Goal: Information Seeking & Learning: Learn about a topic

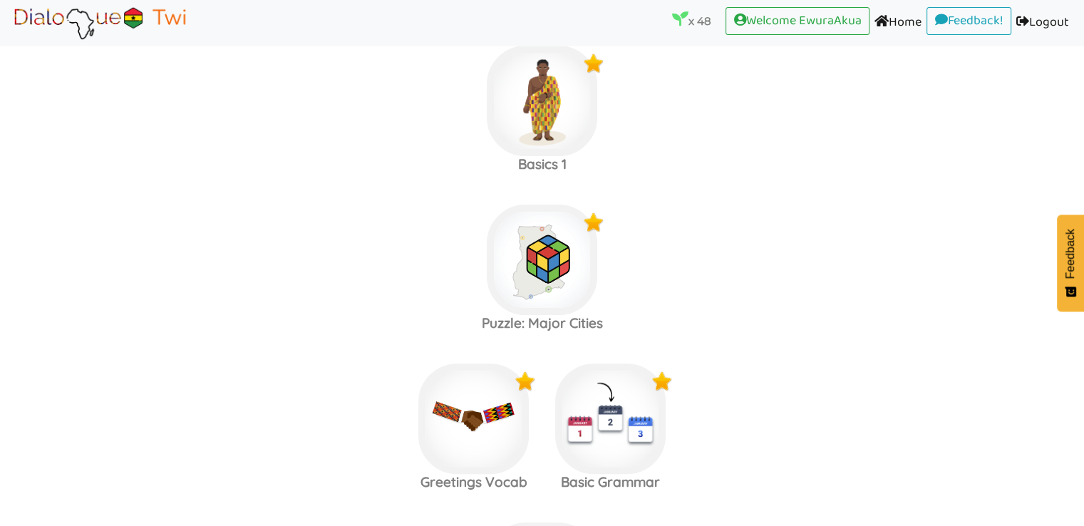
scroll to position [371, 0]
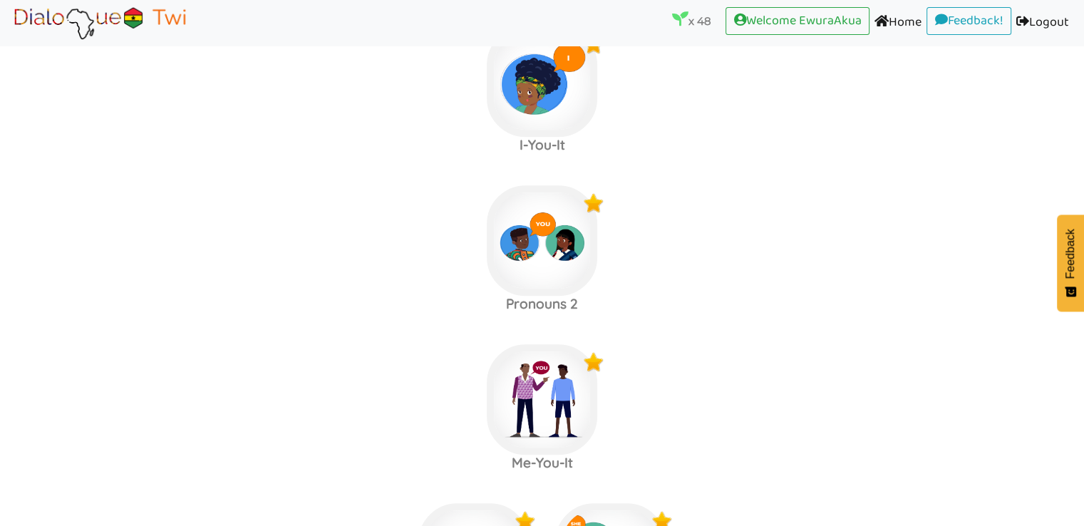
scroll to position [1246, 0]
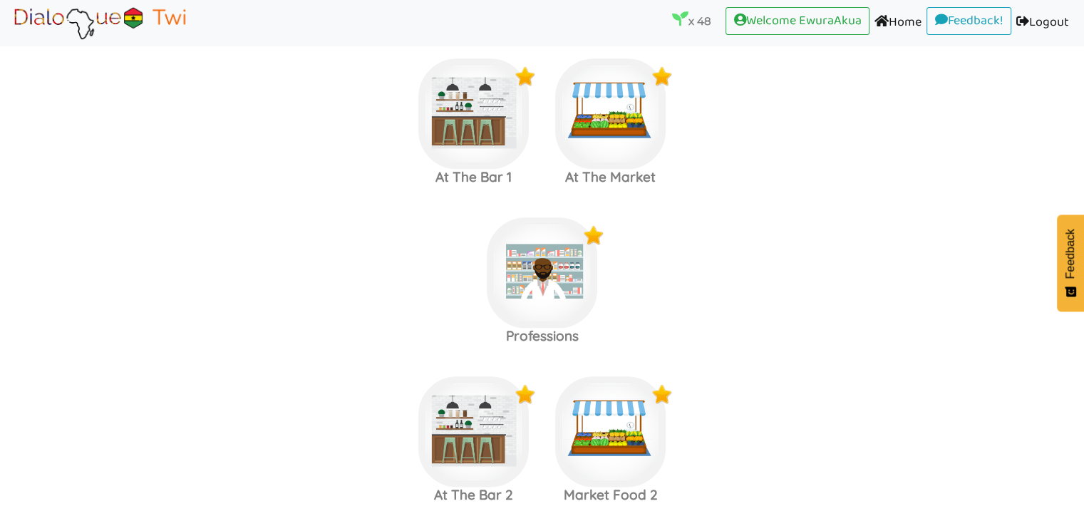
scroll to position [1608, 0]
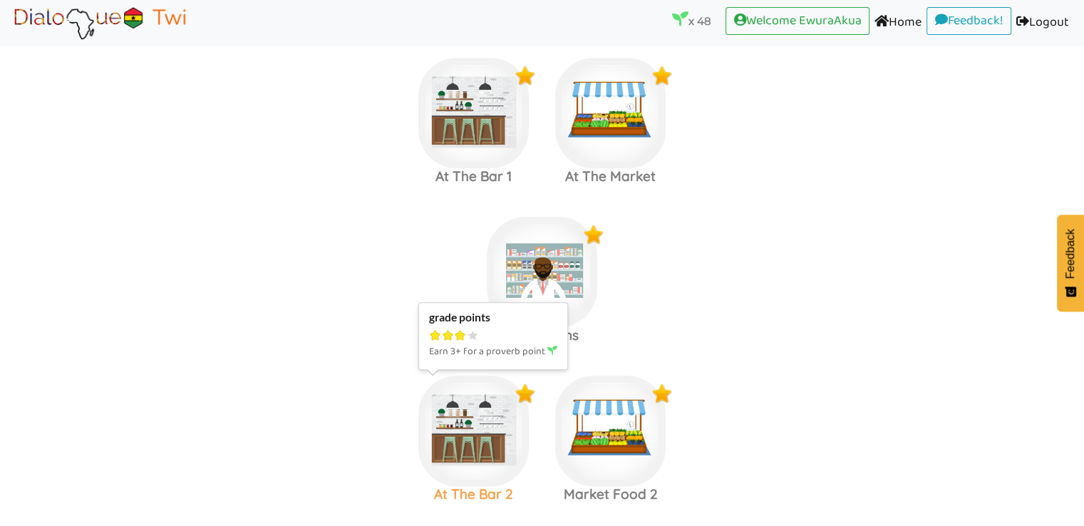
click at [451, 429] on img at bounding box center [474, 431] width 111 height 111
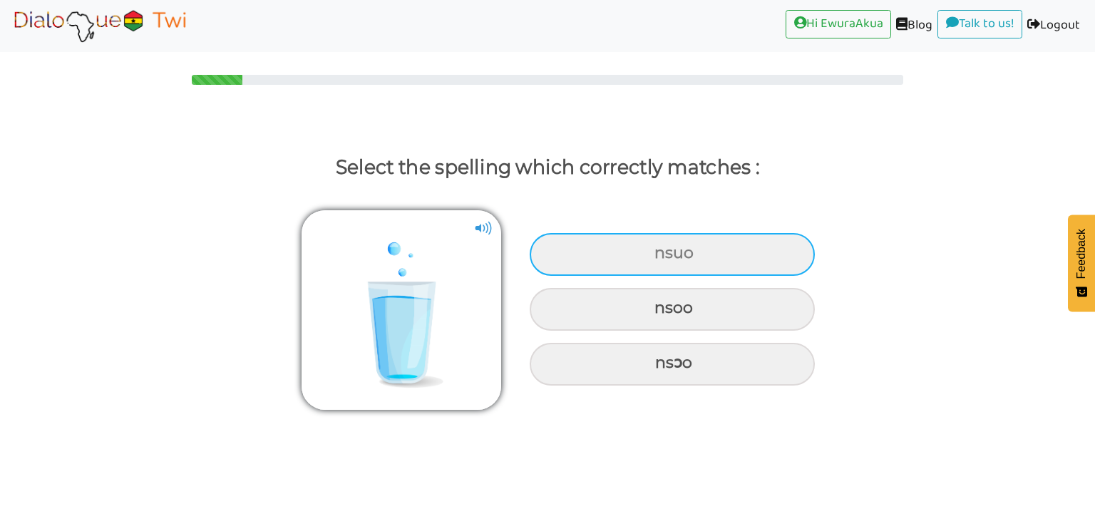
click at [583, 269] on div "nsuo" at bounding box center [672, 254] width 285 height 43
click at [652, 258] on input "nsuo" at bounding box center [656, 253] width 9 height 9
radio input "true"
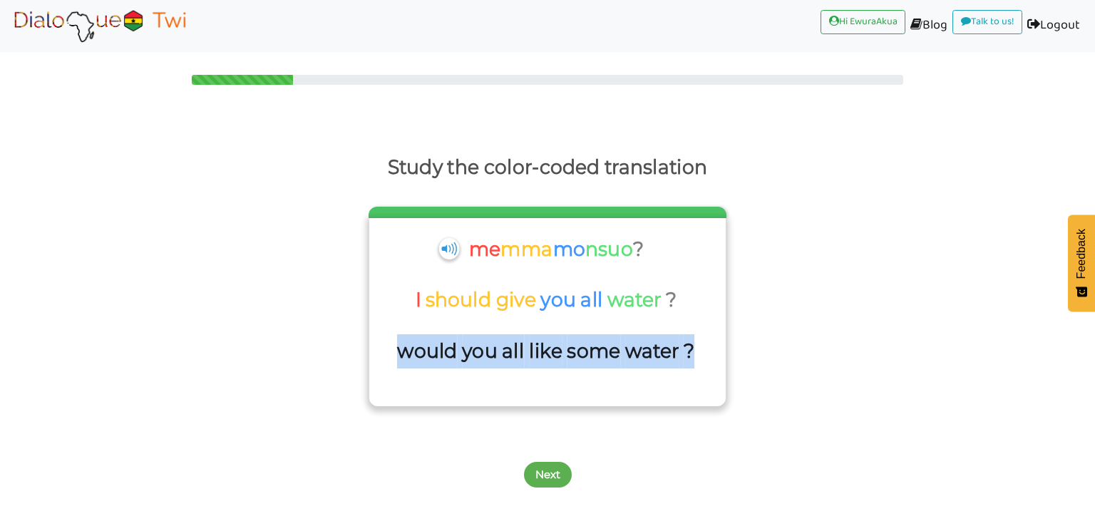
drag, startPoint x: 401, startPoint y: 349, endPoint x: 701, endPoint y: 351, distance: 300.2
click at [701, 351] on div "would you all like some water ?" at bounding box center [547, 359] width 342 height 51
copy div "would you all like some water ?"
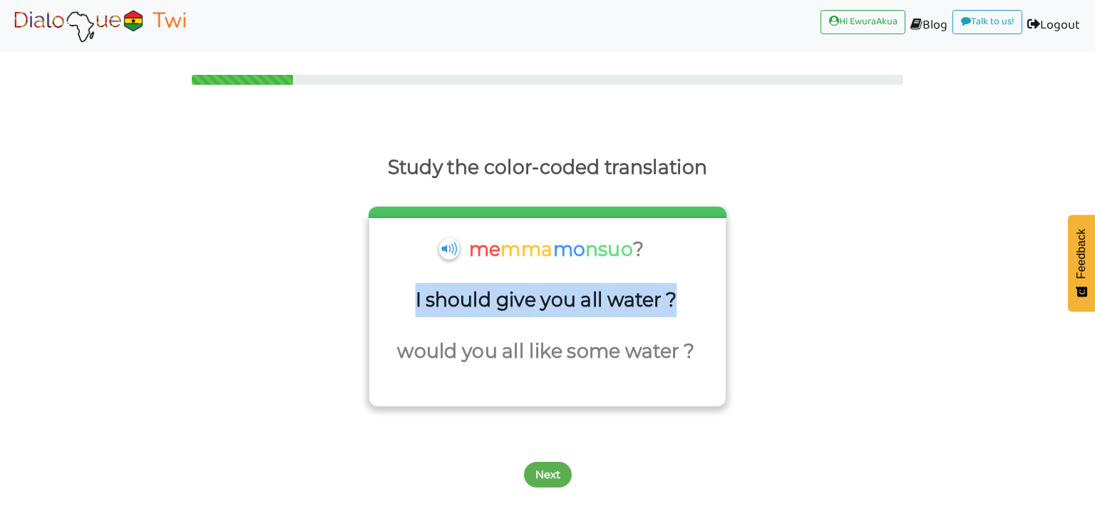
drag, startPoint x: 411, startPoint y: 299, endPoint x: 682, endPoint y: 300, distance: 271.7
click at [682, 300] on div "I should give you all water ?" at bounding box center [547, 308] width 342 height 51
copy div "I should give you all water ?"
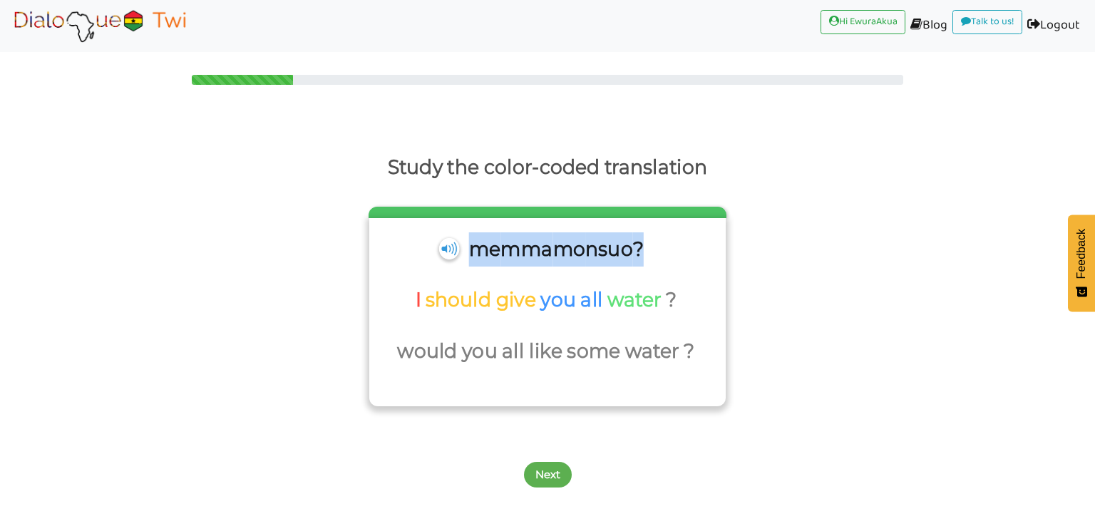
drag, startPoint x: 650, startPoint y: 252, endPoint x: 471, endPoint y: 250, distance: 179.0
click at [471, 250] on div "me mma mo nsuo ?" at bounding box center [547, 257] width 342 height 51
copy div "me mma mo nsuo ?"
click at [563, 481] on button "Next" at bounding box center [548, 475] width 48 height 26
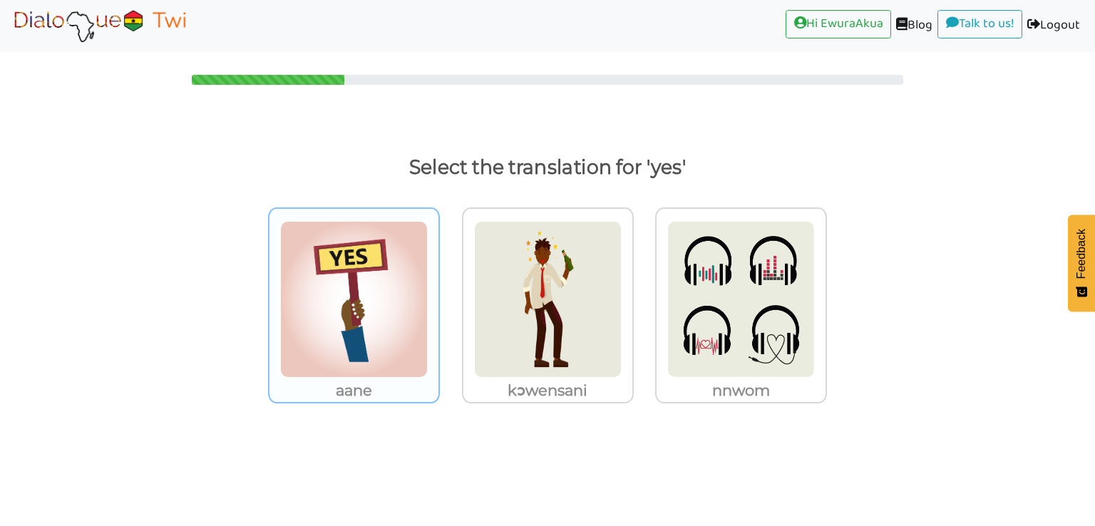
click at [379, 306] on img at bounding box center [354, 299] width 148 height 157
click at [438, 296] on input "aane" at bounding box center [443, 290] width 11 height 11
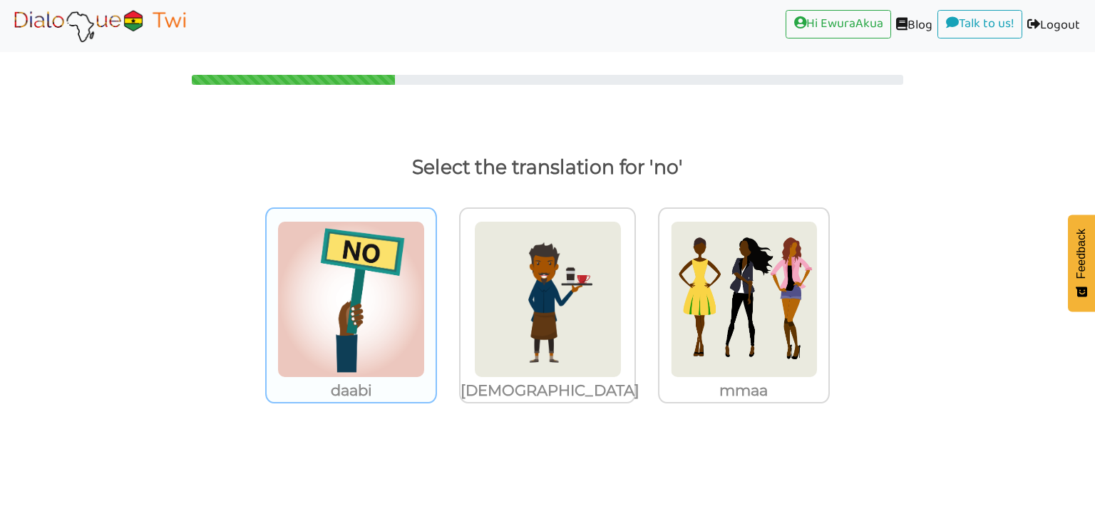
click at [411, 326] on img at bounding box center [351, 299] width 148 height 157
click at [436, 296] on input "daabi" at bounding box center [441, 290] width 11 height 11
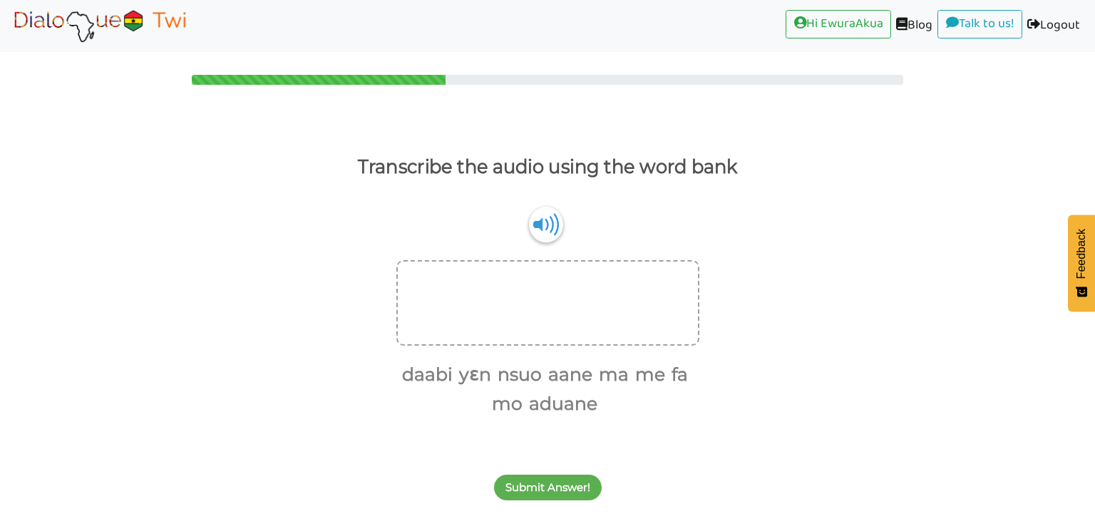
click at [558, 504] on div "Submit Answer!" at bounding box center [547, 479] width 1095 height 56
click at [550, 486] on button "Submit Answer!" at bounding box center [548, 488] width 108 height 26
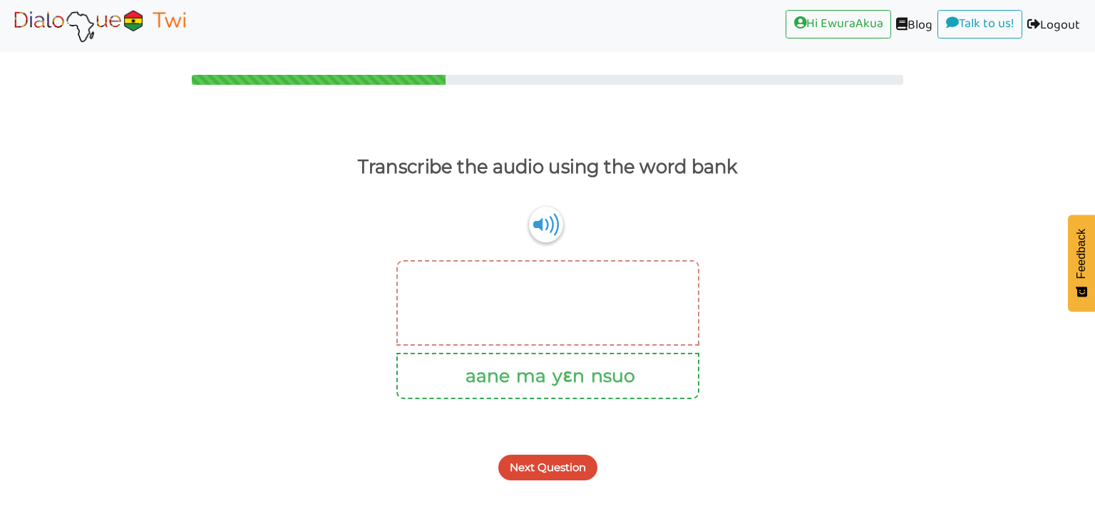
click at [548, 462] on button "Next Question" at bounding box center [547, 468] width 99 height 26
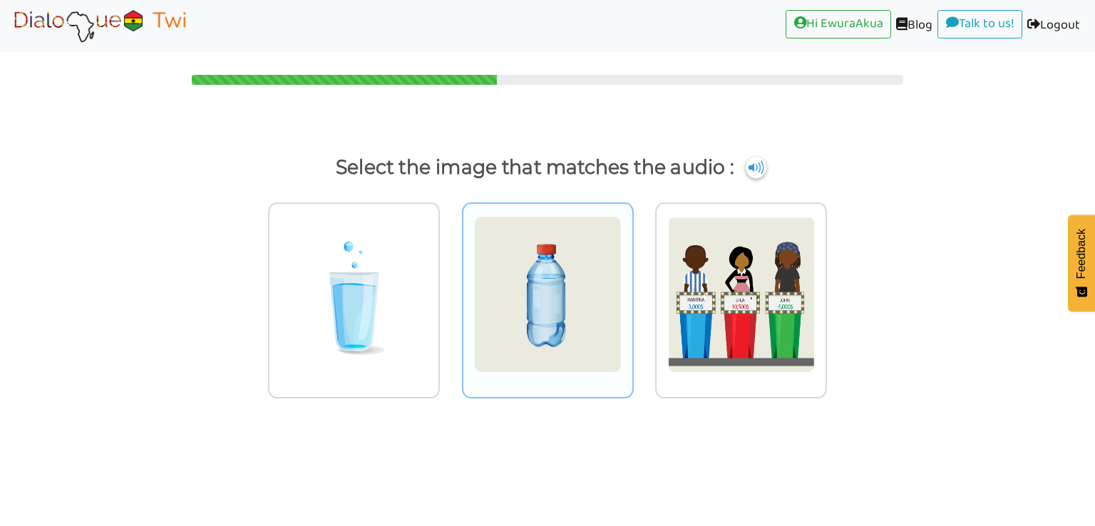
click at [593, 352] on img at bounding box center [548, 294] width 148 height 157
click at [632, 291] on input "radio" at bounding box center [637, 285] width 11 height 11
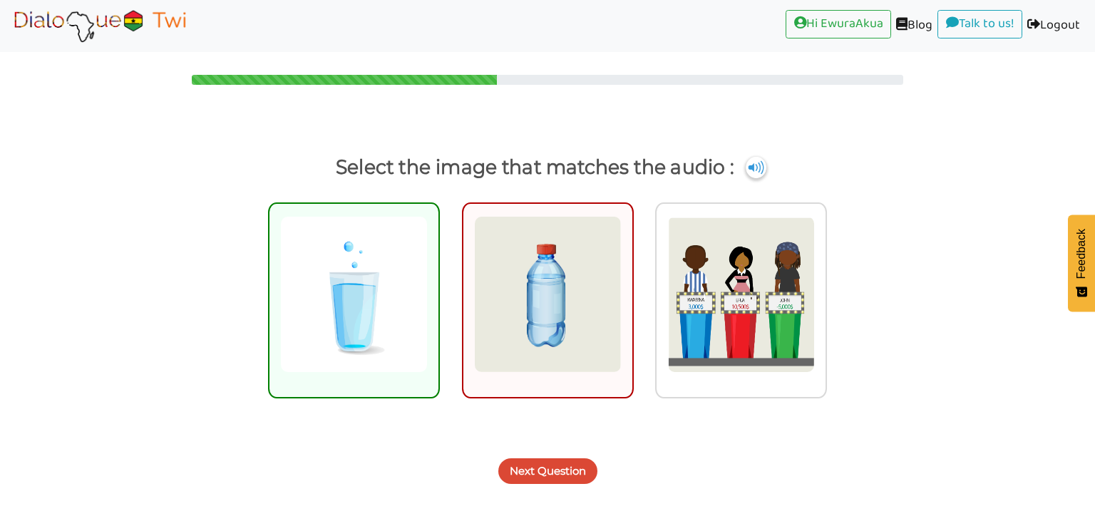
click at [568, 471] on button "Next Question" at bounding box center [547, 471] width 99 height 26
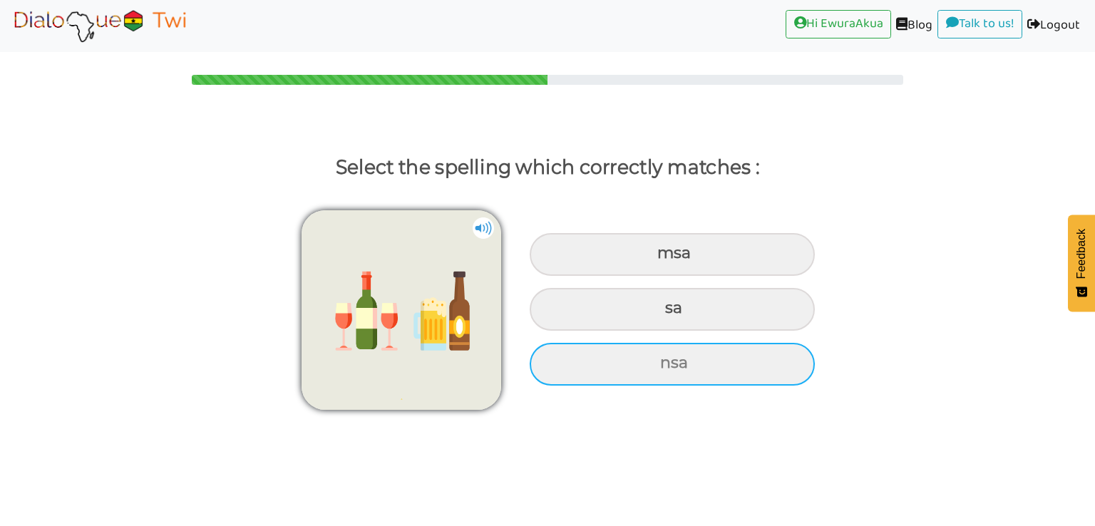
click at [568, 363] on div "nsa" at bounding box center [672, 364] width 285 height 43
click at [657, 363] on input "nsa" at bounding box center [661, 363] width 9 height 9
radio input "true"
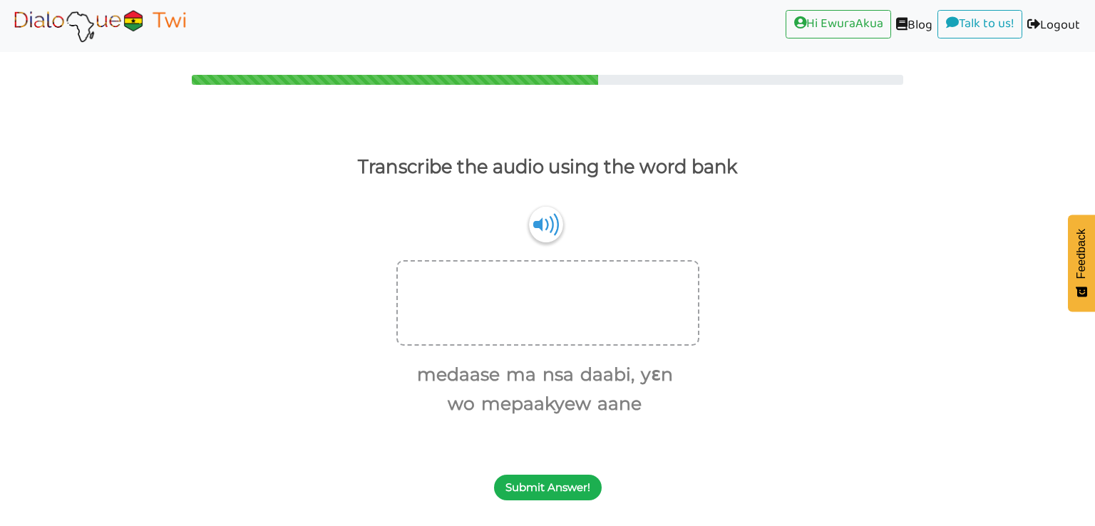
click at [576, 491] on button "Submit Answer!" at bounding box center [548, 488] width 108 height 26
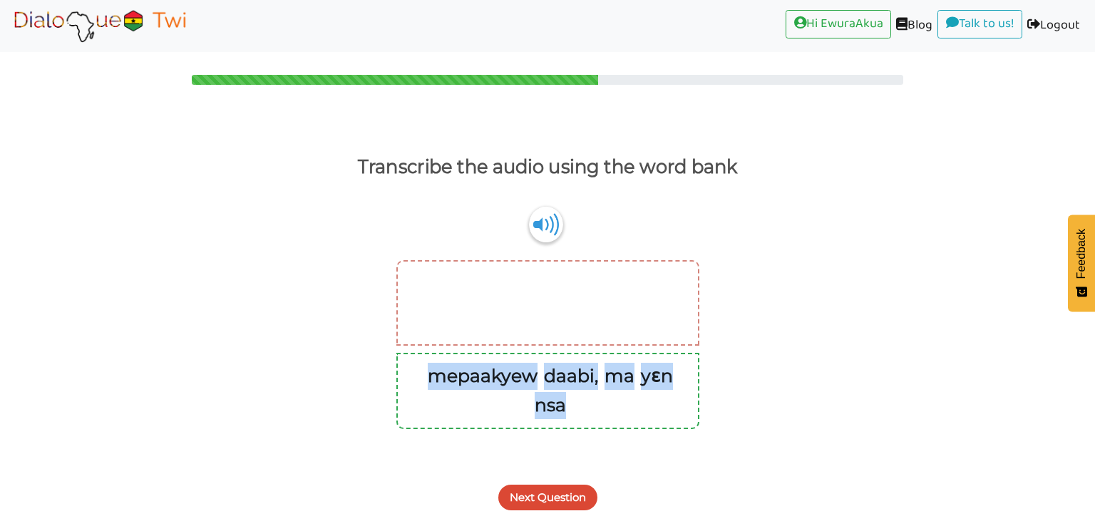
drag, startPoint x: 580, startPoint y: 406, endPoint x: 429, endPoint y: 371, distance: 155.0
click at [429, 371] on ul "mepaakyew daabi, ma yɛn nsa" at bounding box center [548, 390] width 279 height 59
copy ul "mepaakyew daabi, ma yɛn nsa"
click at [570, 490] on button "Next Question" at bounding box center [547, 498] width 99 height 26
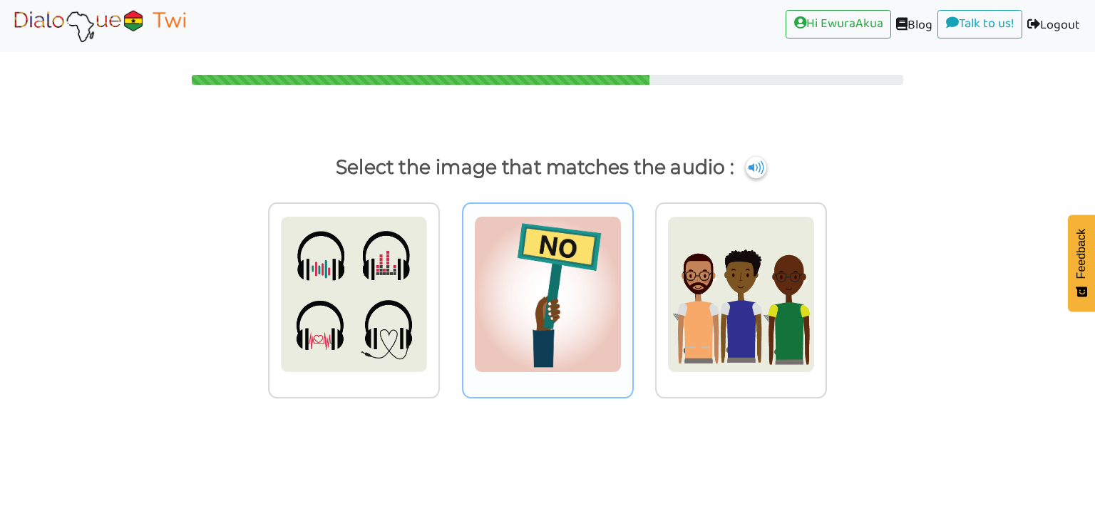
click at [553, 243] on img at bounding box center [548, 294] width 148 height 157
click at [632, 280] on input "radio" at bounding box center [637, 285] width 11 height 11
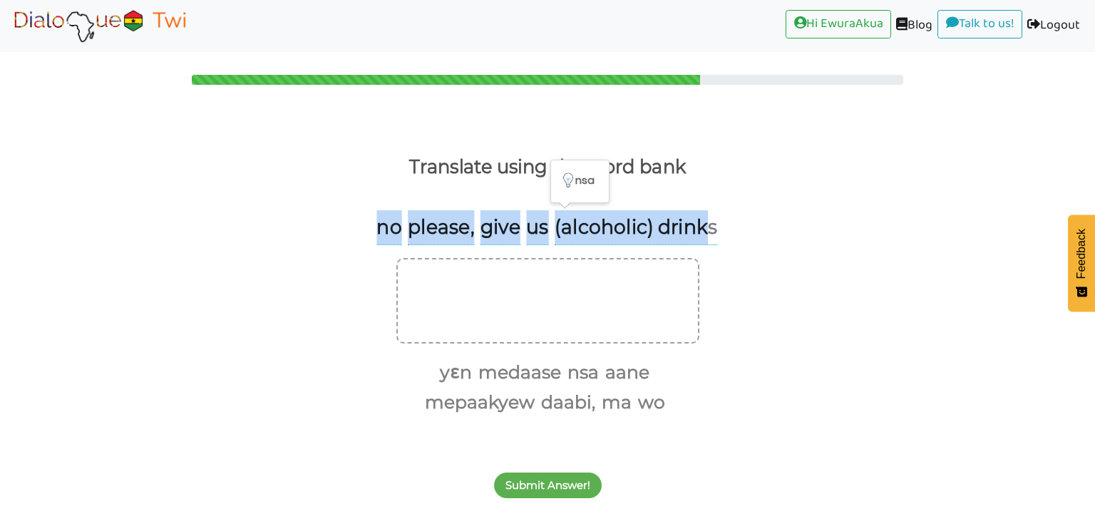
drag, startPoint x: 361, startPoint y: 237, endPoint x: 709, endPoint y: 240, distance: 348.0
click at [709, 240] on div "no please, give us (alcoholic) drinks" at bounding box center [547, 234] width 1095 height 48
drag, startPoint x: 726, startPoint y: 229, endPoint x: 381, endPoint y: 229, distance: 345.1
click at [381, 229] on div "no please, give us (alcoholic) drinks" at bounding box center [547, 234] width 1095 height 48
copy div "no please, give us (alcoholic) drinks"
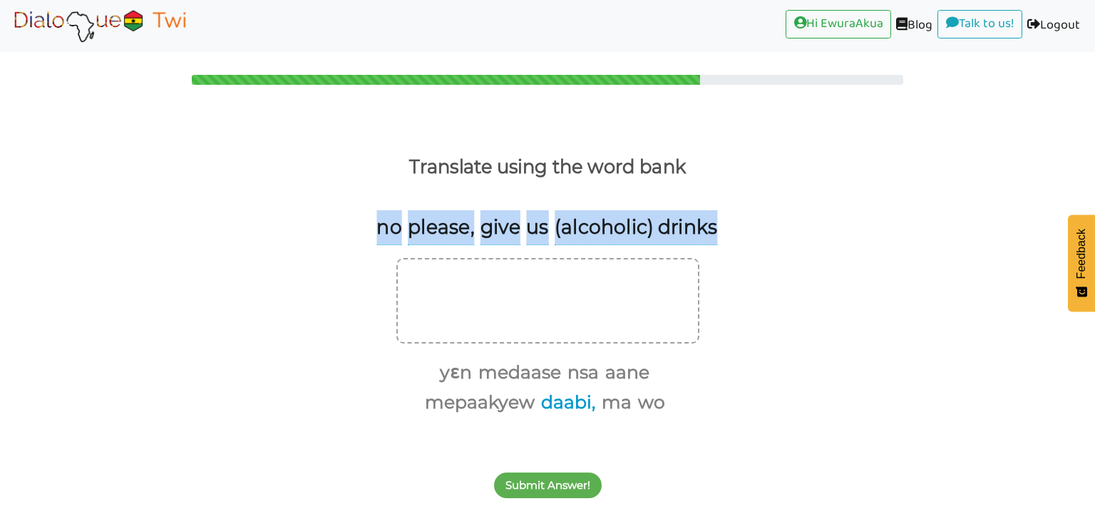
click at [570, 408] on button "daabi," at bounding box center [565, 402] width 59 height 27
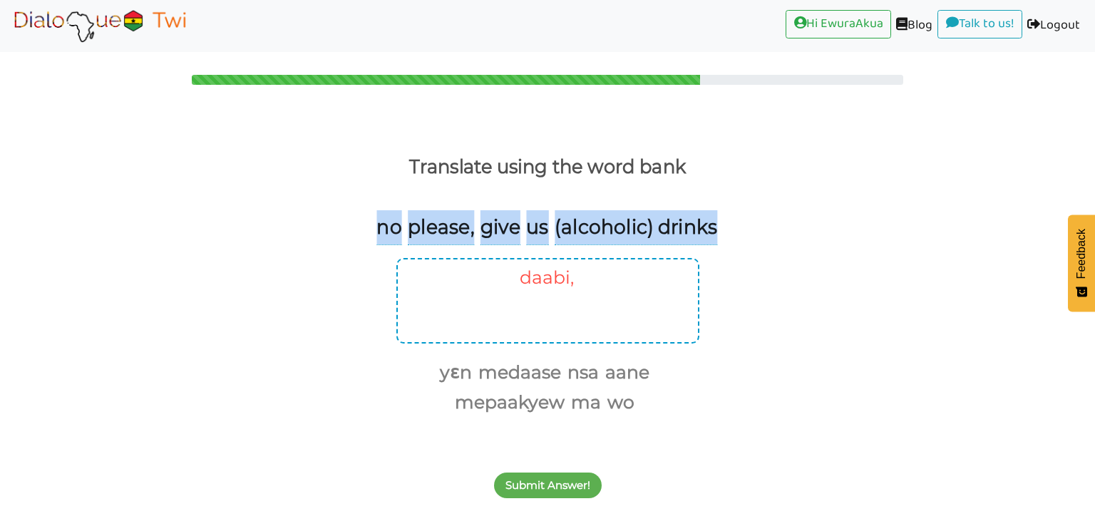
click at [530, 277] on button "daabi," at bounding box center [544, 278] width 59 height 27
click at [489, 400] on button "mepaakyew" at bounding box center [477, 402] width 115 height 27
click at [665, 374] on button "daabi," at bounding box center [650, 372] width 59 height 27
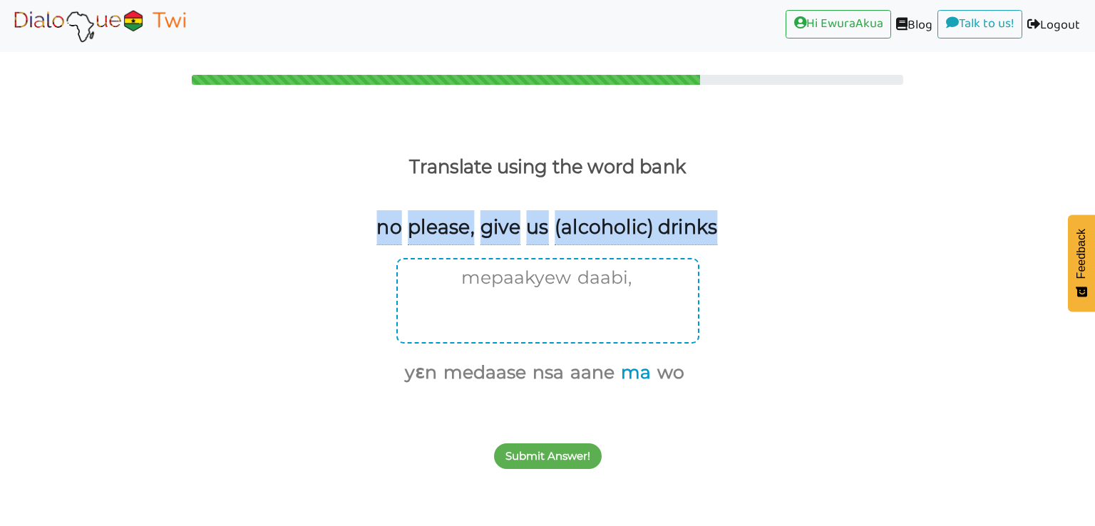
click at [639, 366] on button "ma" at bounding box center [633, 372] width 35 height 27
click at [429, 381] on button "yɛn" at bounding box center [437, 372] width 37 height 27
click at [553, 374] on button "nsa" at bounding box center [545, 372] width 36 height 27
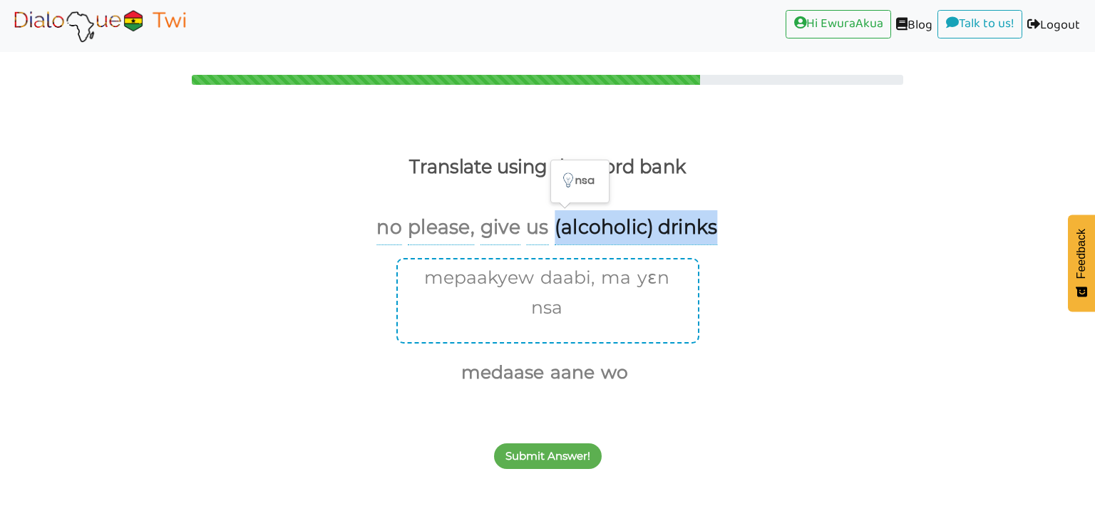
drag, startPoint x: 733, startPoint y: 224, endPoint x: 554, endPoint y: 225, distance: 179.0
click at [554, 225] on div "no please, give us (alcoholic) drinks" at bounding box center [547, 234] width 1095 height 48
copy p "(alcoholic) drinks"
click at [567, 447] on button "Submit Answer!" at bounding box center [548, 456] width 108 height 26
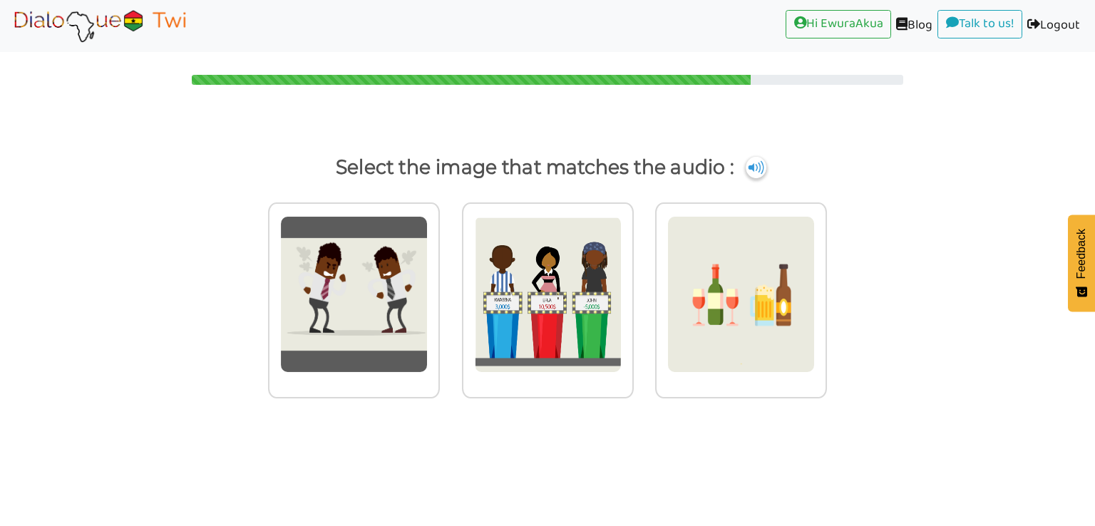
drag, startPoint x: 420, startPoint y: 373, endPoint x: 589, endPoint y: 401, distance: 171.4
click at [590, 276] on img at bounding box center [548, 294] width 148 height 157
click at [632, 280] on input "radio" at bounding box center [637, 285] width 11 height 11
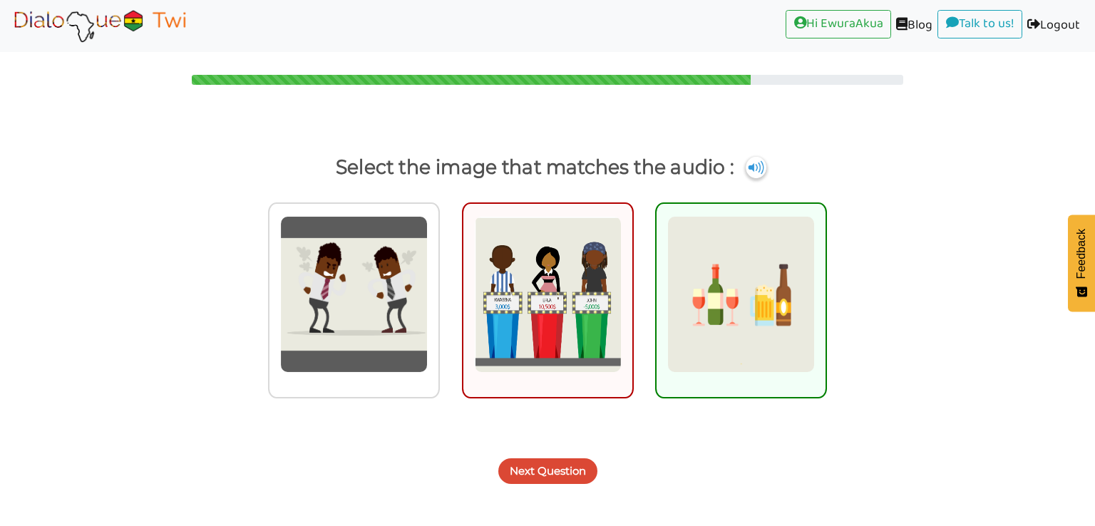
click at [539, 470] on button "Next Question" at bounding box center [547, 471] width 99 height 26
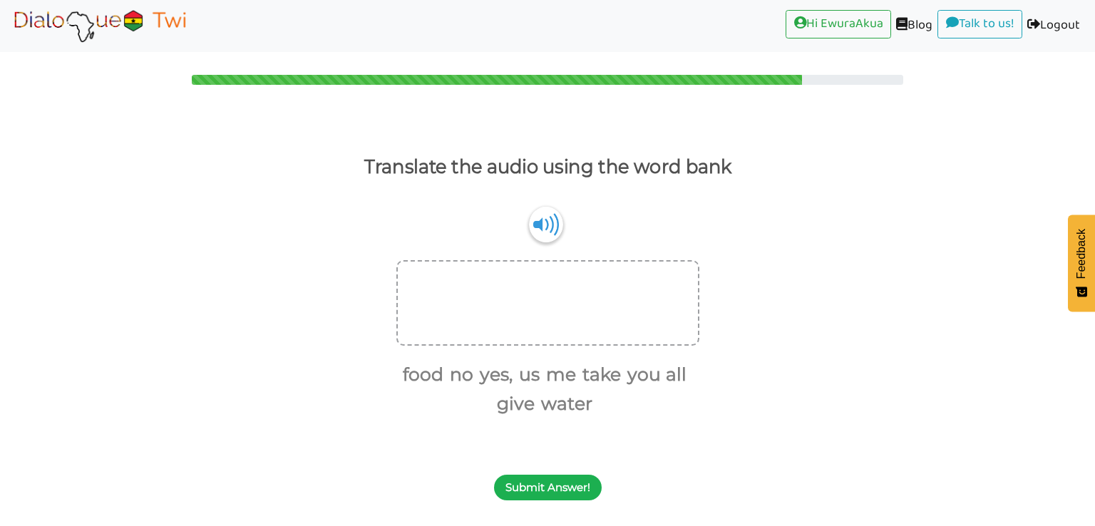
click at [550, 493] on button "Submit Answer!" at bounding box center [548, 488] width 108 height 26
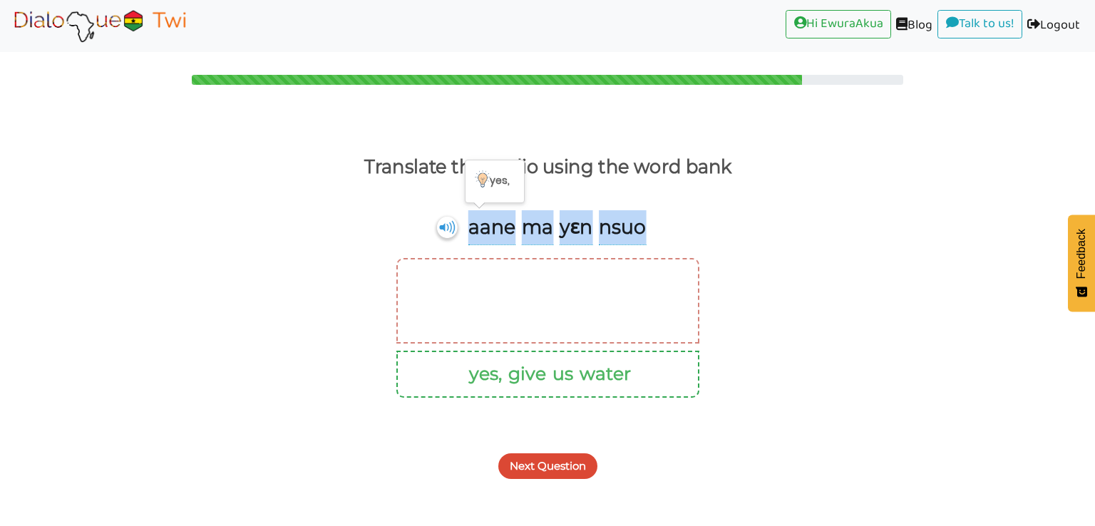
drag, startPoint x: 668, startPoint y: 231, endPoint x: 468, endPoint y: 215, distance: 201.0
click at [468, 215] on div "aane ma yɛn nsuo" at bounding box center [547, 234] width 1095 height 48
copy div "aane ma yɛn nsuo"
click at [528, 465] on button "Next Question" at bounding box center [547, 466] width 99 height 26
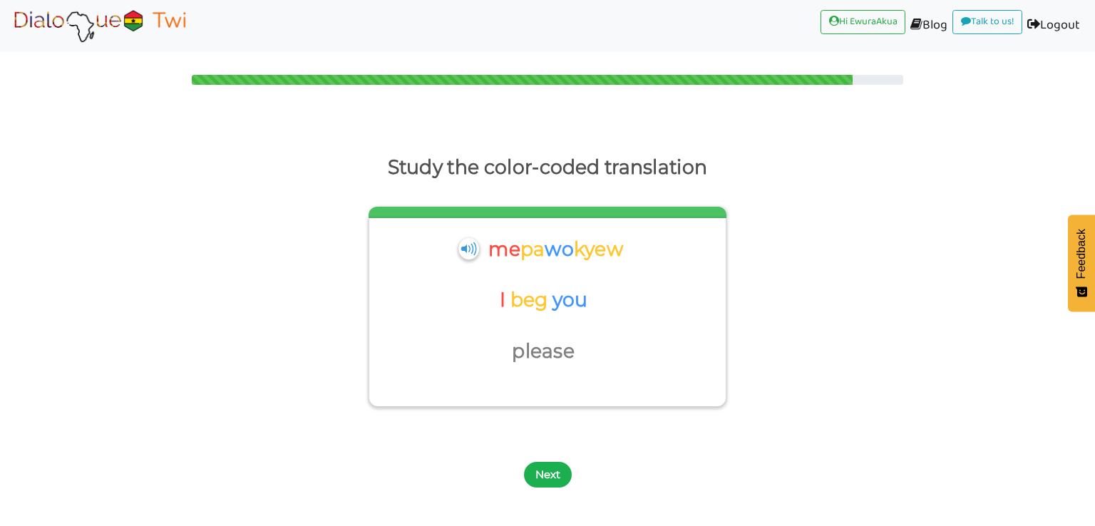
click at [559, 476] on button "Next" at bounding box center [548, 475] width 48 height 26
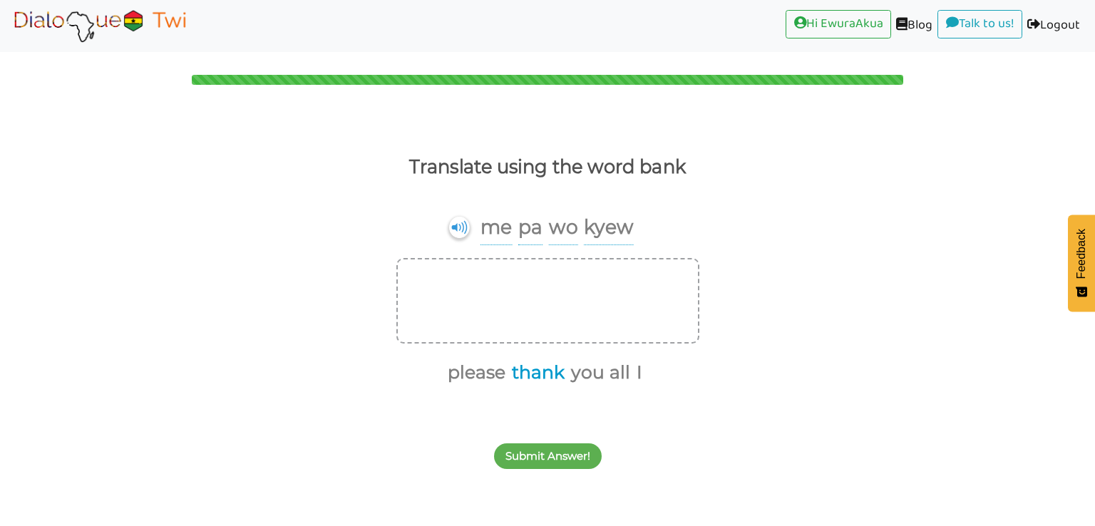
click at [536, 371] on button "thank" at bounding box center [536, 372] width 58 height 27
click at [555, 374] on button "you all" at bounding box center [568, 372] width 64 height 27
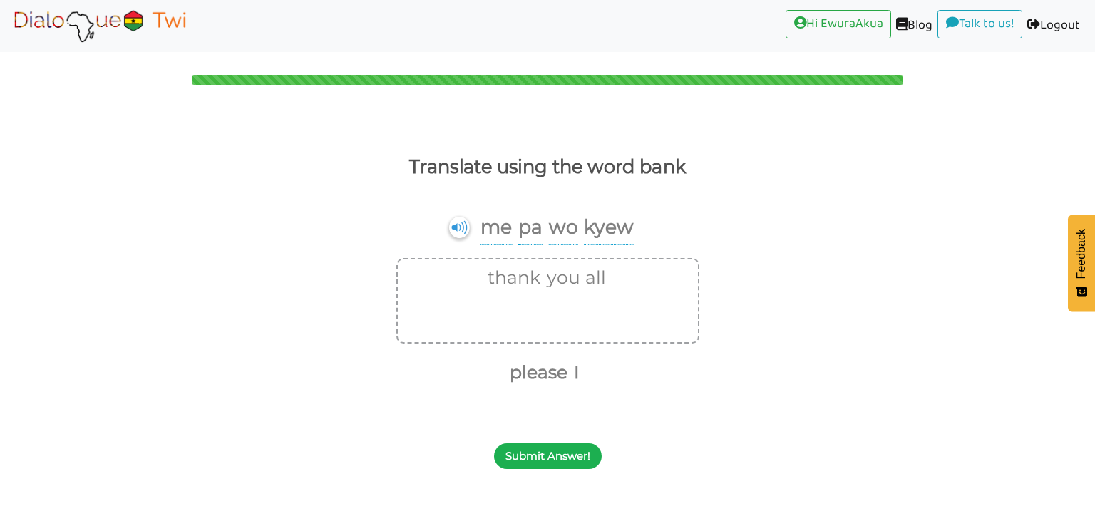
click at [560, 448] on button "Submit Answer!" at bounding box center [548, 456] width 108 height 26
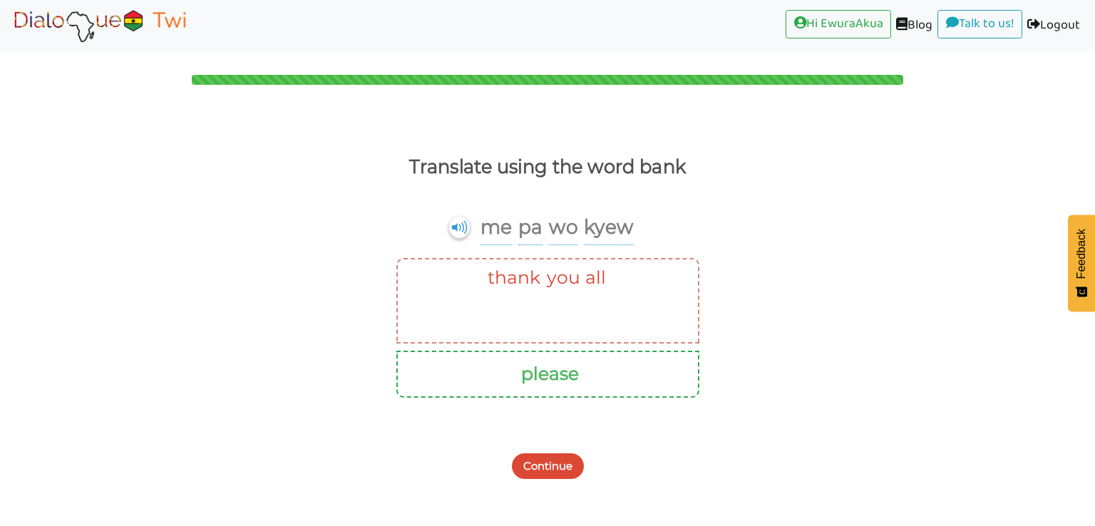
click at [555, 487] on body "Hi EwuraAkua (current) Blog (current) Talk to us! (current) Logout (current) Tr…" at bounding box center [547, 263] width 1095 height 526
click at [546, 456] on button "Continue" at bounding box center [548, 466] width 72 height 26
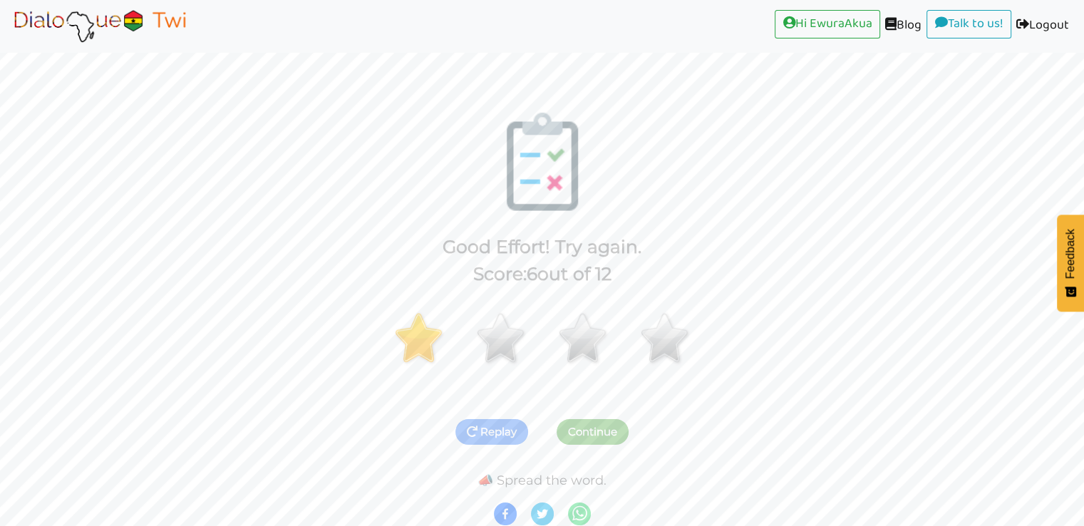
click at [68, 40] on img at bounding box center [100, 26] width 180 height 36
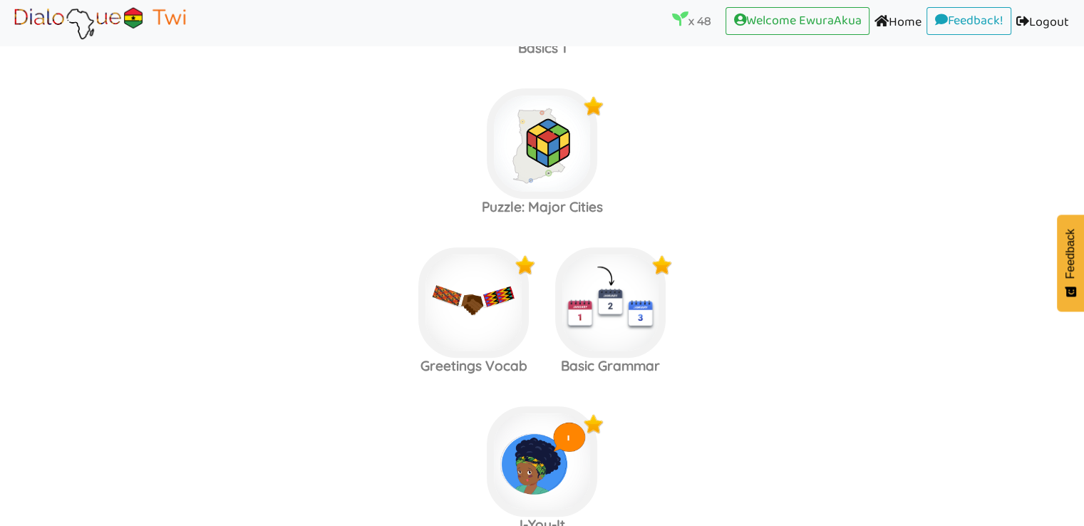
scroll to position [466, 0]
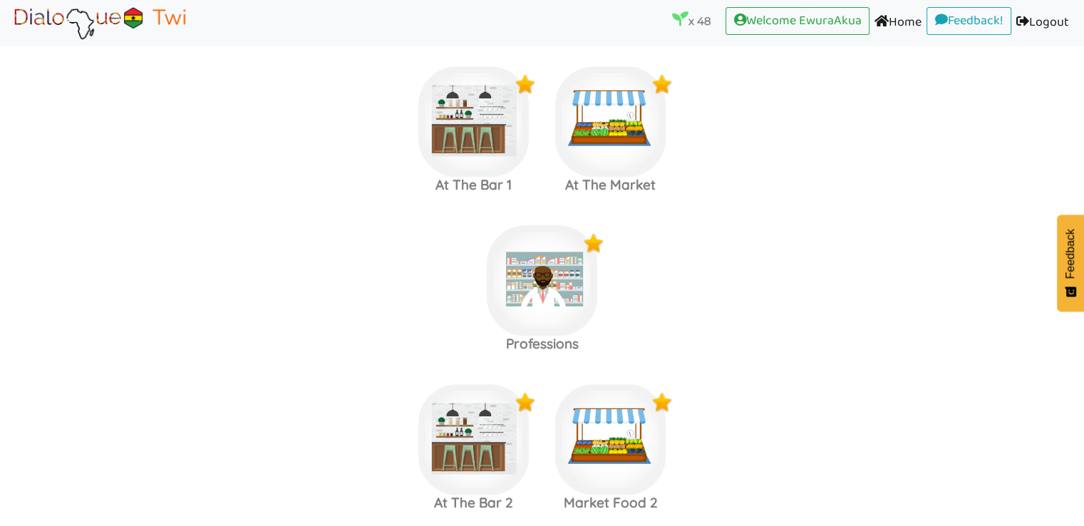
scroll to position [1643, 0]
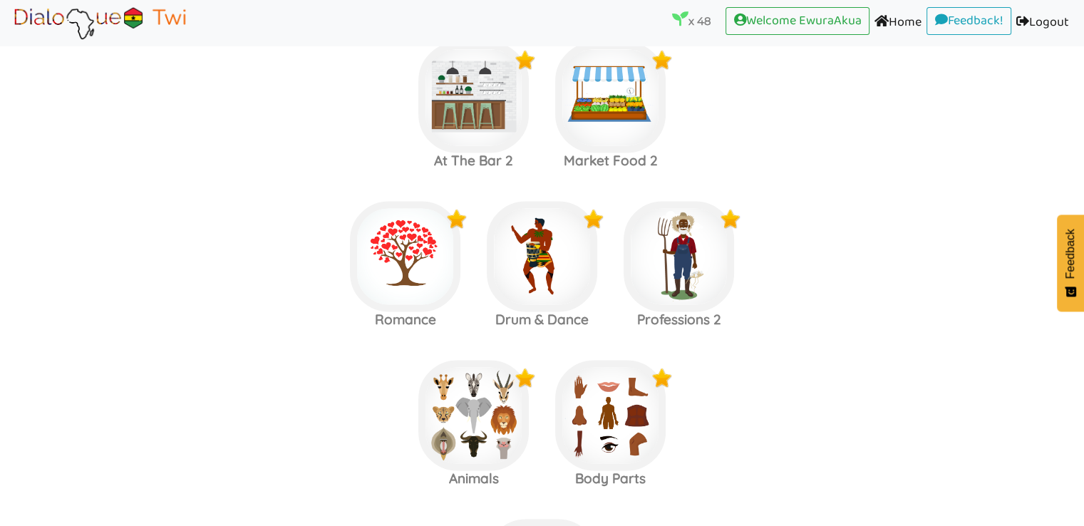
scroll to position [1998, 0]
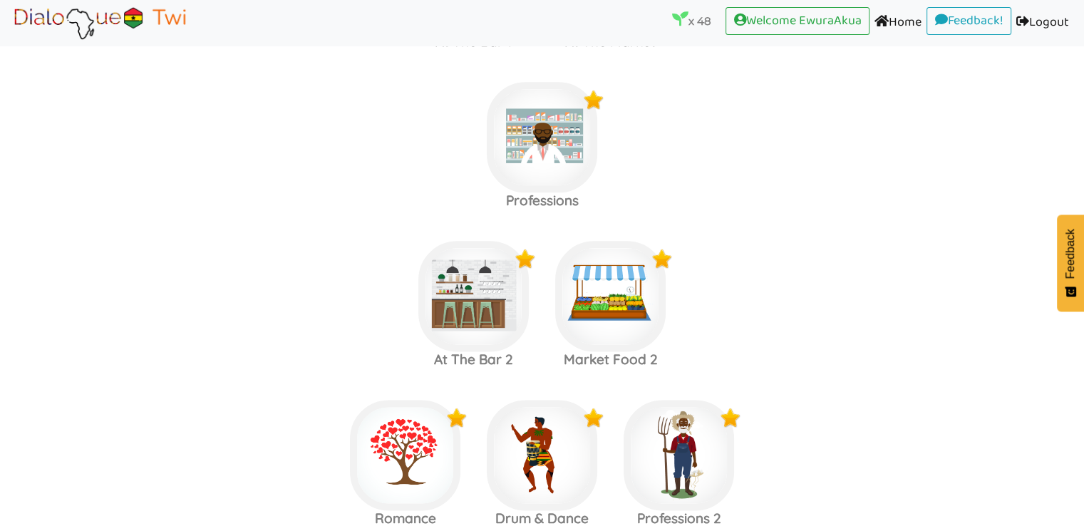
scroll to position [1684, 0]
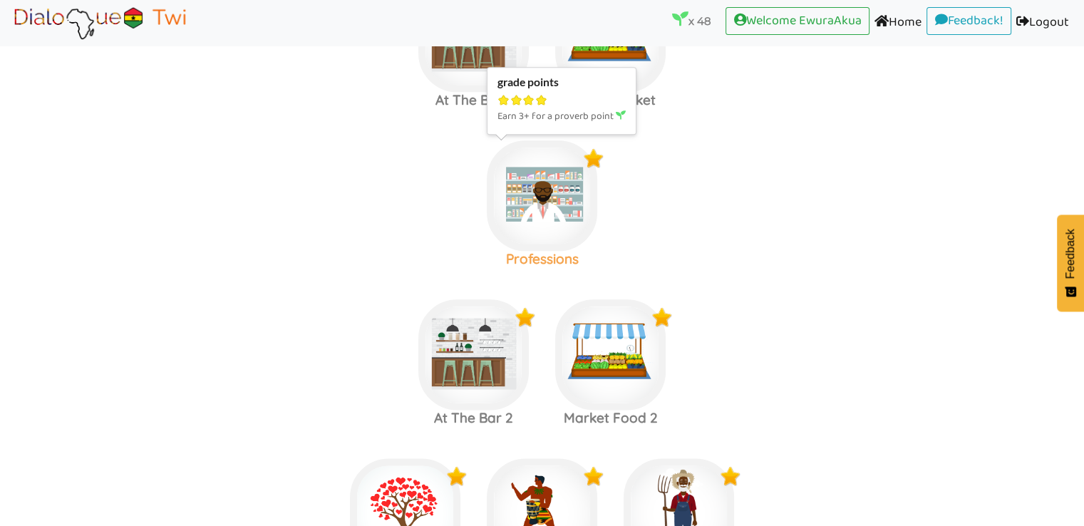
click at [523, 213] on img at bounding box center [542, 195] width 111 height 111
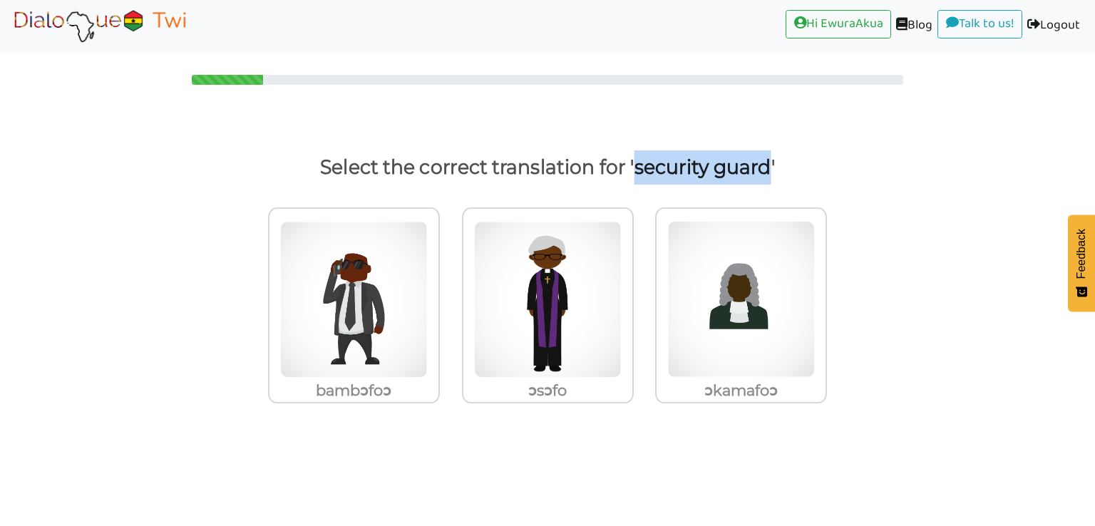
drag, startPoint x: 635, startPoint y: 171, endPoint x: 766, endPoint y: 171, distance: 130.5
click at [766, 171] on p "Select the correct translation for 'security guard'" at bounding box center [547, 167] width 1040 height 34
copy p "security guard"
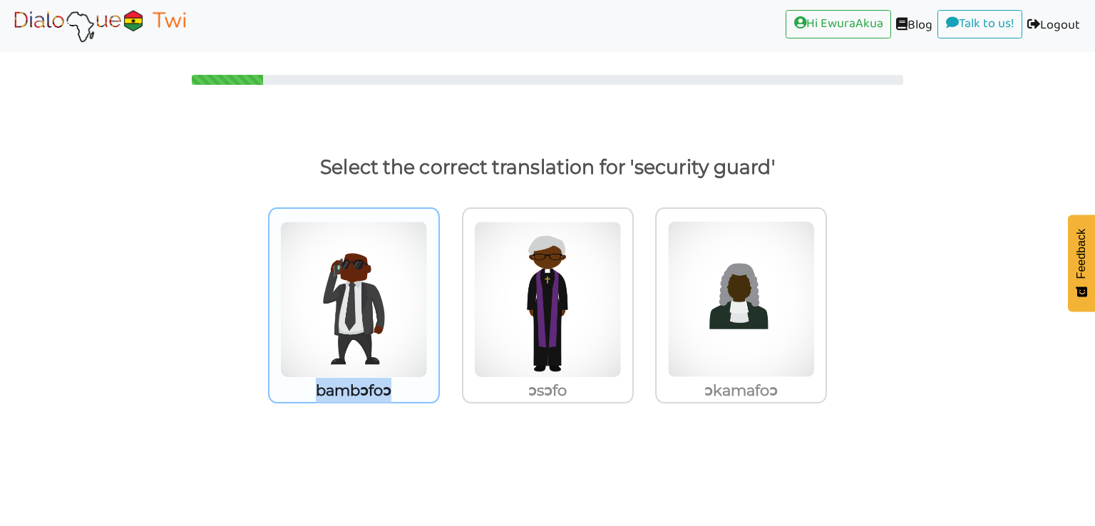
drag, startPoint x: 411, startPoint y: 394, endPoint x: 312, endPoint y: 391, distance: 99.1
click at [312, 391] on p "bambɔfoɔ" at bounding box center [354, 391] width 169 height 26
copy p "bambɔfoɔ"
click at [389, 329] on img at bounding box center [354, 299] width 148 height 157
click at [438, 296] on input "bambɔfoɔ" at bounding box center [443, 290] width 11 height 11
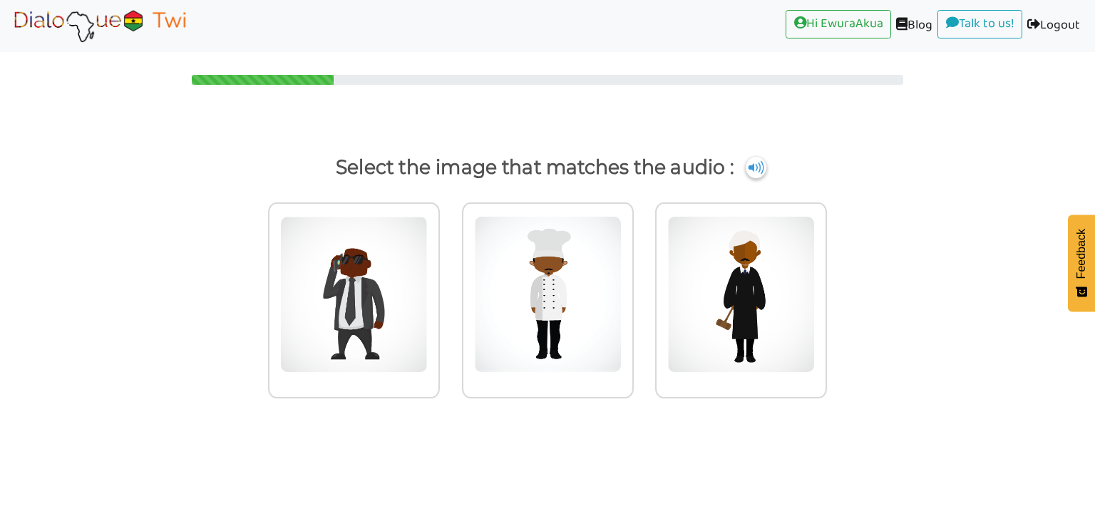
click at [389, 329] on img at bounding box center [354, 294] width 148 height 157
click at [438, 291] on input "radio" at bounding box center [443, 285] width 11 height 11
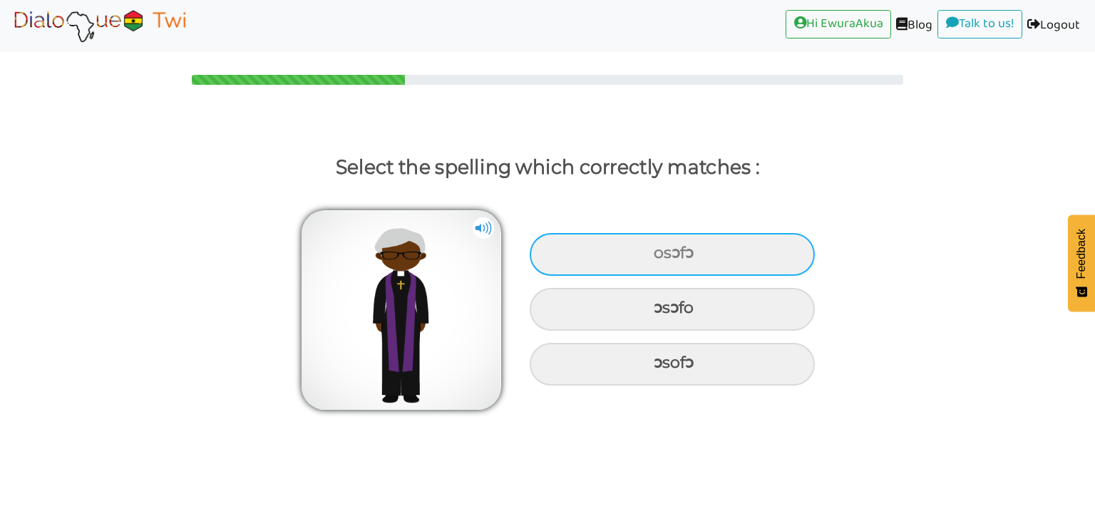
click at [707, 246] on div "osɔfɔ" at bounding box center [672, 254] width 285 height 43
click at [660, 249] on input "osɔfɔ" at bounding box center [655, 253] width 9 height 9
radio input "true"
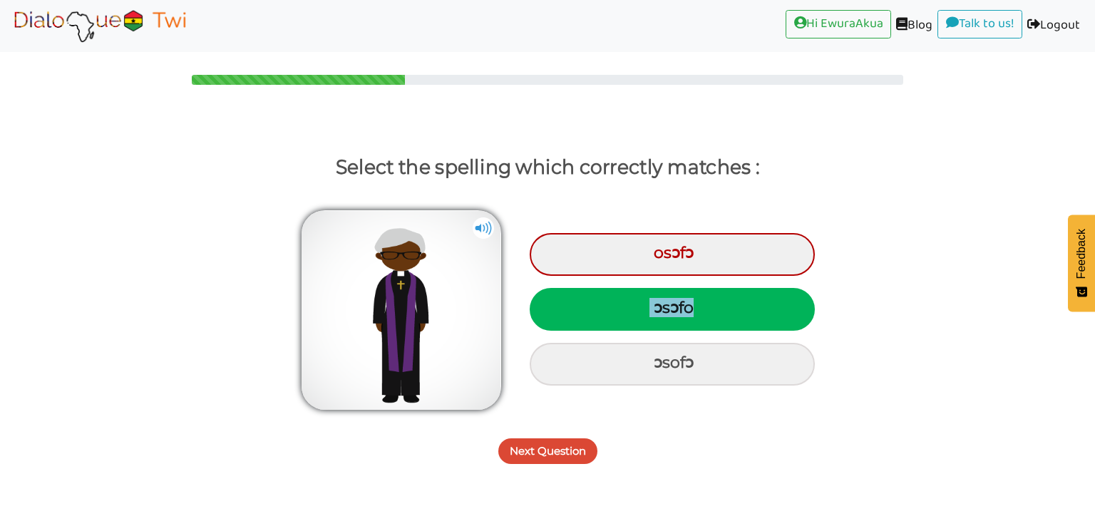
drag, startPoint x: 706, startPoint y: 314, endPoint x: 639, endPoint y: 311, distance: 67.1
click at [639, 311] on div "ɔsɔfo" at bounding box center [672, 309] width 285 height 43
copy div "ɔsɔfo"
click at [550, 450] on button "Next Question" at bounding box center [547, 451] width 99 height 26
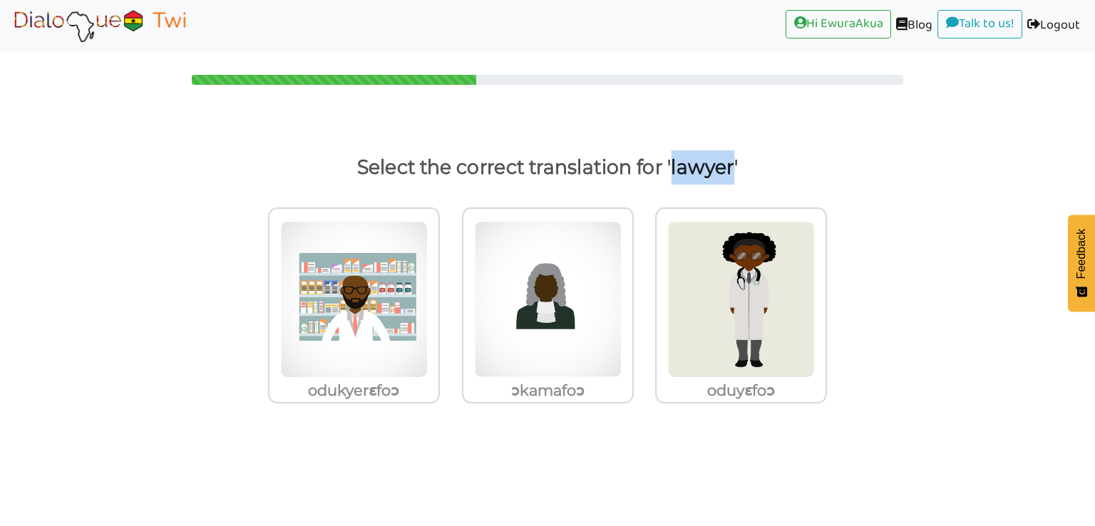
drag, startPoint x: 731, startPoint y: 168, endPoint x: 673, endPoint y: 163, distance: 58.0
click at [673, 163] on p "Select the correct translation for 'lawyer'" at bounding box center [547, 167] width 1040 height 34
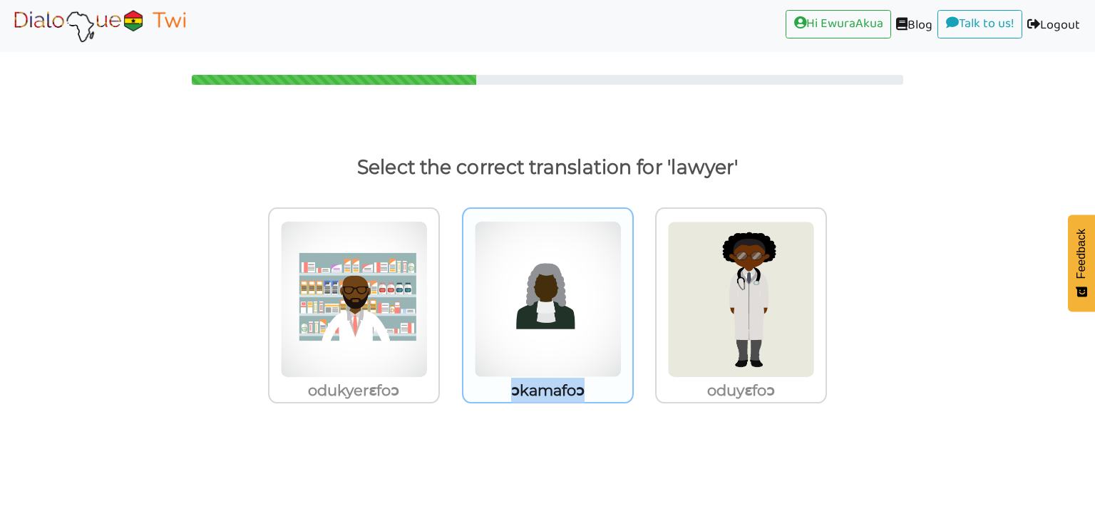
drag, startPoint x: 600, startPoint y: 391, endPoint x: 509, endPoint y: 386, distance: 90.7
click at [509, 386] on p "ɔkamafoɔ" at bounding box center [547, 391] width 169 height 26
click at [577, 304] on img at bounding box center [548, 299] width 148 height 157
click at [632, 296] on input "ɔkamafoɔ" at bounding box center [637, 290] width 11 height 11
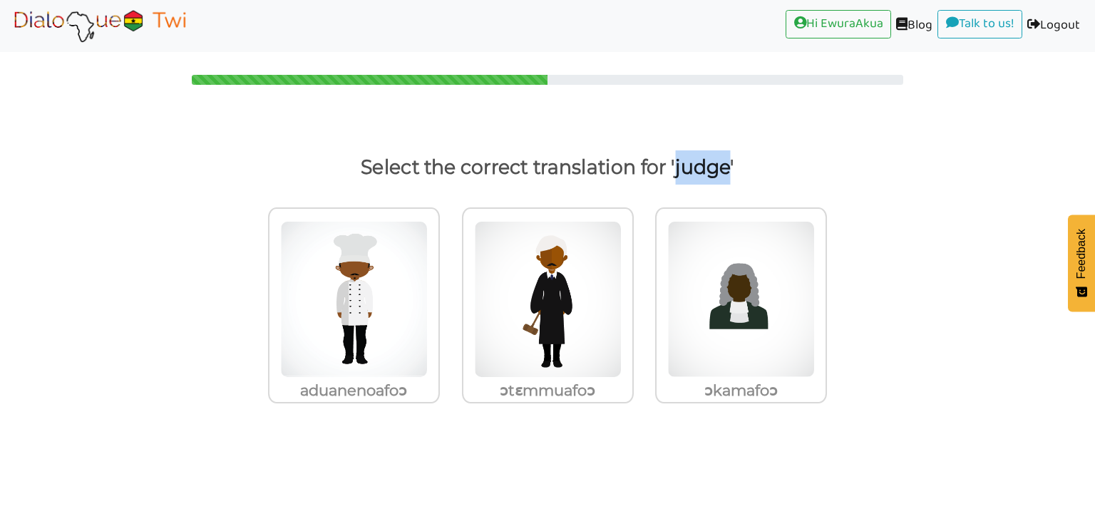
drag, startPoint x: 676, startPoint y: 170, endPoint x: 726, endPoint y: 168, distance: 50.0
click at [726, 168] on p "Select the correct translation for 'judge'" at bounding box center [547, 167] width 1040 height 34
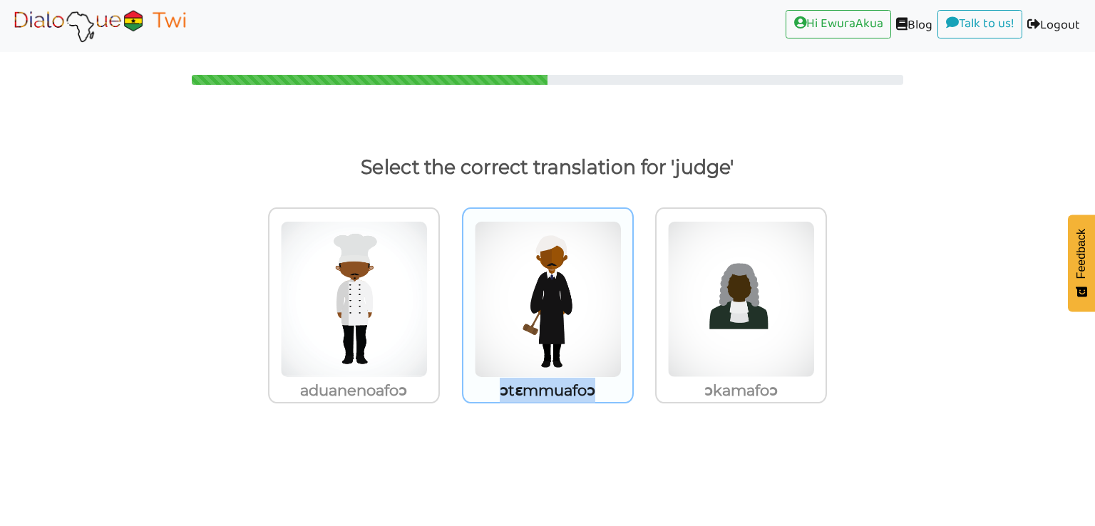
drag, startPoint x: 607, startPoint y: 389, endPoint x: 499, endPoint y: 390, distance: 107.7
click at [499, 390] on p "ɔtɛmmuafoɔ" at bounding box center [547, 391] width 169 height 26
click at [553, 342] on img at bounding box center [548, 299] width 148 height 157
click at [632, 296] on input "ɔtɛmmuafoɔ" at bounding box center [637, 290] width 11 height 11
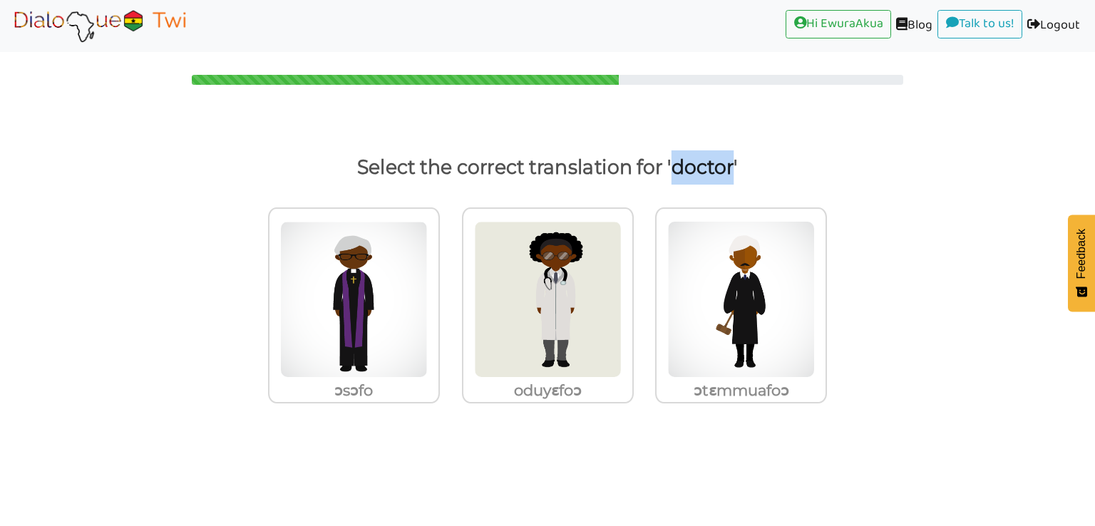
drag, startPoint x: 676, startPoint y: 169, endPoint x: 732, endPoint y: 170, distance: 55.6
click at [732, 170] on p "Select the correct translation for 'doctor'" at bounding box center [547, 167] width 1040 height 34
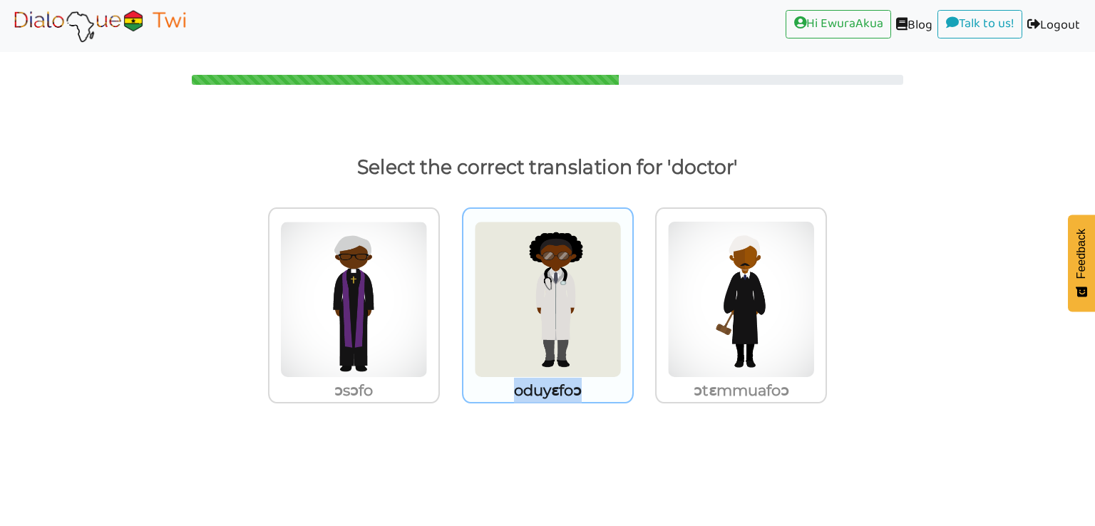
drag, startPoint x: 586, startPoint y: 391, endPoint x: 514, endPoint y: 389, distance: 72.0
click at [514, 389] on p "oduyɛfoɔ" at bounding box center [547, 391] width 169 height 26
click at [576, 331] on img at bounding box center [548, 299] width 148 height 157
click at [632, 296] on input "oduyɛfoɔ" at bounding box center [637, 290] width 11 height 11
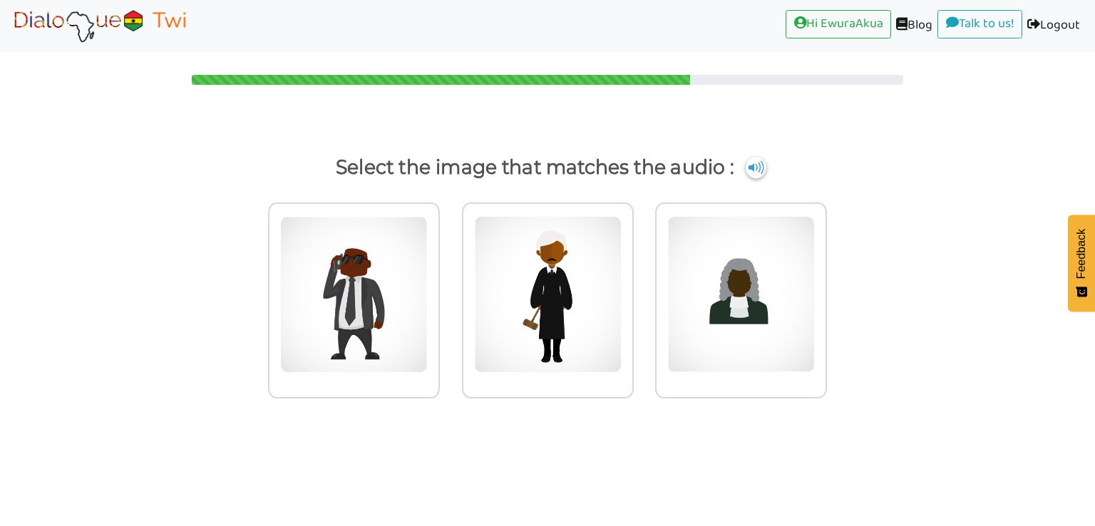
click at [576, 331] on img at bounding box center [548, 294] width 148 height 157
click at [632, 291] on input "radio" at bounding box center [637, 285] width 11 height 11
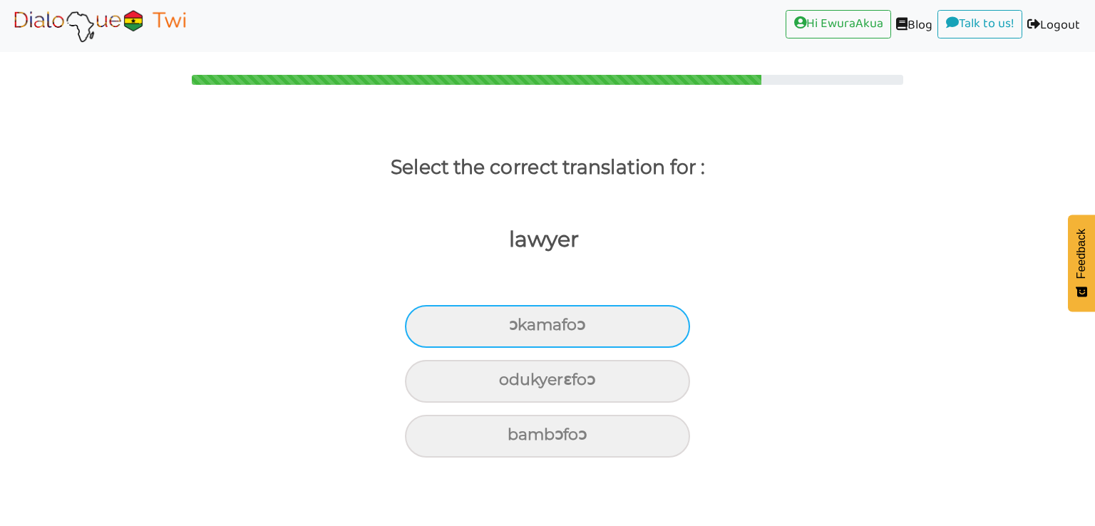
click at [584, 339] on div "ɔkamafoɔ" at bounding box center [547, 326] width 285 height 43
click at [520, 330] on input "ɔkamafoɔ" at bounding box center [515, 325] width 9 height 9
radio input "true"
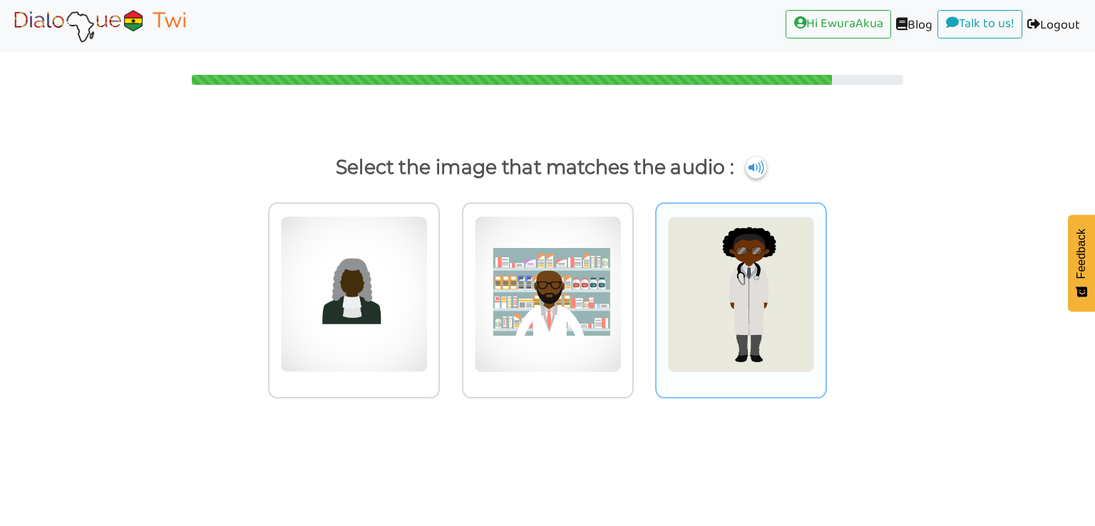
click at [776, 308] on img at bounding box center [741, 294] width 148 height 157
click at [826, 291] on input "radio" at bounding box center [831, 285] width 11 height 11
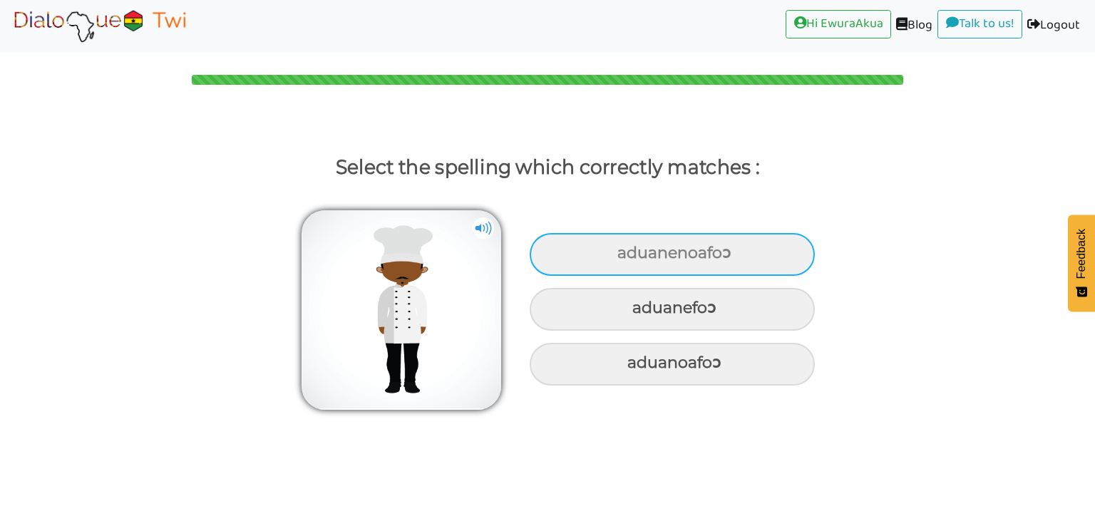
click at [747, 251] on div "aduanenoafoɔ" at bounding box center [672, 254] width 285 height 43
click at [624, 251] on input "aduanenoafoɔ" at bounding box center [619, 253] width 9 height 9
radio input "true"
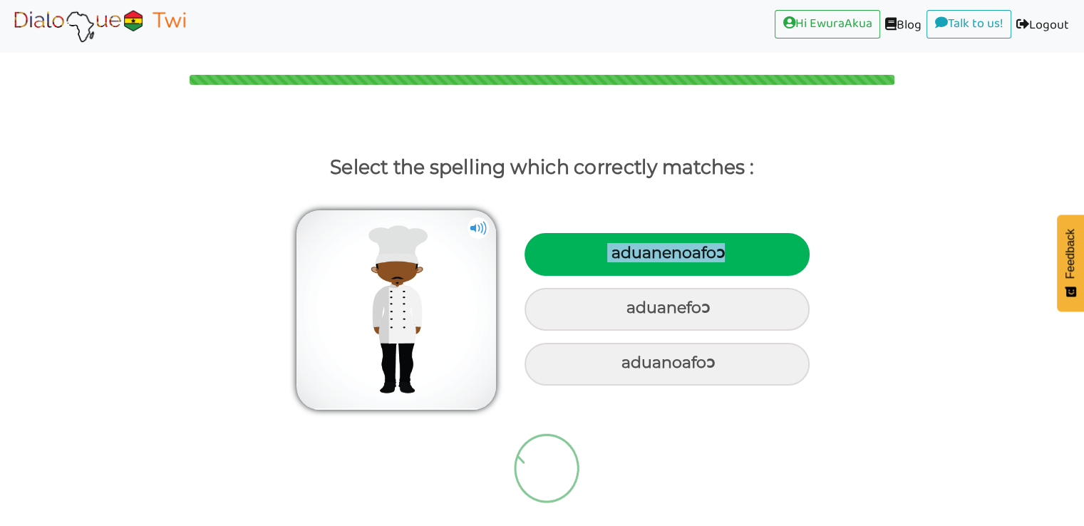
drag, startPoint x: 744, startPoint y: 251, endPoint x: 602, endPoint y: 253, distance: 142.6
click at [602, 253] on div "aduanenoafoɔ" at bounding box center [667, 254] width 285 height 43
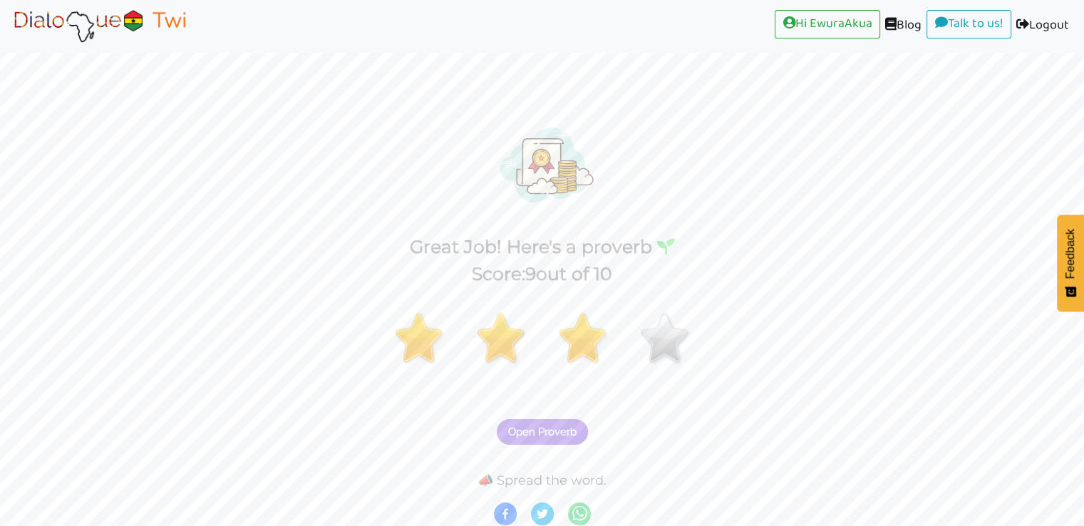
click at [126, 15] on img at bounding box center [100, 26] width 180 height 36
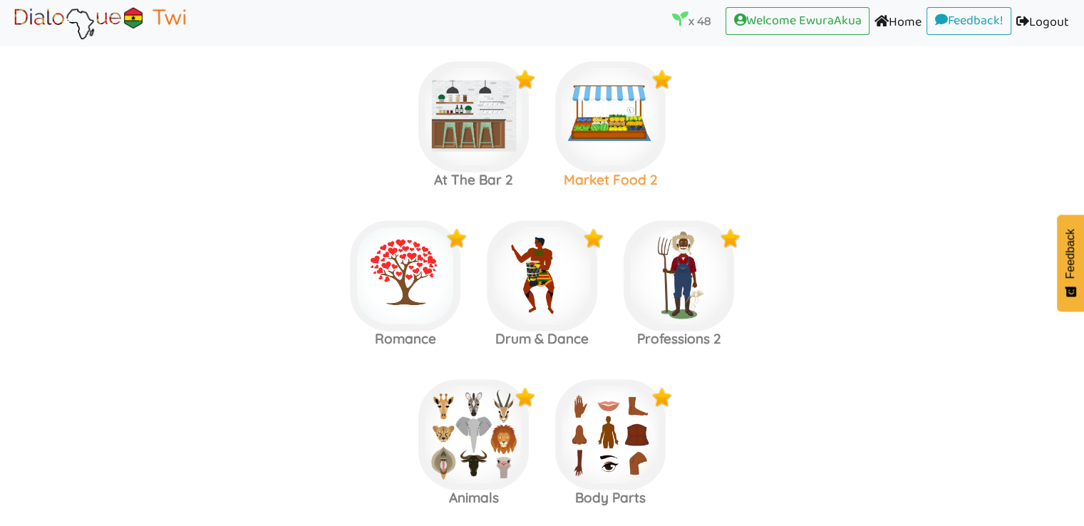
scroll to position [1927, 0]
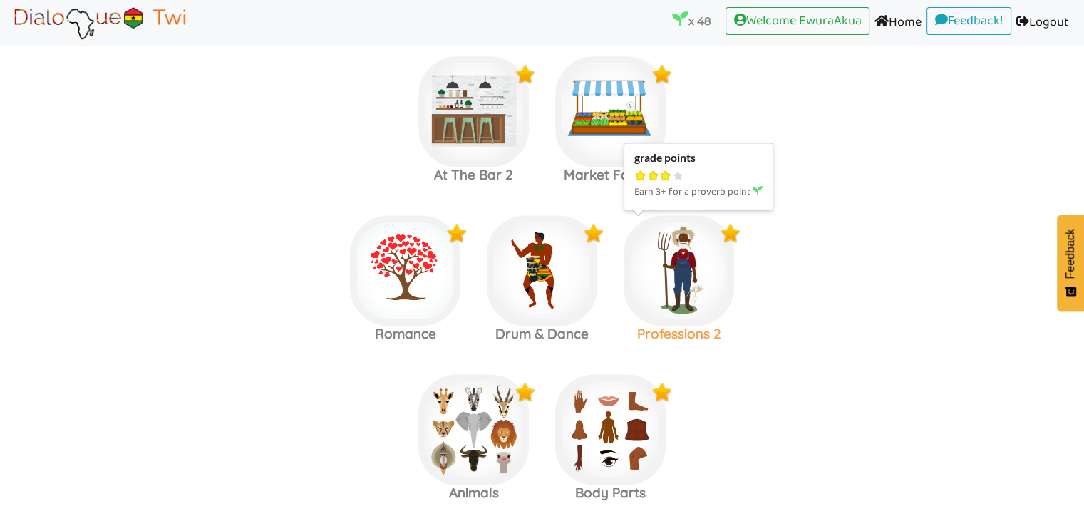
click at [669, 252] on img at bounding box center [679, 270] width 111 height 111
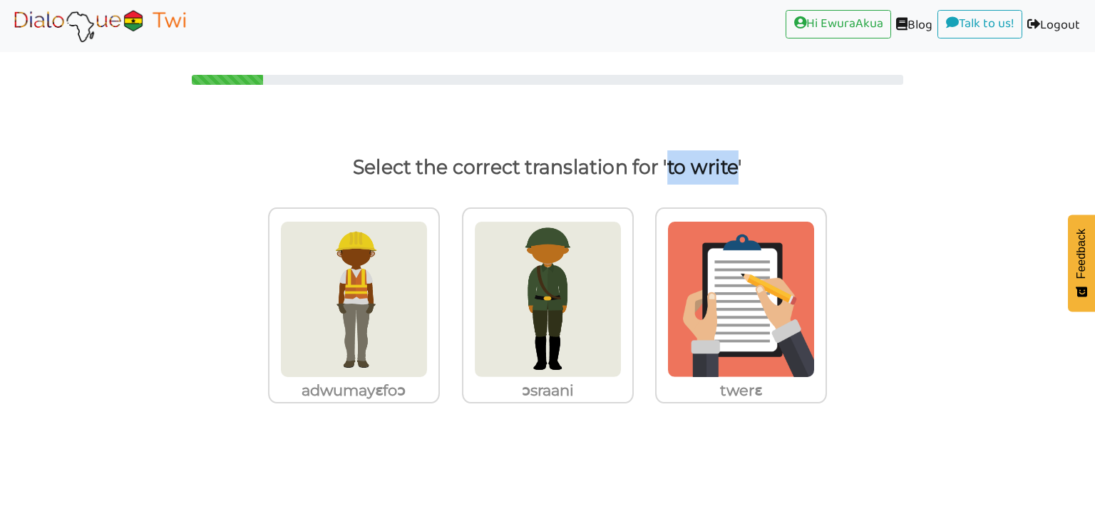
drag, startPoint x: 668, startPoint y: 175, endPoint x: 733, endPoint y: 170, distance: 65.0
click at [733, 170] on p "Select the correct translation for 'to write'" at bounding box center [547, 167] width 1040 height 34
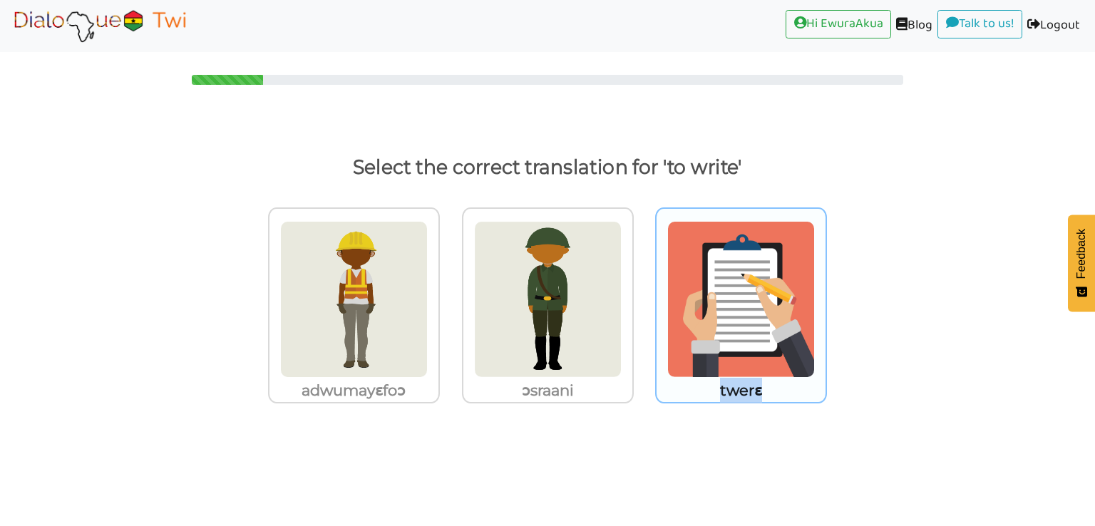
drag, startPoint x: 776, startPoint y: 389, endPoint x: 709, endPoint y: 390, distance: 67.0
click at [709, 390] on p "twerɛ" at bounding box center [741, 391] width 169 height 26
click at [710, 294] on img at bounding box center [741, 299] width 148 height 157
click at [826, 294] on input "twerɛ" at bounding box center [831, 290] width 11 height 11
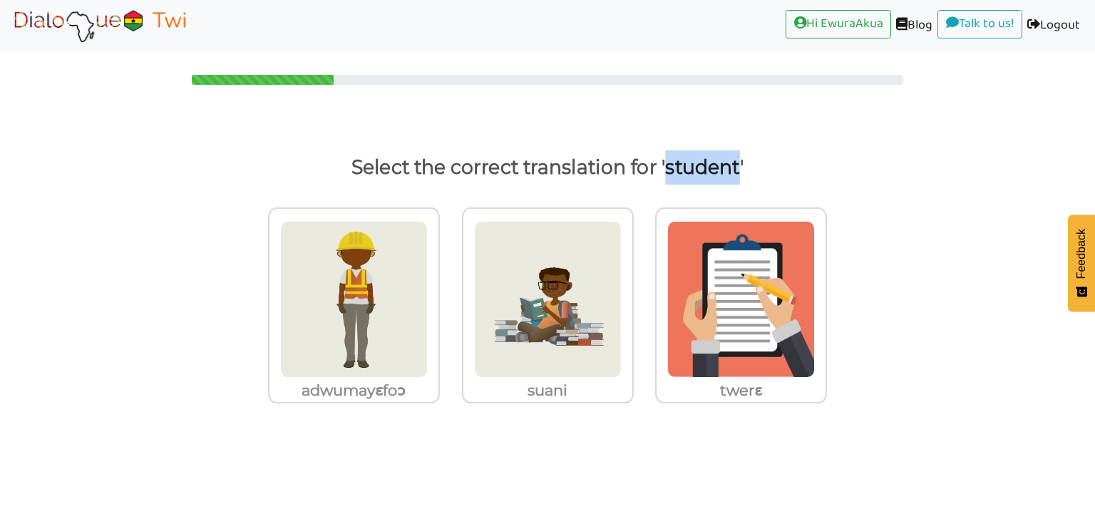
drag, startPoint x: 669, startPoint y: 168, endPoint x: 737, endPoint y: 166, distance: 68.5
click at [737, 166] on p "Select the correct translation for 'student'" at bounding box center [547, 167] width 1040 height 34
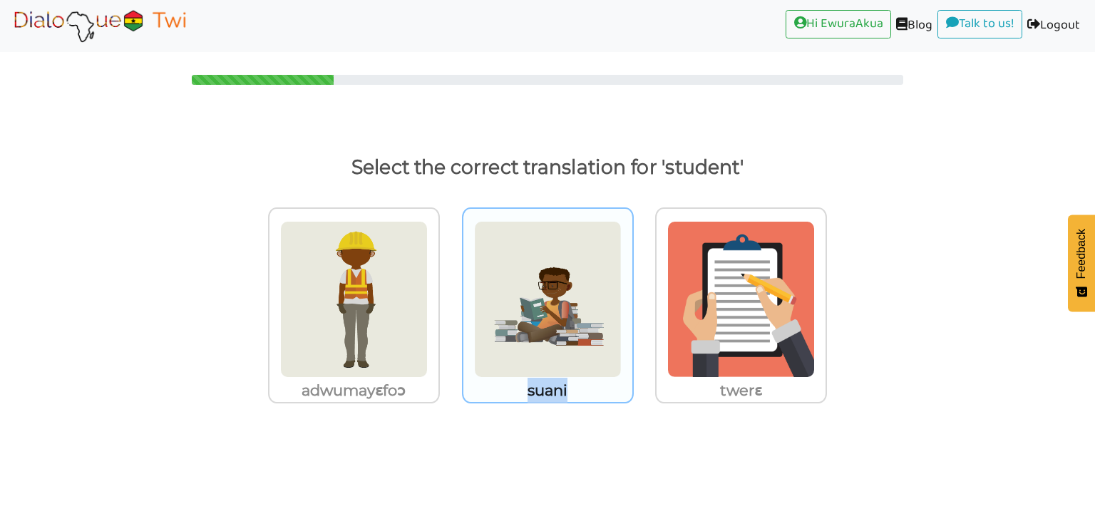
drag, startPoint x: 585, startPoint y: 394, endPoint x: 513, endPoint y: 386, distance: 72.4
click at [513, 386] on p "suani" at bounding box center [547, 391] width 169 height 26
click at [568, 282] on img at bounding box center [548, 299] width 148 height 157
click at [632, 285] on input "suani" at bounding box center [637, 290] width 11 height 11
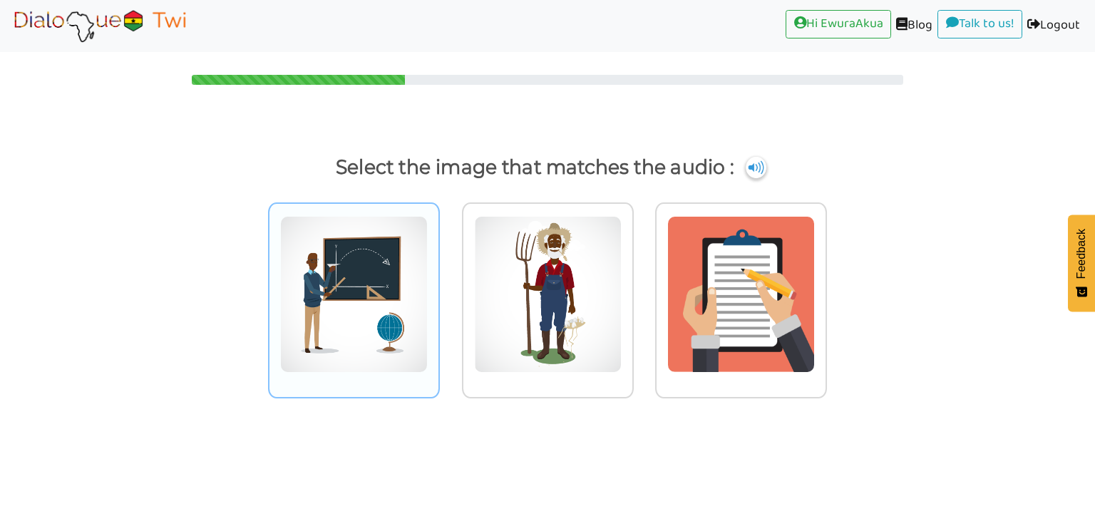
click at [394, 281] on img at bounding box center [354, 294] width 148 height 157
click at [438, 281] on input "radio" at bounding box center [443, 285] width 11 height 11
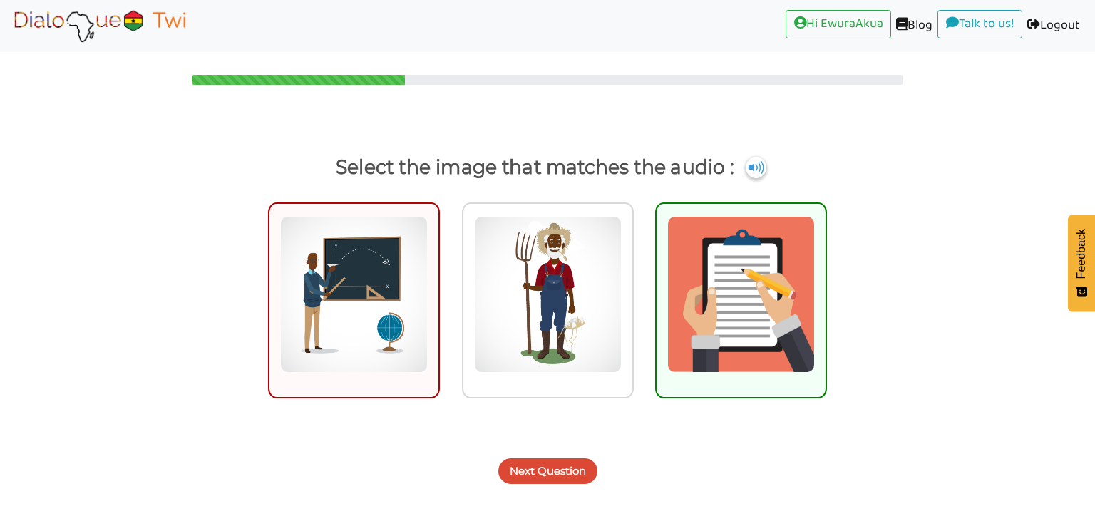
click at [548, 476] on button "Next Question" at bounding box center [547, 471] width 99 height 26
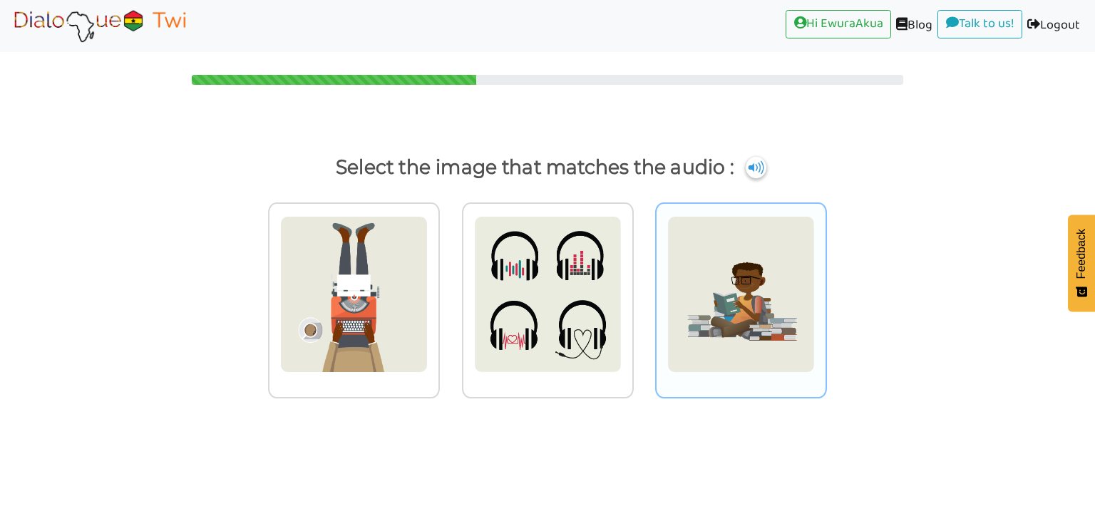
click at [785, 309] on img at bounding box center [741, 294] width 148 height 157
click at [826, 291] on input "radio" at bounding box center [831, 285] width 11 height 11
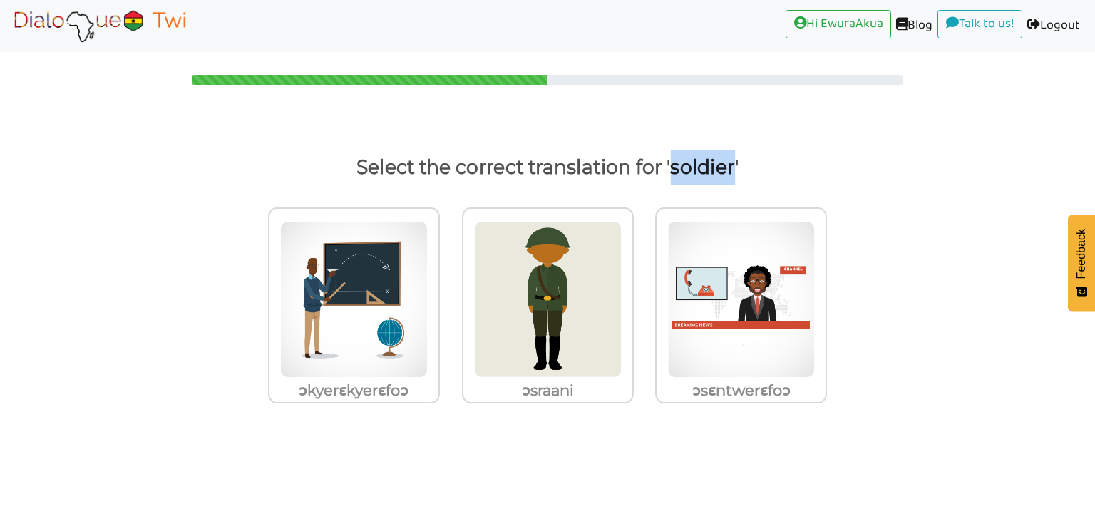
drag, startPoint x: 672, startPoint y: 175, endPoint x: 731, endPoint y: 173, distance: 59.2
click at [731, 173] on p "Select the correct translation for 'soldier'" at bounding box center [547, 167] width 1040 height 34
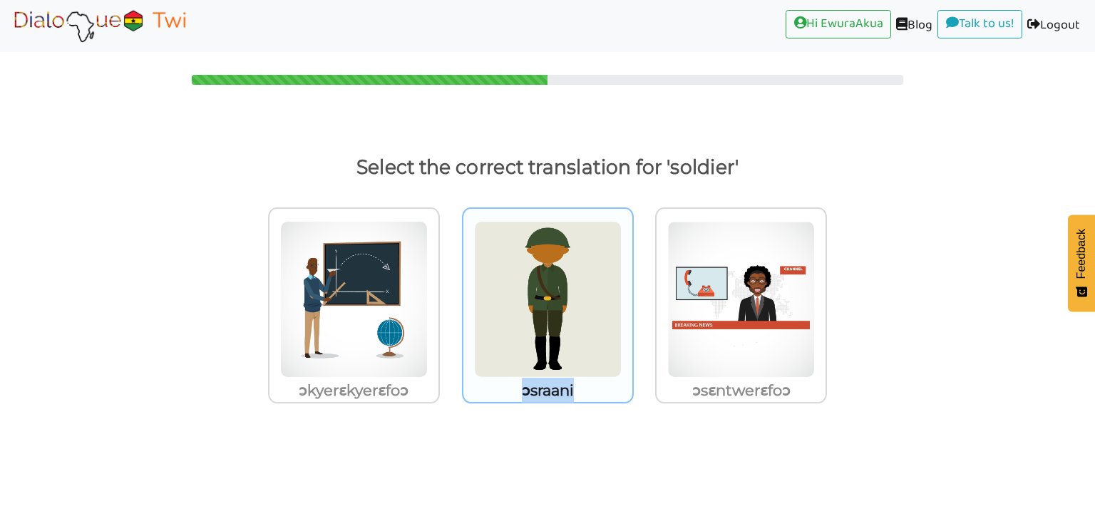
drag, startPoint x: 590, startPoint y: 391, endPoint x: 506, endPoint y: 389, distance: 84.9
click at [506, 389] on p "ɔsraani" at bounding box center [547, 391] width 169 height 26
click at [580, 334] on img at bounding box center [548, 299] width 148 height 157
click at [632, 296] on input "ɔsraani" at bounding box center [637, 290] width 11 height 11
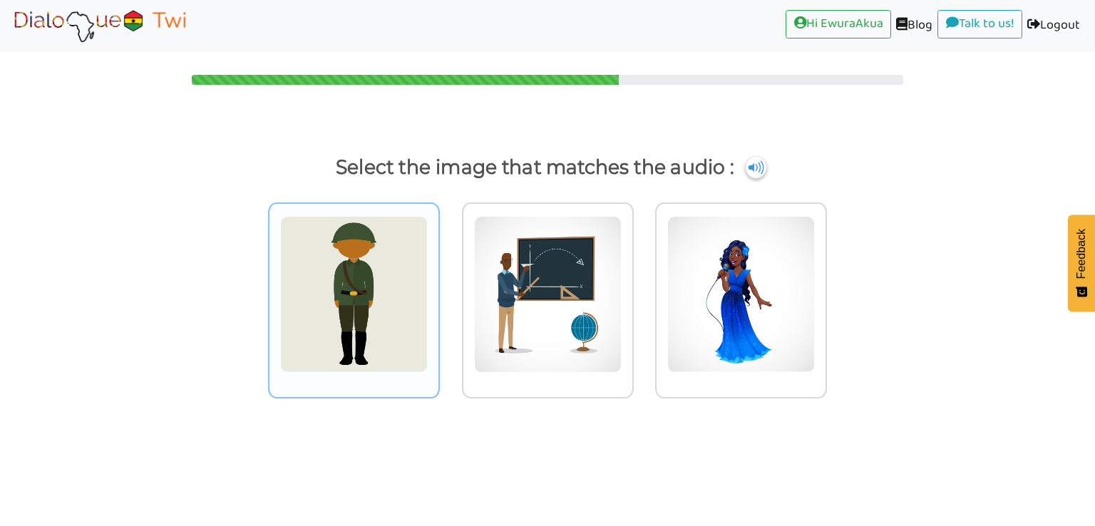
click at [360, 294] on img at bounding box center [354, 294] width 148 height 157
click at [438, 291] on input "radio" at bounding box center [443, 285] width 11 height 11
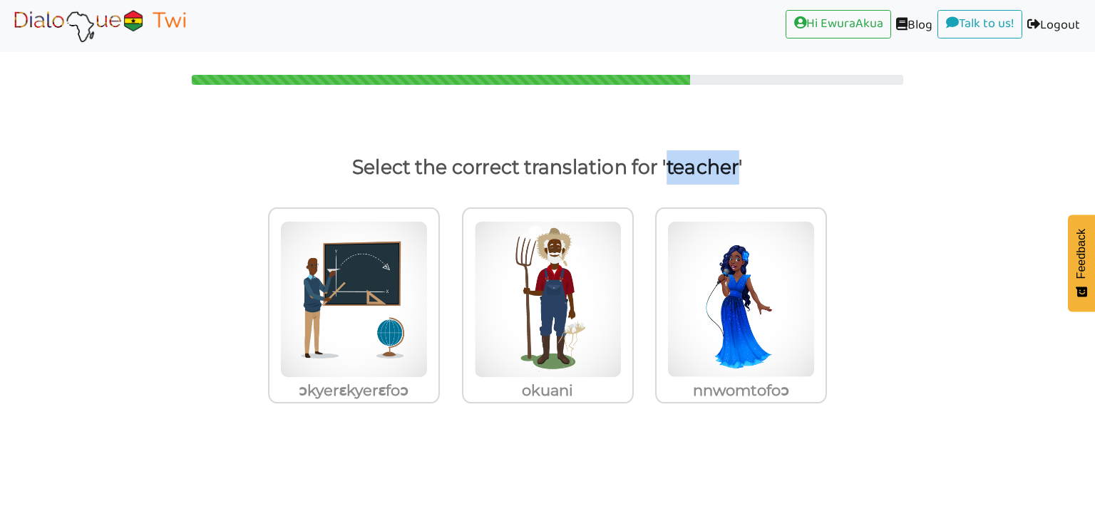
drag, startPoint x: 665, startPoint y: 170, endPoint x: 734, endPoint y: 165, distance: 69.4
click at [734, 165] on p "Select the correct translation for 'teacher'" at bounding box center [547, 167] width 1040 height 34
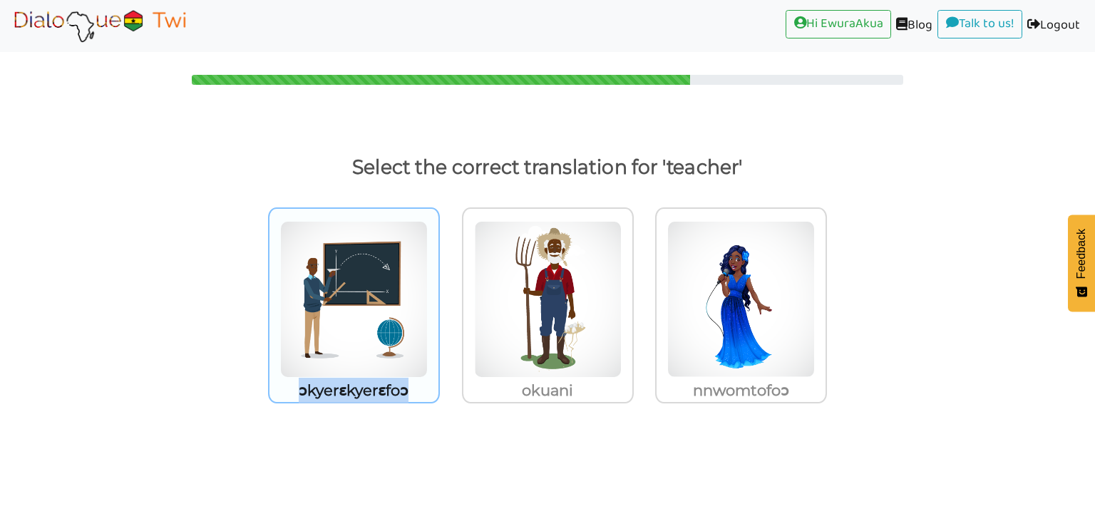
drag, startPoint x: 414, startPoint y: 396, endPoint x: 299, endPoint y: 386, distance: 115.2
click at [299, 386] on p "ɔkyerɛkyerɛfoɔ" at bounding box center [354, 391] width 169 height 26
click at [349, 300] on img at bounding box center [354, 299] width 148 height 157
click at [438, 296] on input "ɔkyerɛkyerɛfoɔ" at bounding box center [443, 290] width 11 height 11
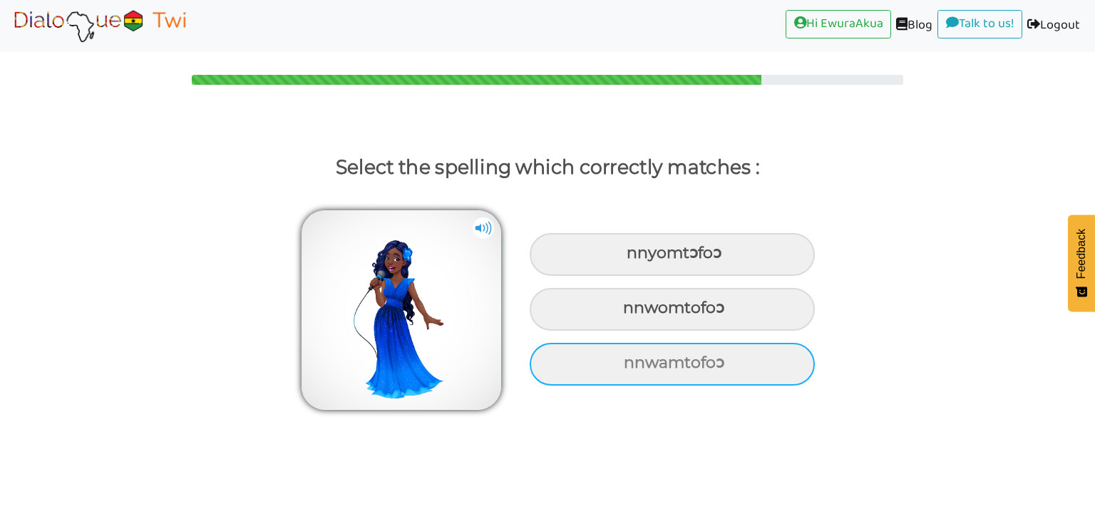
click at [744, 370] on div "nnwamtofoɔ" at bounding box center [672, 364] width 285 height 43
click at [630, 368] on input "nnwamtofoɔ" at bounding box center [625, 363] width 9 height 9
radio input "true"
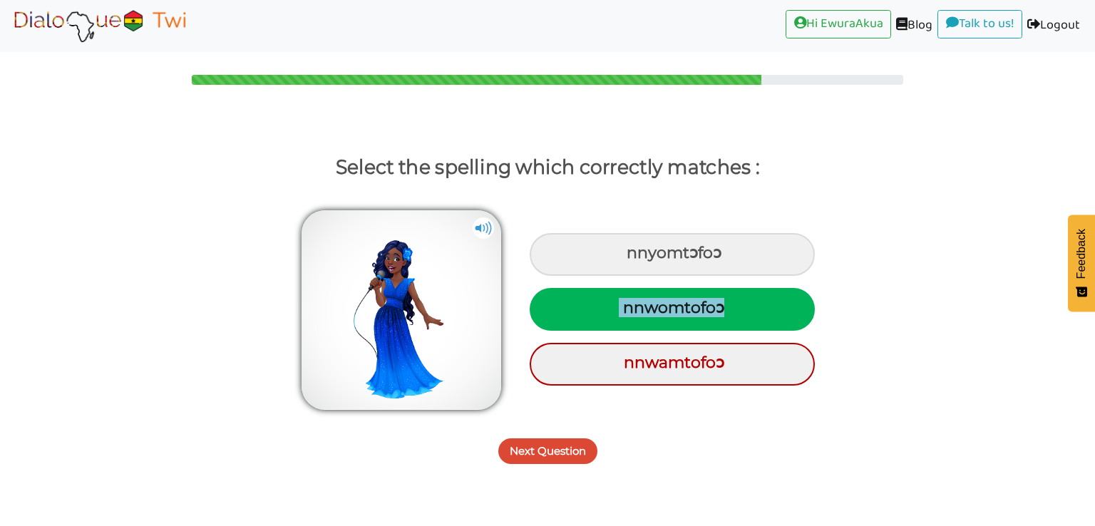
drag, startPoint x: 749, startPoint y: 309, endPoint x: 600, endPoint y: 309, distance: 148.3
click at [600, 309] on div "nnwomtofoɔ" at bounding box center [672, 309] width 285 height 43
click at [547, 436] on div "Next Question" at bounding box center [547, 443] width 1095 height 56
click at [548, 443] on button "Next Question" at bounding box center [547, 451] width 99 height 26
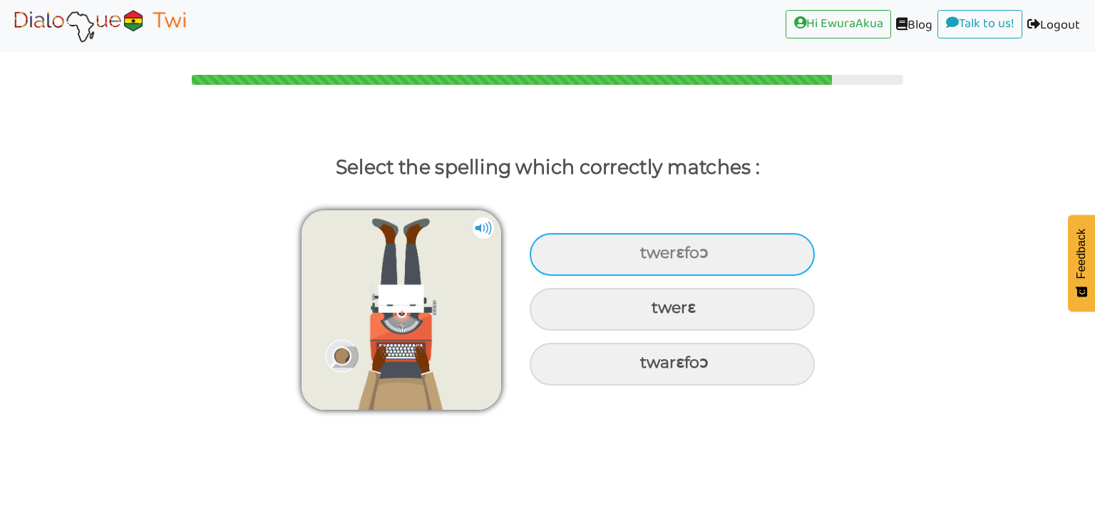
click at [722, 252] on div "twerɛfoɔ" at bounding box center [672, 254] width 285 height 43
click at [647, 252] on input "twerɛfoɔ" at bounding box center [641, 253] width 9 height 9
radio input "true"
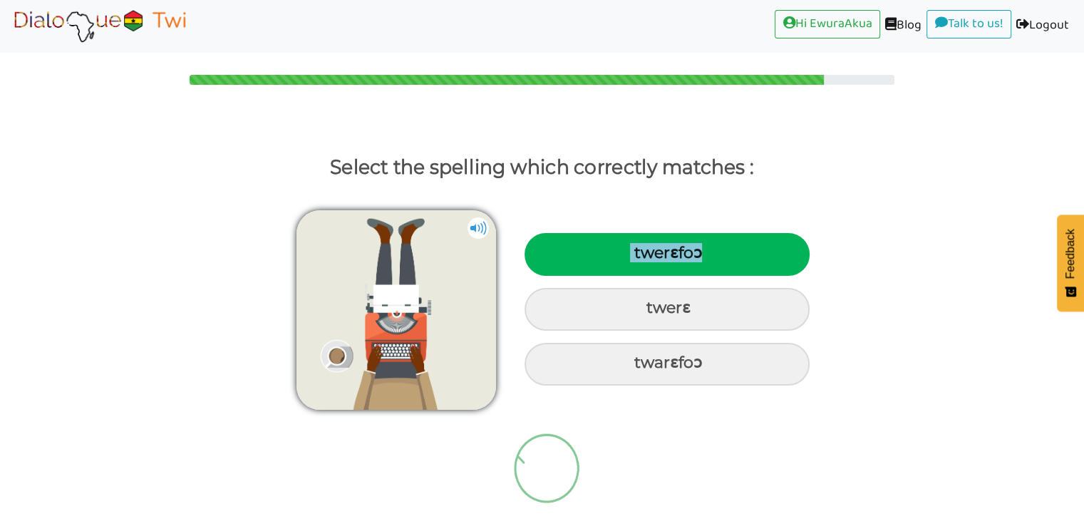
drag, startPoint x: 713, startPoint y: 255, endPoint x: 632, endPoint y: 250, distance: 81.4
click at [632, 250] on div "twerɛfoɔ" at bounding box center [667, 254] width 285 height 43
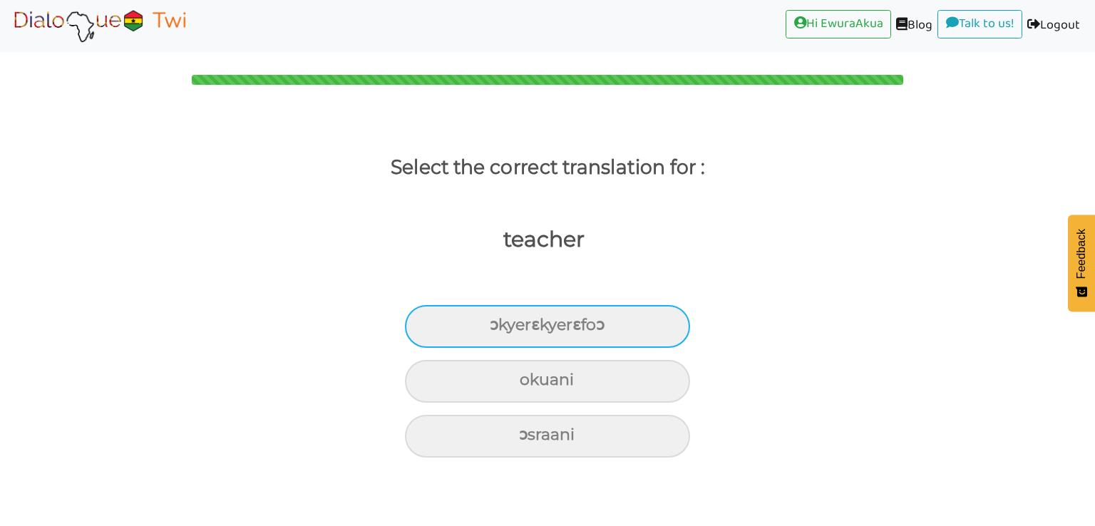
click at [585, 336] on div "ɔkyerɛkyerɛfoɔ" at bounding box center [547, 326] width 285 height 43
click at [501, 330] on input "ɔkyerɛkyerɛfoɔ" at bounding box center [495, 325] width 9 height 9
radio input "true"
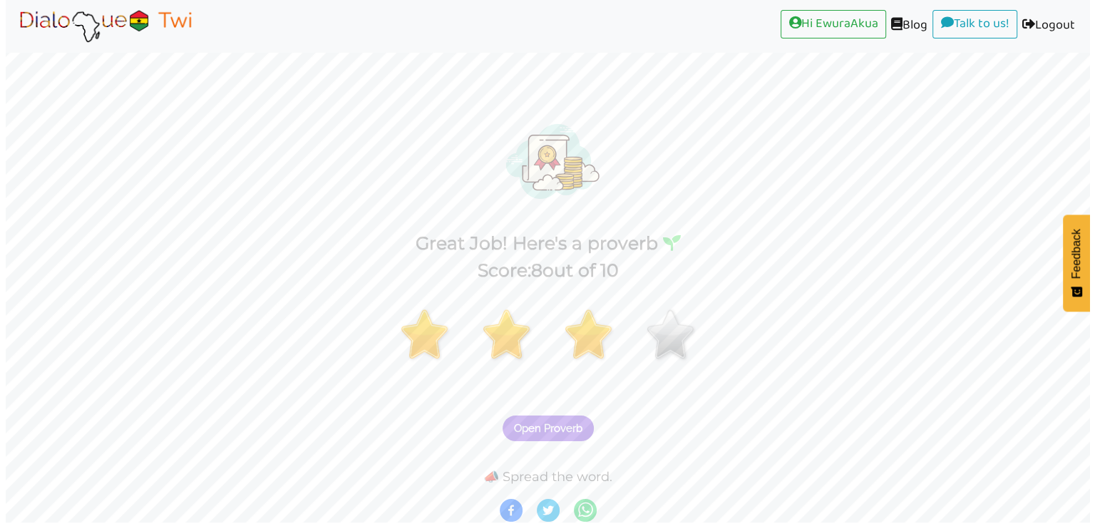
scroll to position [3, 0]
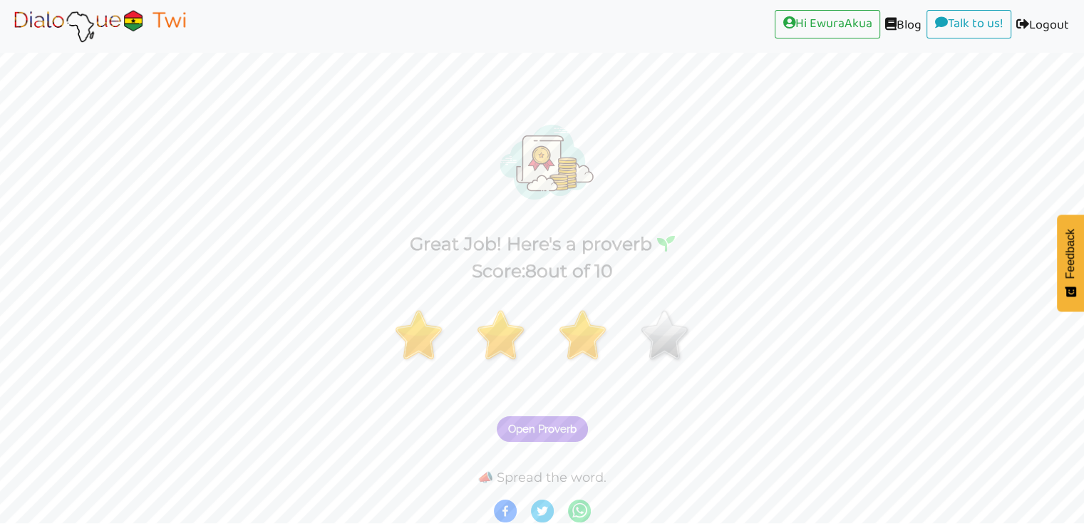
click at [568, 431] on span "Open Proverb" at bounding box center [542, 429] width 68 height 13
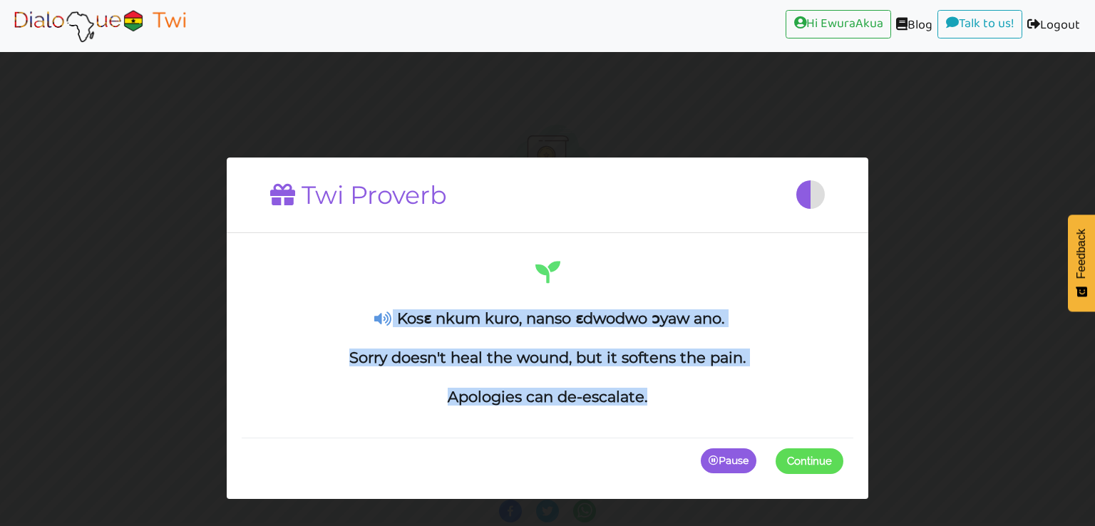
drag, startPoint x: 660, startPoint y: 399, endPoint x: 394, endPoint y: 306, distance: 282.3
click at [394, 306] on div "Kosɛ nkum kuro, nanso ɛdwodwo ɔyaw ano. Sorry doesn't heal the wound, but it so…" at bounding box center [548, 332] width 592 height 148
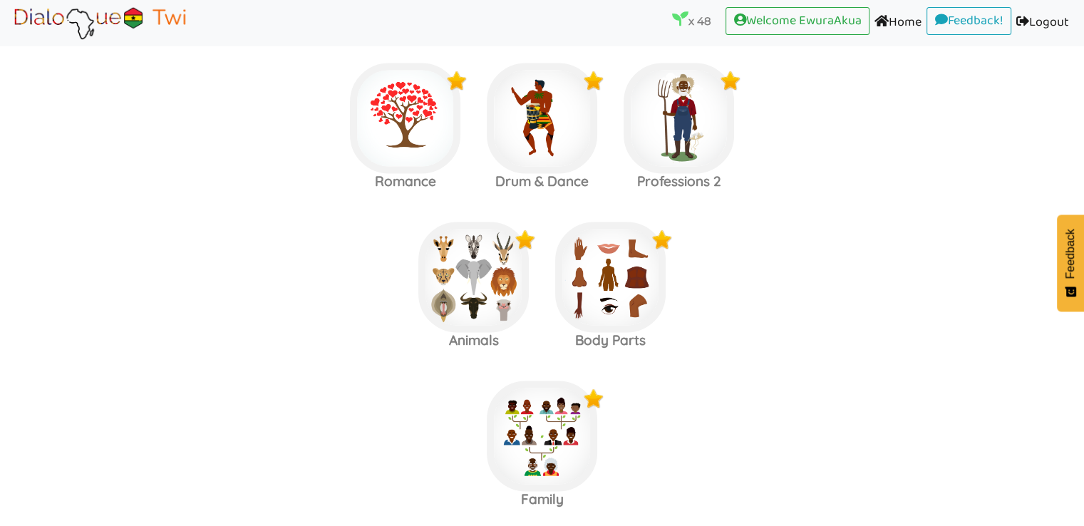
scroll to position [1812, 0]
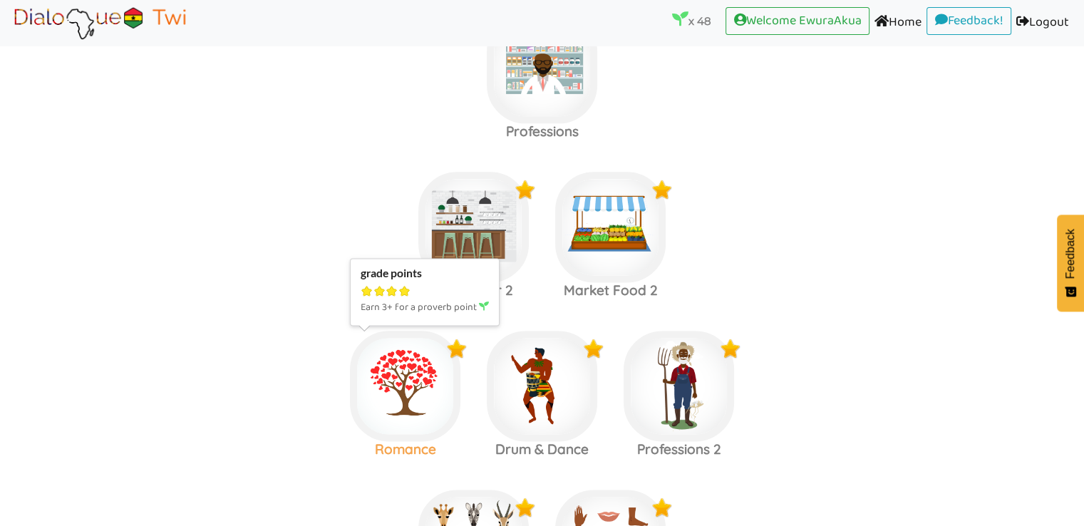
click at [425, 400] on img at bounding box center [405, 386] width 111 height 111
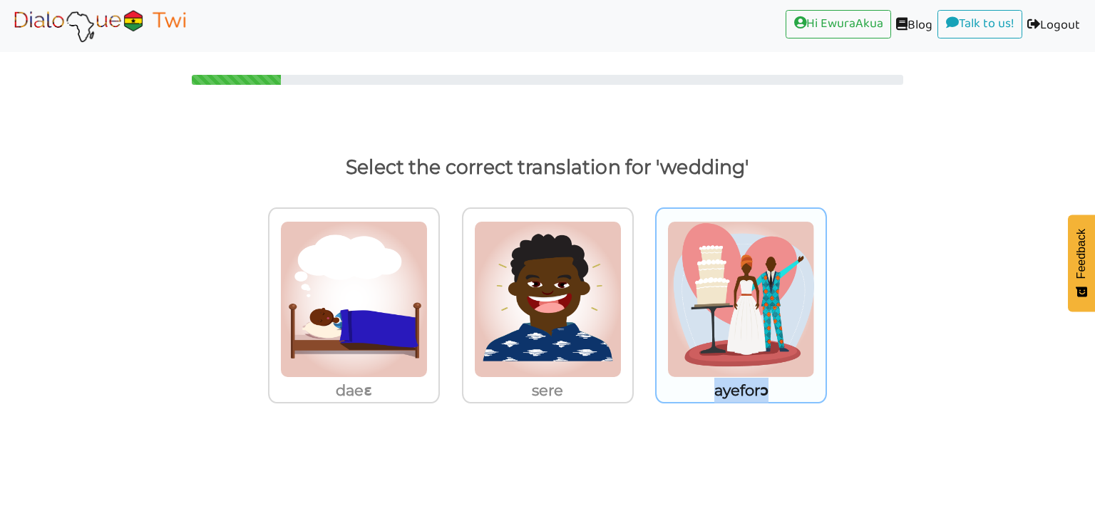
drag, startPoint x: 774, startPoint y: 386, endPoint x: 707, endPoint y: 386, distance: 67.0
click at [707, 386] on p "ayeforɔ" at bounding box center [741, 391] width 169 height 26
click at [719, 293] on img at bounding box center [741, 299] width 148 height 157
click at [826, 293] on input "ayeforɔ" at bounding box center [831, 290] width 11 height 11
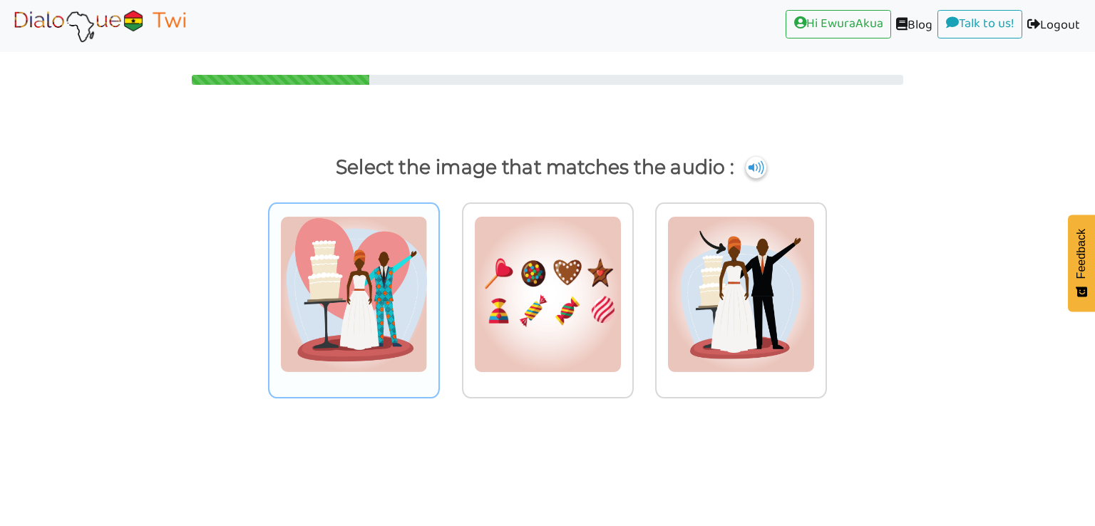
click at [405, 319] on img at bounding box center [354, 294] width 148 height 157
click at [438, 291] on input "radio" at bounding box center [443, 285] width 11 height 11
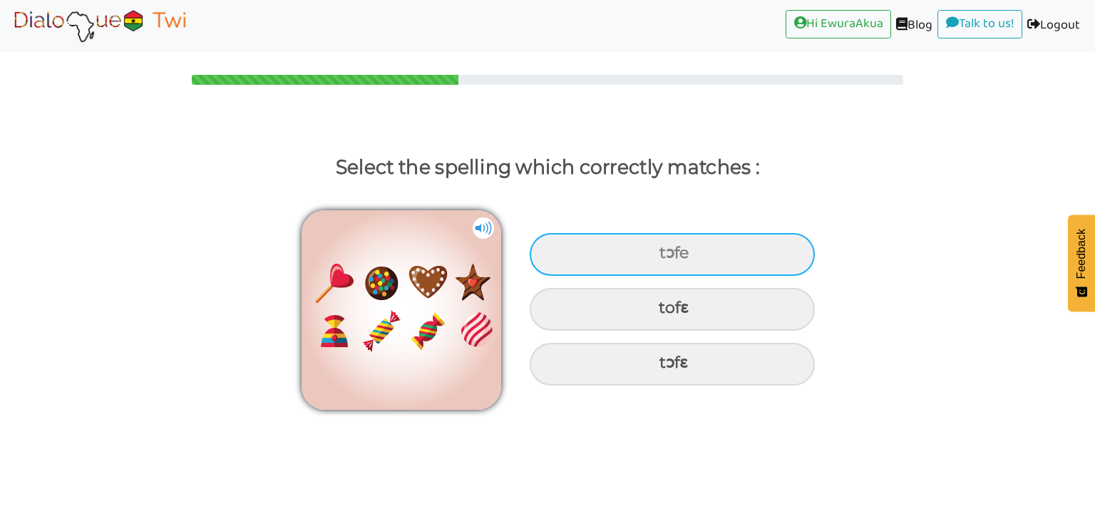
click at [706, 257] on div "tɔfe" at bounding box center [672, 254] width 285 height 43
click at [666, 257] on input "tɔfe" at bounding box center [661, 253] width 9 height 9
radio input "true"
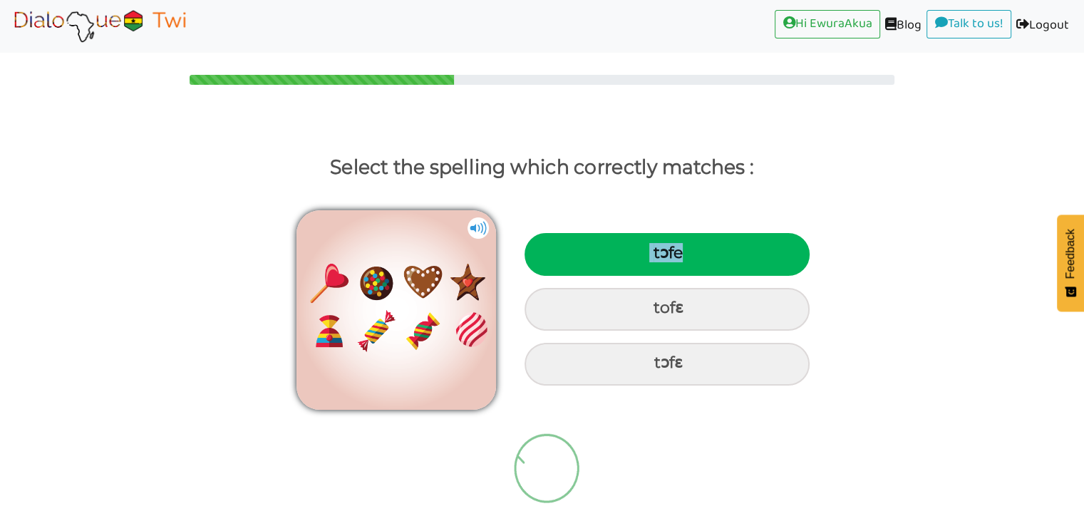
drag, startPoint x: 696, startPoint y: 257, endPoint x: 650, endPoint y: 256, distance: 46.4
click at [650, 256] on div "tɔfe" at bounding box center [667, 254] width 285 height 43
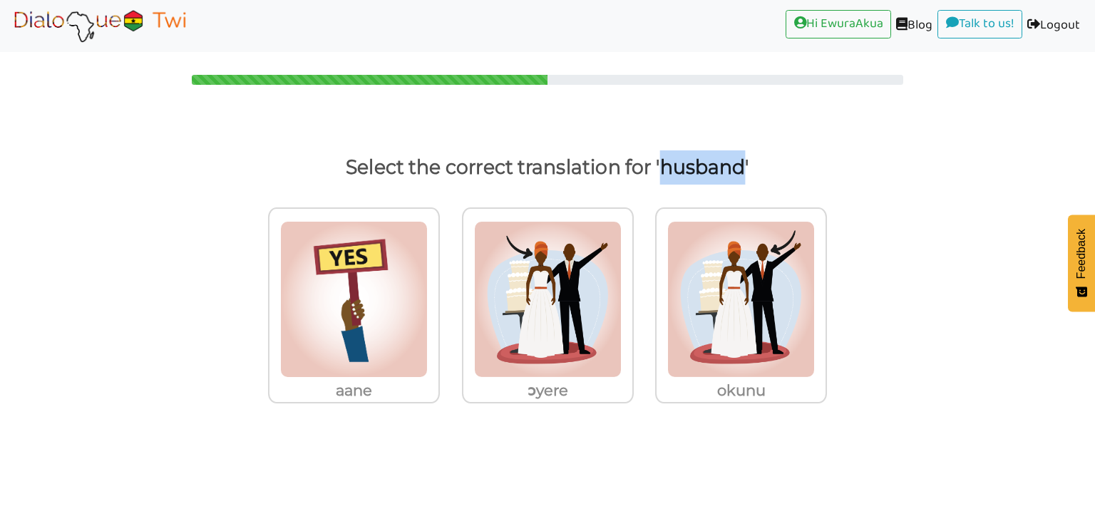
drag, startPoint x: 660, startPoint y: 169, endPoint x: 739, endPoint y: 163, distance: 79.3
click at [739, 163] on p "Select the correct translation for 'husband'" at bounding box center [547, 167] width 1040 height 34
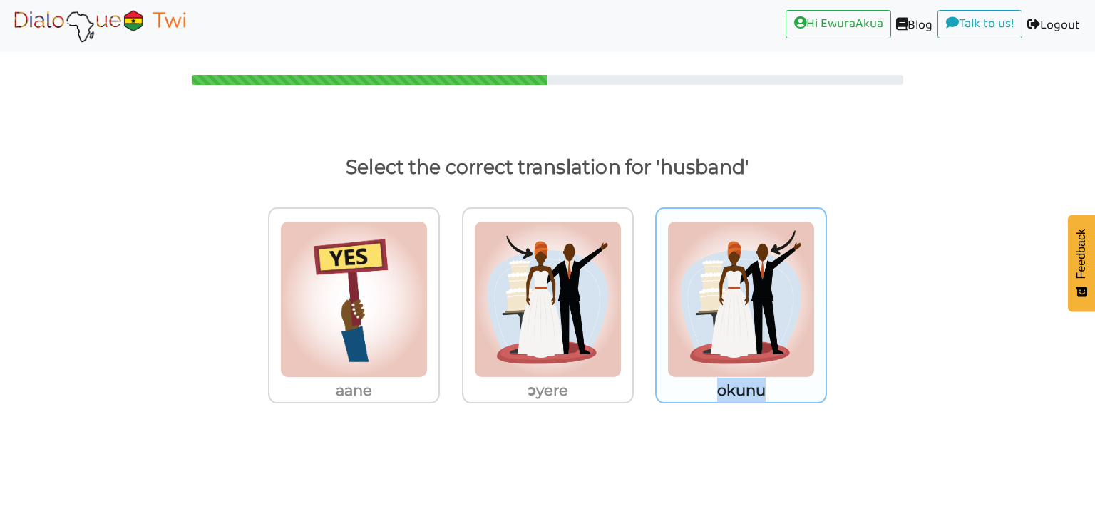
drag, startPoint x: 771, startPoint y: 394, endPoint x: 735, endPoint y: 388, distance: 36.2
click at [720, 395] on p "okunu" at bounding box center [741, 391] width 169 height 26
click at [761, 379] on p "okunu" at bounding box center [741, 391] width 169 height 26
click at [826, 296] on input "okunu" at bounding box center [831, 290] width 11 height 11
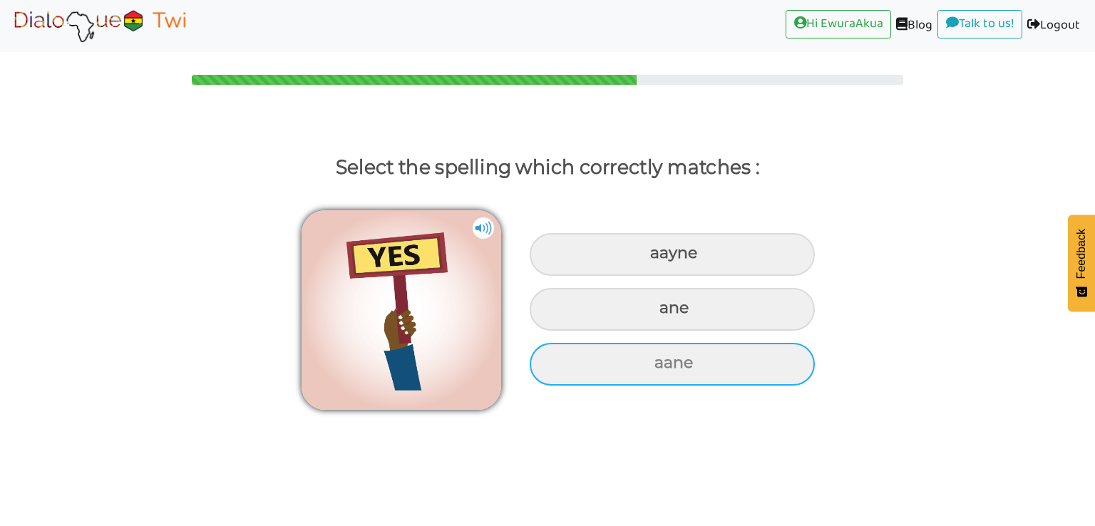
click at [730, 369] on div "aane" at bounding box center [672, 364] width 285 height 43
click at [661, 368] on input "aane" at bounding box center [656, 363] width 9 height 9
radio input "true"
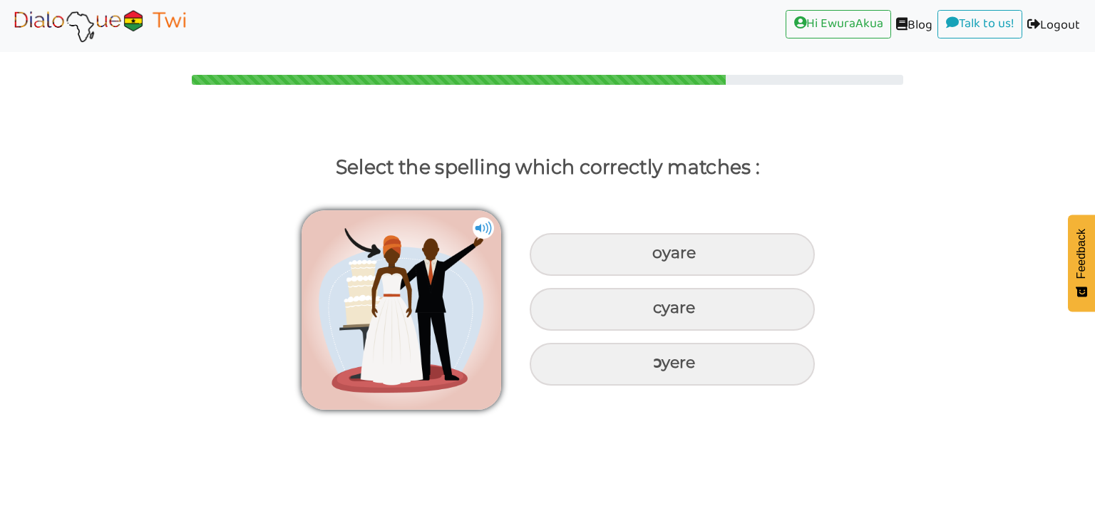
click at [730, 369] on div "ɔyere" at bounding box center [672, 364] width 285 height 43
click at [660, 368] on input "ɔyere" at bounding box center [654, 363] width 9 height 9
radio input "true"
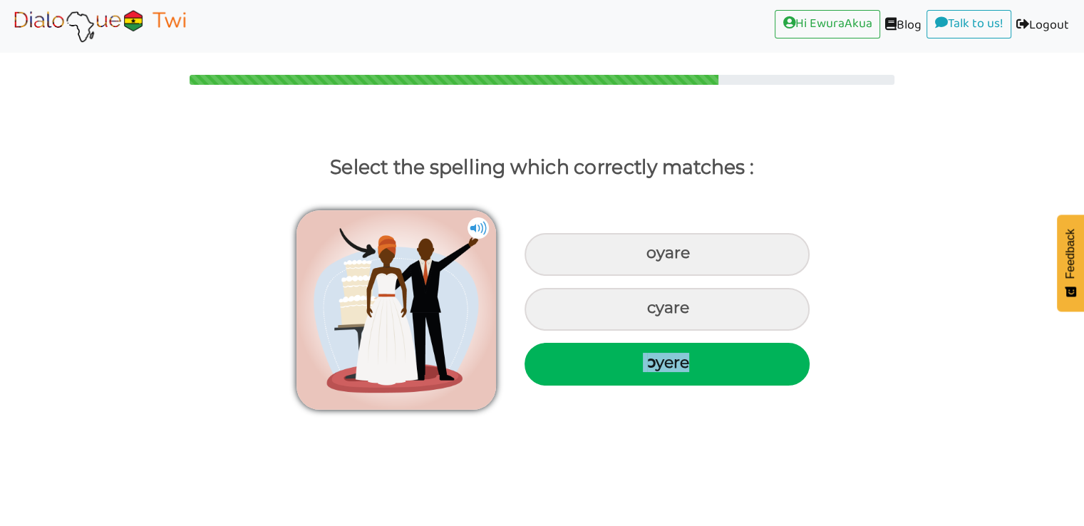
drag, startPoint x: 712, startPoint y: 365, endPoint x: 632, endPoint y: 366, distance: 79.9
click at [632, 366] on div "ɔyere" at bounding box center [667, 364] width 285 height 43
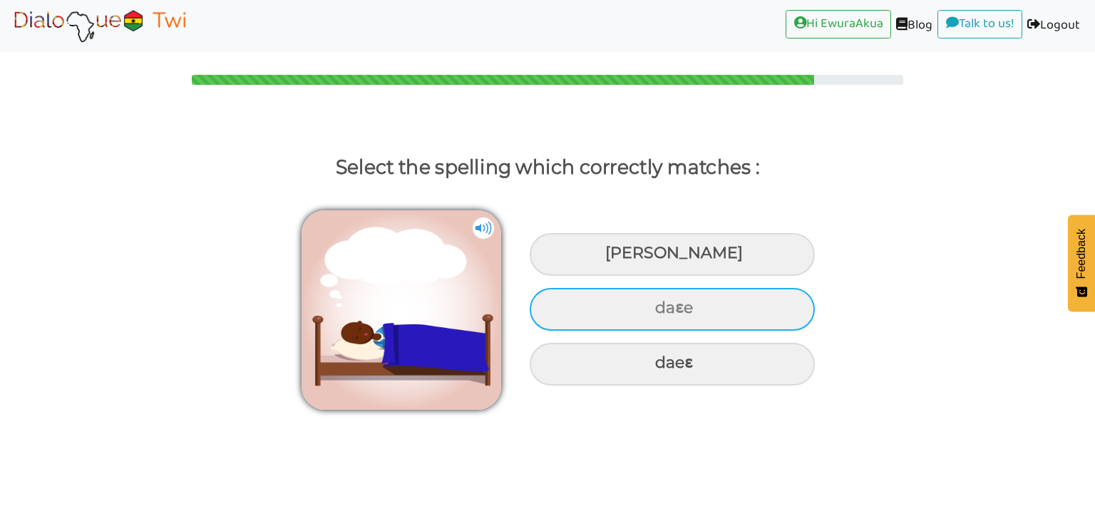
click at [712, 315] on div "daɛe" at bounding box center [672, 309] width 285 height 43
click at [662, 313] on input "daɛe" at bounding box center [656, 308] width 9 height 9
radio input "true"
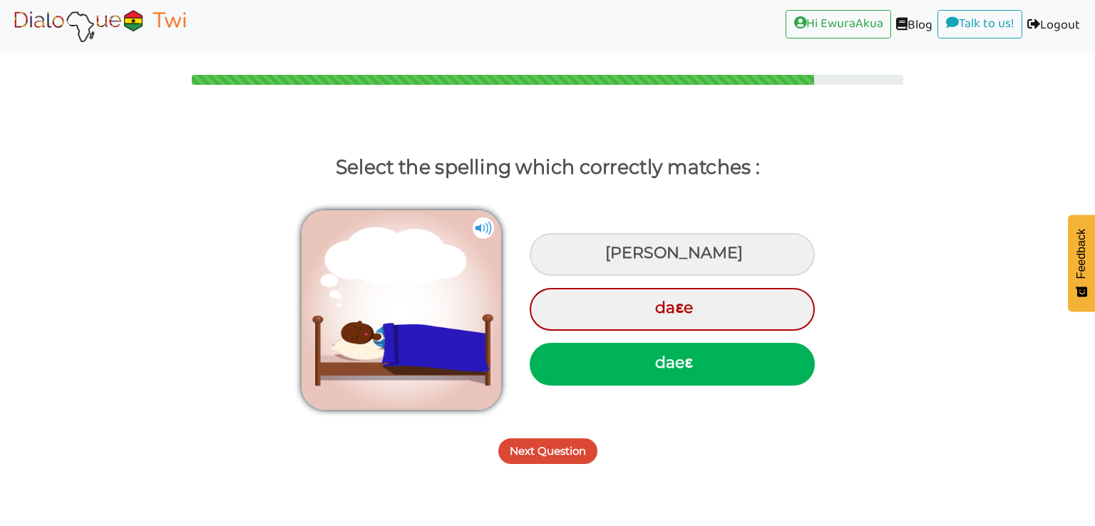
click at [525, 442] on button "Next Question" at bounding box center [547, 451] width 99 height 26
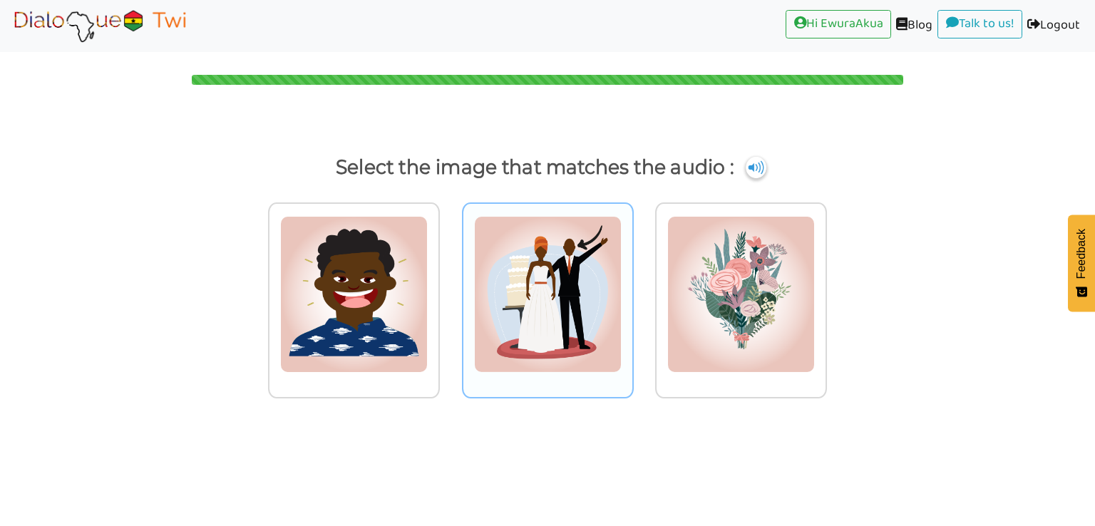
click at [519, 307] on img at bounding box center [548, 294] width 148 height 157
click at [632, 291] on input "radio" at bounding box center [637, 285] width 11 height 11
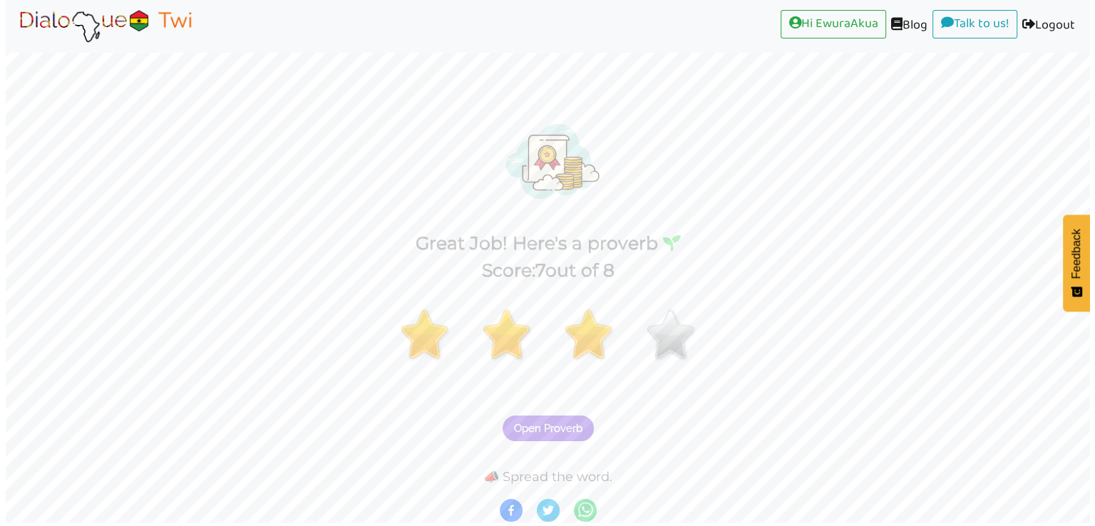
scroll to position [3, 0]
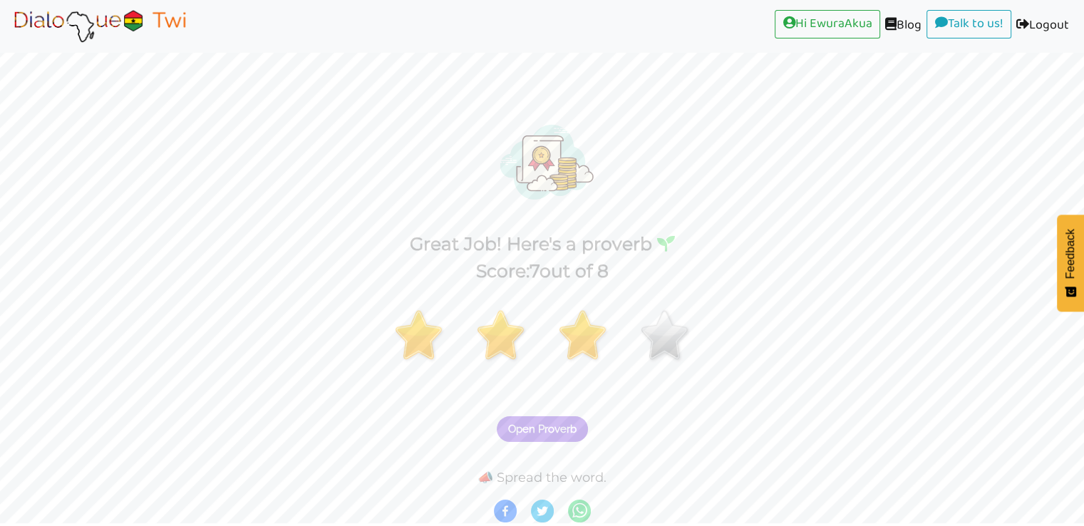
click at [552, 426] on span "Open Proverb" at bounding box center [542, 429] width 68 height 13
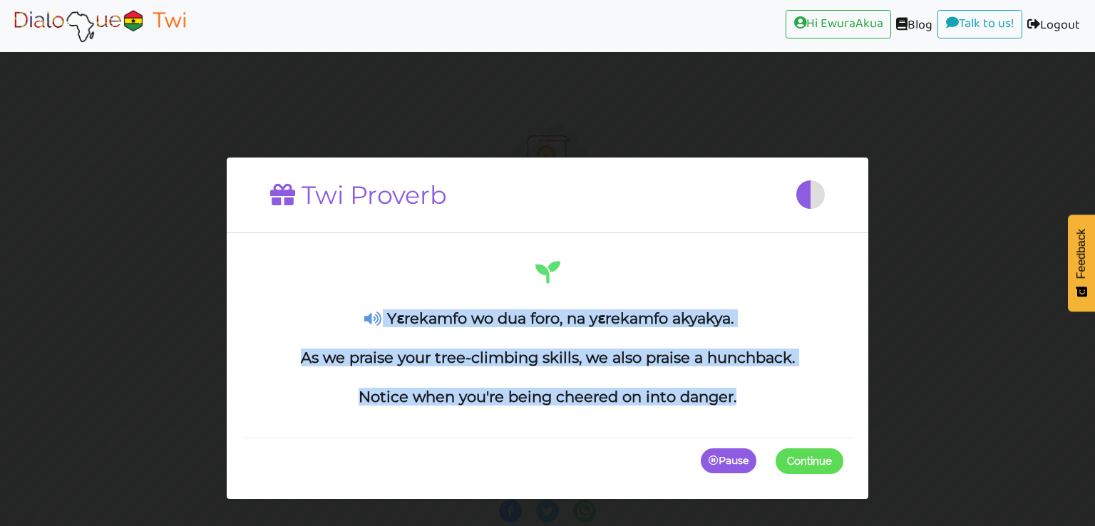
drag, startPoint x: 756, startPoint y: 399, endPoint x: 385, endPoint y: 281, distance: 389.2
click at [385, 281] on div "Yɛrekamfo wo dua foro, na yɛrekamfo akyakya. As we praise your tree-climbing sk…" at bounding box center [548, 332] width 592 height 148
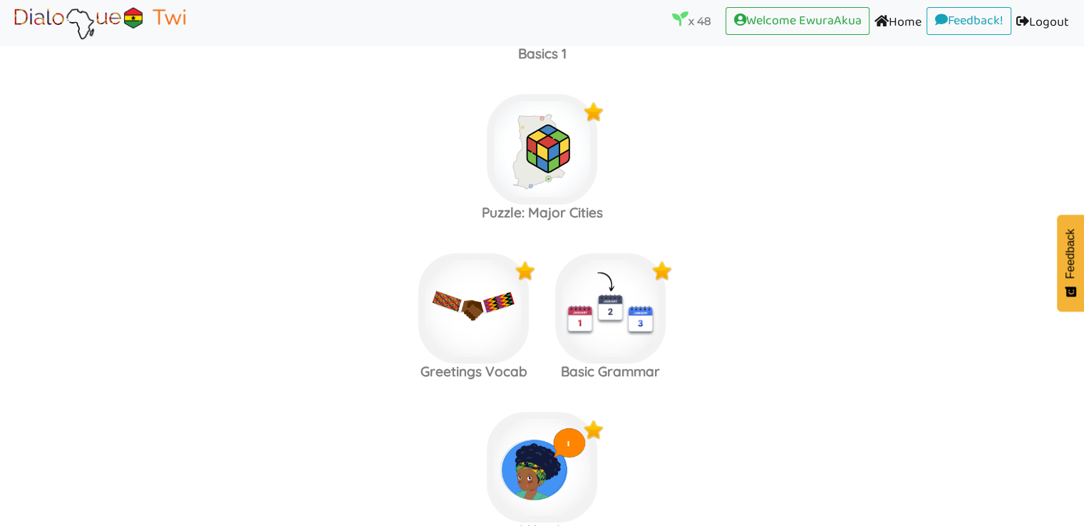
scroll to position [2080, 0]
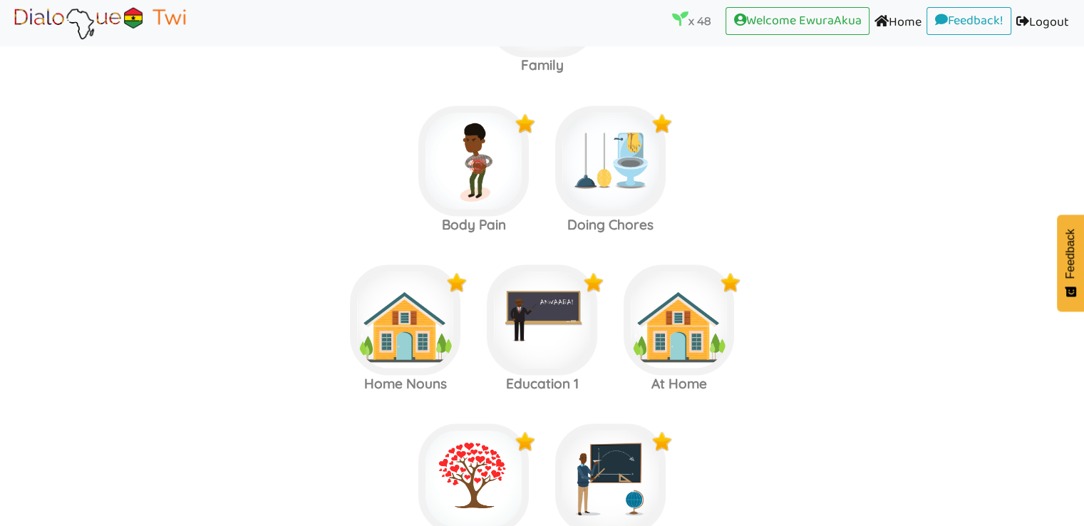
scroll to position [2682, 0]
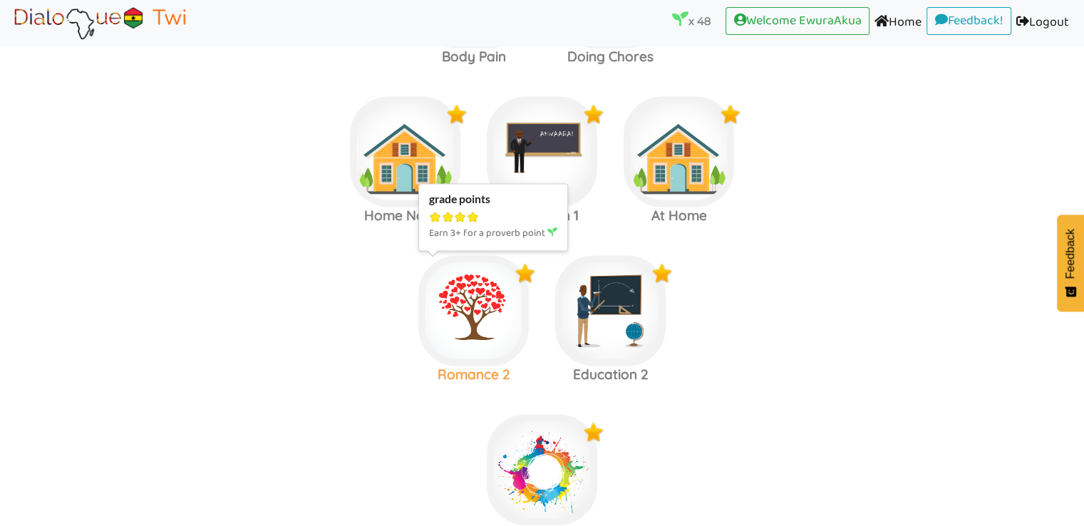
click at [464, 315] on img at bounding box center [474, 310] width 111 height 111
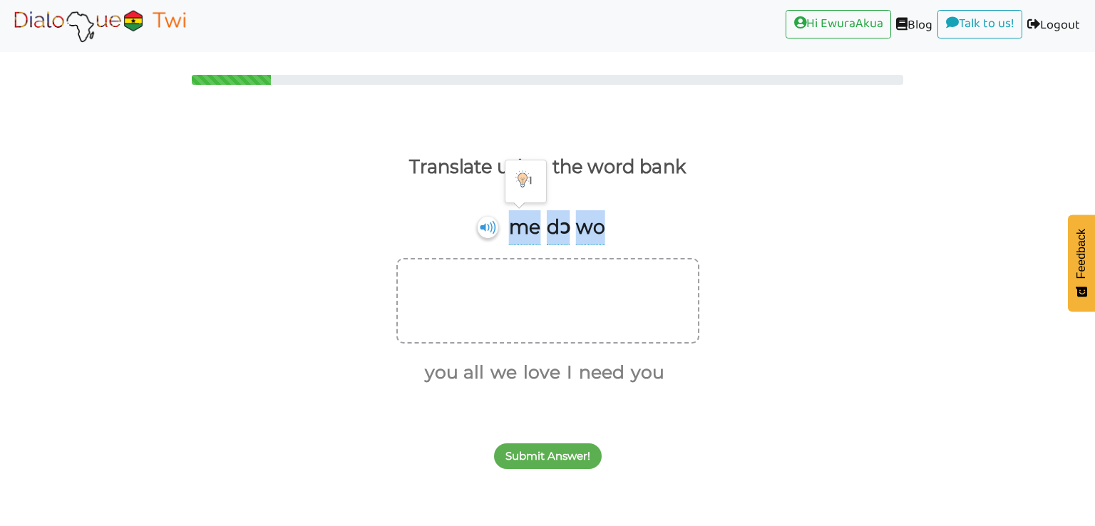
drag, startPoint x: 631, startPoint y: 236, endPoint x: 510, endPoint y: 220, distance: 122.2
click at [510, 220] on div "me dɔ wo" at bounding box center [547, 234] width 1095 height 48
click at [555, 449] on button "Submit Answer!" at bounding box center [548, 456] width 108 height 26
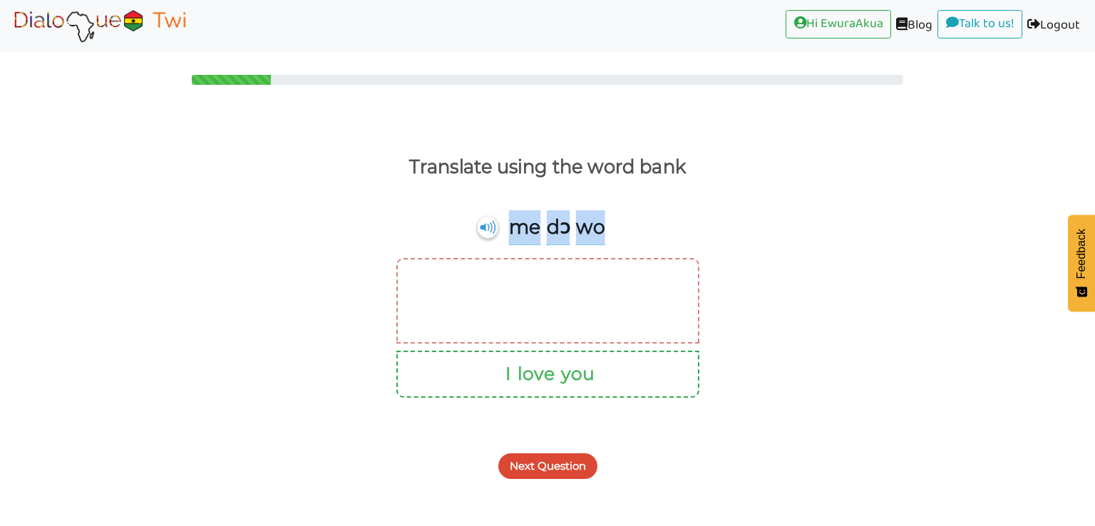
click at [554, 474] on button "Next Question" at bounding box center [547, 466] width 99 height 26
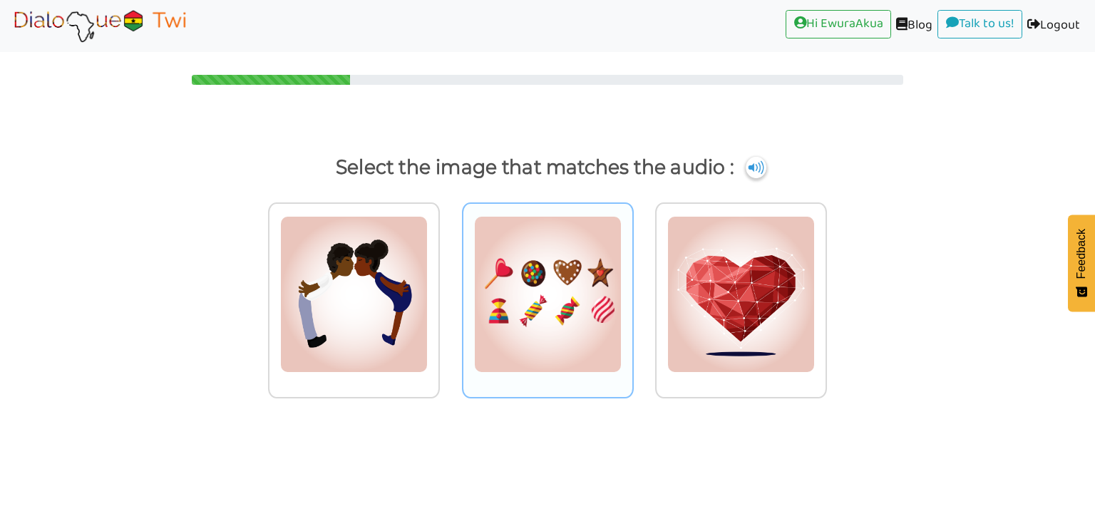
click at [545, 318] on img at bounding box center [548, 294] width 148 height 157
click at [632, 291] on input "radio" at bounding box center [637, 285] width 11 height 11
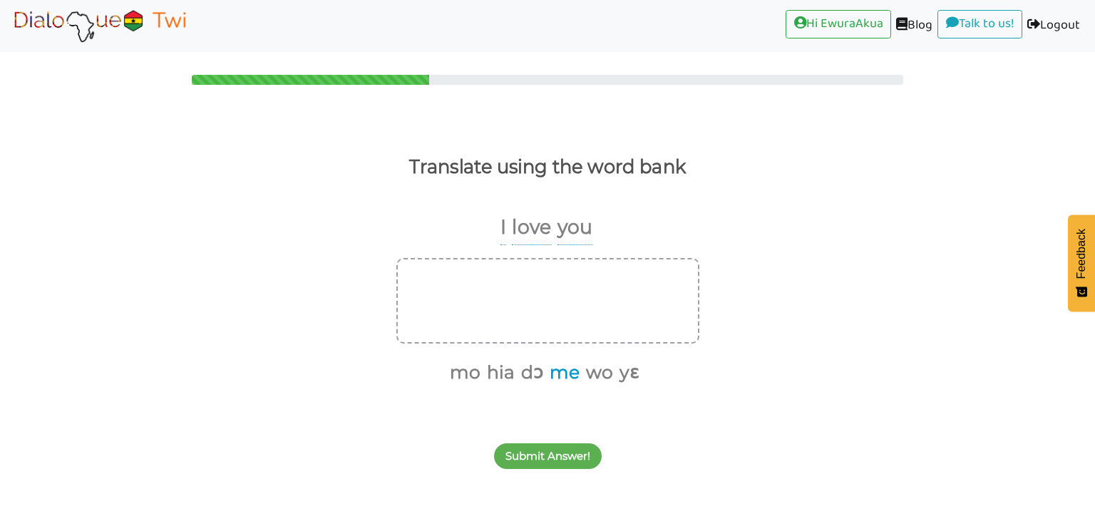
click at [572, 378] on button "me" at bounding box center [562, 372] width 35 height 27
click at [550, 374] on button "dɔ" at bounding box center [548, 372] width 27 height 27
click at [568, 374] on button "wo" at bounding box center [565, 372] width 32 height 27
click at [572, 460] on button "Submit Answer!" at bounding box center [548, 456] width 108 height 26
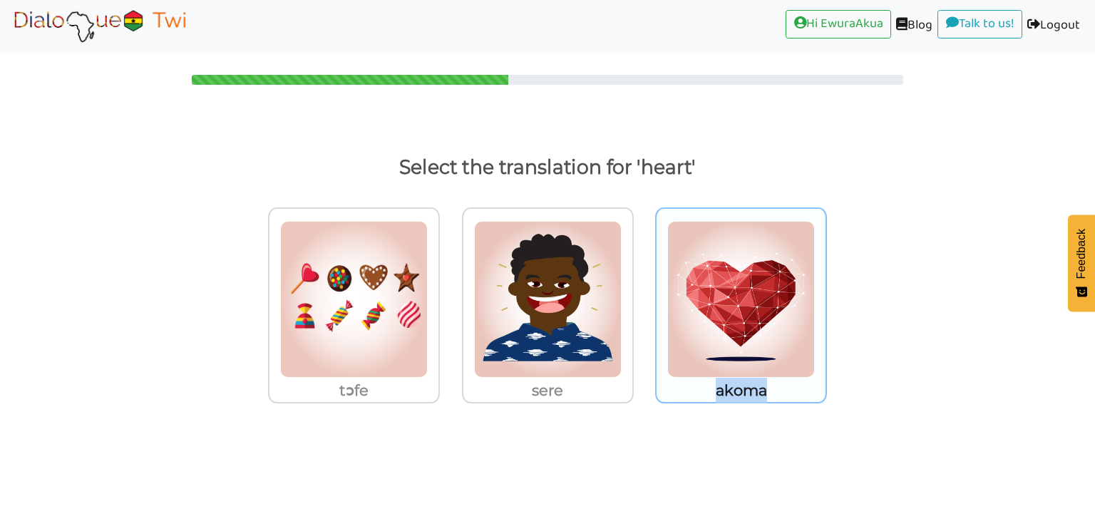
drag, startPoint x: 785, startPoint y: 391, endPoint x: 718, endPoint y: 396, distance: 67.2
click at [718, 396] on p "akoma" at bounding box center [741, 391] width 169 height 26
click at [742, 318] on img at bounding box center [741, 299] width 148 height 157
click at [826, 296] on input "akoma" at bounding box center [831, 290] width 11 height 11
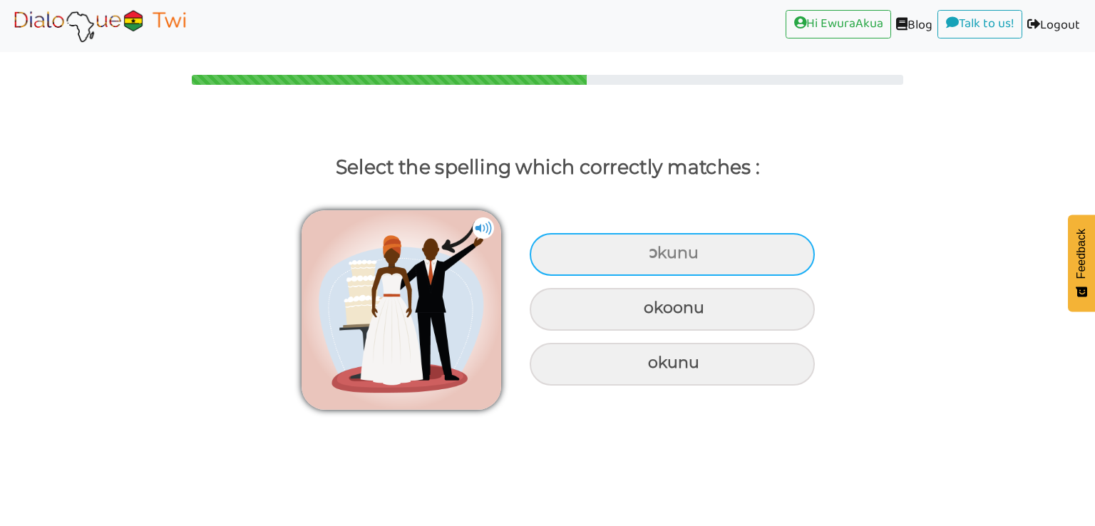
click at [665, 252] on div "ɔkunu" at bounding box center [672, 254] width 285 height 43
click at [655, 252] on input "ɔkunu" at bounding box center [650, 253] width 9 height 9
radio input "true"
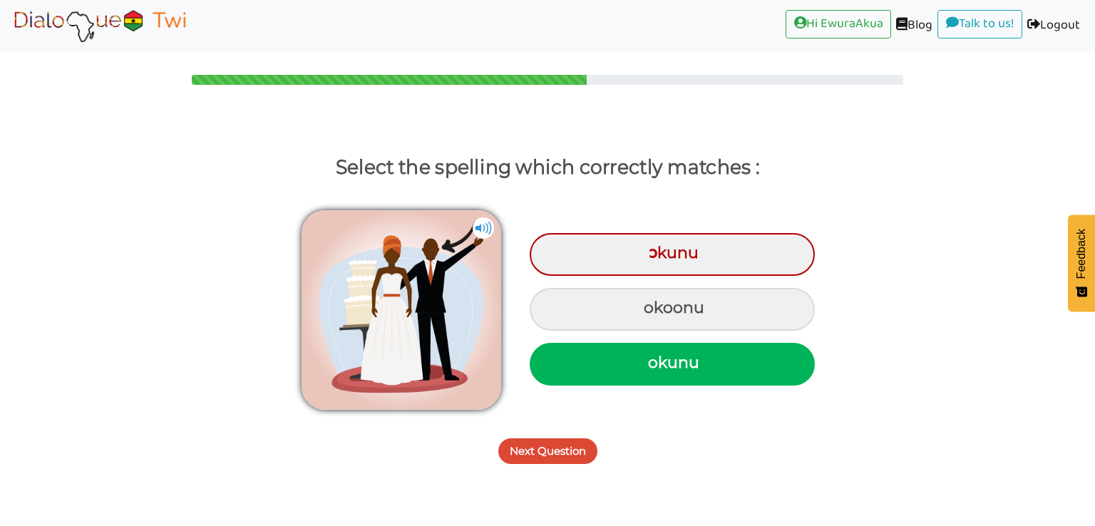
click at [536, 451] on button "Next Question" at bounding box center [547, 451] width 99 height 26
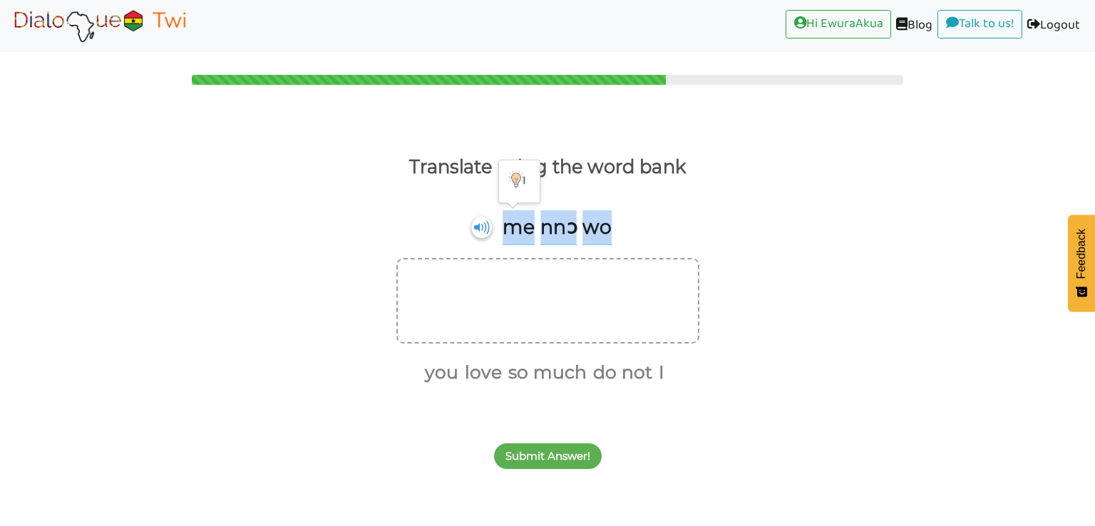
drag, startPoint x: 617, startPoint y: 225, endPoint x: 511, endPoint y: 232, distance: 107.2
click at [511, 232] on div "me nnɔ wo" at bounding box center [547, 234] width 1095 height 48
click at [655, 373] on button "I" at bounding box center [659, 372] width 11 height 27
click at [626, 369] on button "do not" at bounding box center [627, 372] width 64 height 27
click at [530, 371] on button "love" at bounding box center [520, 372] width 42 height 27
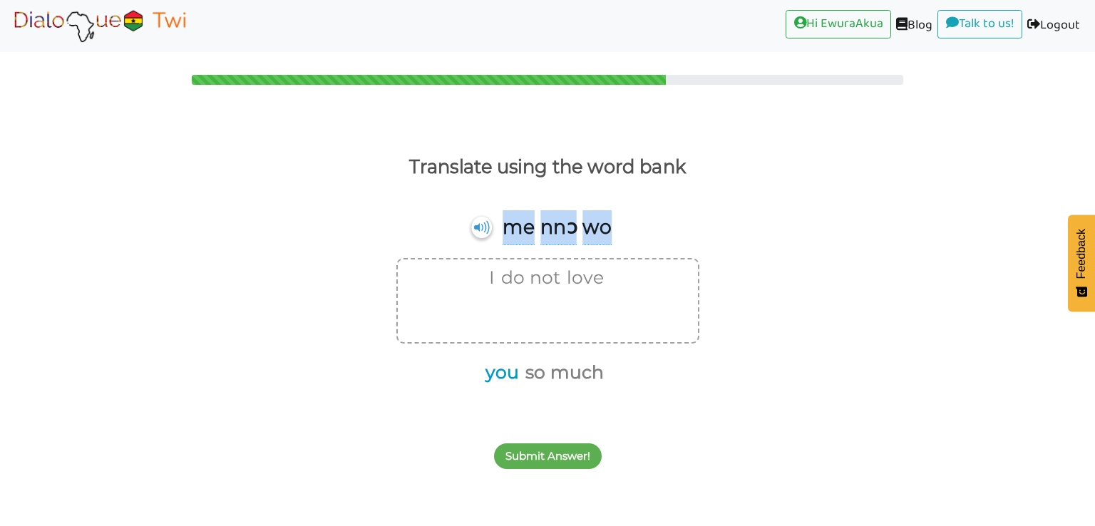
click at [505, 371] on button "you" at bounding box center [500, 372] width 39 height 27
click at [550, 451] on button "Submit Answer!" at bounding box center [548, 456] width 108 height 26
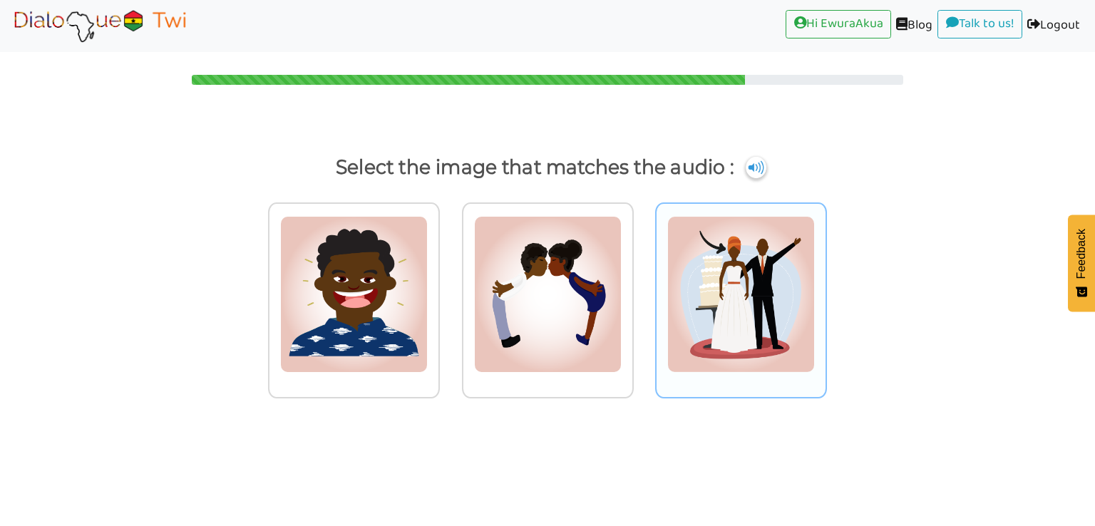
click at [684, 332] on img at bounding box center [741, 294] width 148 height 157
click at [826, 291] on input "radio" at bounding box center [831, 285] width 11 height 11
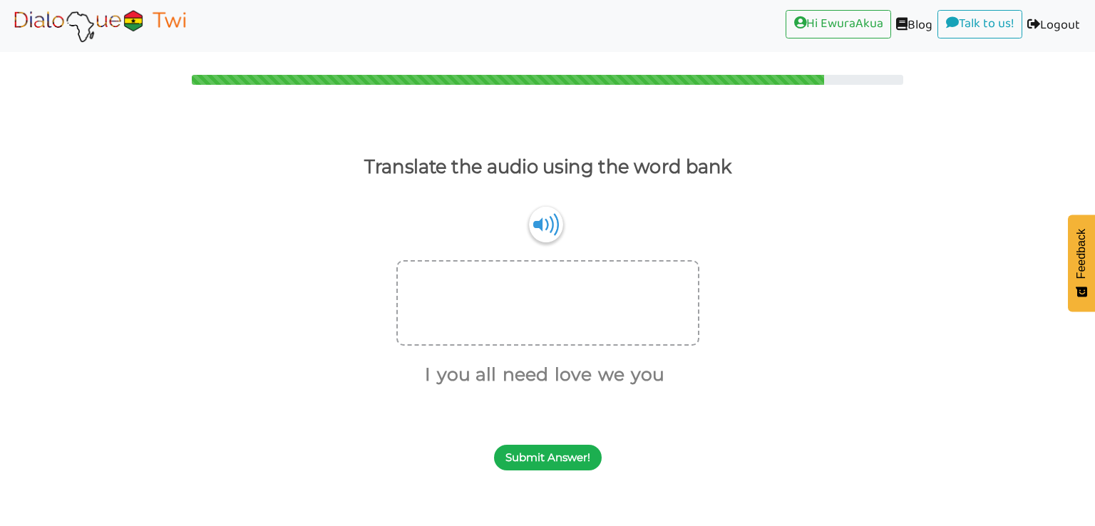
click at [558, 458] on button "Submit Answer!" at bounding box center [548, 458] width 108 height 26
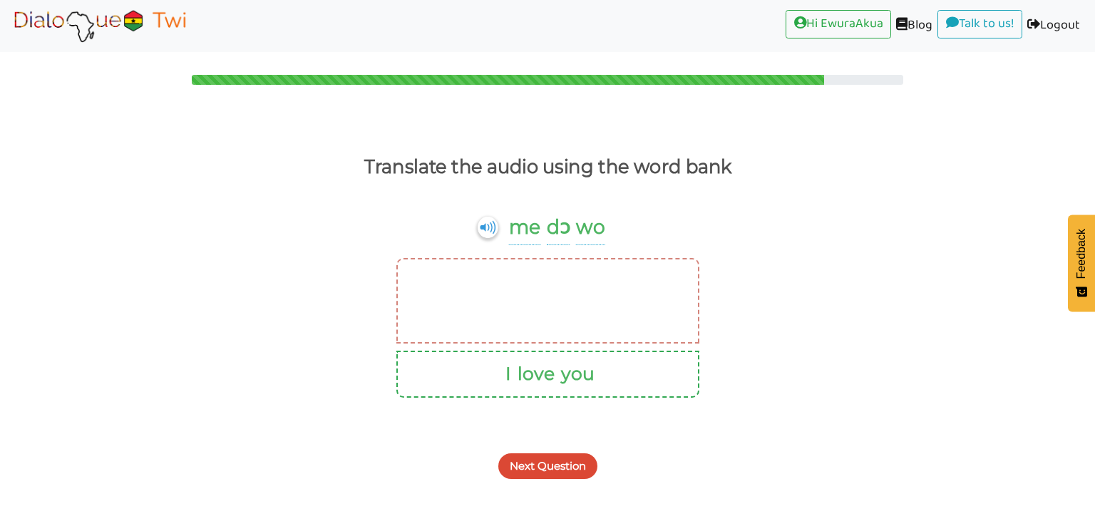
click at [556, 474] on button "Next Question" at bounding box center [547, 466] width 99 height 26
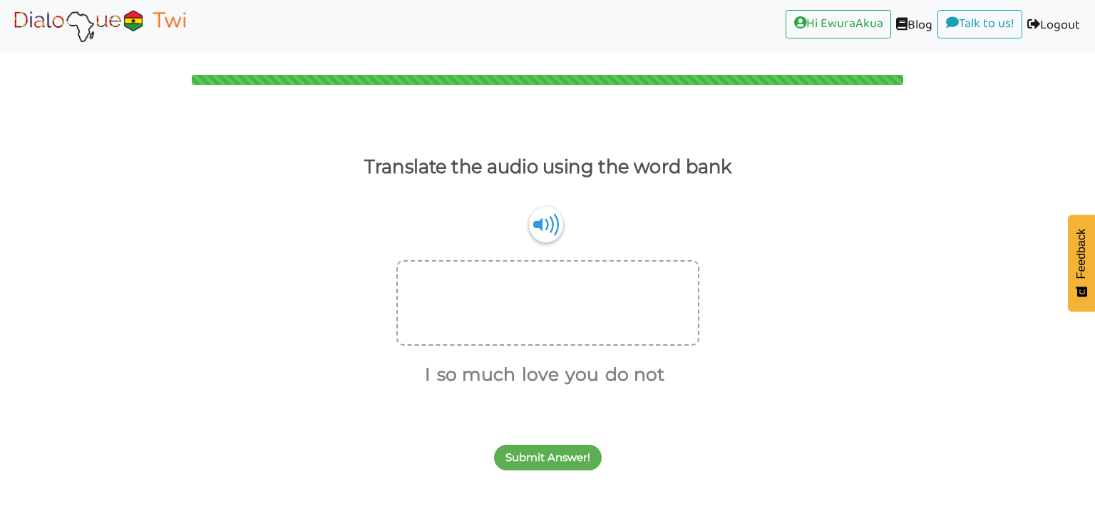
click at [548, 443] on div "Submit Answer!" at bounding box center [547, 449] width 1095 height 56
click at [553, 457] on button "Submit Answer!" at bounding box center [548, 458] width 108 height 26
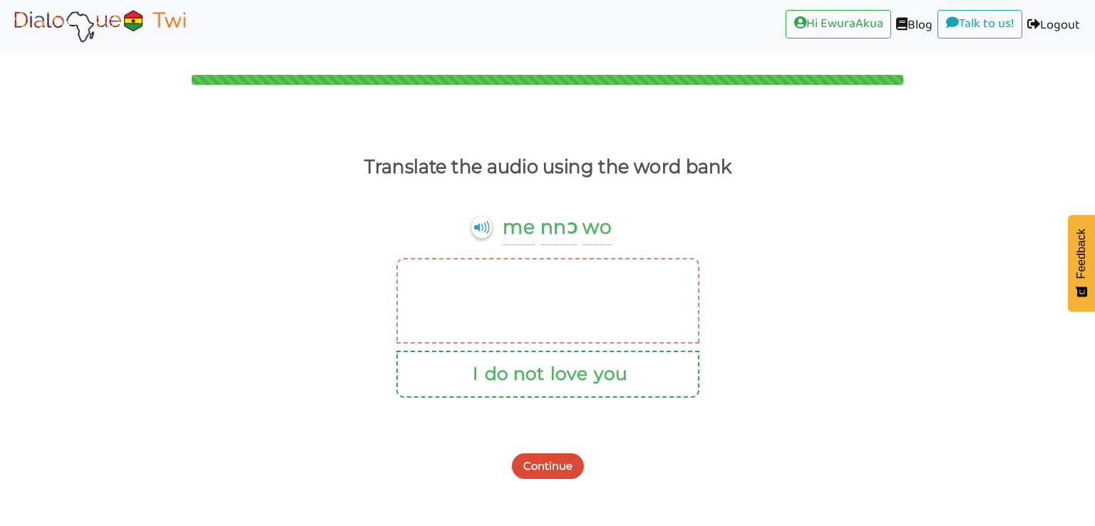
click at [556, 467] on button "Continue" at bounding box center [548, 466] width 72 height 26
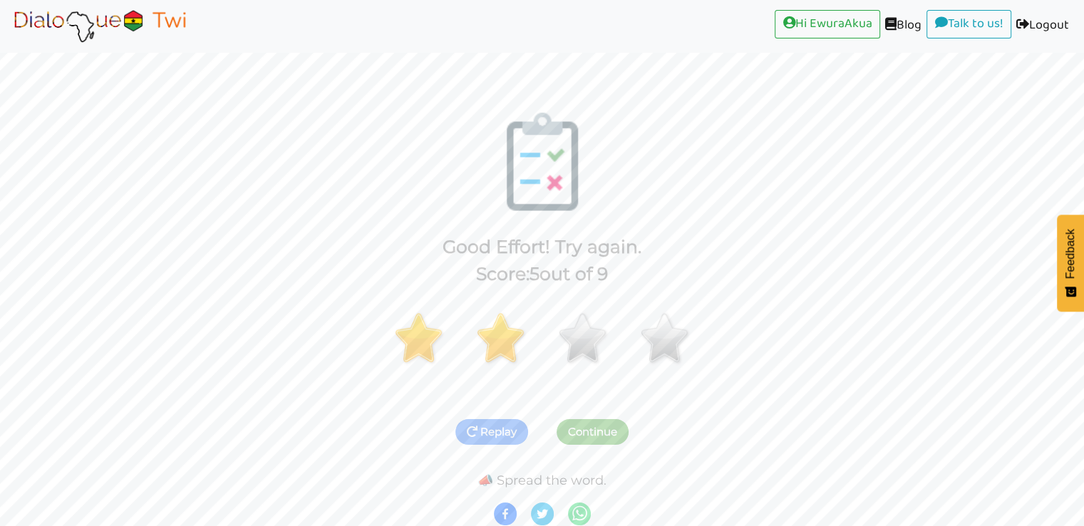
click at [137, 28] on img at bounding box center [100, 26] width 180 height 36
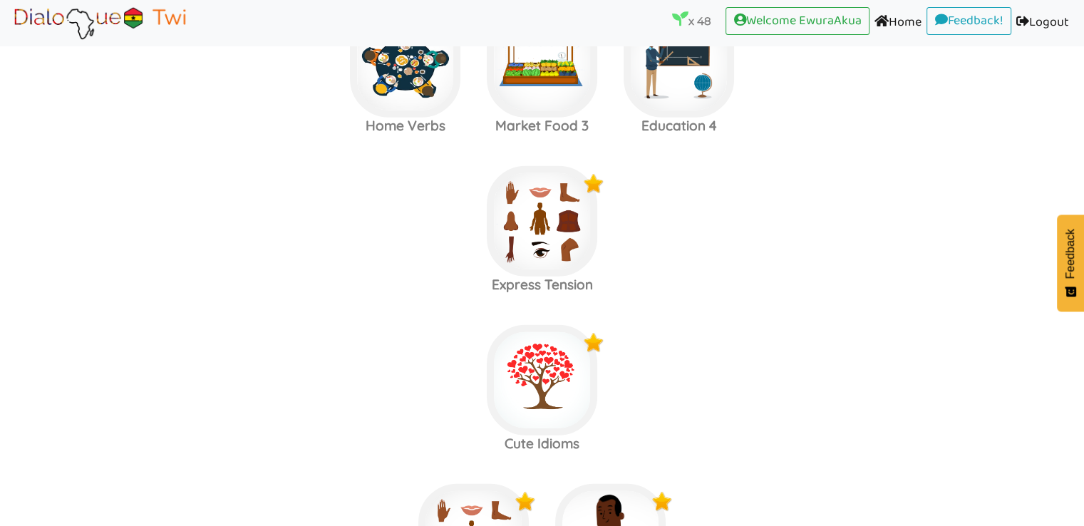
scroll to position [3522, 0]
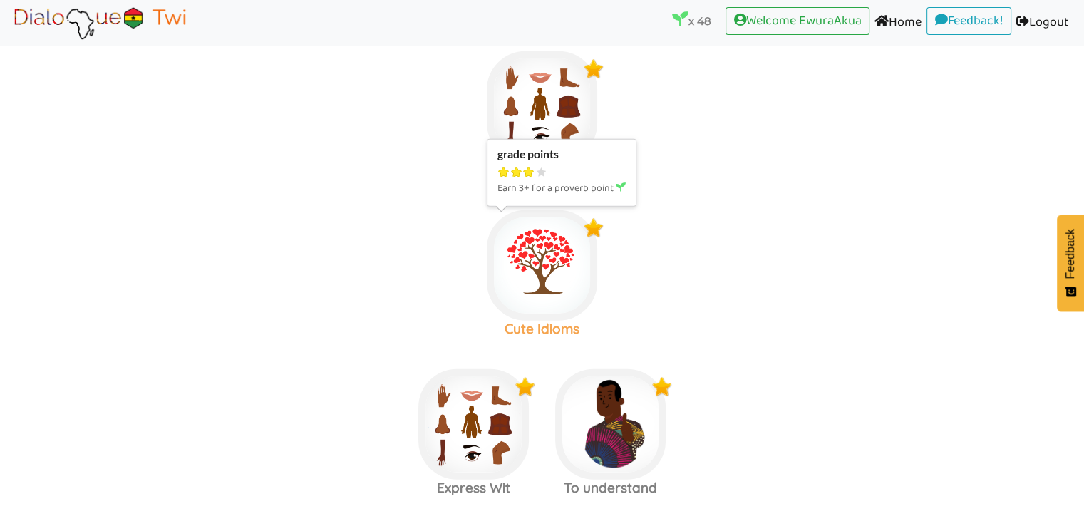
click at [539, 258] on img at bounding box center [542, 265] width 111 height 111
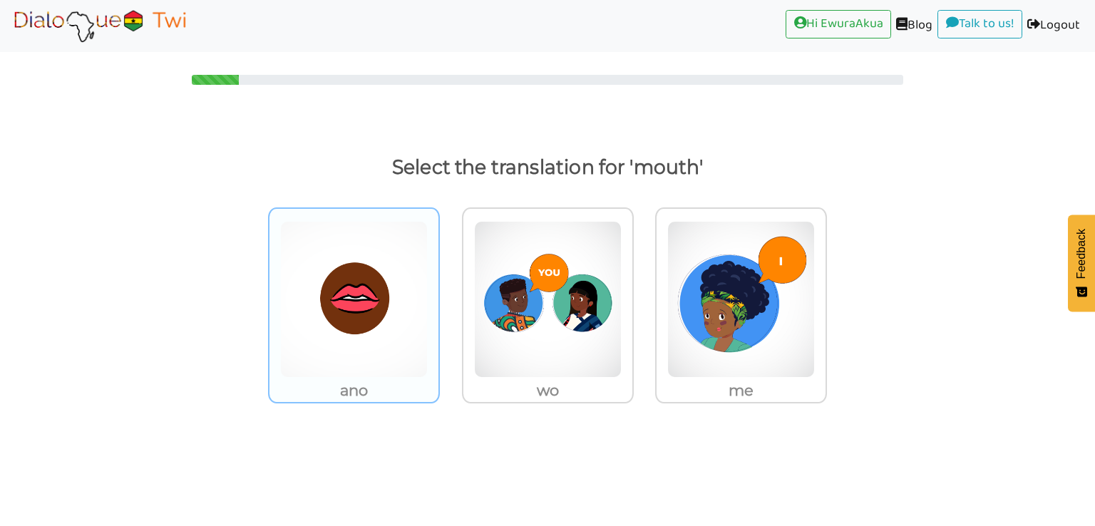
click at [407, 319] on img at bounding box center [354, 299] width 148 height 157
click at [438, 296] on input "ano" at bounding box center [443, 290] width 11 height 11
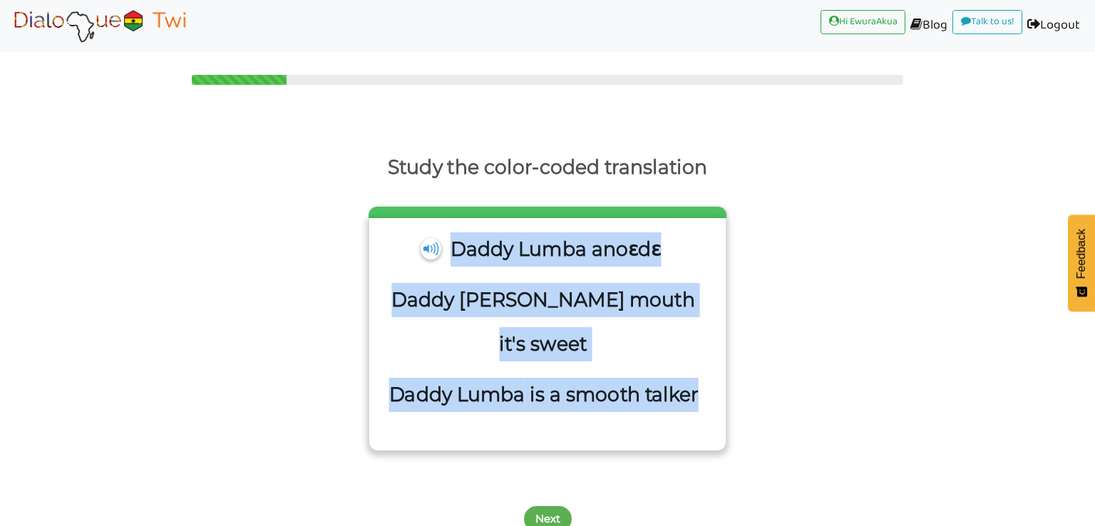
drag, startPoint x: 451, startPoint y: 243, endPoint x: 702, endPoint y: 366, distance: 280.3
click at [702, 366] on div "Daddy Lumba ano ɛdɛ Daddy [PERSON_NAME] mouth it's sweet Daddy Lumba is a smoot…" at bounding box center [547, 334] width 357 height 232
drag, startPoint x: 677, startPoint y: 355, endPoint x: 593, endPoint y: 327, distance: 89.5
click at [593, 327] on div "Daddy [PERSON_NAME] mouth it's sweet" at bounding box center [546, 327] width 322 height 88
click at [600, 378] on p "smooth talker" at bounding box center [634, 395] width 138 height 34
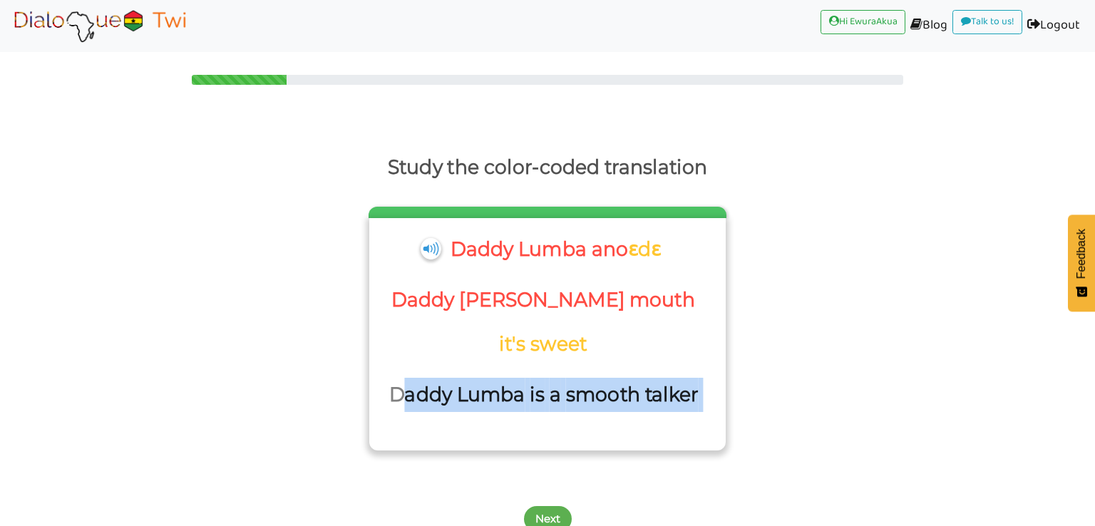
drag, startPoint x: 398, startPoint y: 352, endPoint x: 702, endPoint y: 361, distance: 303.9
click at [702, 378] on div "Daddy [PERSON_NAME] is a smooth talker" at bounding box center [546, 400] width 314 height 44
click at [702, 378] on p "smooth talker" at bounding box center [634, 395] width 138 height 34
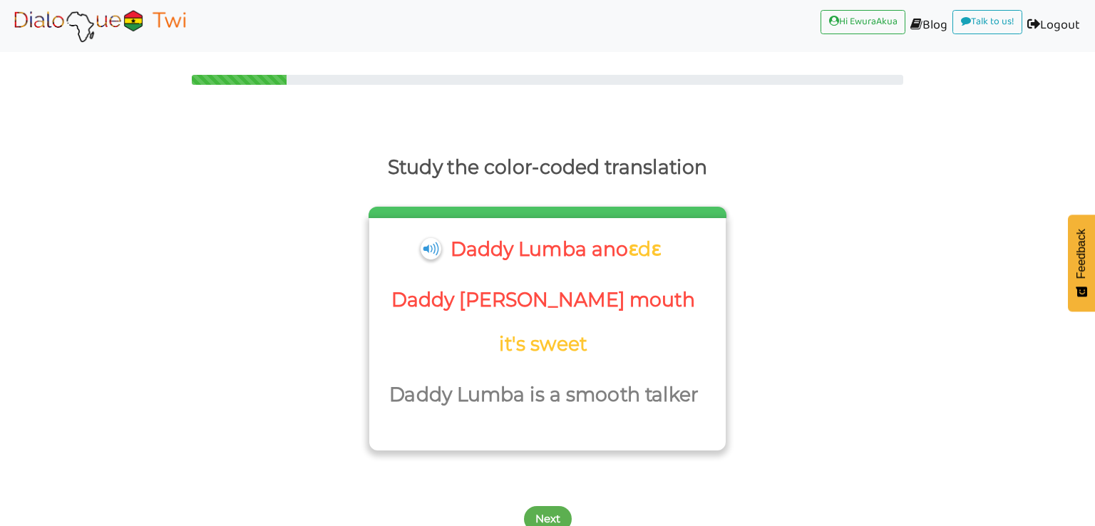
drag, startPoint x: 672, startPoint y: 253, endPoint x: 452, endPoint y: 243, distance: 219.8
click at [452, 243] on div "Daddy Lumba ano ɛdɛ" at bounding box center [547, 257] width 342 height 51
click at [882, 366] on div "Study the color-coded translation Daddy Lumba ano ɛdɛ Daddy [PERSON_NAME] mouth…" at bounding box center [547, 300] width 1095 height 300
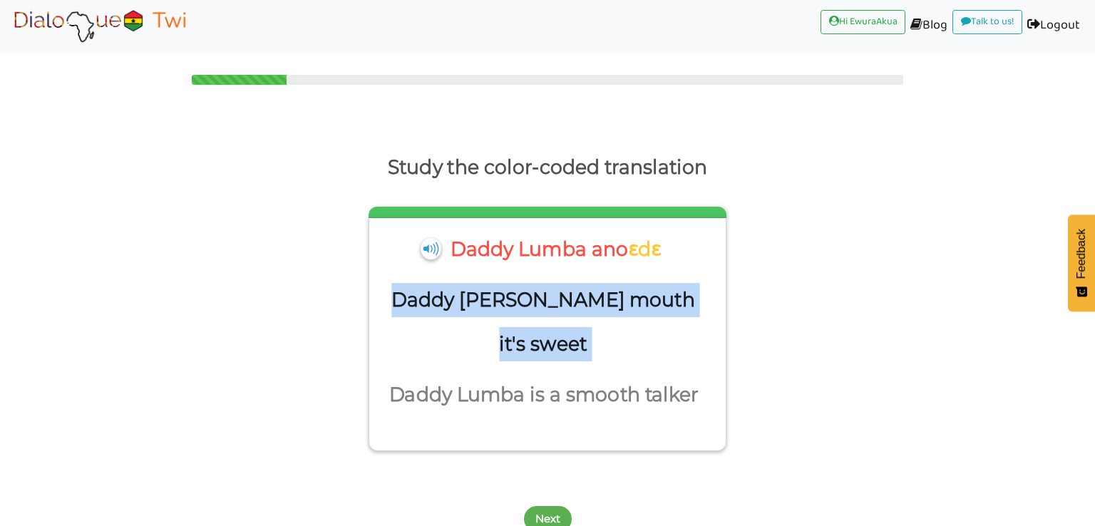
drag, startPoint x: 389, startPoint y: 302, endPoint x: 766, endPoint y: 316, distance: 378.2
click at [766, 316] on div "Study the color-coded translation Daddy Lumba ano ɛdɛ Daddy [PERSON_NAME] mouth…" at bounding box center [547, 300] width 1095 height 300
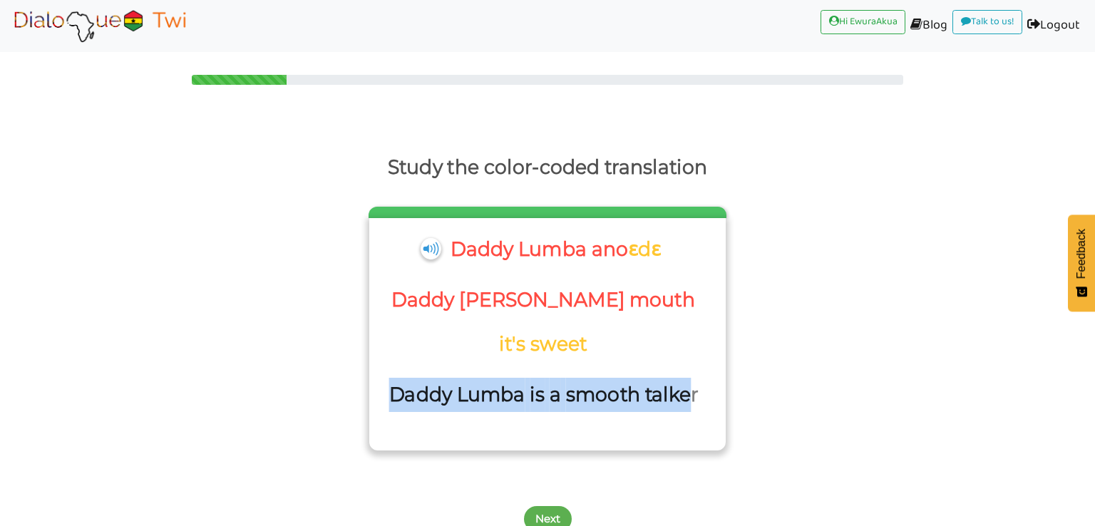
drag, startPoint x: 390, startPoint y: 349, endPoint x: 690, endPoint y: 366, distance: 300.6
click at [690, 378] on div "Daddy [PERSON_NAME] is a smooth talker" at bounding box center [546, 400] width 314 height 44
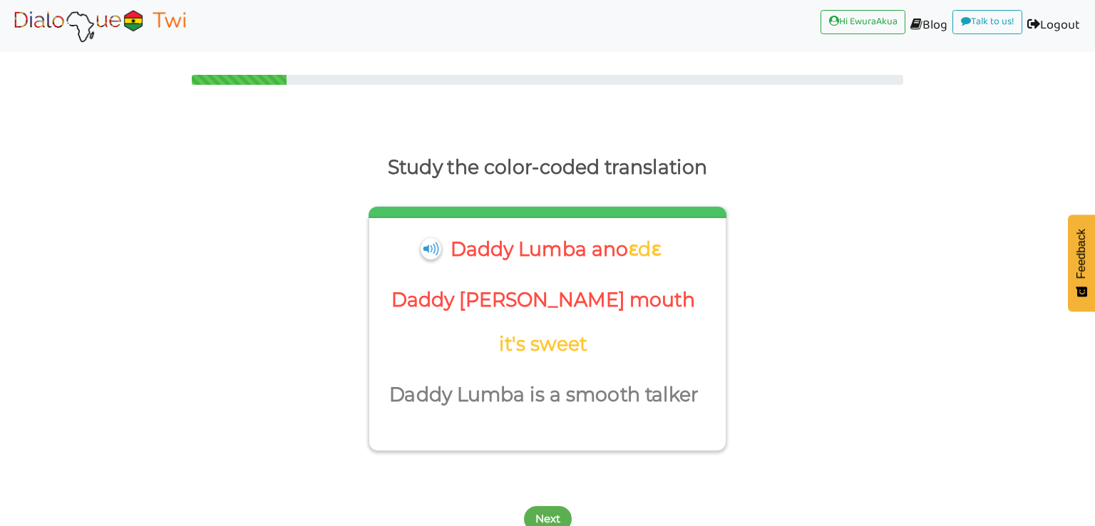
click at [781, 355] on div "Study the color-coded translation Daddy Lumba ano ɛdɛ Daddy [PERSON_NAME] mouth…" at bounding box center [547, 300] width 1095 height 300
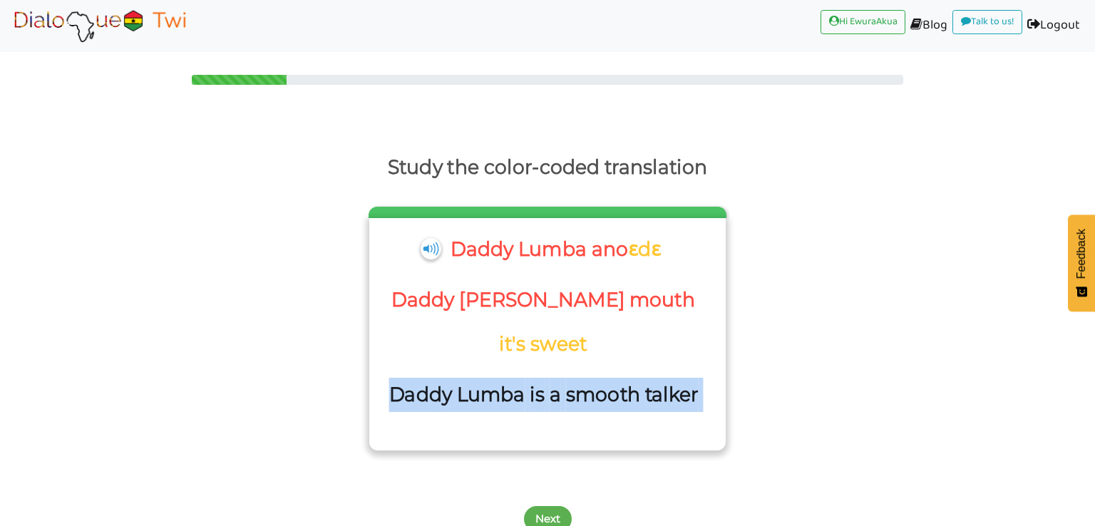
drag, startPoint x: 711, startPoint y: 349, endPoint x: 405, endPoint y: 342, distance: 306.0
click at [367, 341] on div "Study the color-coded translation Daddy Lumba ano ɛdɛ Daddy [PERSON_NAME] mouth…" at bounding box center [547, 300] width 1095 height 300
click at [533, 506] on button "Next" at bounding box center [548, 519] width 48 height 26
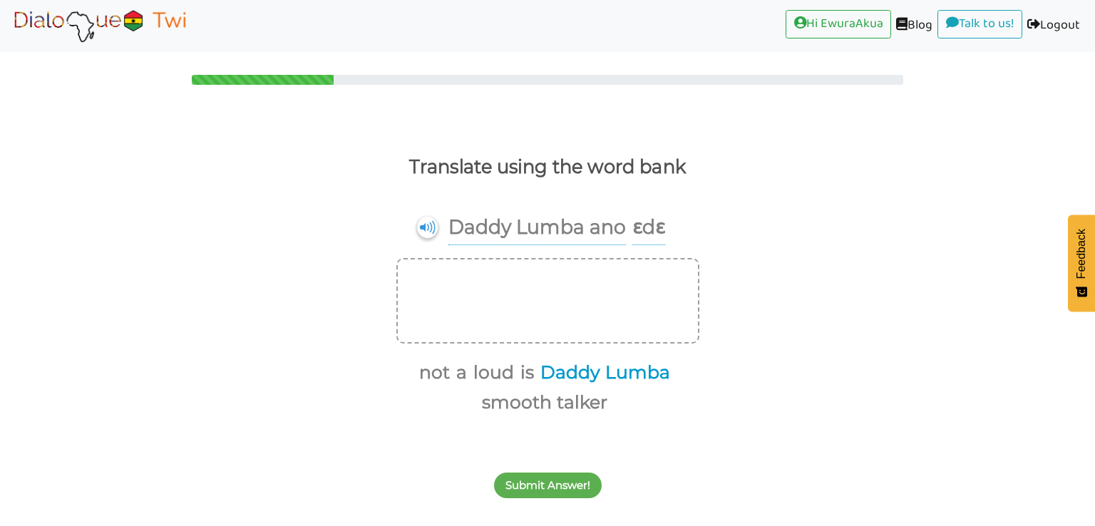
click at [568, 381] on button "Daddy Lumba" at bounding box center [602, 372] width 135 height 27
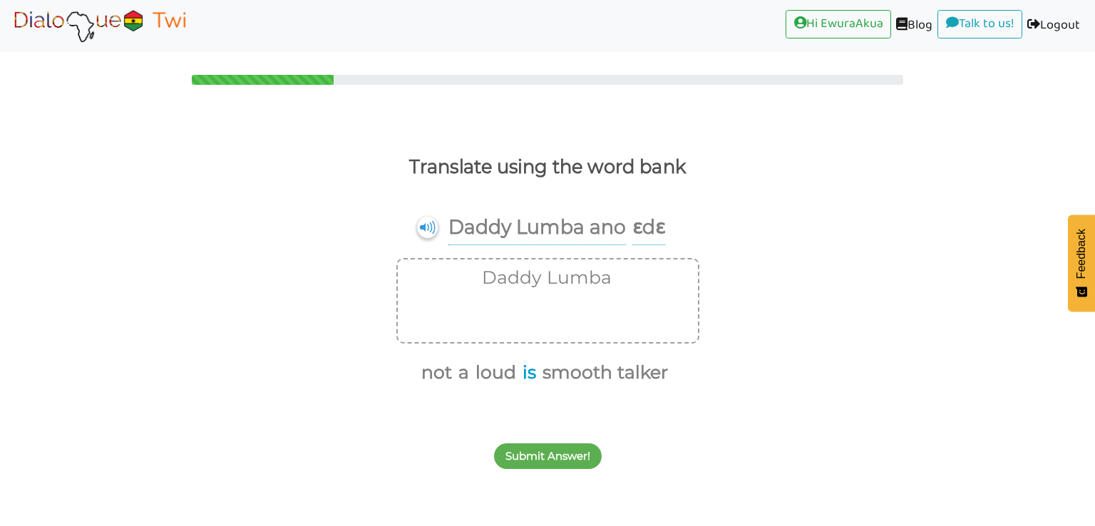
click at [530, 373] on button "is" at bounding box center [527, 372] width 19 height 27
click at [474, 379] on button "a" at bounding box center [471, 372] width 16 height 27
click at [582, 386] on ul "not loud smooth talker" at bounding box center [542, 373] width 292 height 30
click at [582, 381] on button "smooth talker" at bounding box center [584, 372] width 130 height 27
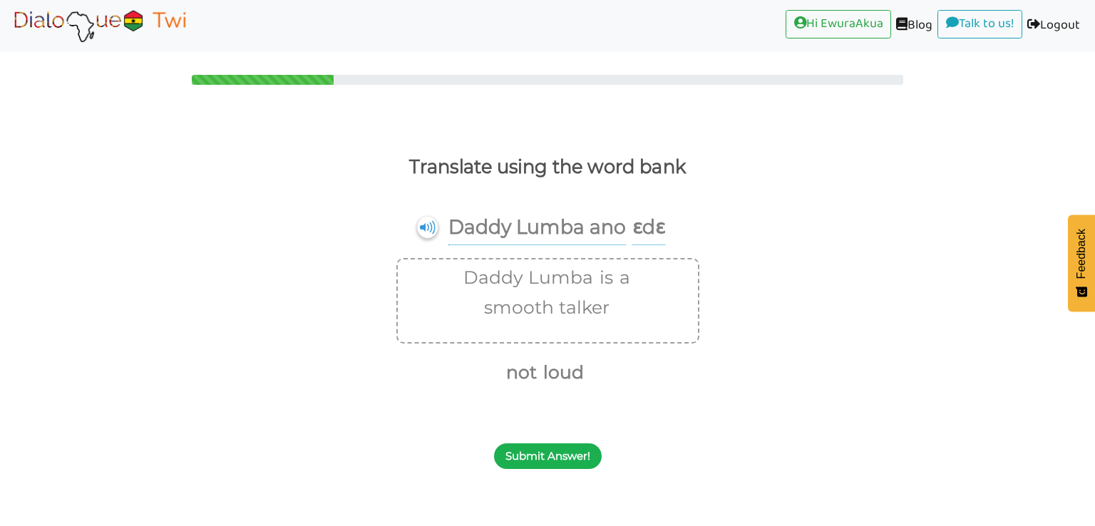
click at [578, 452] on button "Submit Answer!" at bounding box center [548, 456] width 108 height 26
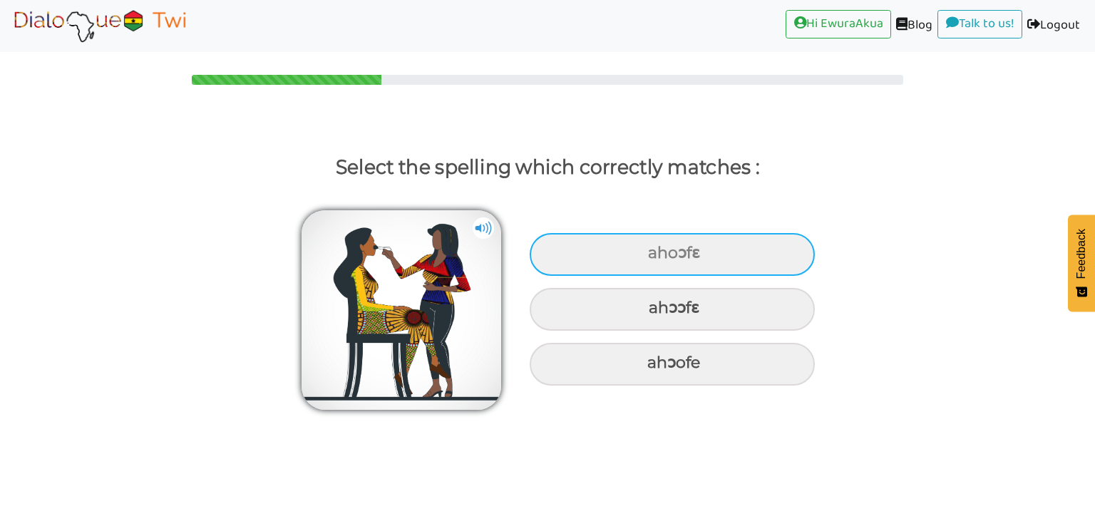
click at [707, 257] on div "ahoɔfɛ" at bounding box center [672, 254] width 285 height 43
click at [655, 257] on input "ahoɔfɛ" at bounding box center [649, 253] width 9 height 9
radio input "true"
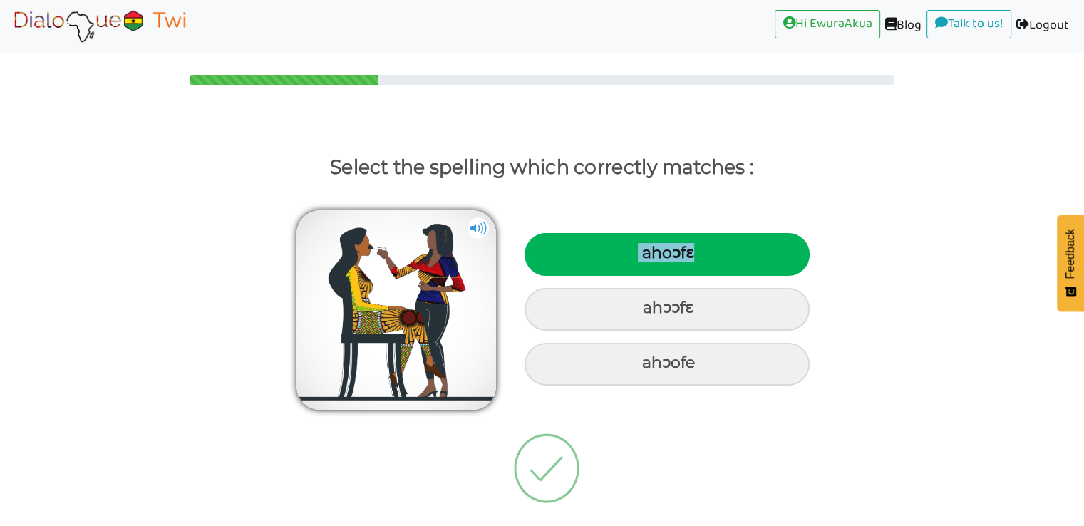
drag, startPoint x: 713, startPoint y: 249, endPoint x: 635, endPoint y: 252, distance: 78.5
click at [628, 252] on div "ahoɔfɛ" at bounding box center [667, 254] width 285 height 43
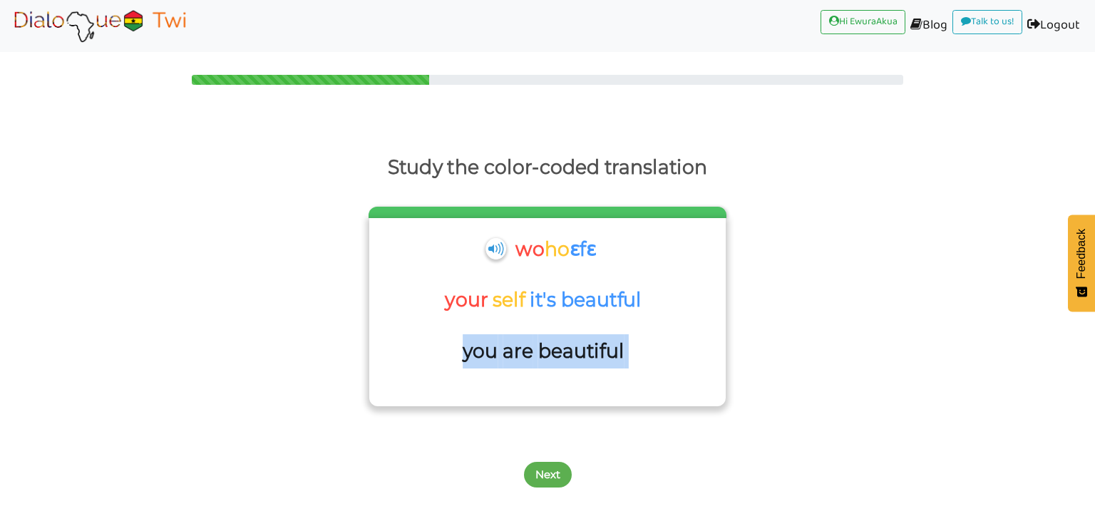
drag, startPoint x: 637, startPoint y: 351, endPoint x: 462, endPoint y: 340, distance: 175.0
click at [462, 340] on div "you are beautiful" at bounding box center [547, 359] width 342 height 51
drag, startPoint x: 610, startPoint y: 250, endPoint x: 511, endPoint y: 252, distance: 99.8
click at [511, 252] on div "wo ho ɛfɛ" at bounding box center [547, 257] width 342 height 51
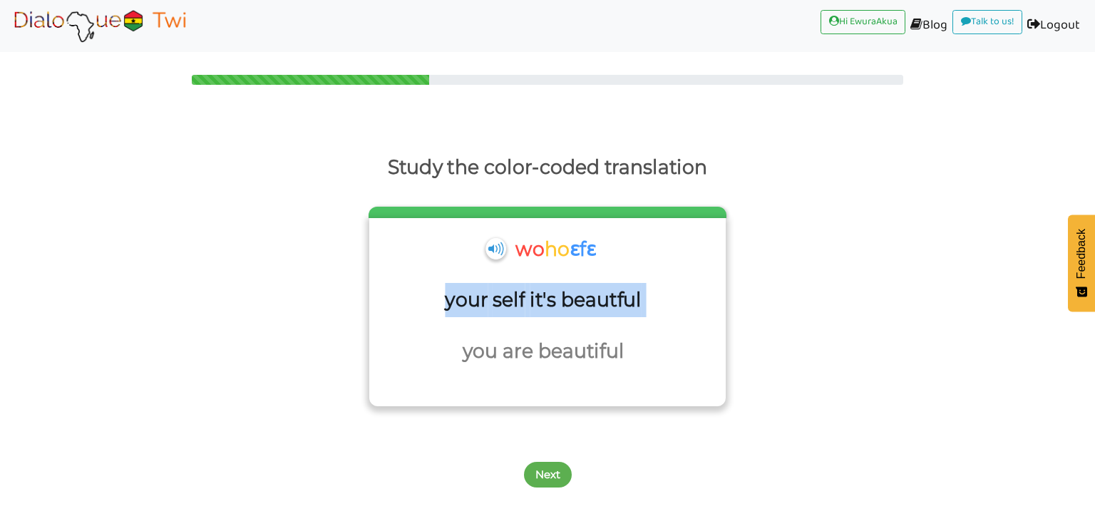
drag, startPoint x: 431, startPoint y: 297, endPoint x: 645, endPoint y: 297, distance: 213.9
click at [645, 297] on div "your self it's beautful" at bounding box center [547, 308] width 342 height 51
click at [552, 480] on button "Next" at bounding box center [548, 475] width 48 height 26
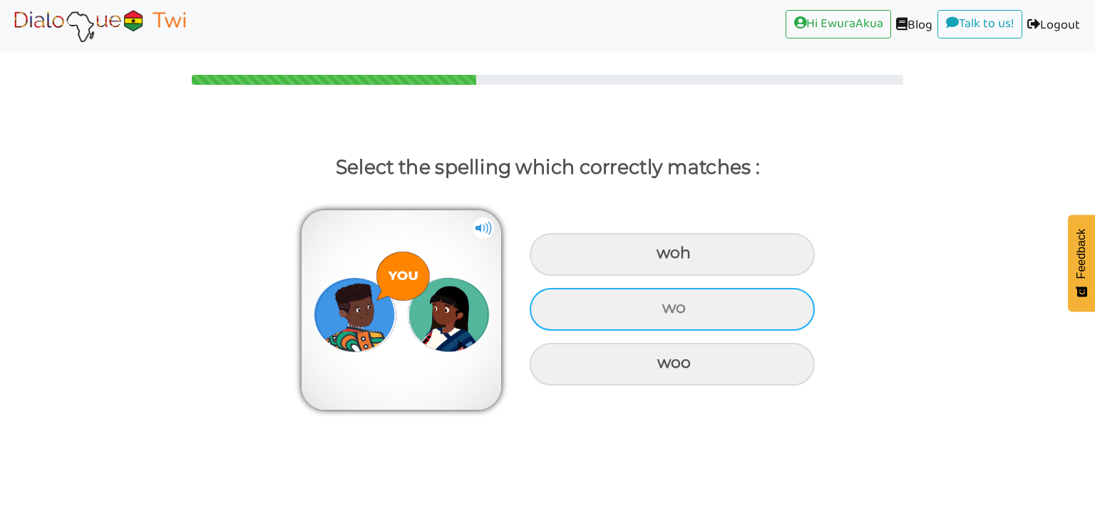
click at [627, 323] on div "wo" at bounding box center [672, 309] width 285 height 43
click at [660, 313] on input "wo" at bounding box center [664, 308] width 9 height 9
radio input "true"
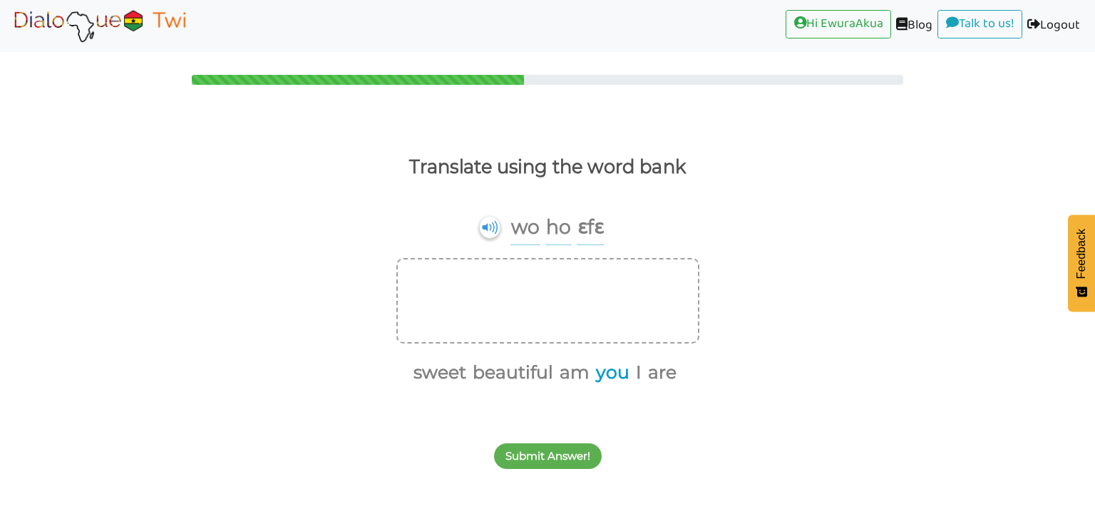
click at [609, 376] on button "you" at bounding box center [610, 372] width 39 height 27
click at [645, 374] on button "are" at bounding box center [640, 372] width 34 height 27
click at [559, 371] on button "beautiful" at bounding box center [548, 372] width 86 height 27
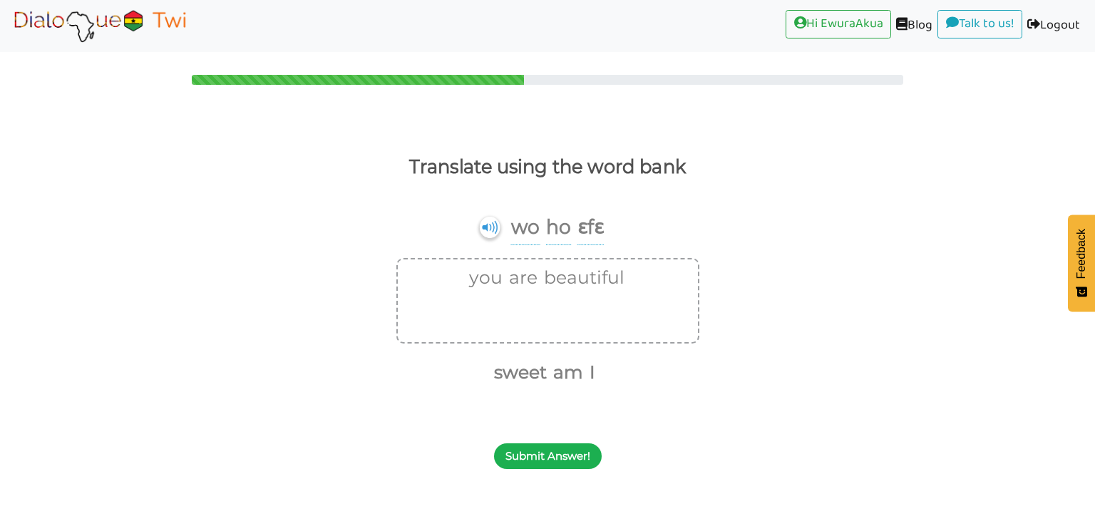
click at [540, 463] on button "Submit Answer!" at bounding box center [548, 456] width 108 height 26
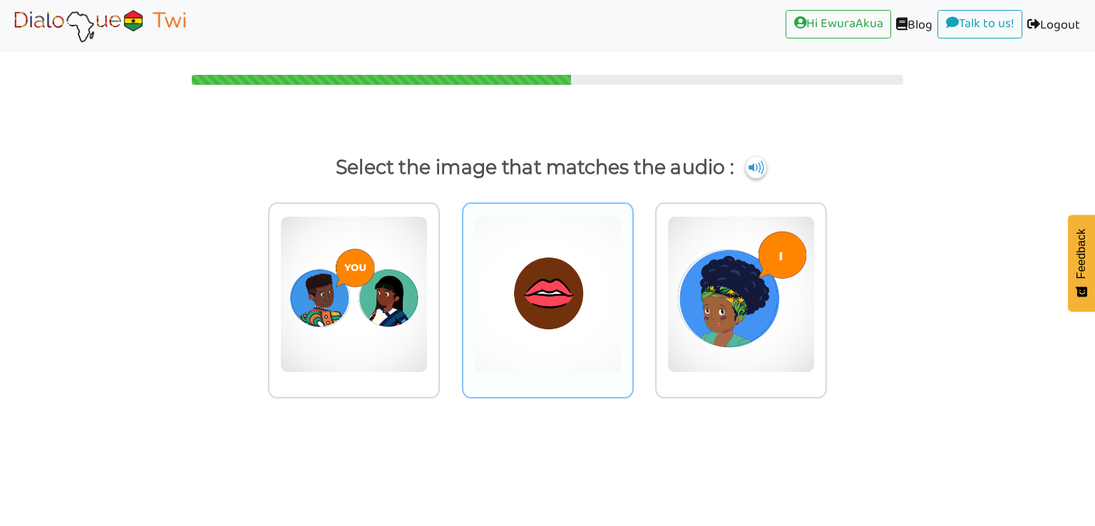
click at [582, 337] on img at bounding box center [548, 294] width 148 height 157
click at [632, 291] on input "radio" at bounding box center [637, 285] width 11 height 11
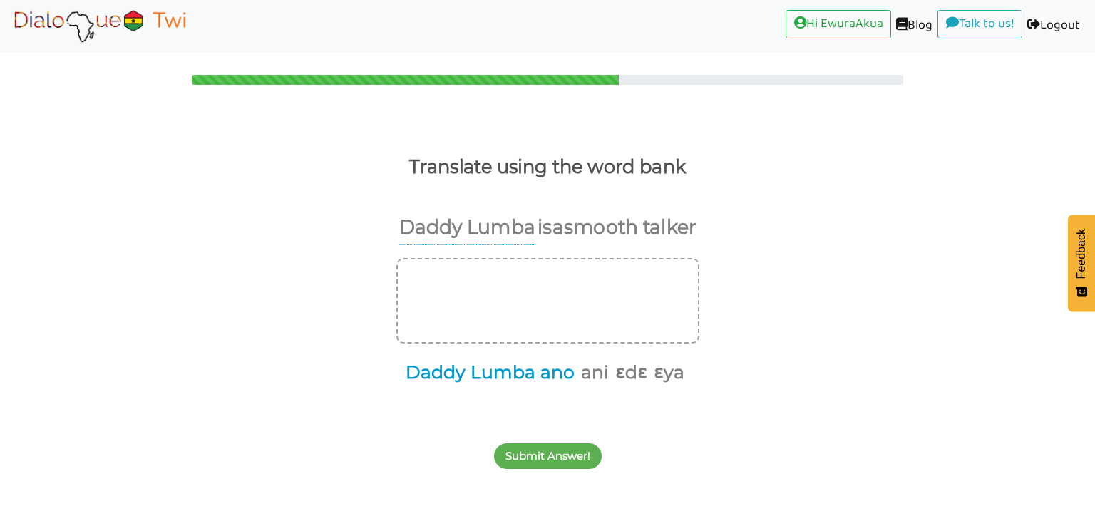
click at [501, 379] on button "Daddy Lumba ano" at bounding box center [488, 372] width 174 height 27
click at [536, 374] on button "ɛdɛ" at bounding box center [541, 372] width 37 height 27
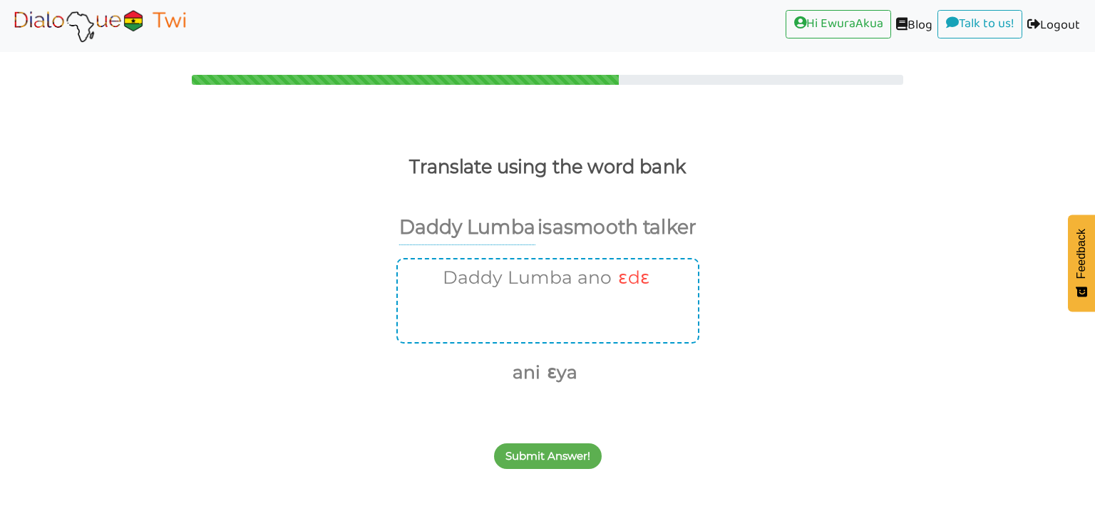
click at [637, 281] on button "ɛdɛ" at bounding box center [631, 278] width 37 height 27
click at [503, 369] on button "ani" at bounding box center [504, 372] width 33 height 27
click at [527, 374] on button "ɛdɛ" at bounding box center [524, 372] width 37 height 27
click at [553, 460] on button "Submit Answer!" at bounding box center [548, 456] width 108 height 26
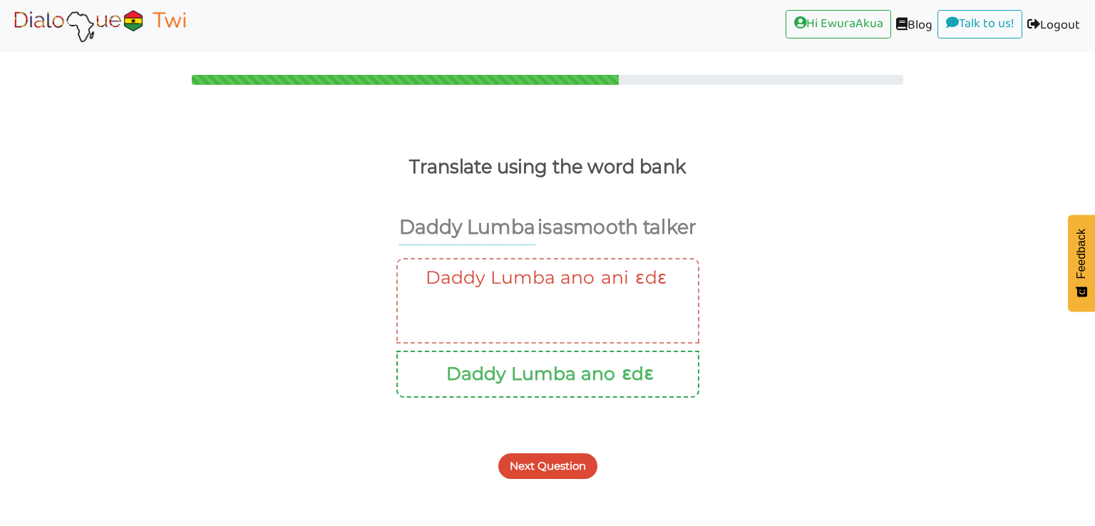
click at [553, 460] on button "Next Question" at bounding box center [547, 466] width 99 height 26
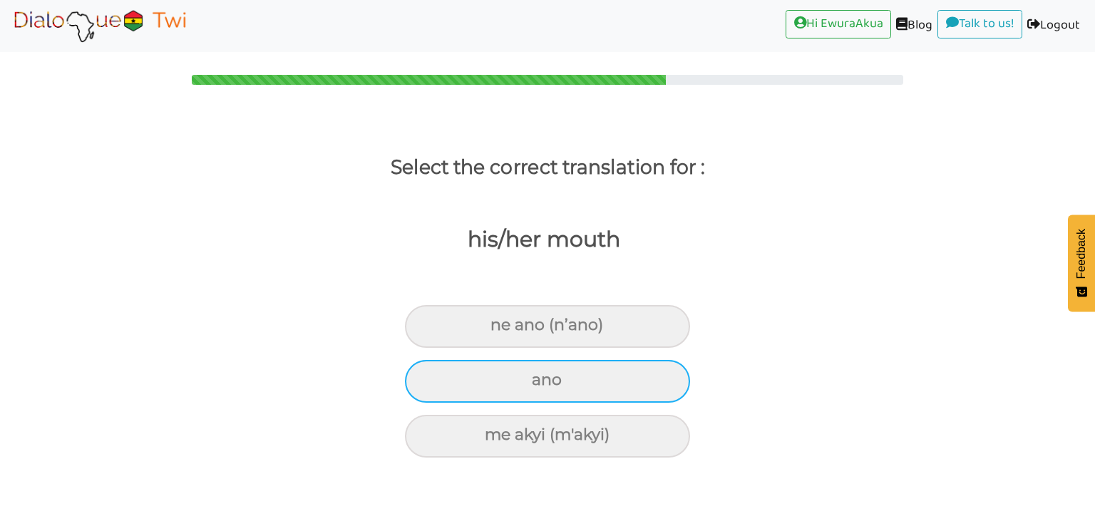
click at [546, 386] on div "ano" at bounding box center [547, 381] width 285 height 43
click at [543, 385] on input "ano" at bounding box center [537, 380] width 9 height 9
radio input "true"
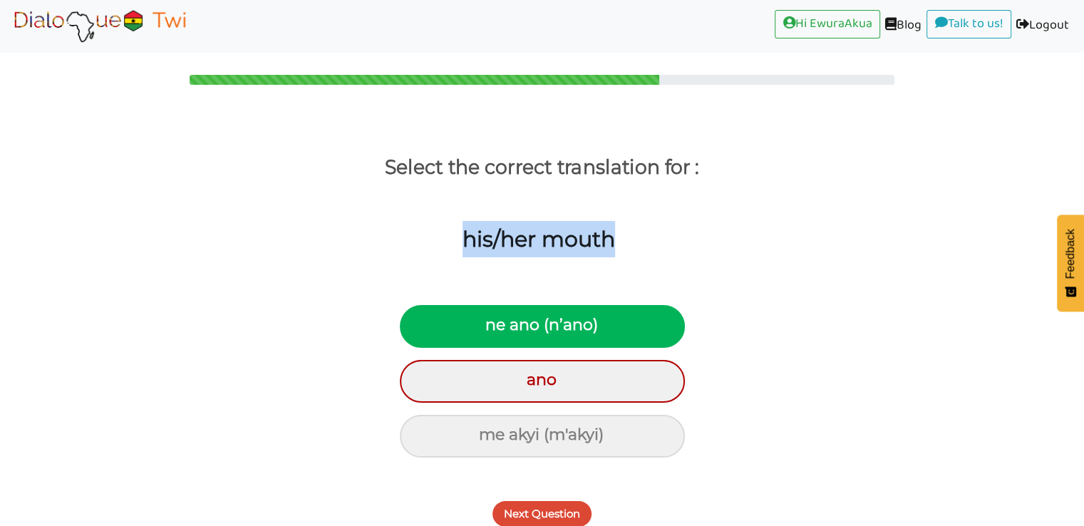
drag, startPoint x: 626, startPoint y: 243, endPoint x: 461, endPoint y: 235, distance: 165.6
click at [461, 235] on div "his/her mouth" at bounding box center [532, 263] width 1106 height 113
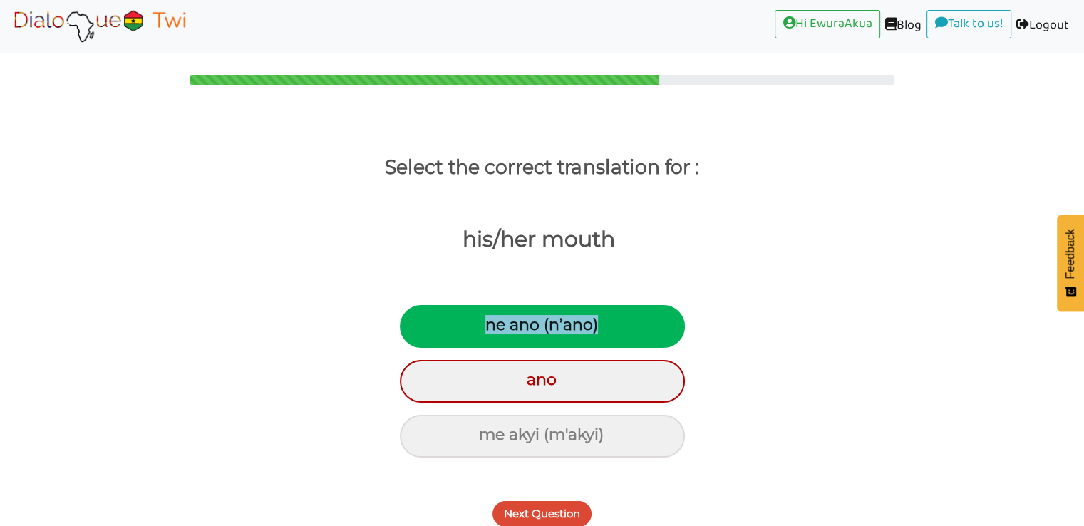
drag, startPoint x: 606, startPoint y: 319, endPoint x: 485, endPoint y: 322, distance: 121.2
click at [485, 322] on div "ne ano (n’ano)" at bounding box center [542, 326] width 285 height 43
click at [525, 330] on div "ne ano (n’ano)" at bounding box center [542, 326] width 285 height 43
click at [496, 330] on input "ne ano (n’ano)" at bounding box center [491, 325] width 9 height 9
radio input "true"
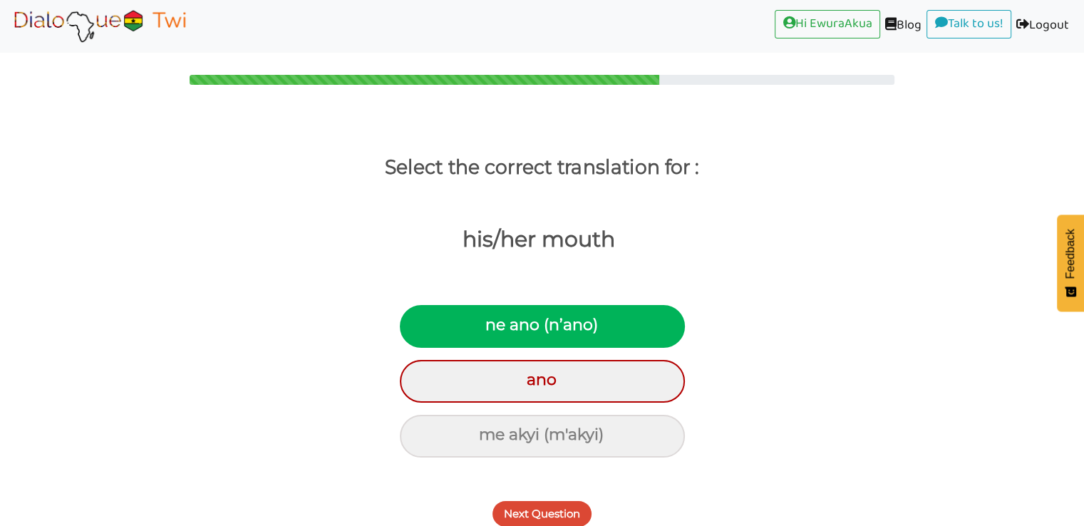
click at [551, 514] on button "Next Question" at bounding box center [542, 514] width 99 height 26
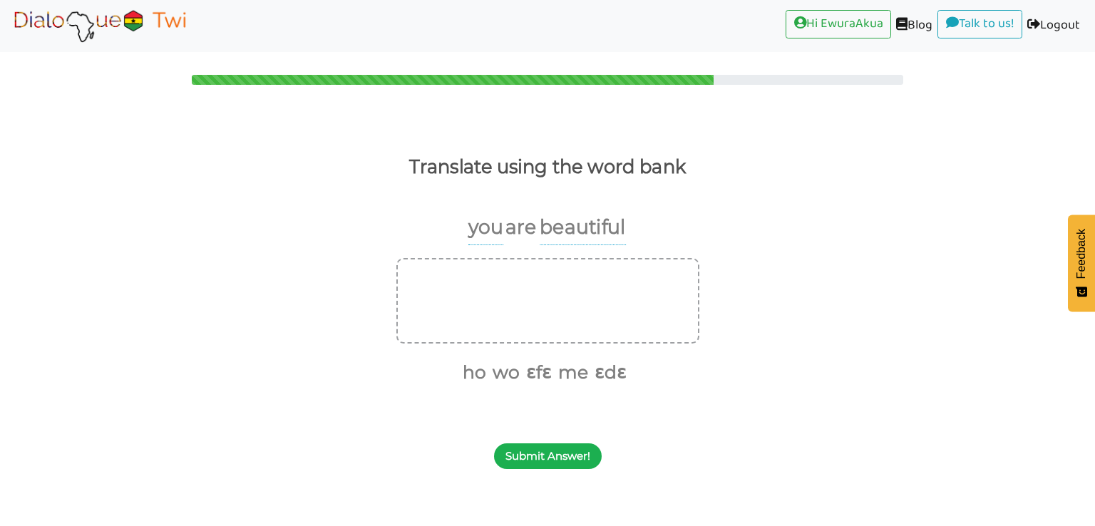
click at [512, 448] on button "Submit Answer!" at bounding box center [548, 456] width 108 height 26
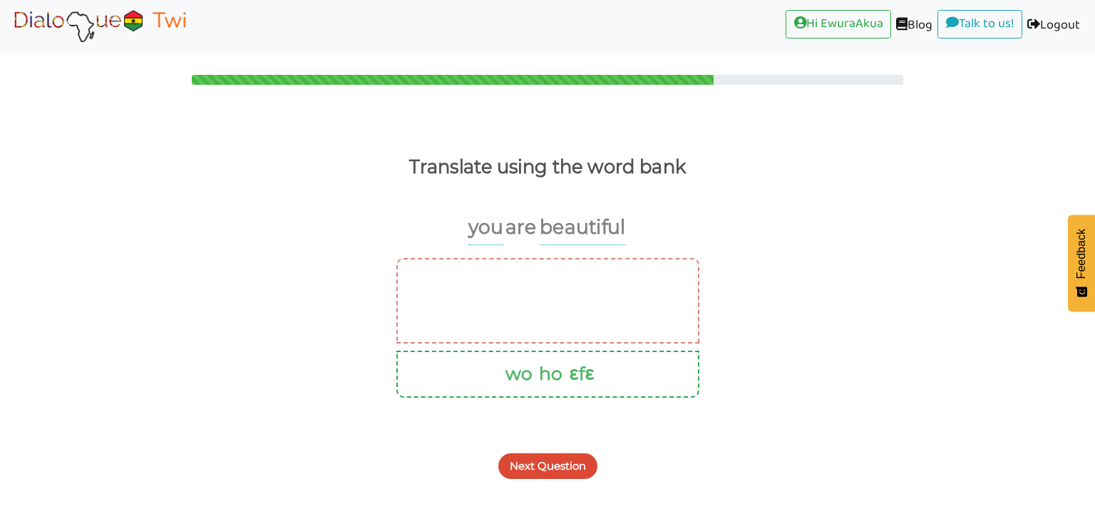
click at [532, 463] on button "Next Question" at bounding box center [547, 466] width 99 height 26
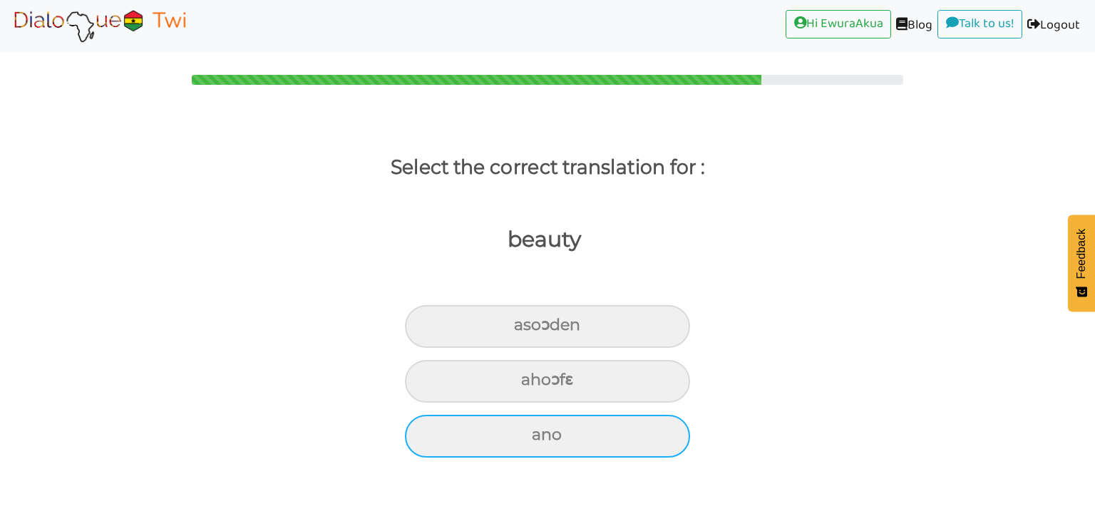
click at [588, 443] on div "ano" at bounding box center [547, 436] width 285 height 43
click at [543, 440] on input "ano" at bounding box center [537, 435] width 9 height 9
radio input "true"
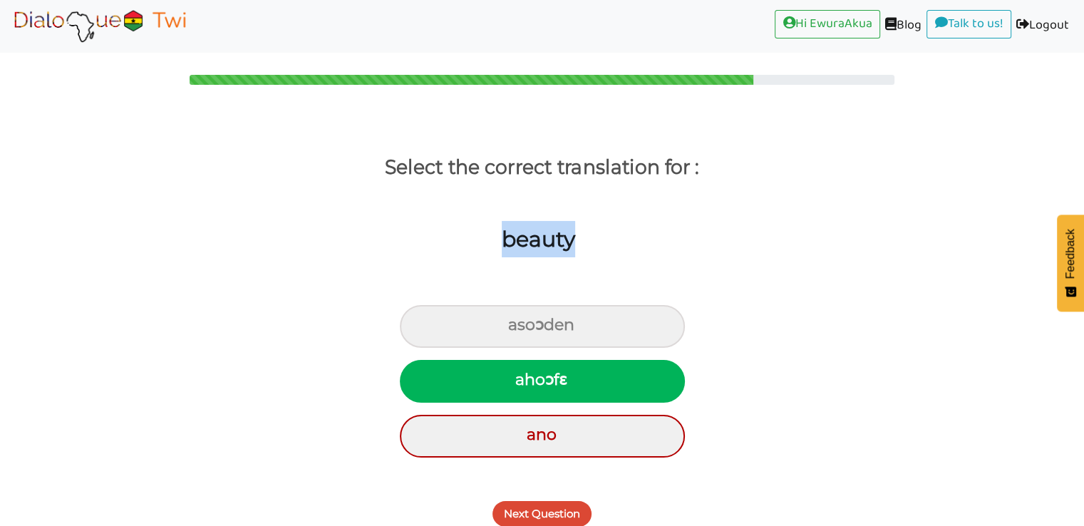
drag, startPoint x: 579, startPoint y: 247, endPoint x: 498, endPoint y: 244, distance: 80.6
click at [498, 244] on div "beauty" at bounding box center [532, 263] width 1106 height 113
drag, startPoint x: 582, startPoint y: 380, endPoint x: 507, endPoint y: 374, distance: 75.1
click at [507, 374] on div "ahoɔfɛ" at bounding box center [542, 381] width 285 height 43
click at [583, 386] on div "ahoɔfɛ" at bounding box center [542, 381] width 285 height 43
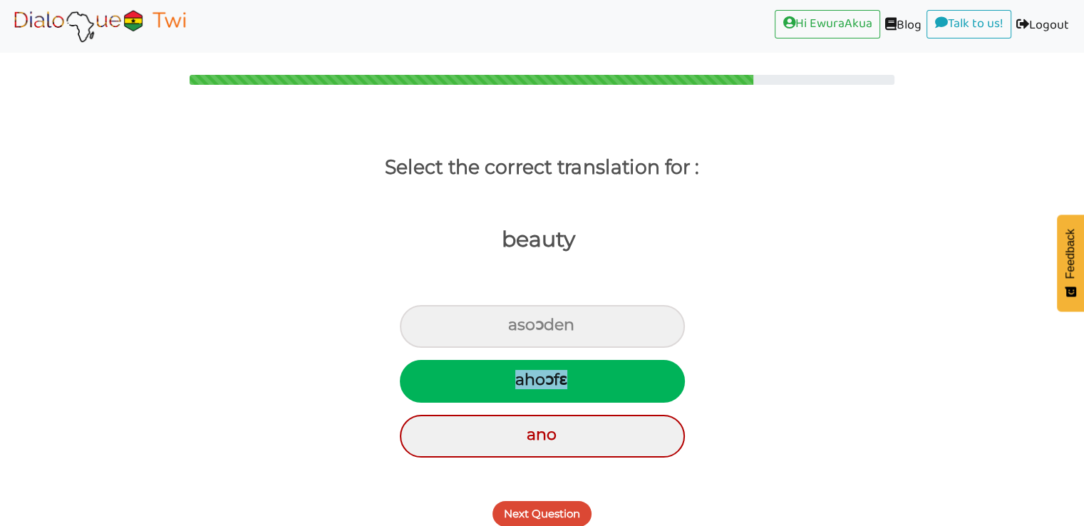
click at [526, 385] on input "ahoɔfɛ" at bounding box center [521, 380] width 9 height 9
radio input "true"
click at [555, 513] on button "Next Question" at bounding box center [542, 514] width 99 height 26
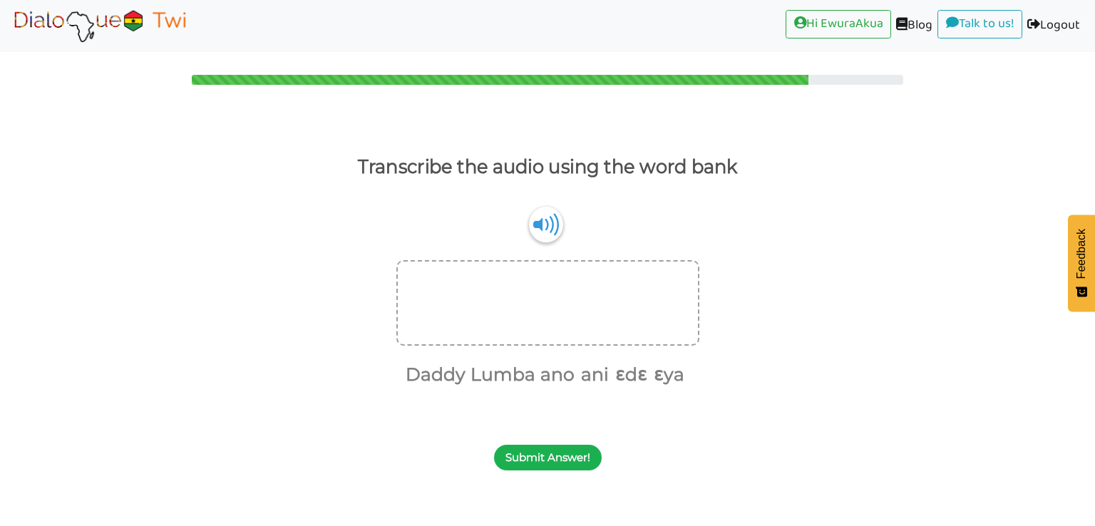
click at [556, 451] on button "Submit Answer!" at bounding box center [548, 458] width 108 height 26
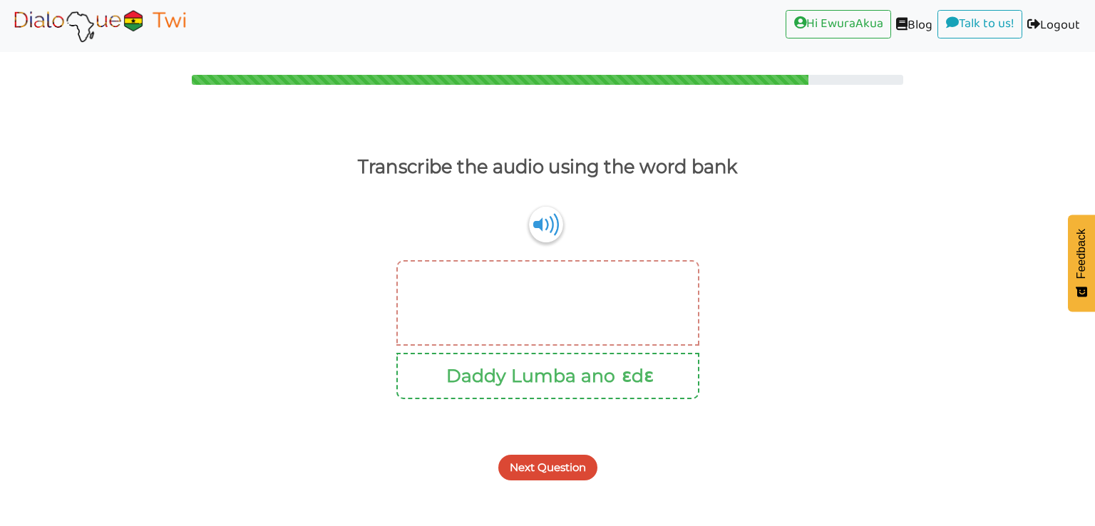
click at [557, 479] on button "Next Question" at bounding box center [547, 468] width 99 height 26
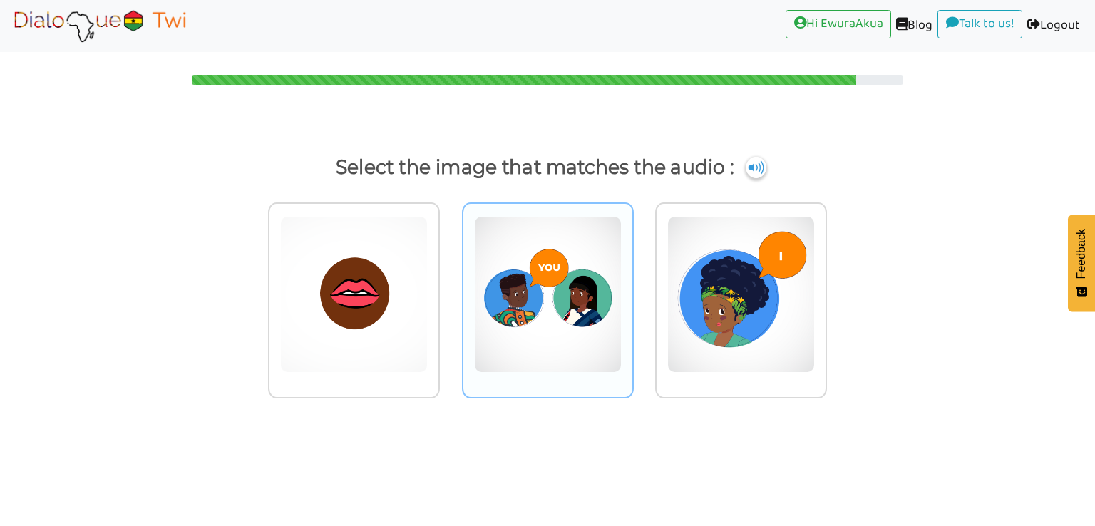
click at [533, 332] on img at bounding box center [548, 294] width 148 height 157
click at [632, 291] on input "radio" at bounding box center [637, 285] width 11 height 11
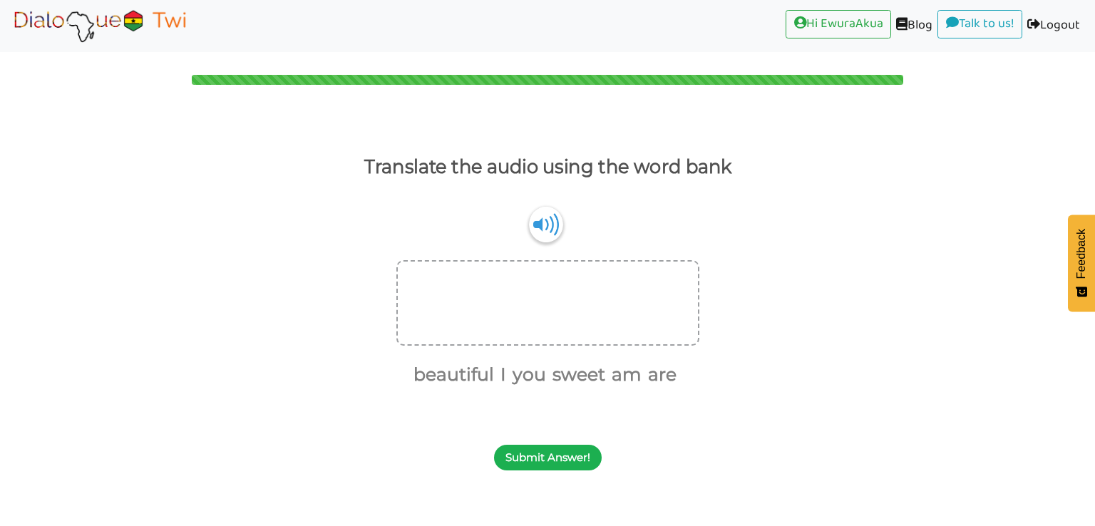
click at [553, 463] on button "Submit Answer!" at bounding box center [548, 458] width 108 height 26
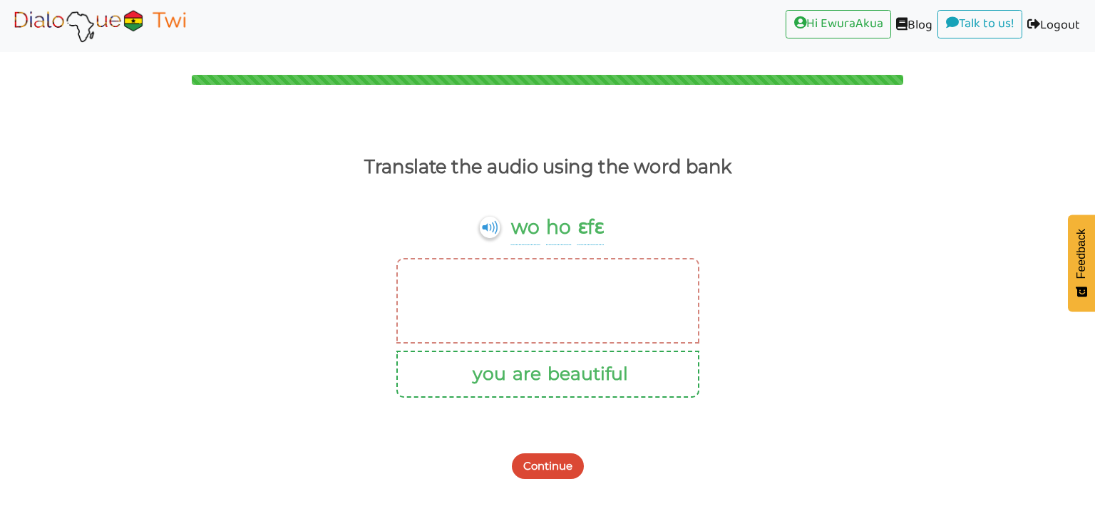
click at [530, 462] on button "Continue" at bounding box center [548, 466] width 72 height 26
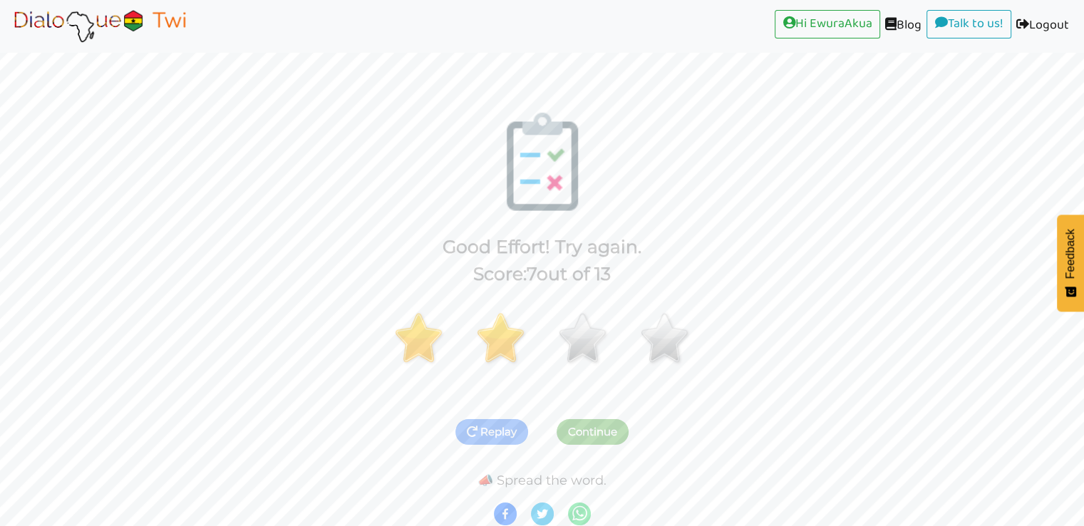
click at [96, 26] on img at bounding box center [100, 26] width 180 height 36
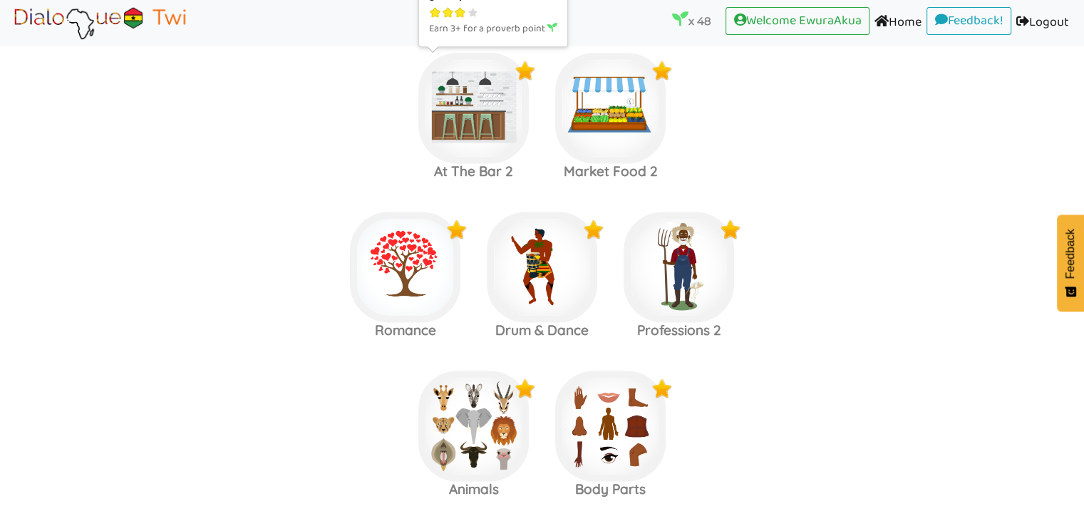
scroll to position [1934, 0]
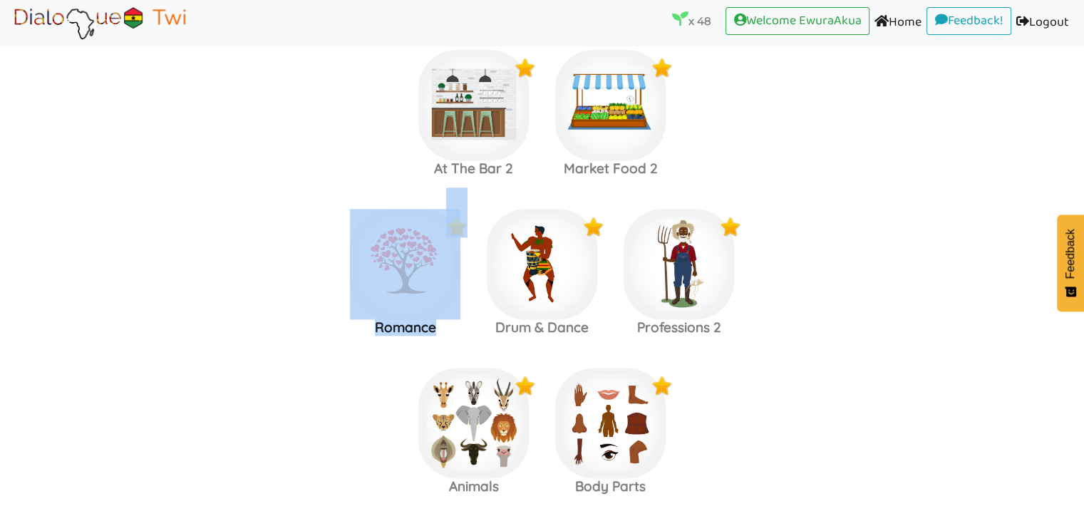
drag, startPoint x: 459, startPoint y: 327, endPoint x: 326, endPoint y: 225, distance: 167.8
click at [326, 225] on label "Romance Drum & Dance Professions 2" at bounding box center [542, 265] width 1084 height 154
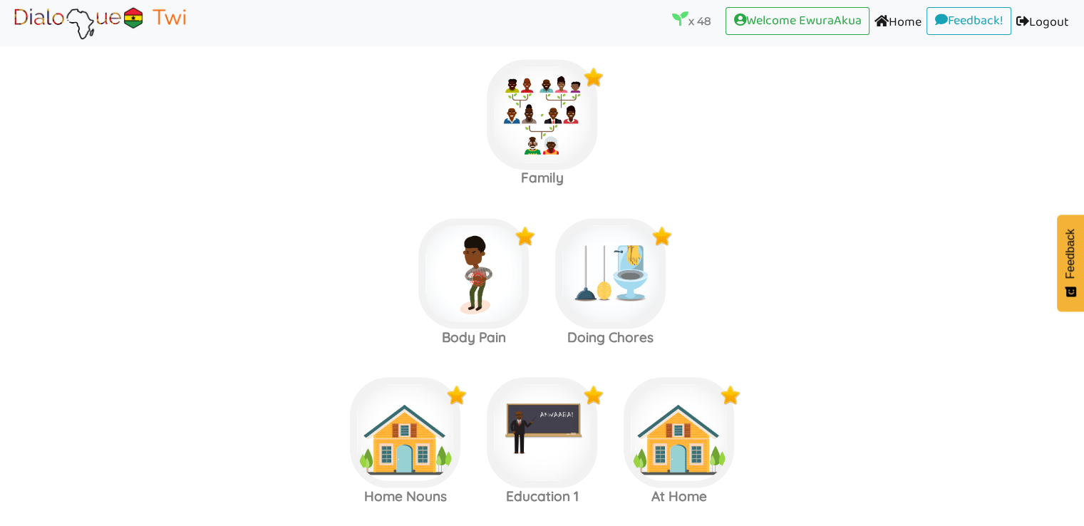
scroll to position [2415, 0]
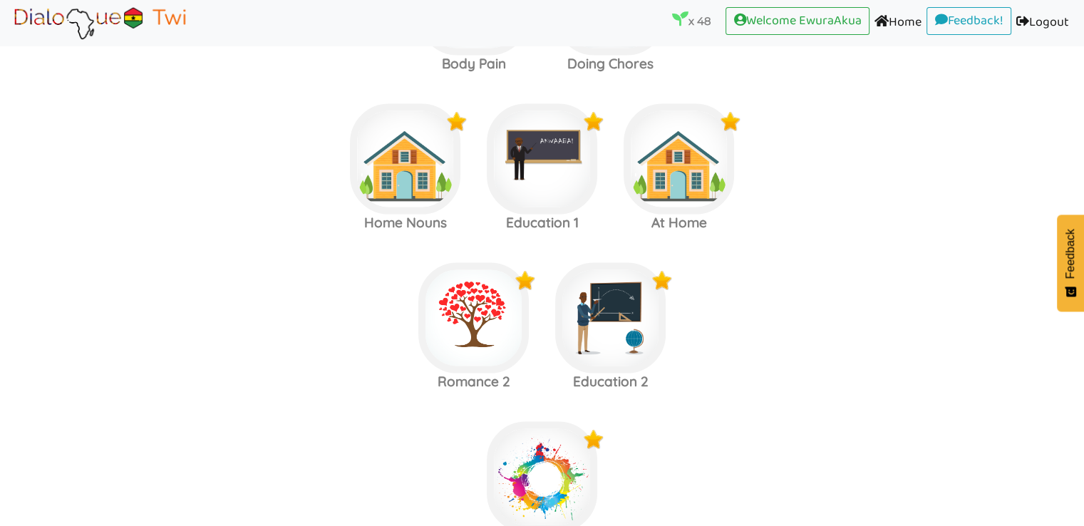
scroll to position [2675, 0]
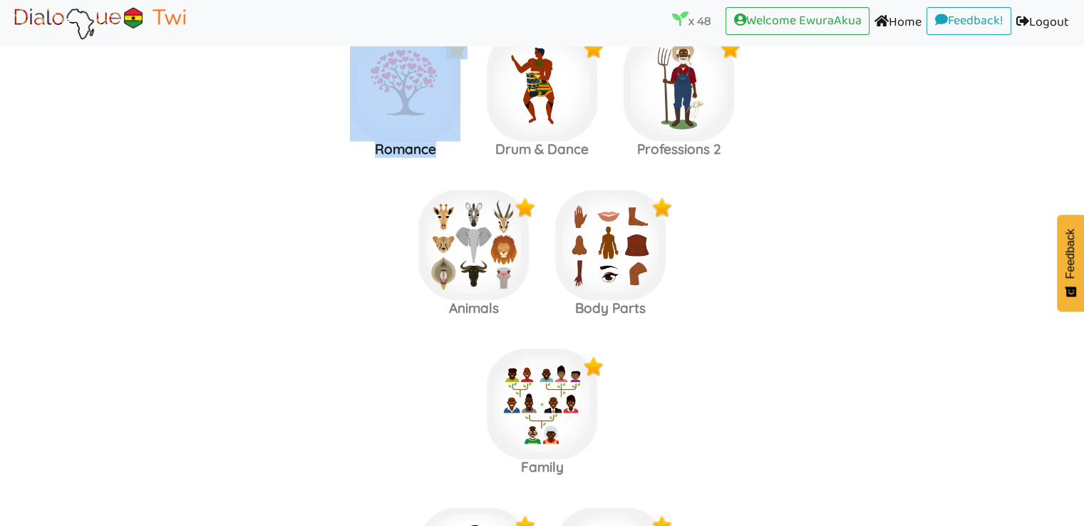
scroll to position [2024, 0]
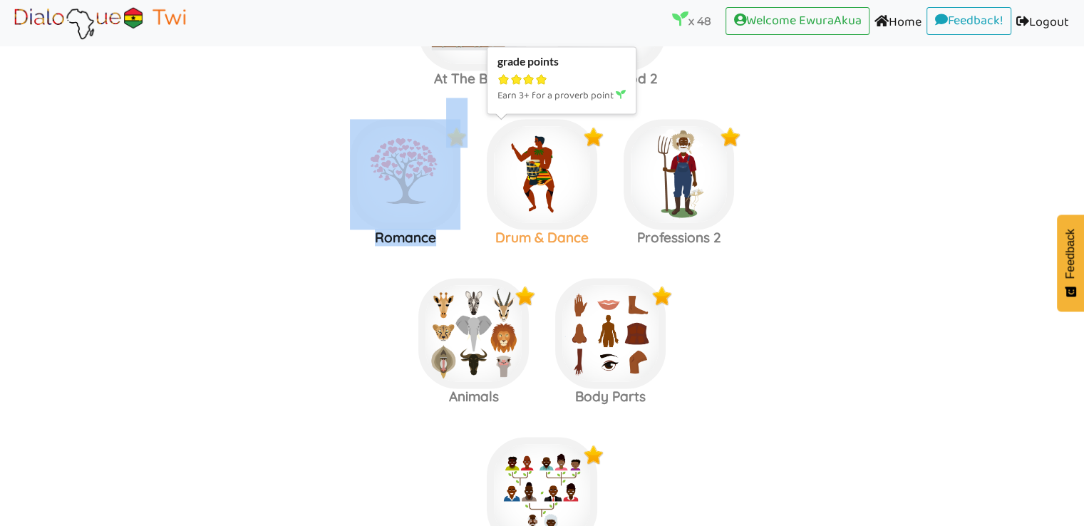
click at [569, 148] on img at bounding box center [542, 174] width 111 height 111
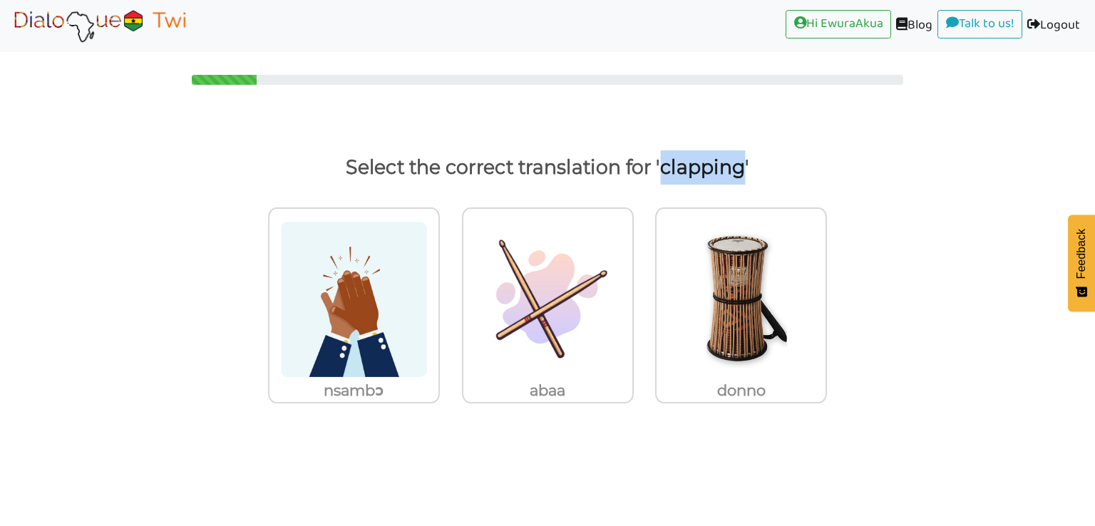
drag, startPoint x: 661, startPoint y: 172, endPoint x: 742, endPoint y: 170, distance: 80.6
click at [742, 170] on p "Select the correct translation for 'clapping'" at bounding box center [547, 167] width 1040 height 34
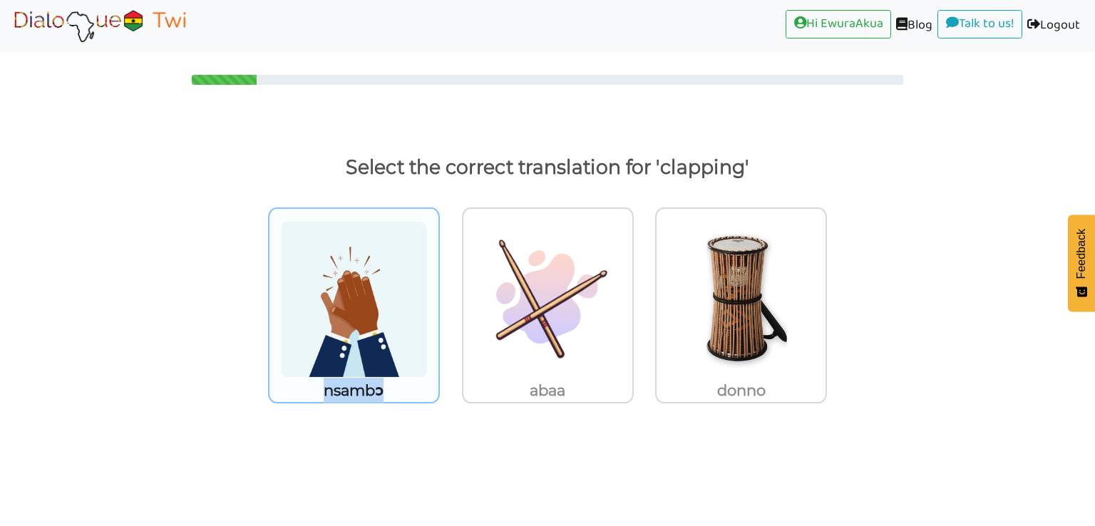
drag, startPoint x: 394, startPoint y: 389, endPoint x: 319, endPoint y: 386, distance: 74.9
click at [319, 386] on p "nsambɔ" at bounding box center [354, 391] width 169 height 26
click at [381, 282] on img at bounding box center [354, 299] width 148 height 157
click at [438, 285] on input "nsambɔ" at bounding box center [443, 290] width 11 height 11
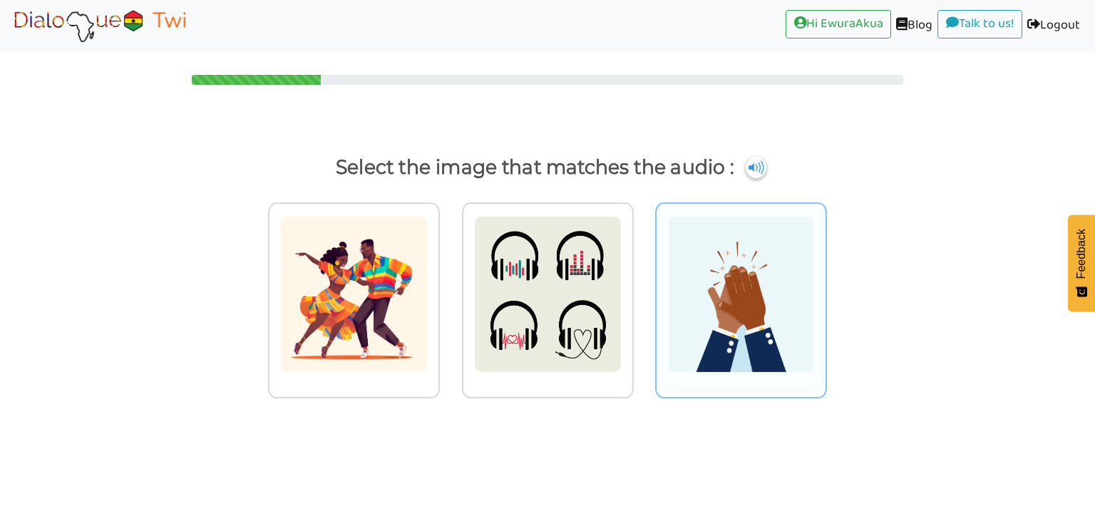
click at [692, 299] on img at bounding box center [741, 294] width 148 height 157
click at [826, 291] on input "radio" at bounding box center [831, 285] width 11 height 11
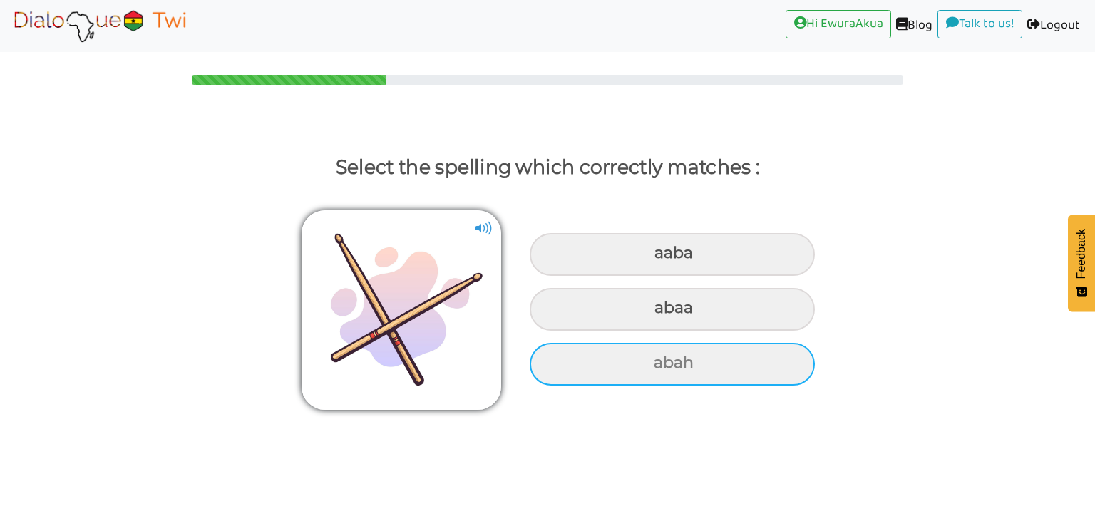
click at [651, 359] on div "abah" at bounding box center [672, 364] width 285 height 43
click at [651, 359] on input "abah" at bounding box center [655, 363] width 9 height 9
radio input "true"
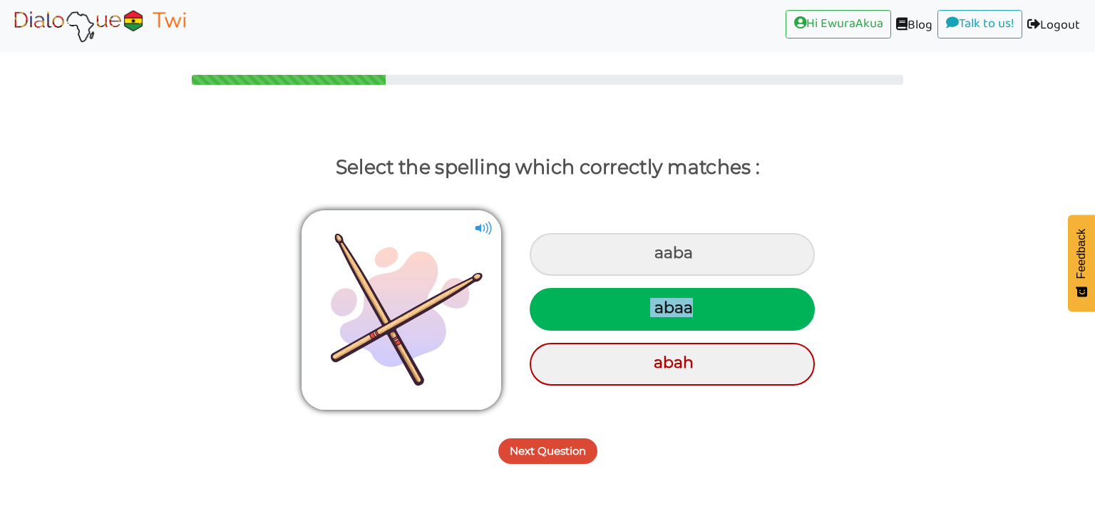
drag, startPoint x: 710, startPoint y: 316, endPoint x: 640, endPoint y: 317, distance: 70.6
click at [640, 317] on div "abaa" at bounding box center [672, 309] width 285 height 43
click at [555, 461] on button "Next Question" at bounding box center [547, 451] width 99 height 26
click at [555, 461] on body "Hi EwuraAkua (current) Blog (current) Talk to us! (current) Logout (current) Se…" at bounding box center [547, 263] width 1095 height 526
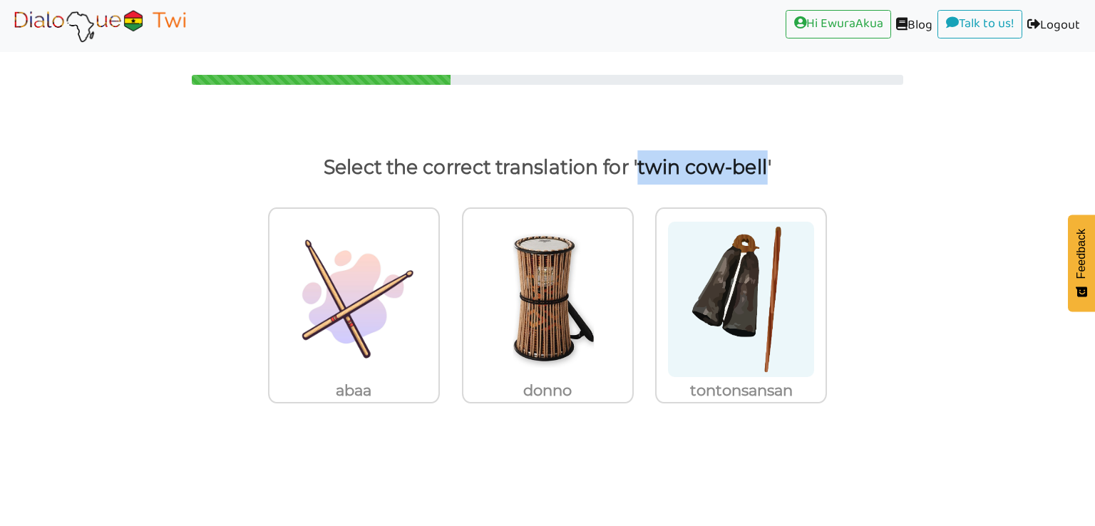
drag, startPoint x: 641, startPoint y: 174, endPoint x: 766, endPoint y: 178, distance: 124.8
click at [766, 178] on p "Select the correct translation for 'twin cow-bell'" at bounding box center [547, 167] width 1040 height 34
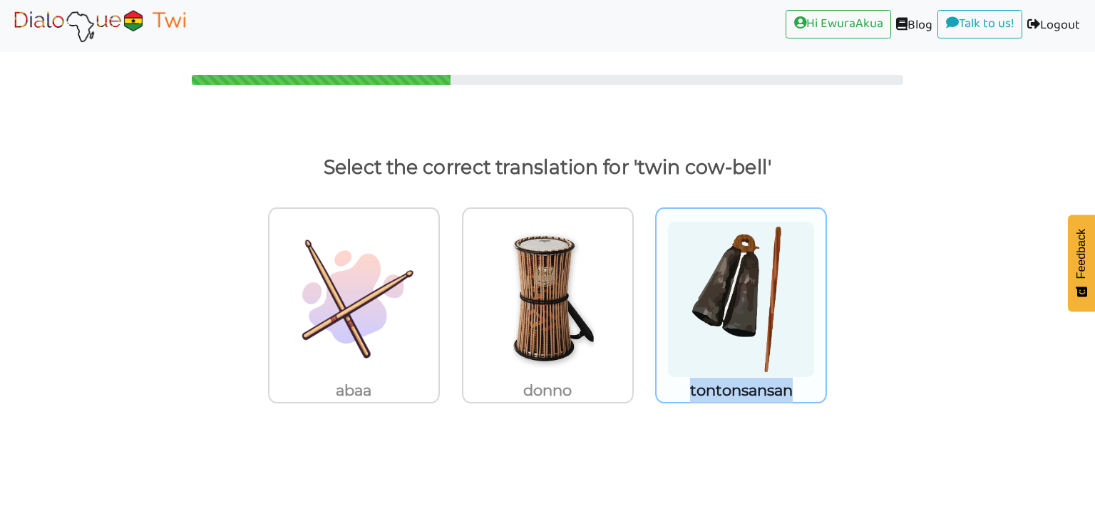
drag, startPoint x: 799, startPoint y: 390, endPoint x: 685, endPoint y: 391, distance: 113.4
click at [685, 391] on p "tontonsansan" at bounding box center [741, 391] width 169 height 26
click at [707, 354] on img at bounding box center [741, 299] width 148 height 157
click at [826, 296] on input "tontonsansan" at bounding box center [831, 290] width 11 height 11
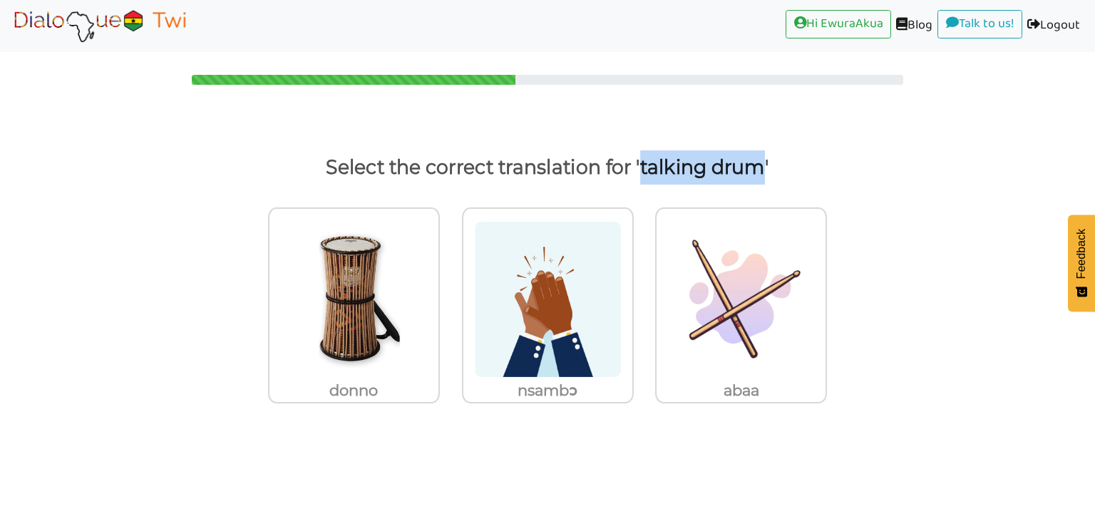
drag, startPoint x: 642, startPoint y: 166, endPoint x: 760, endPoint y: 167, distance: 118.4
click at [760, 167] on p "Select the correct translation for 'talking drum'" at bounding box center [547, 167] width 1040 height 34
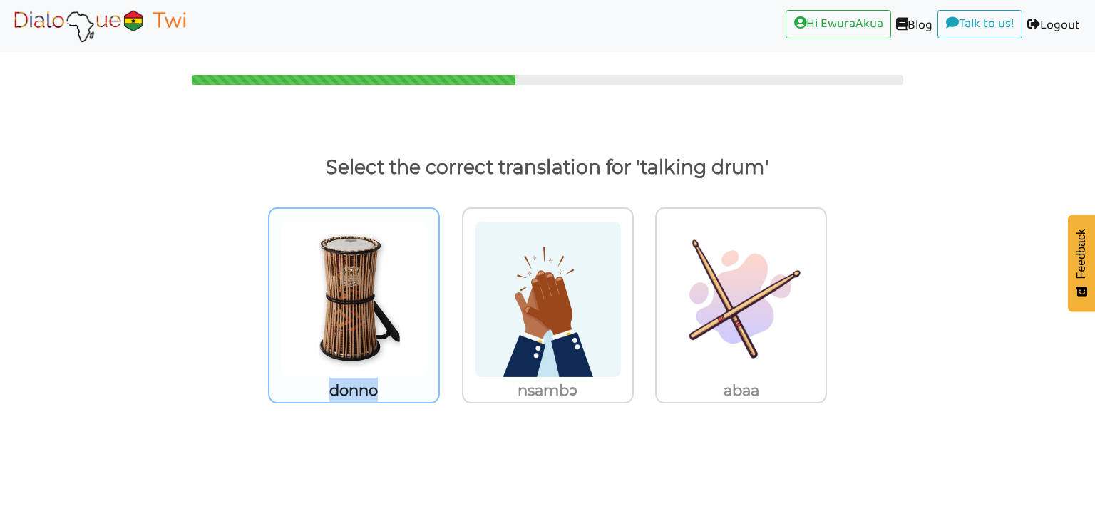
drag, startPoint x: 381, startPoint y: 393, endPoint x: 317, endPoint y: 388, distance: 64.4
click at [317, 388] on p "donno" at bounding box center [354, 391] width 169 height 26
click at [400, 327] on img at bounding box center [354, 299] width 148 height 157
click at [438, 296] on input "donno" at bounding box center [443, 290] width 11 height 11
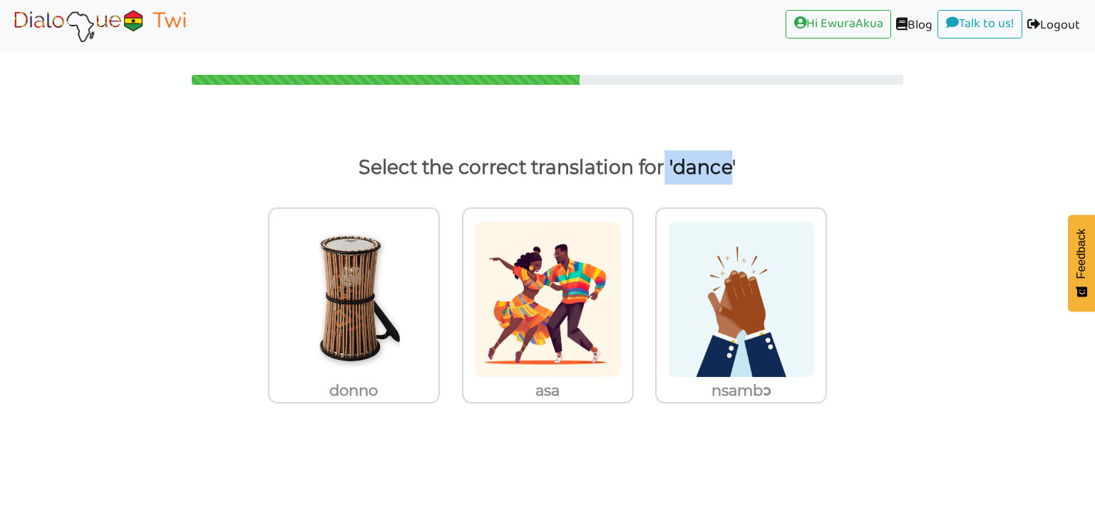
drag, startPoint x: 667, startPoint y: 166, endPoint x: 728, endPoint y: 167, distance: 61.3
click at [728, 167] on p "Select the correct translation for 'dance'" at bounding box center [547, 167] width 1040 height 34
drag, startPoint x: 728, startPoint y: 167, endPoint x: 699, endPoint y: 163, distance: 29.4
click at [699, 163] on p "Select the correct translation for 'dance'" at bounding box center [547, 167] width 1040 height 34
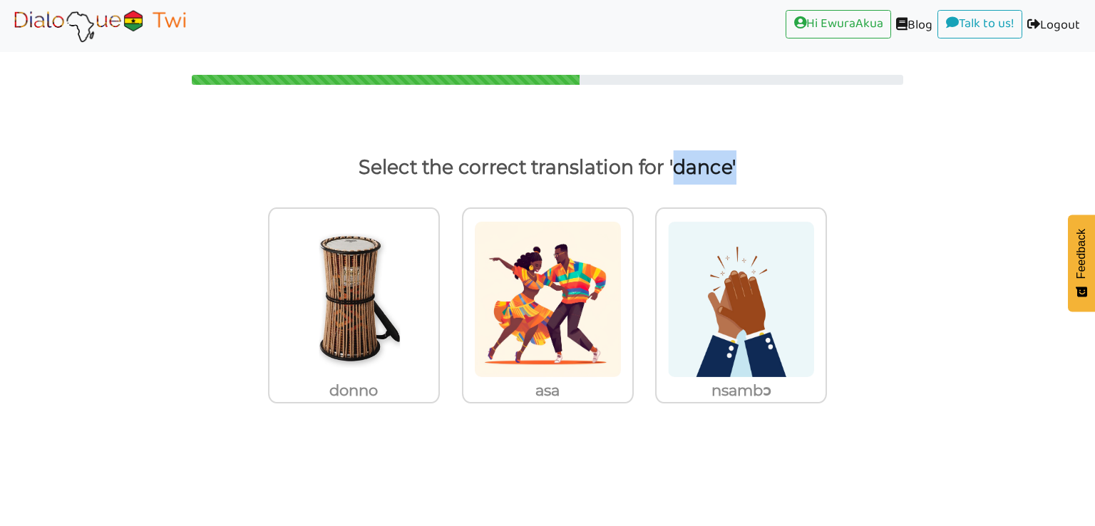
click at [699, 163] on p "Select the correct translation for 'dance'" at bounding box center [547, 167] width 1040 height 34
drag, startPoint x: 675, startPoint y: 172, endPoint x: 728, endPoint y: 172, distance: 52.8
click at [728, 172] on p "Select the correct translation for 'dance'" at bounding box center [547, 167] width 1040 height 34
click at [501, 312] on img at bounding box center [548, 299] width 148 height 157
click at [632, 296] on input "asa" at bounding box center [637, 290] width 11 height 11
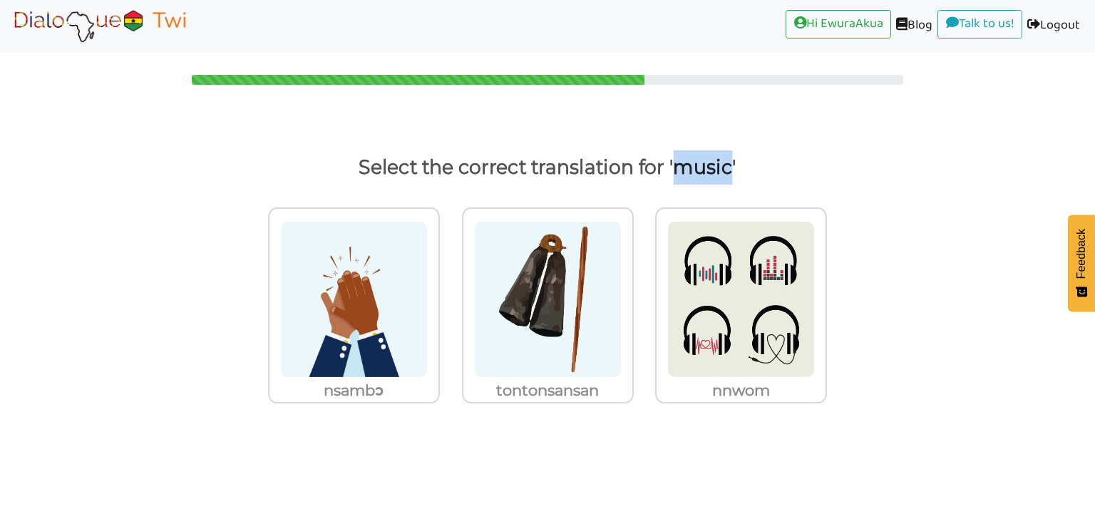
drag, startPoint x: 675, startPoint y: 166, endPoint x: 730, endPoint y: 169, distance: 55.0
click at [730, 169] on p "Select the correct translation for 'music'" at bounding box center [547, 167] width 1040 height 34
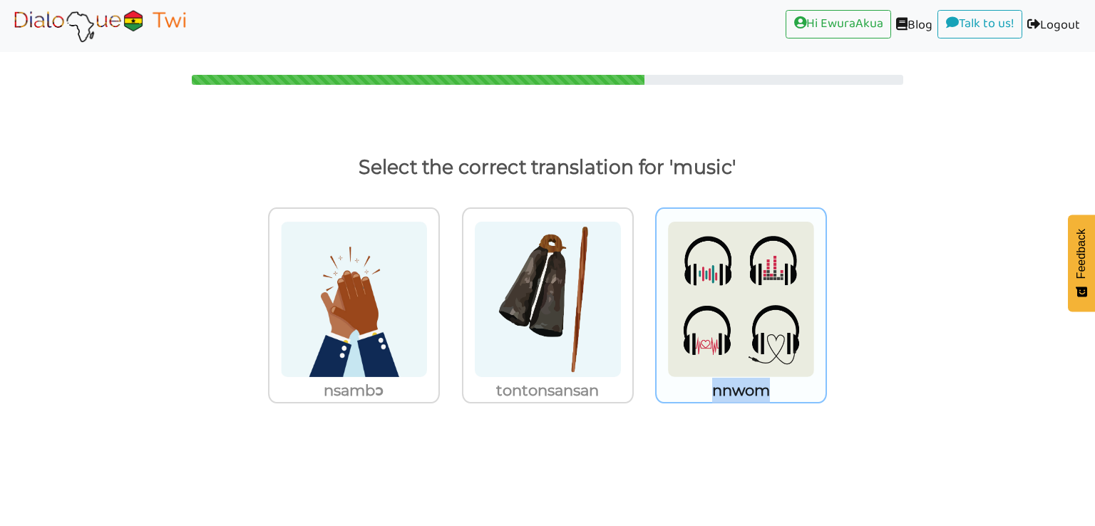
drag, startPoint x: 772, startPoint y: 391, endPoint x: 710, endPoint y: 390, distance: 62.0
click at [710, 390] on p "nnwom" at bounding box center [741, 391] width 169 height 26
click at [697, 294] on img at bounding box center [741, 299] width 148 height 157
click at [826, 294] on input "nnwom" at bounding box center [831, 290] width 11 height 11
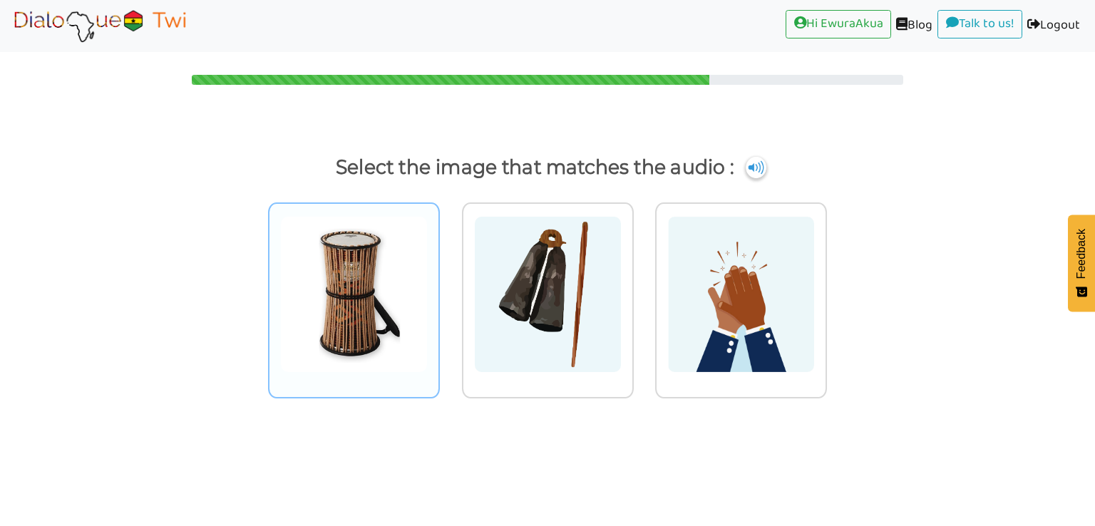
click at [399, 289] on img at bounding box center [354, 294] width 148 height 157
click at [438, 289] on input "radio" at bounding box center [443, 285] width 11 height 11
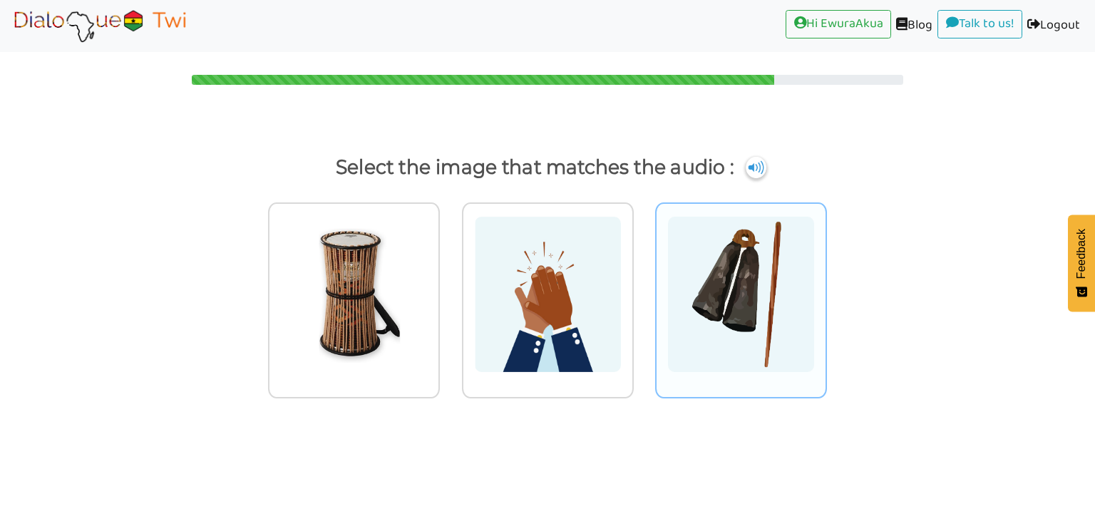
click at [693, 317] on img at bounding box center [741, 294] width 148 height 157
click at [826, 291] on input "radio" at bounding box center [831, 285] width 11 height 11
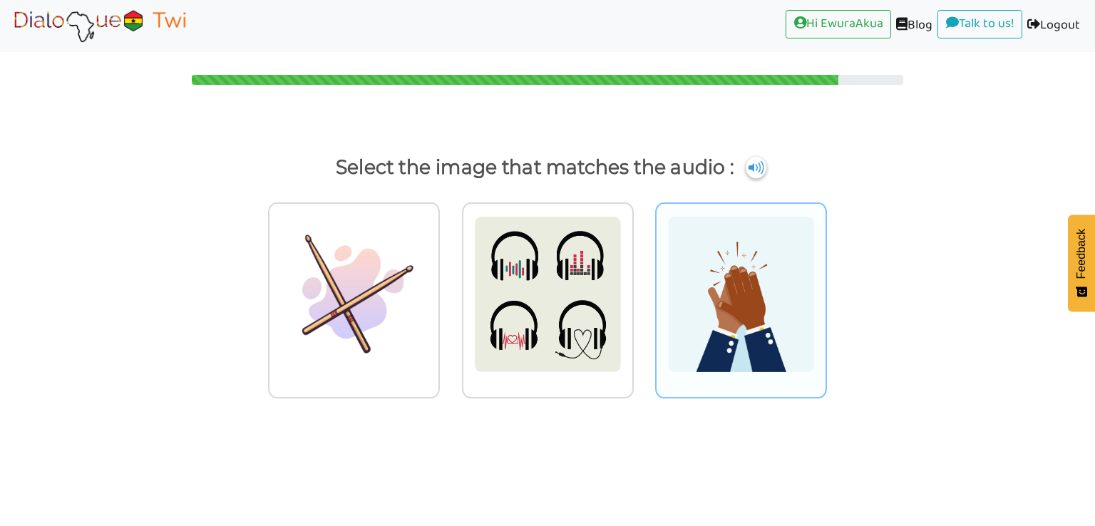
click at [707, 311] on img at bounding box center [741, 294] width 148 height 157
click at [826, 291] on input "radio" at bounding box center [831, 285] width 11 height 11
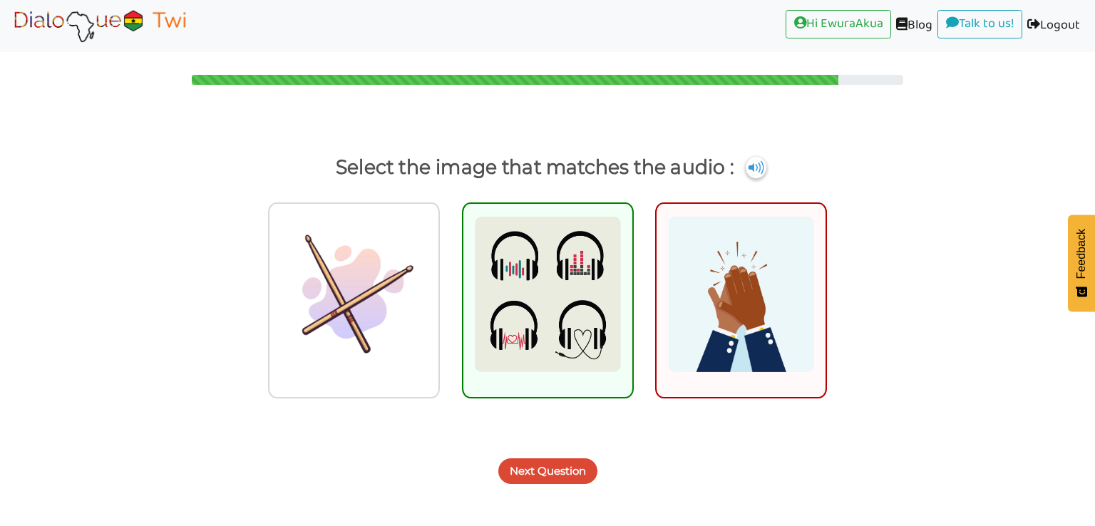
click at [562, 468] on button "Next Question" at bounding box center [547, 471] width 99 height 26
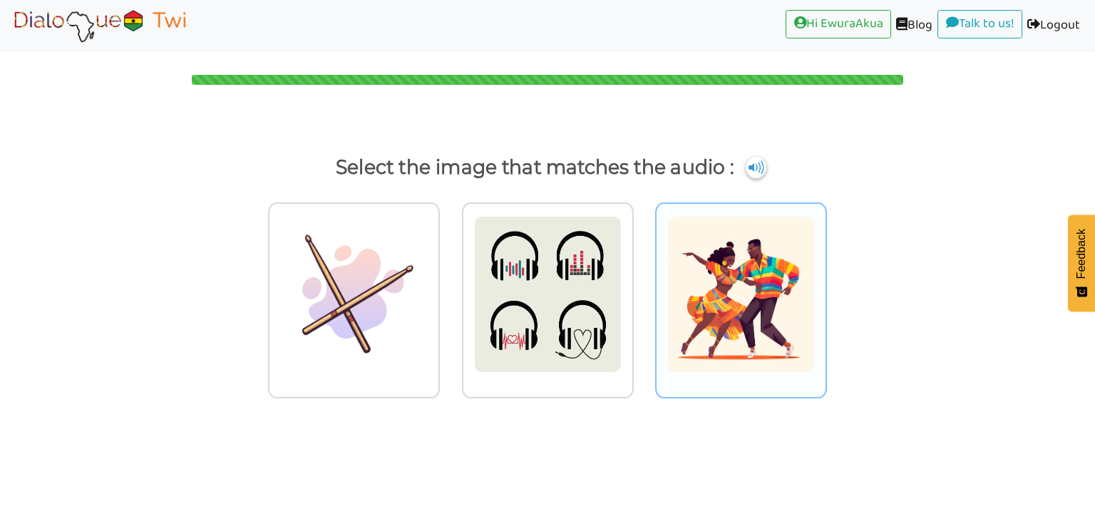
click at [722, 277] on img at bounding box center [741, 294] width 148 height 157
click at [826, 280] on input "radio" at bounding box center [831, 285] width 11 height 11
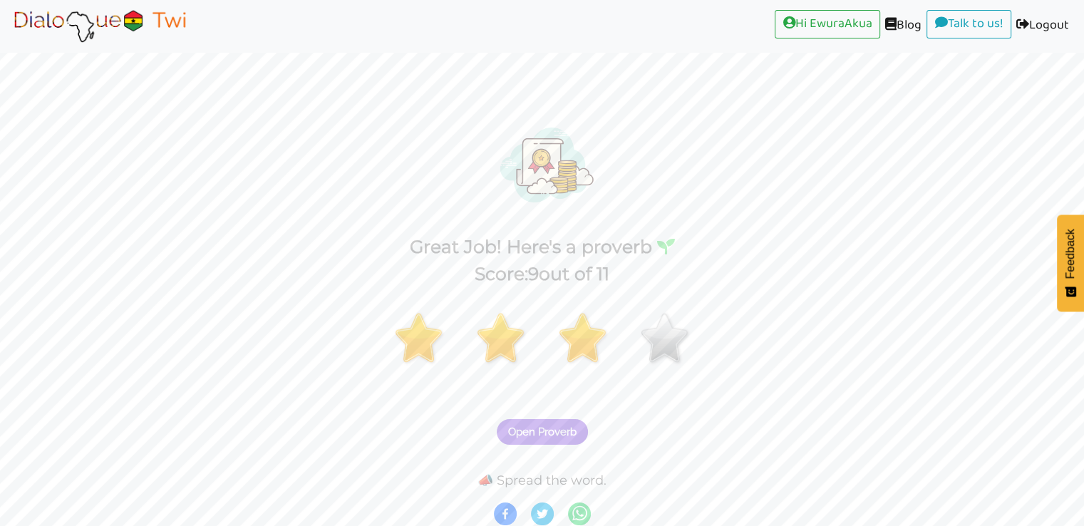
click at [550, 426] on span "Open Proverb" at bounding box center [542, 432] width 68 height 13
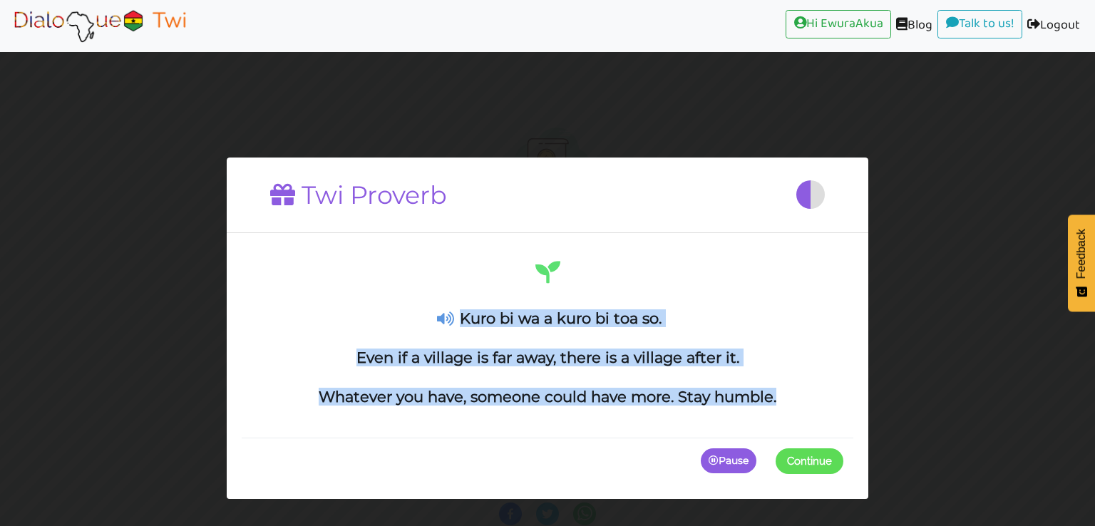
drag, startPoint x: 463, startPoint y: 316, endPoint x: 779, endPoint y: 397, distance: 326.8
click at [779, 397] on div "Kuro bi wa a kuro bi toa so. Even if a village is far away, there is a village …" at bounding box center [548, 332] width 592 height 148
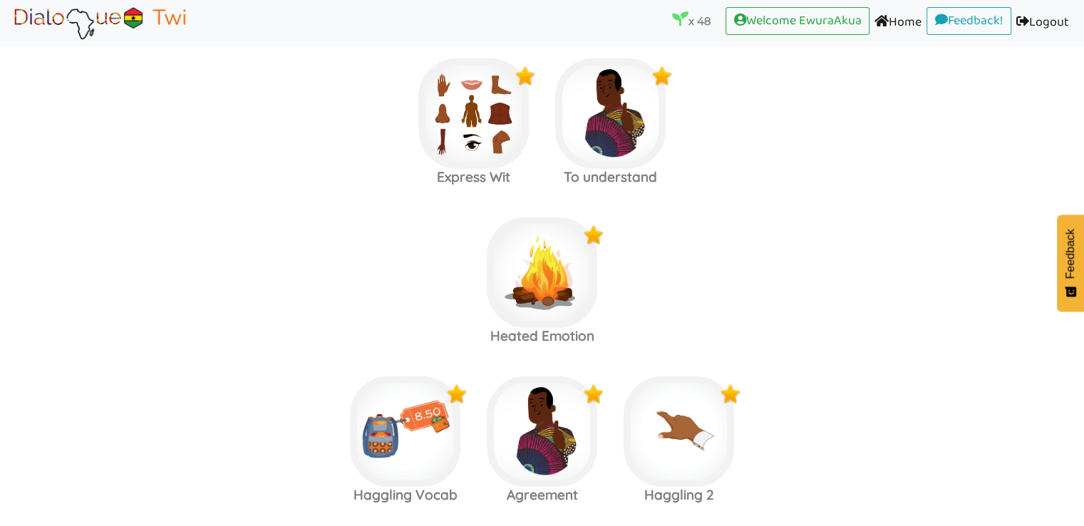
scroll to position [3832, 0]
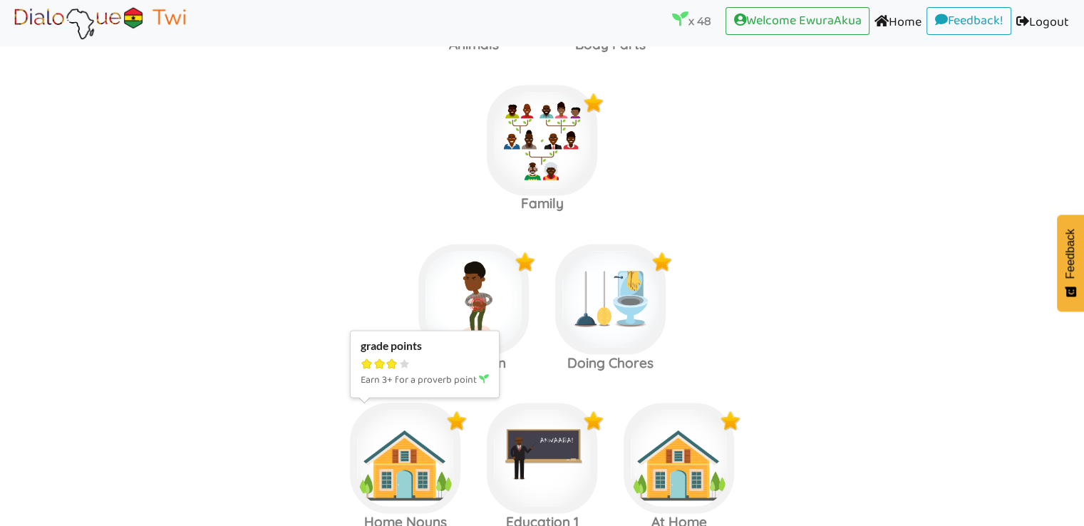
scroll to position [2322, 0]
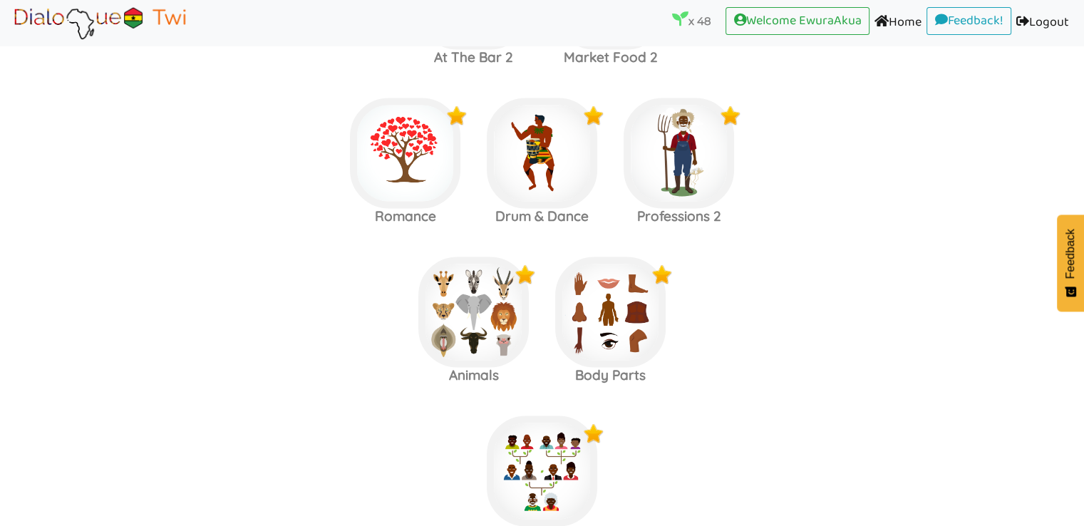
scroll to position [2045, 0]
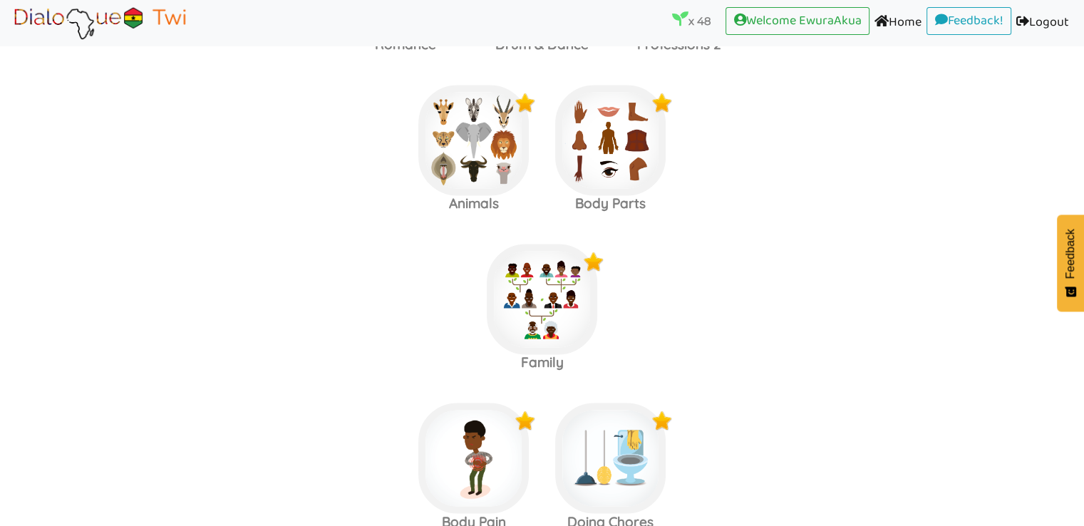
scroll to position [2228, 0]
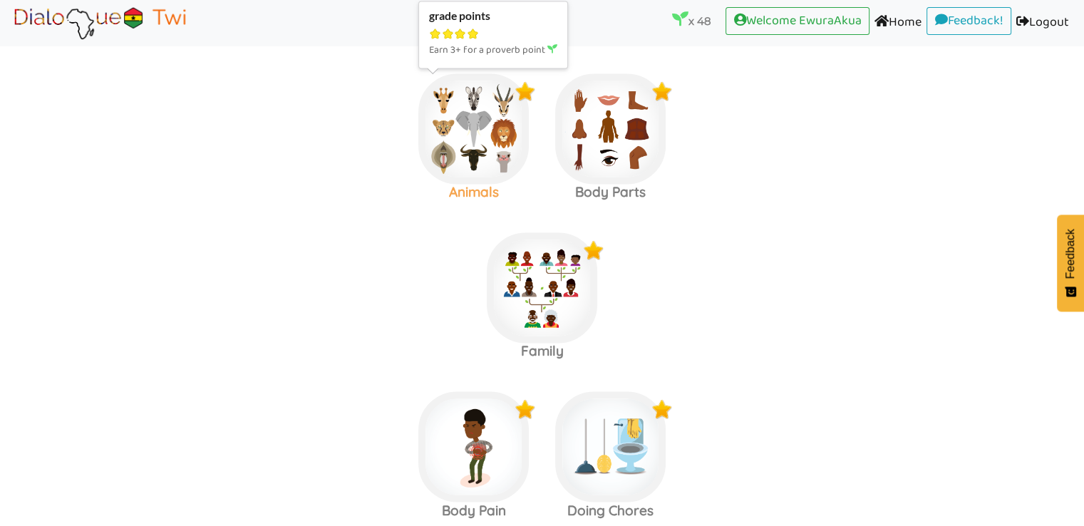
click at [503, 103] on img at bounding box center [474, 128] width 111 height 111
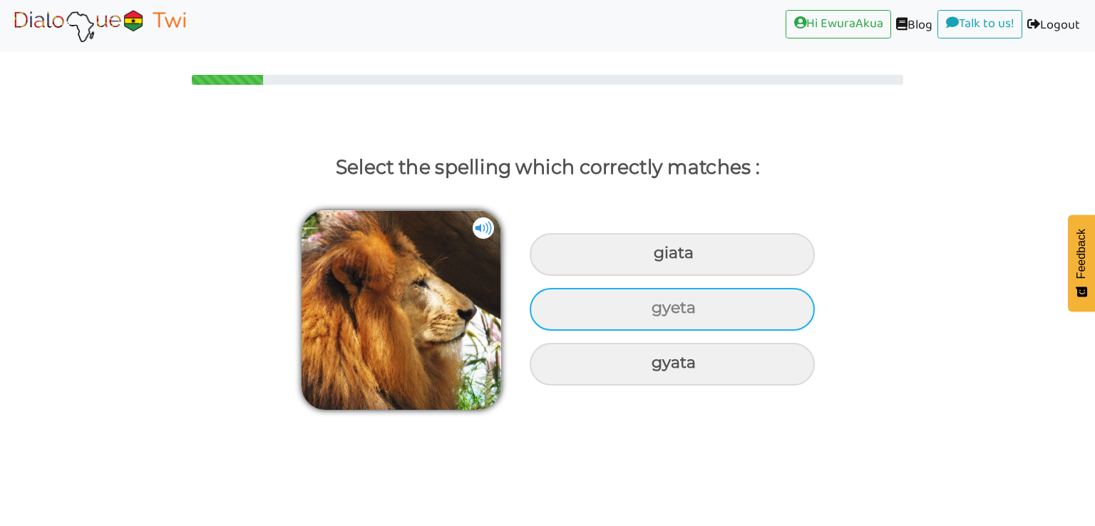
click at [683, 288] on div "gyeta" at bounding box center [672, 309] width 285 height 43
click at [658, 304] on input "gyeta" at bounding box center [653, 308] width 9 height 9
radio input "true"
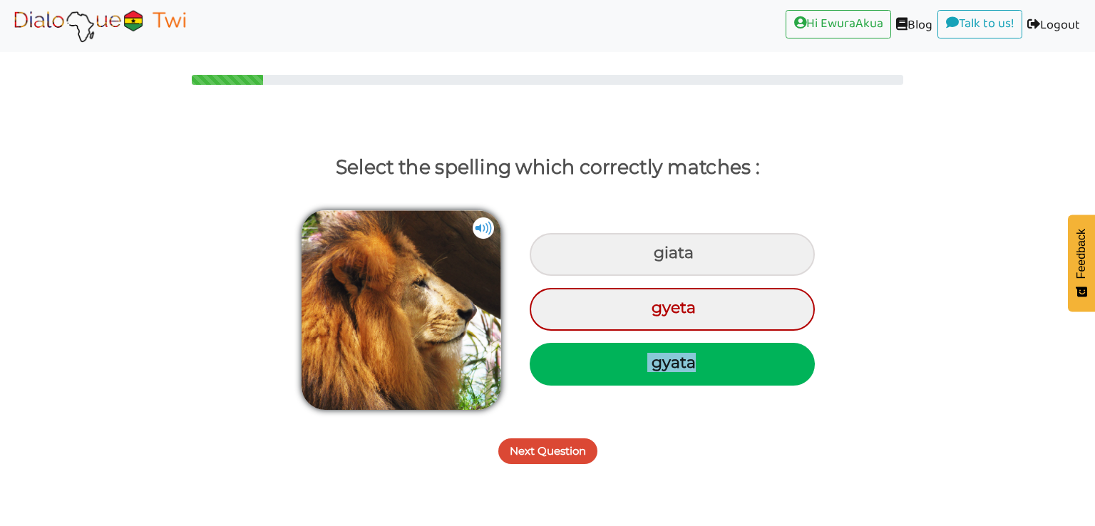
drag, startPoint x: 710, startPoint y: 363, endPoint x: 633, endPoint y: 360, distance: 77.1
click at [633, 360] on div "gyata" at bounding box center [672, 364] width 285 height 43
click at [541, 441] on button "Next Question" at bounding box center [547, 451] width 99 height 26
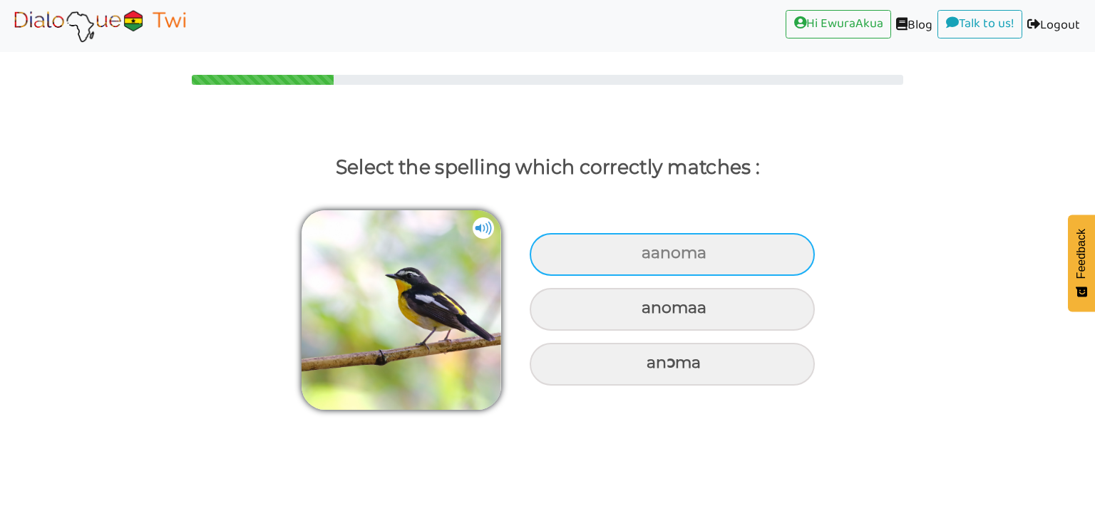
click at [708, 263] on div "aanoma" at bounding box center [672, 254] width 285 height 43
click at [648, 258] on input "aanoma" at bounding box center [643, 253] width 9 height 9
radio input "true"
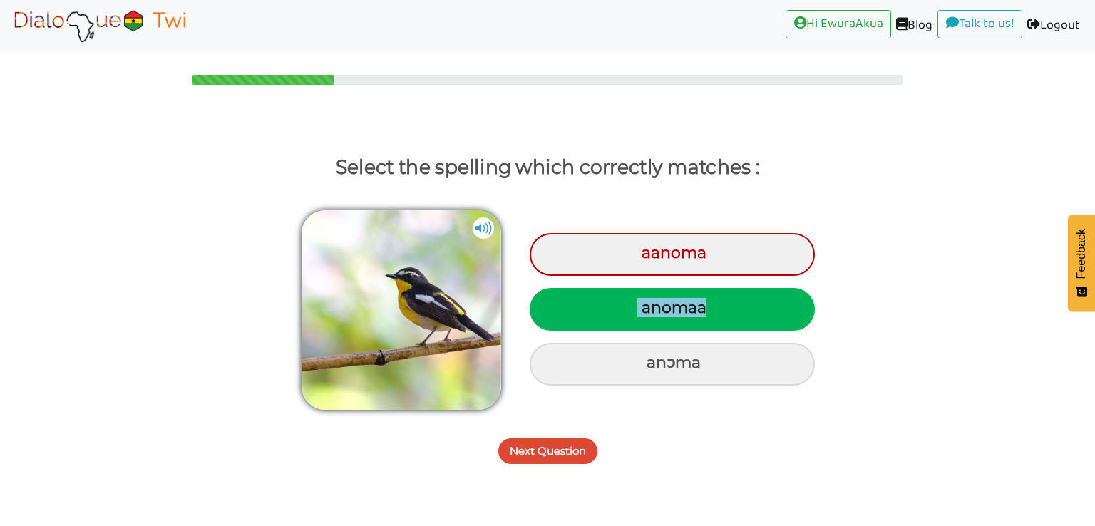
drag, startPoint x: 717, startPoint y: 307, endPoint x: 639, endPoint y: 306, distance: 78.4
click at [639, 306] on div "anomaa" at bounding box center [672, 309] width 285 height 43
click at [610, 309] on div "anomaa" at bounding box center [672, 309] width 285 height 43
click at [639, 309] on input "anomaa" at bounding box center [643, 308] width 9 height 9
radio input "true"
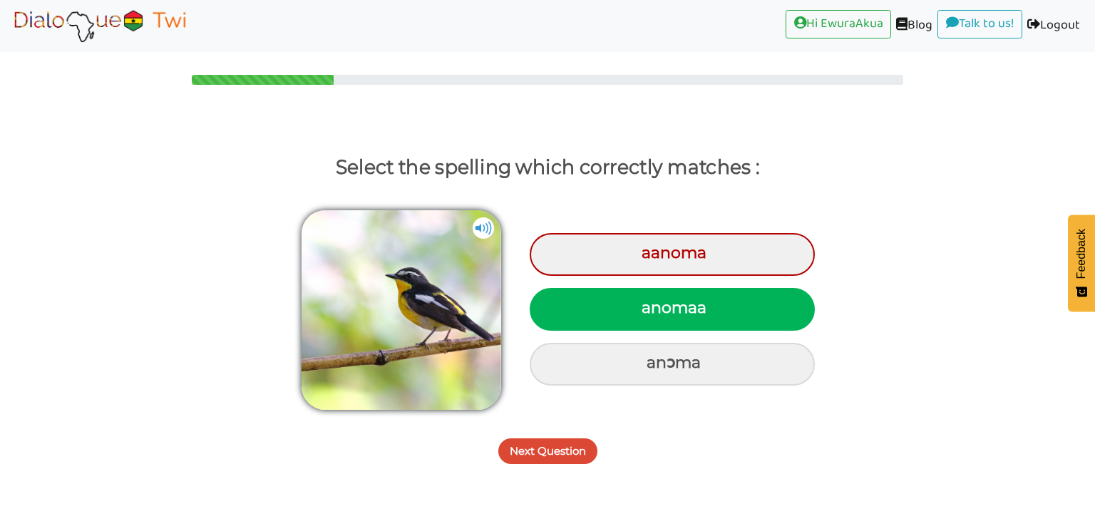
click at [553, 448] on button "Next Question" at bounding box center [547, 451] width 99 height 26
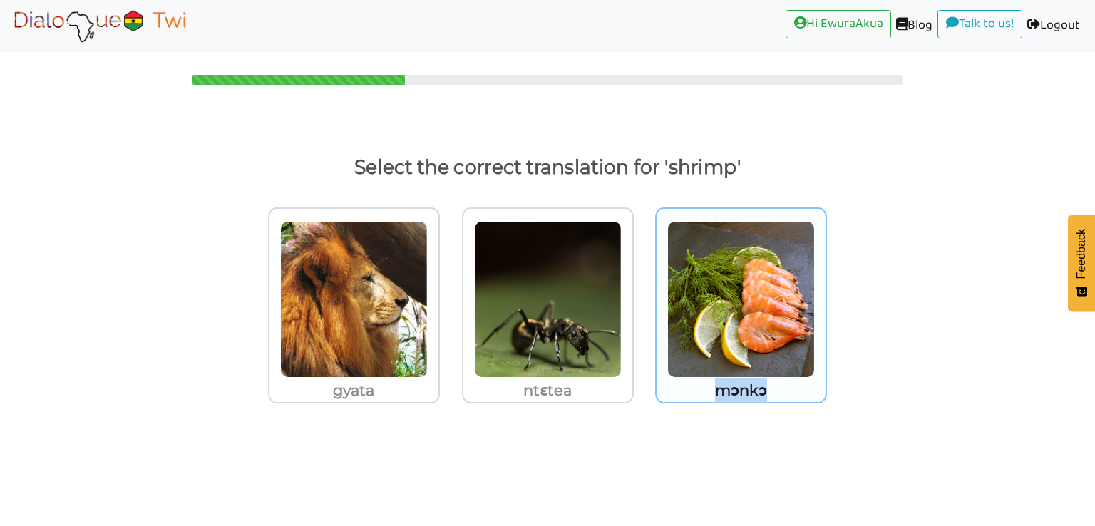
drag, startPoint x: 782, startPoint y: 390, endPoint x: 714, endPoint y: 389, distance: 67.7
click at [714, 389] on p "mɔnkɔ" at bounding box center [741, 391] width 169 height 26
click at [694, 252] on img at bounding box center [741, 299] width 148 height 157
click at [826, 285] on input "mɔnkɔ" at bounding box center [831, 290] width 11 height 11
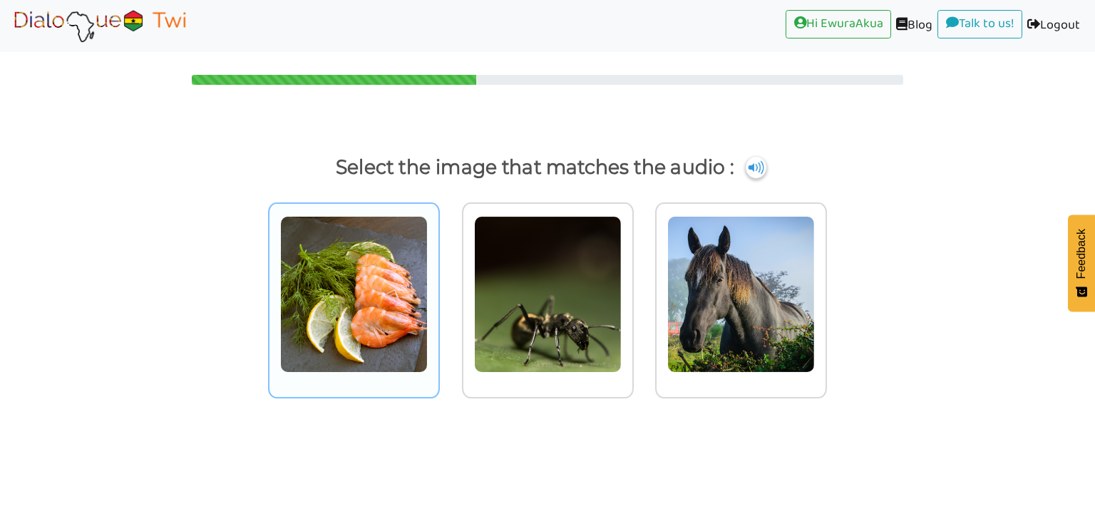
click at [374, 289] on img at bounding box center [354, 294] width 148 height 157
click at [438, 289] on input "radio" at bounding box center [443, 285] width 11 height 11
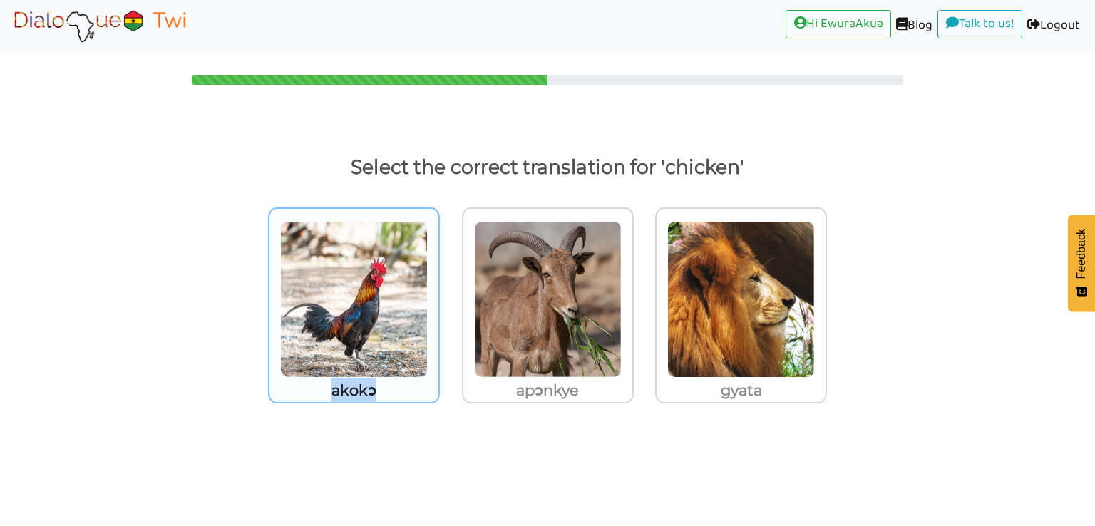
drag, startPoint x: 387, startPoint y: 389, endPoint x: 317, endPoint y: 388, distance: 69.9
click at [317, 388] on p "akokɔ" at bounding box center [354, 391] width 169 height 26
click at [399, 327] on img at bounding box center [354, 299] width 148 height 157
click at [438, 296] on input "akokɔ" at bounding box center [443, 290] width 11 height 11
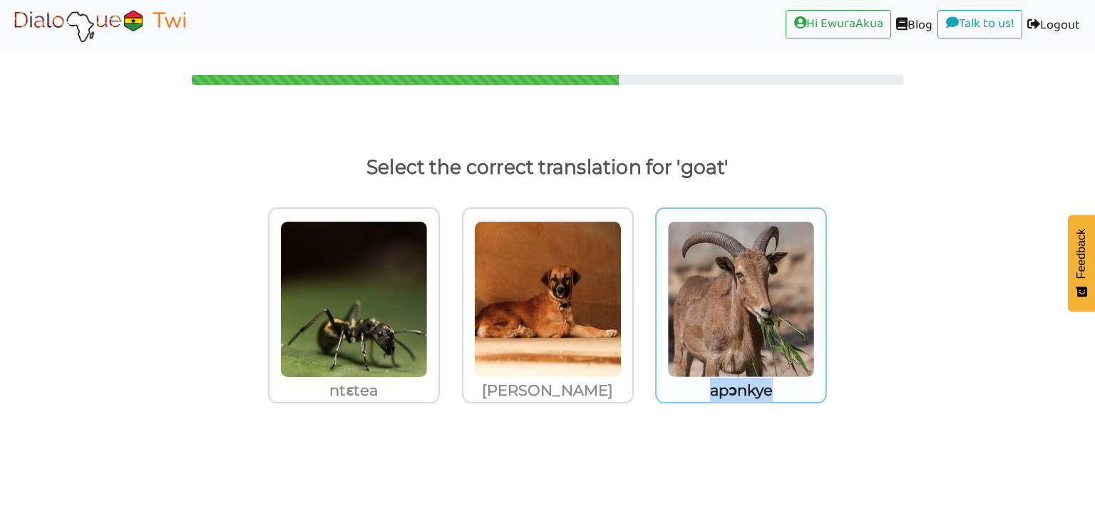
drag, startPoint x: 791, startPoint y: 391, endPoint x: 719, endPoint y: 386, distance: 72.2
click at [704, 391] on p "apɔnkye" at bounding box center [741, 391] width 169 height 26
click at [752, 324] on img at bounding box center [741, 299] width 148 height 157
click at [826, 296] on input "apɔnkye" at bounding box center [831, 290] width 11 height 11
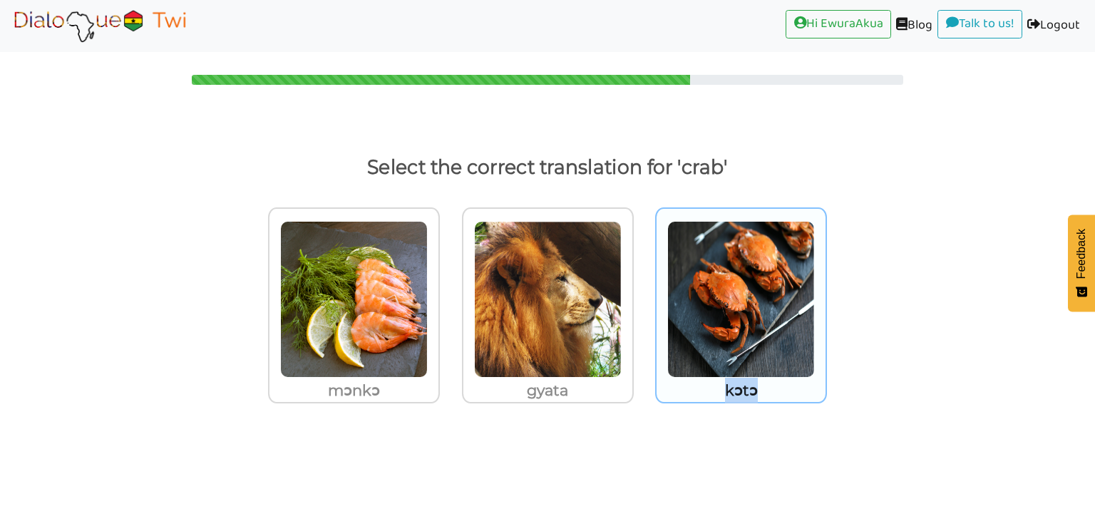
drag, startPoint x: 770, startPoint y: 394, endPoint x: 716, endPoint y: 394, distance: 54.2
click at [716, 394] on p "kɔtɔ" at bounding box center [741, 391] width 169 height 26
click at [747, 352] on img at bounding box center [741, 299] width 148 height 157
click at [826, 296] on input "kɔtɔ" at bounding box center [831, 290] width 11 height 11
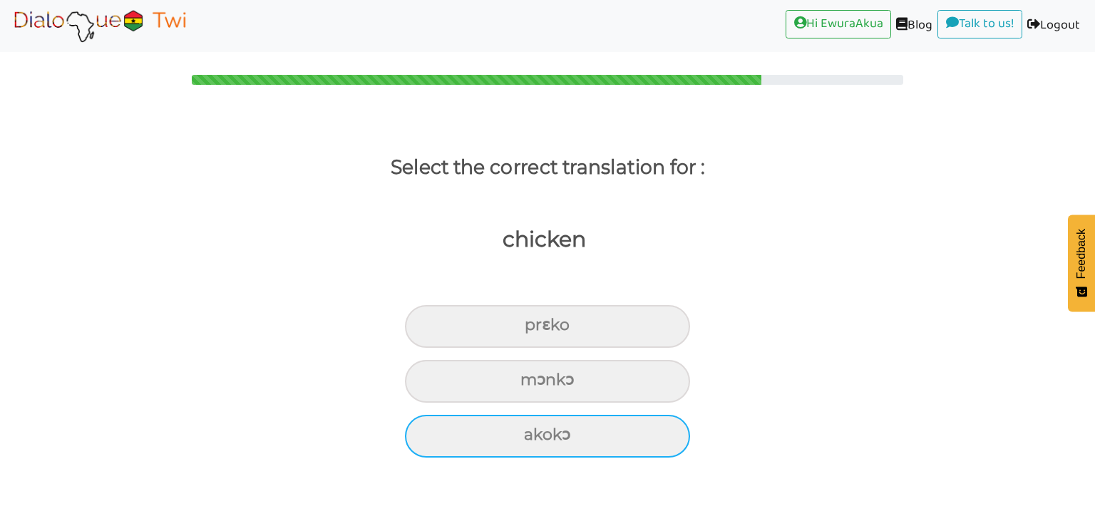
click at [590, 423] on div "akokɔ" at bounding box center [547, 436] width 285 height 43
click at [535, 431] on input "akokɔ" at bounding box center [529, 435] width 9 height 9
radio input "true"
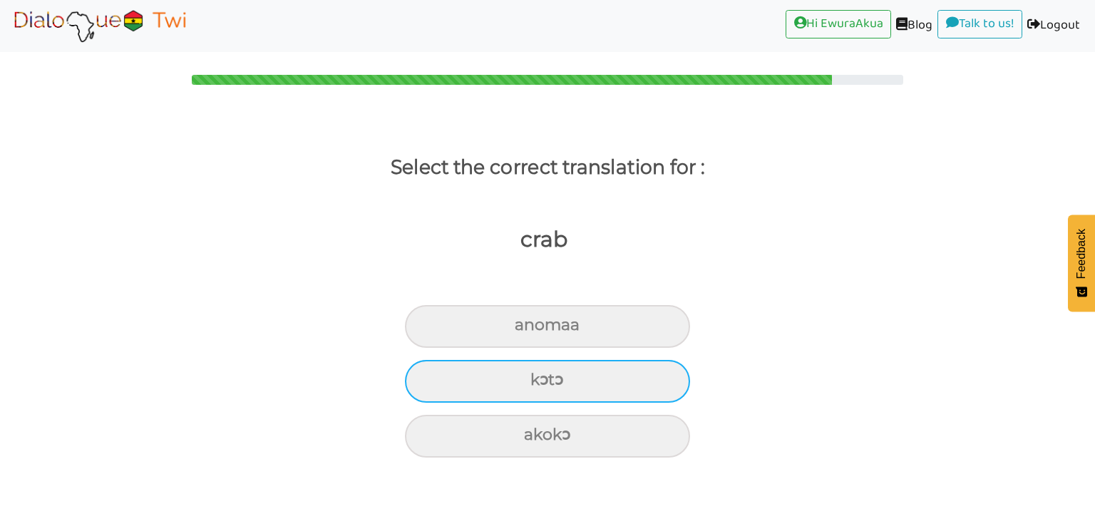
click at [566, 378] on div "kɔtɔ" at bounding box center [547, 381] width 285 height 43
click at [541, 378] on input "kɔtɔ" at bounding box center [536, 380] width 9 height 9
radio input "true"
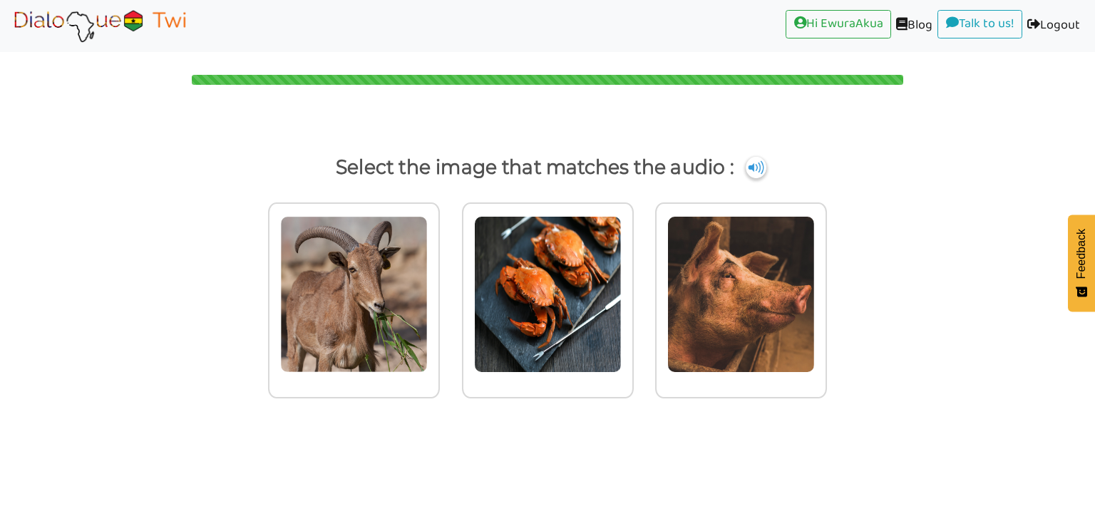
click at [566, 378] on div at bounding box center [548, 300] width 172 height 196
click at [632, 291] on input "radio" at bounding box center [637, 285] width 11 height 11
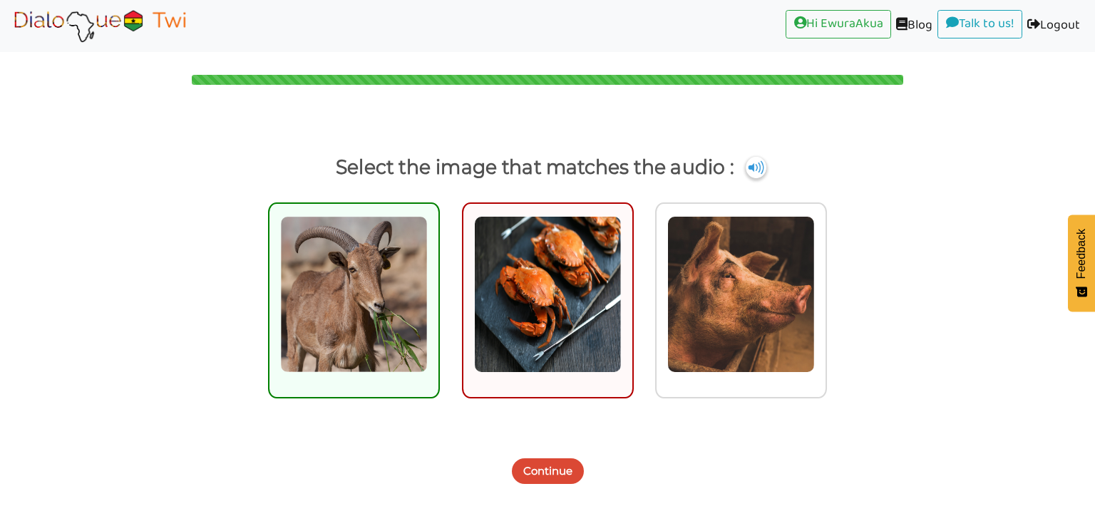
click at [558, 474] on button "Continue" at bounding box center [548, 471] width 72 height 26
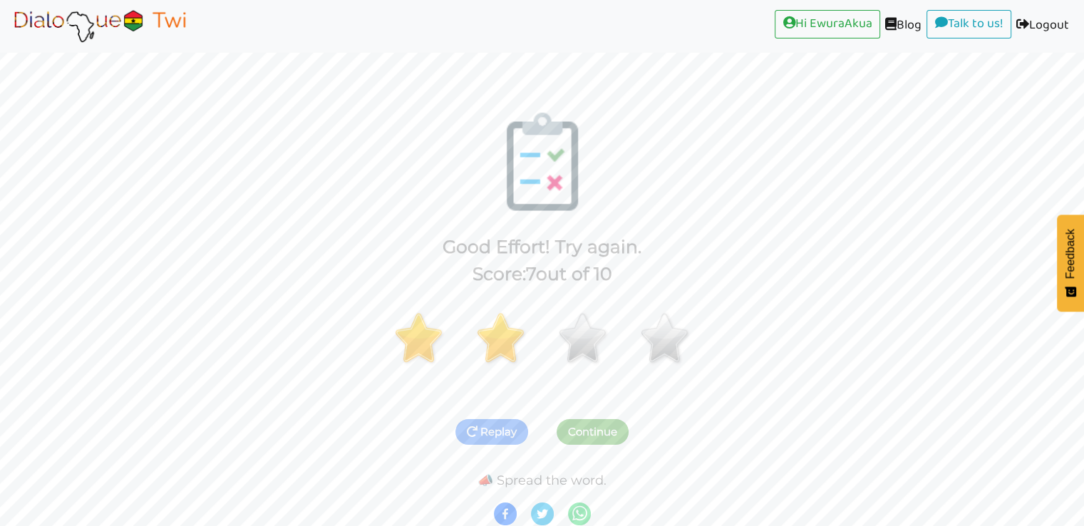
click at [103, 18] on img at bounding box center [100, 26] width 180 height 36
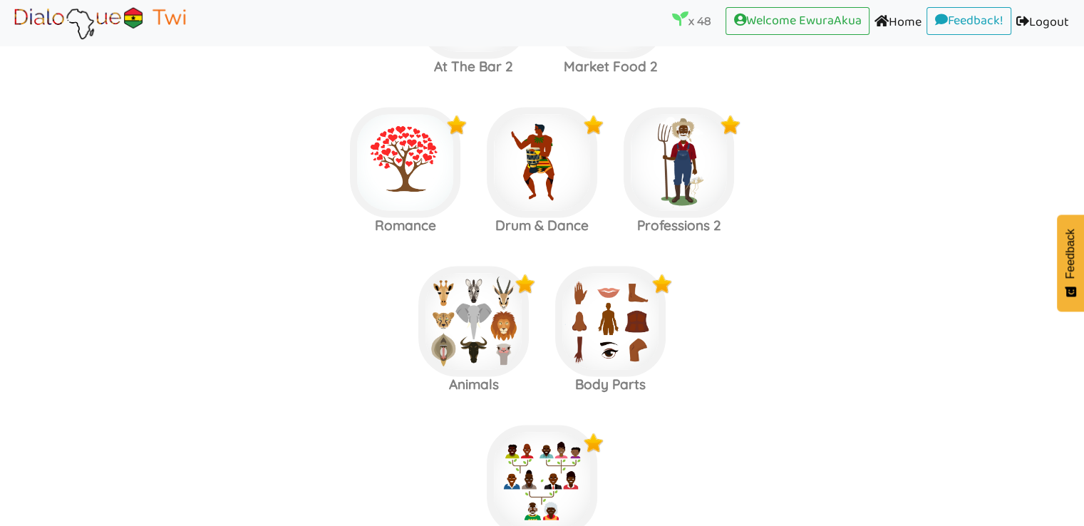
scroll to position [2036, 0]
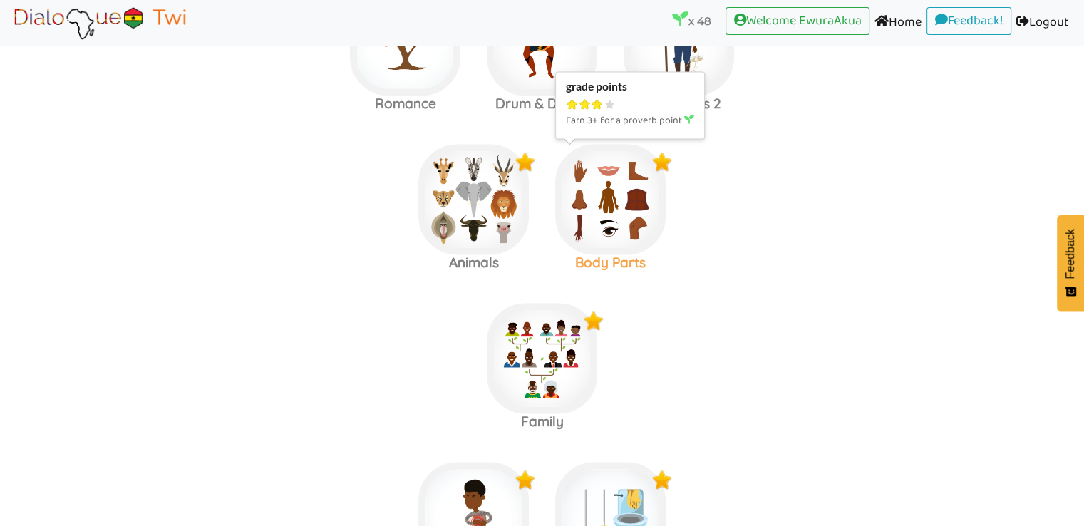
scroll to position [2170, 0]
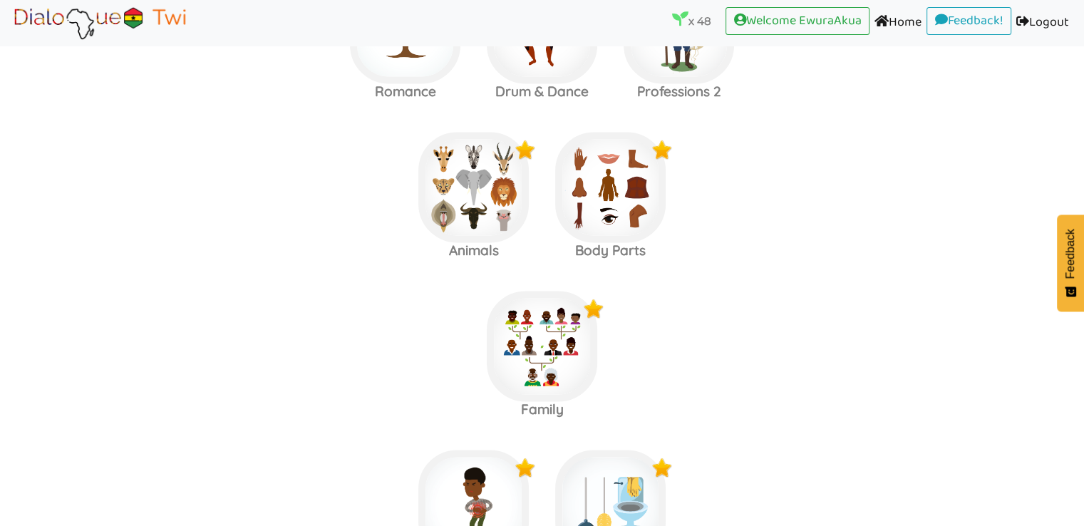
scroll to position [2481, 0]
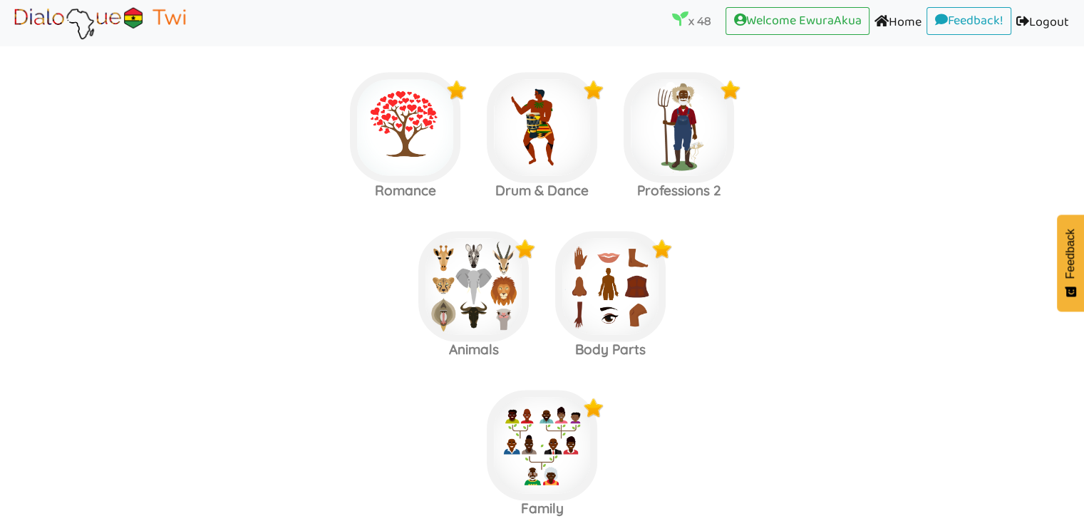
scroll to position [2071, 0]
click at [623, 297] on img at bounding box center [610, 286] width 111 height 111
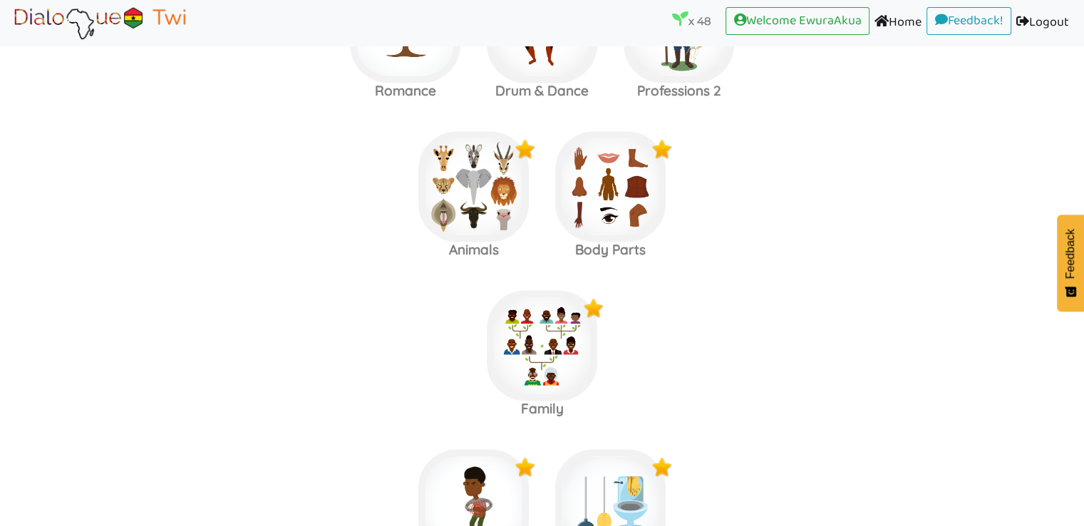
scroll to position [2156, 0]
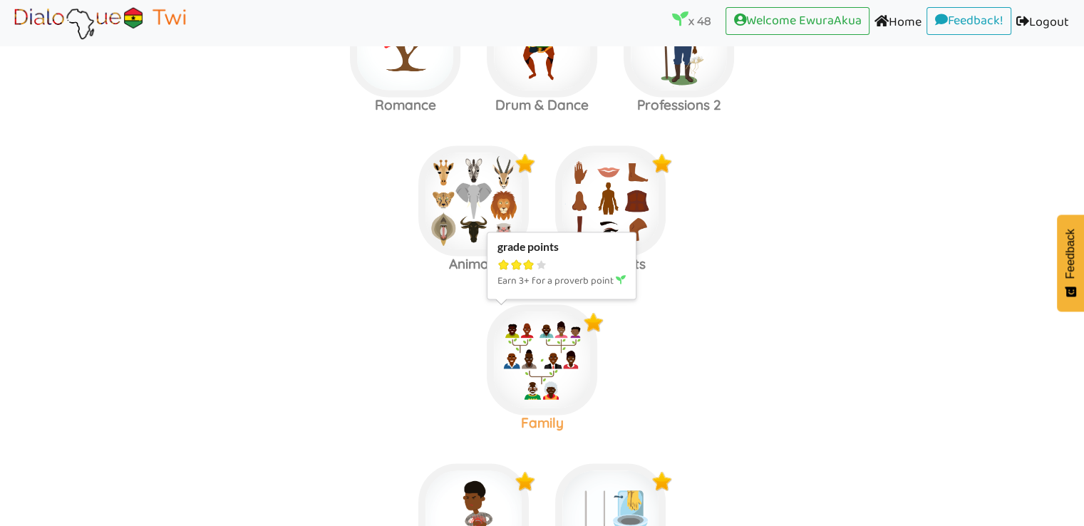
click at [553, 353] on img at bounding box center [542, 359] width 111 height 111
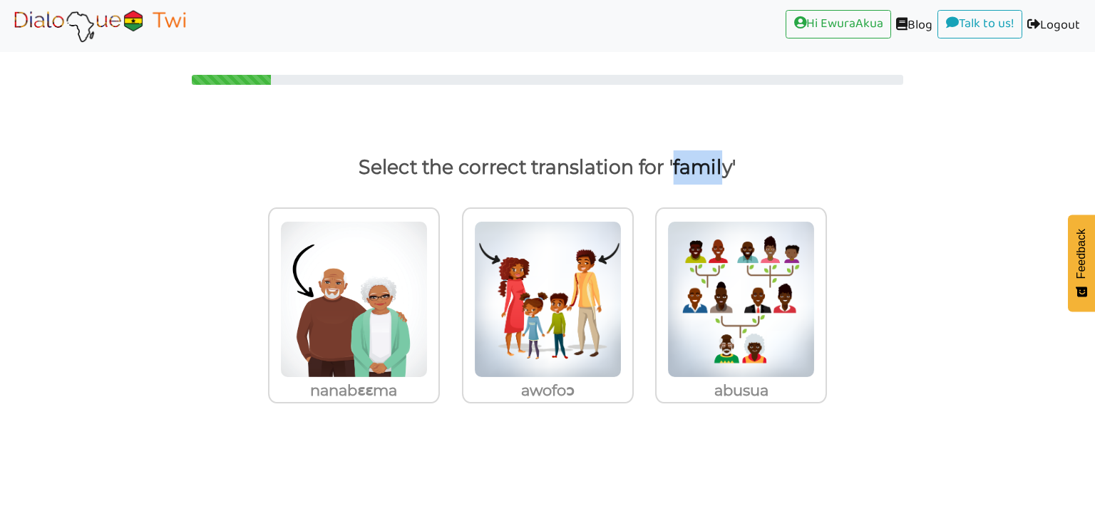
drag, startPoint x: 672, startPoint y: 168, endPoint x: 725, endPoint y: 168, distance: 52.8
click at [725, 168] on p "Select the correct translation for 'family'" at bounding box center [547, 167] width 1040 height 34
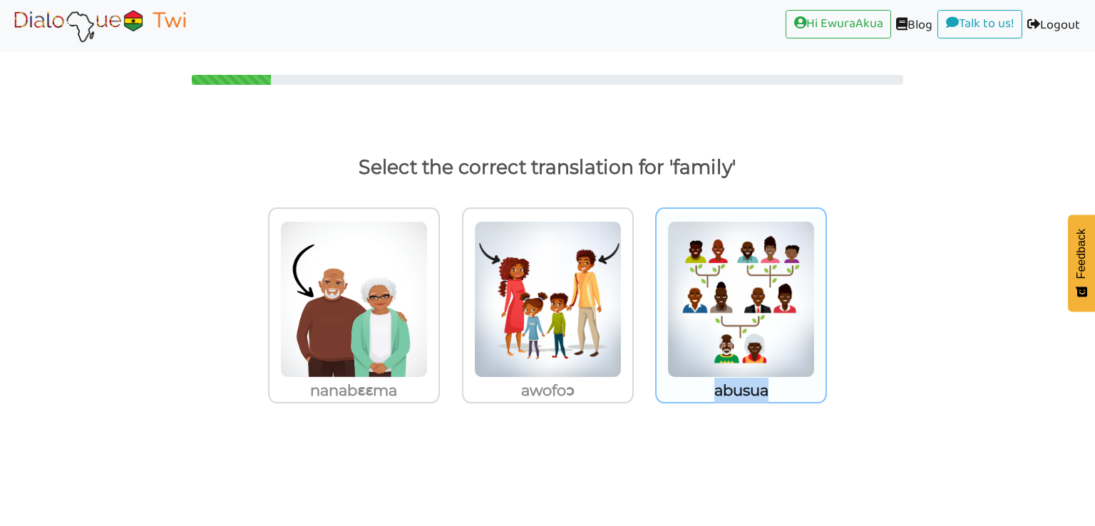
drag, startPoint x: 788, startPoint y: 389, endPoint x: 708, endPoint y: 383, distance: 80.1
click at [708, 383] on p "abusua" at bounding box center [741, 391] width 169 height 26
click at [742, 317] on img at bounding box center [741, 299] width 148 height 157
click at [826, 296] on input "abusua" at bounding box center [831, 290] width 11 height 11
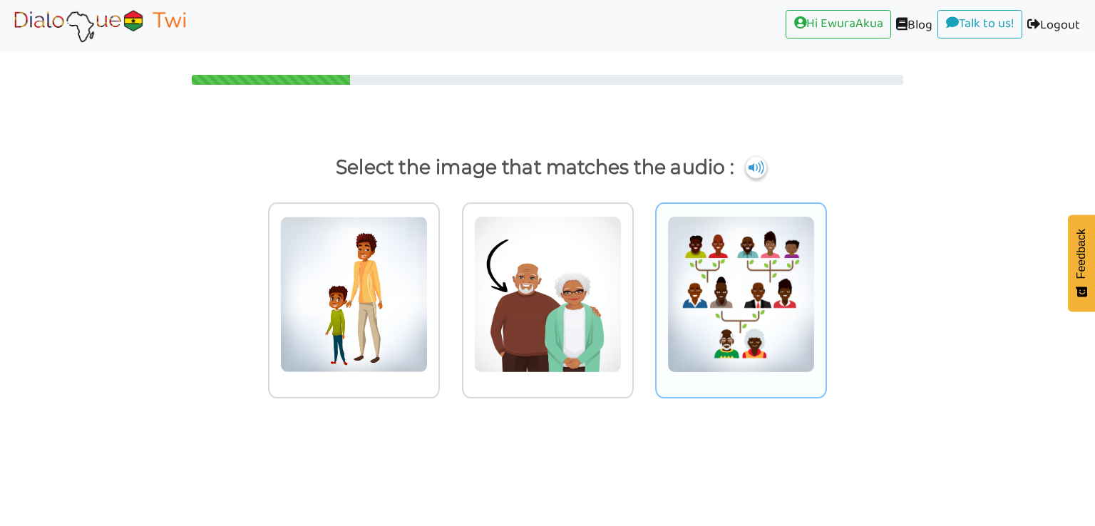
click at [737, 296] on img at bounding box center [741, 294] width 148 height 157
click at [826, 291] on input "radio" at bounding box center [831, 285] width 11 height 11
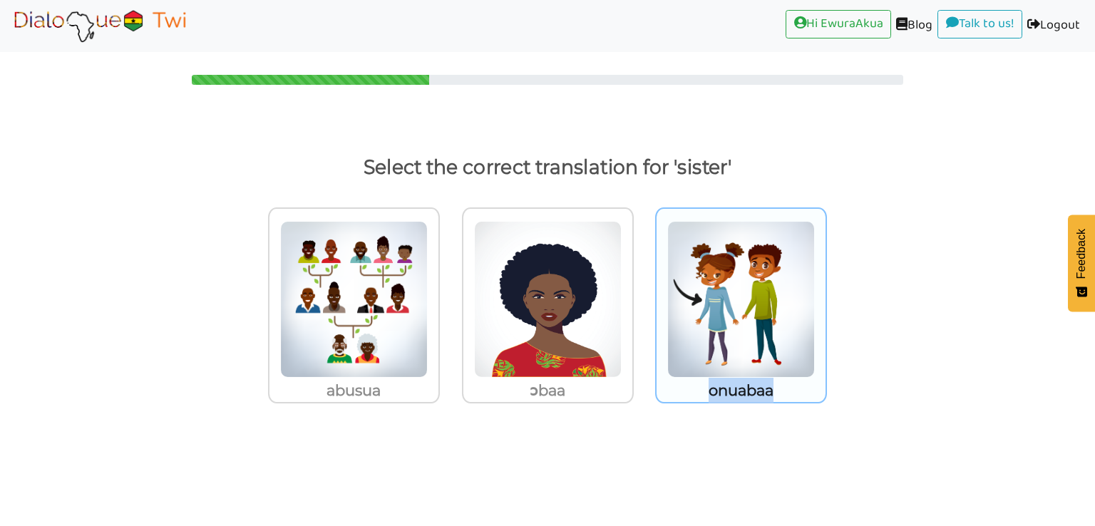
drag, startPoint x: 793, startPoint y: 389, endPoint x: 698, endPoint y: 380, distance: 95.2
click at [698, 380] on p "onuabaa" at bounding box center [741, 391] width 169 height 26
click at [756, 333] on img at bounding box center [741, 299] width 148 height 157
click at [826, 296] on input "onuabaa" at bounding box center [831, 290] width 11 height 11
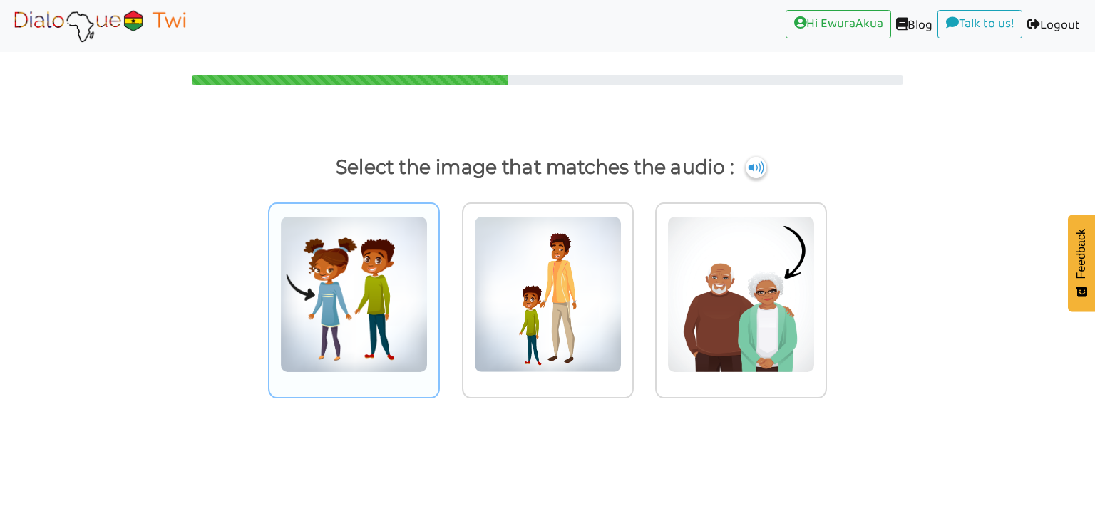
click at [367, 304] on img at bounding box center [354, 294] width 148 height 157
click at [438, 291] on input "radio" at bounding box center [443, 285] width 11 height 11
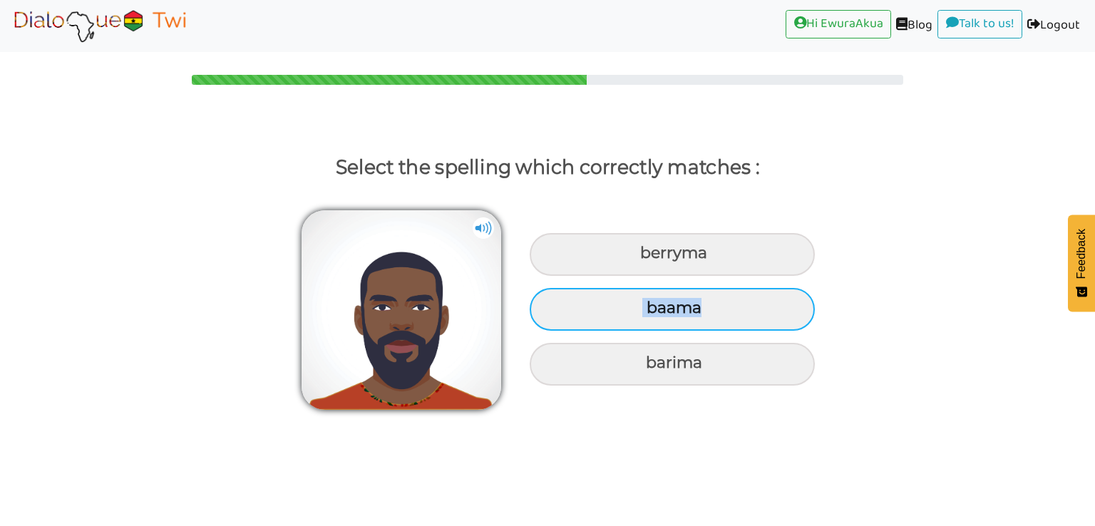
drag, startPoint x: 734, startPoint y: 312, endPoint x: 637, endPoint y: 302, distance: 97.5
click at [637, 302] on div "baama" at bounding box center [672, 309] width 285 height 43
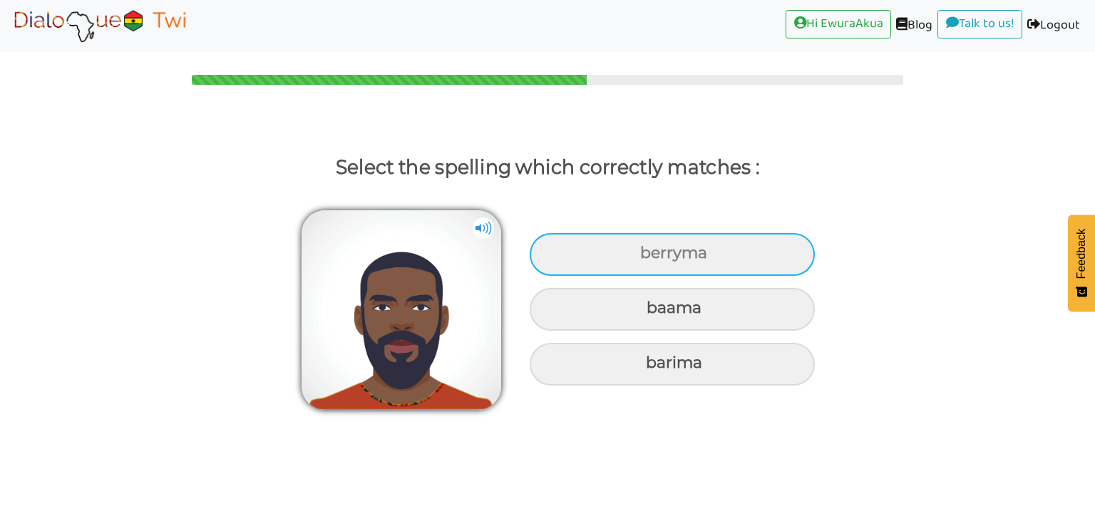
click at [615, 250] on div "berryma" at bounding box center [672, 254] width 285 height 43
click at [637, 250] on input "berryma" at bounding box center [641, 253] width 9 height 9
radio input "true"
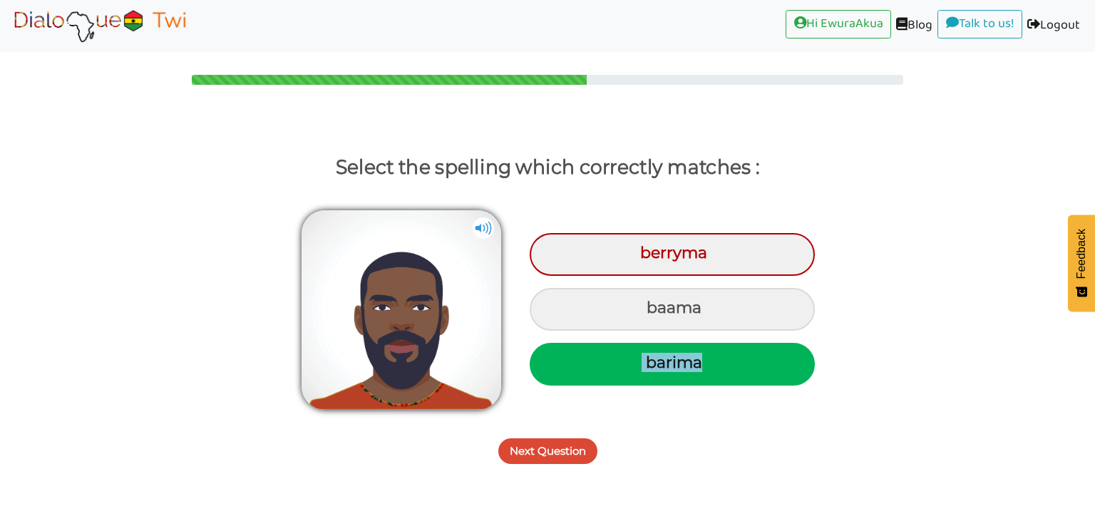
drag, startPoint x: 707, startPoint y: 357, endPoint x: 635, endPoint y: 352, distance: 72.2
click at [635, 352] on div "barima" at bounding box center [672, 364] width 285 height 43
click at [617, 364] on div "barima" at bounding box center [672, 364] width 285 height 43
click at [643, 364] on input "barima" at bounding box center [647, 363] width 9 height 9
radio input "true"
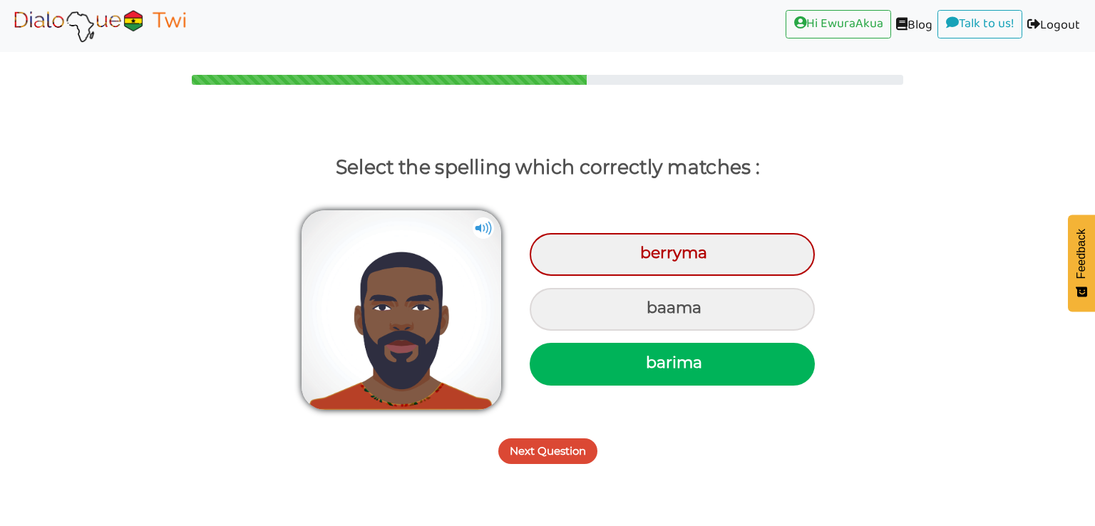
click at [572, 441] on button "Next Question" at bounding box center [547, 451] width 99 height 26
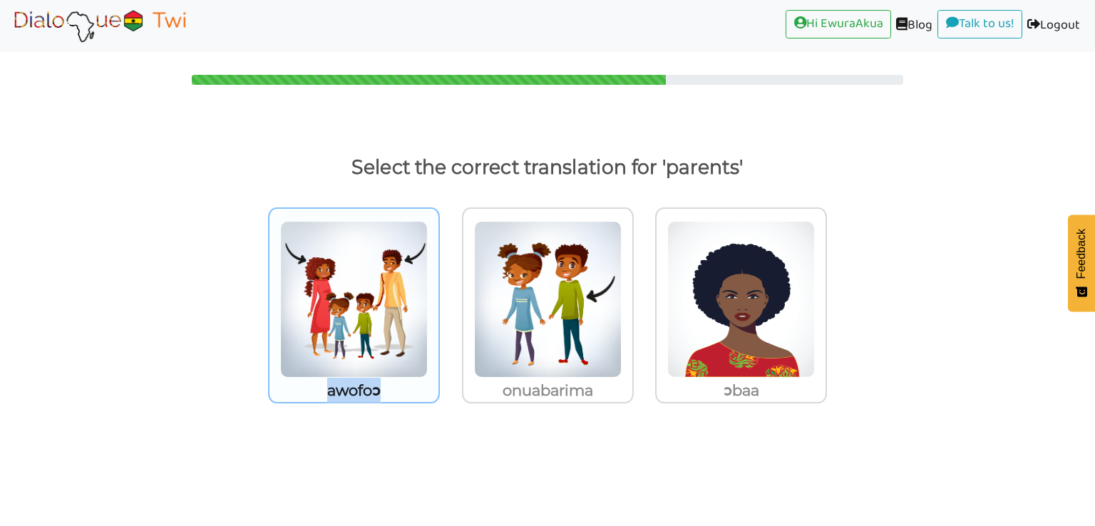
drag, startPoint x: 384, startPoint y: 394, endPoint x: 316, endPoint y: 386, distance: 68.9
click at [316, 386] on p "awofoɔ" at bounding box center [354, 391] width 169 height 26
click at [373, 333] on img at bounding box center [354, 299] width 148 height 157
click at [438, 296] on input "awofoɔ" at bounding box center [443, 290] width 11 height 11
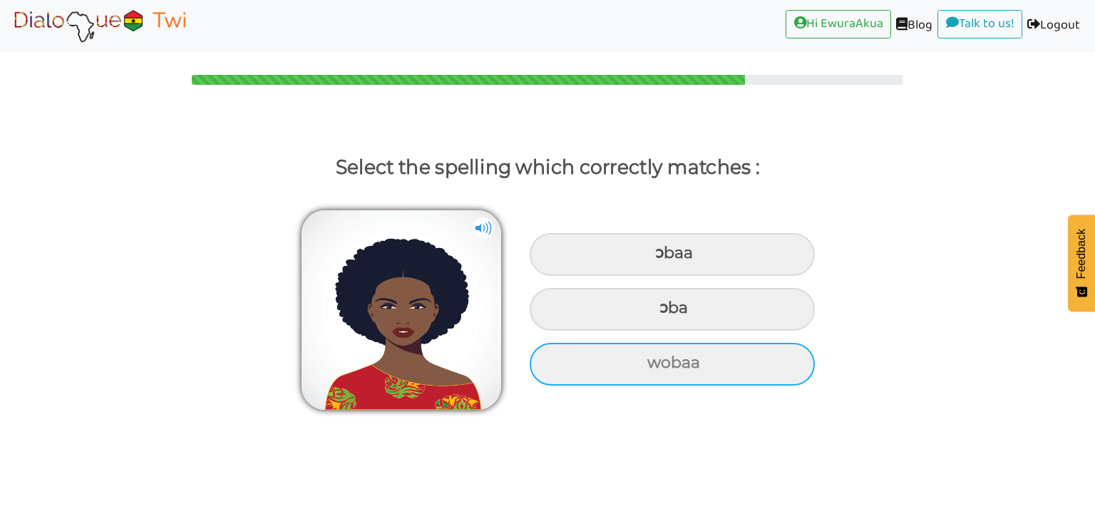
click at [627, 364] on div "wobaa" at bounding box center [672, 364] width 285 height 43
click at [645, 364] on input "wobaa" at bounding box center [649, 363] width 9 height 9
radio input "true"
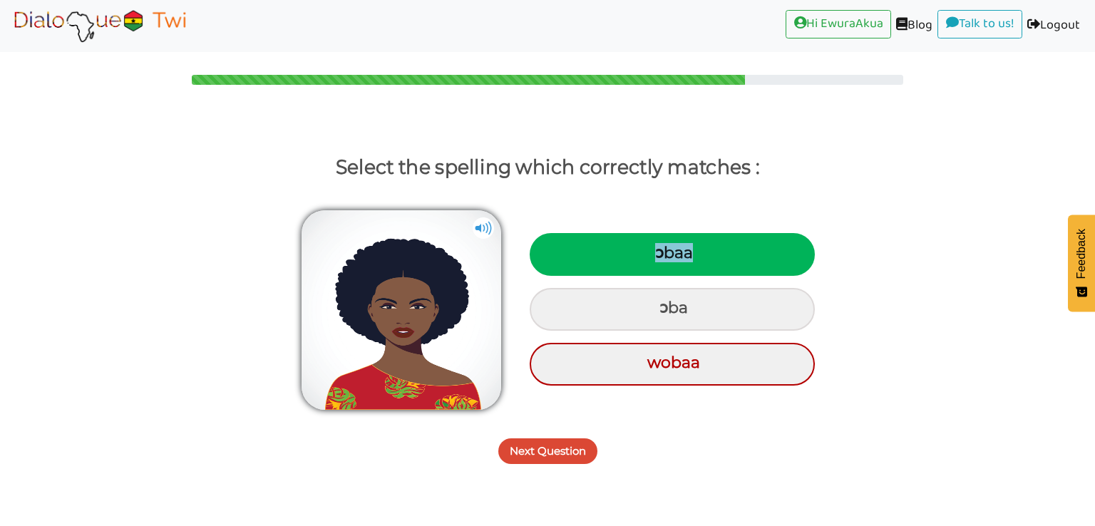
drag, startPoint x: 726, startPoint y: 252, endPoint x: 653, endPoint y: 247, distance: 72.9
click at [653, 247] on div "ɔbaa" at bounding box center [672, 254] width 285 height 43
click at [558, 444] on button "Next Question" at bounding box center [547, 451] width 99 height 26
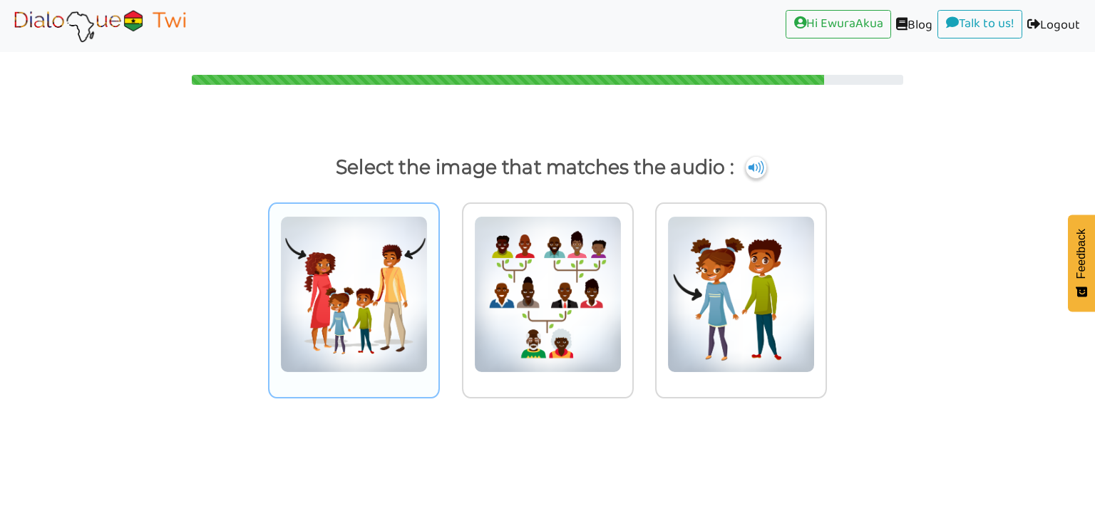
click at [414, 327] on img at bounding box center [354, 294] width 148 height 157
click at [438, 291] on input "radio" at bounding box center [443, 285] width 11 height 11
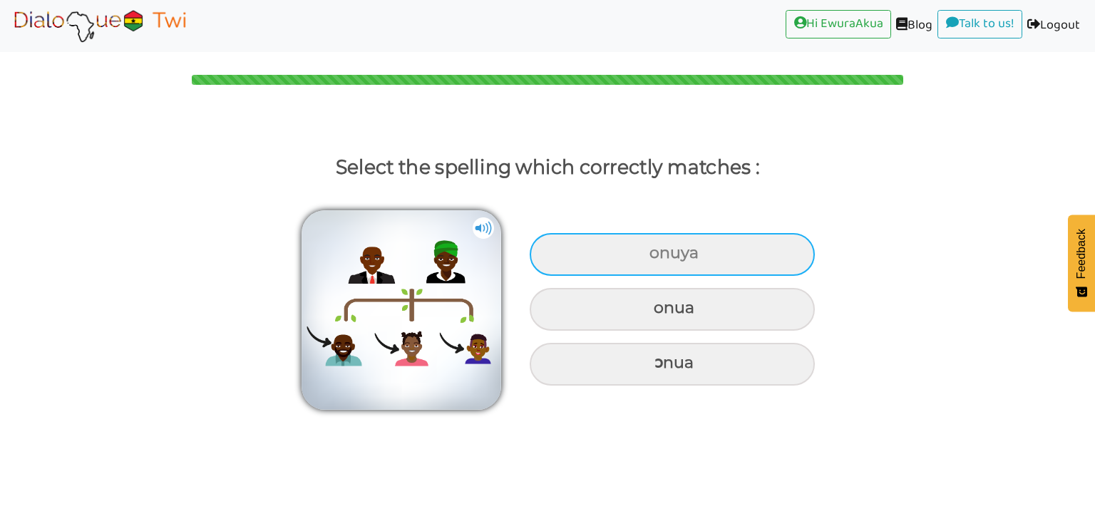
click at [712, 270] on div "onuya" at bounding box center [672, 254] width 285 height 43
click at [656, 258] on input "onuya" at bounding box center [651, 253] width 9 height 9
radio input "true"
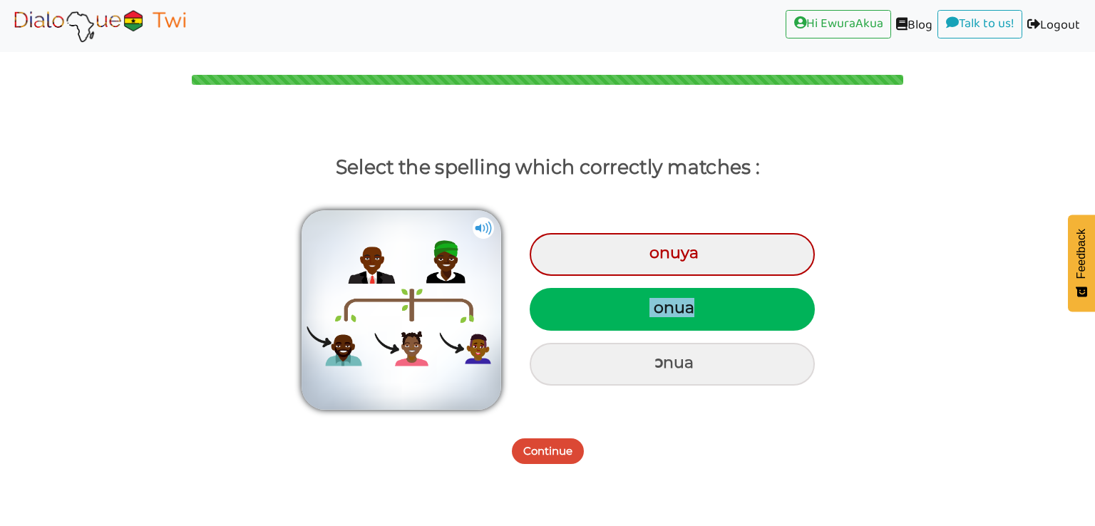
drag, startPoint x: 699, startPoint y: 314, endPoint x: 643, endPoint y: 303, distance: 57.5
click at [643, 303] on div "onua" at bounding box center [672, 309] width 285 height 43
click at [557, 449] on button "Continue" at bounding box center [548, 451] width 72 height 26
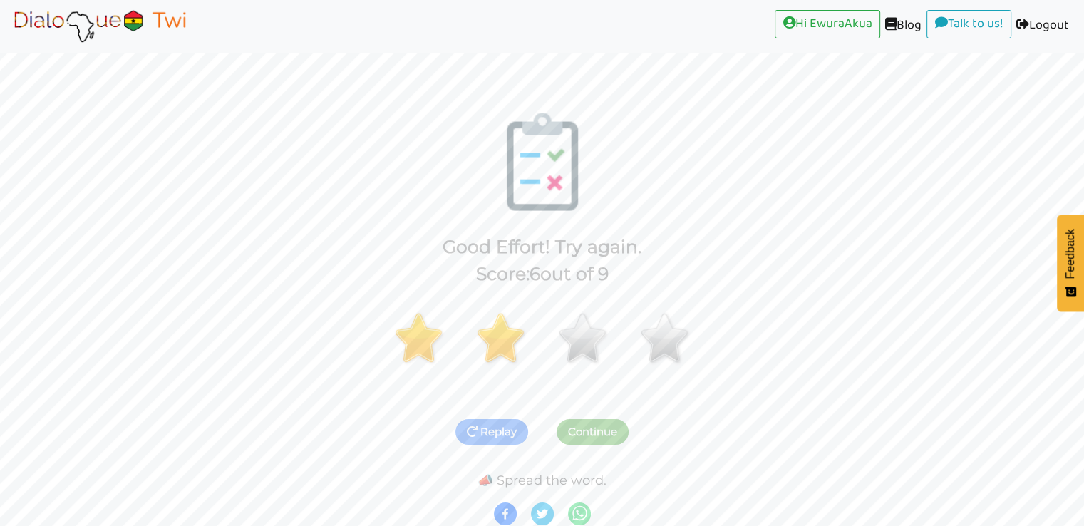
scroll to position [3, 0]
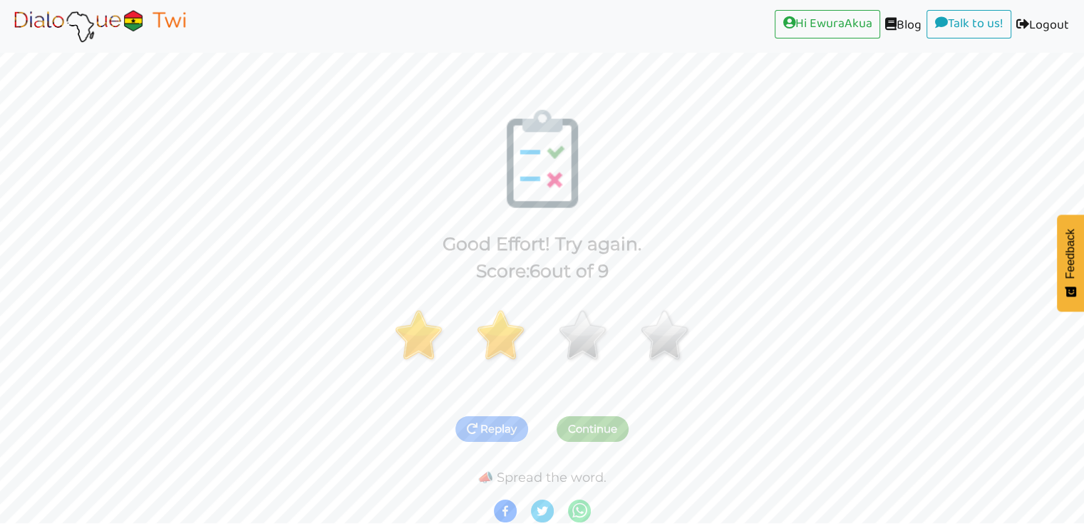
click at [153, 41] on img at bounding box center [100, 26] width 180 height 36
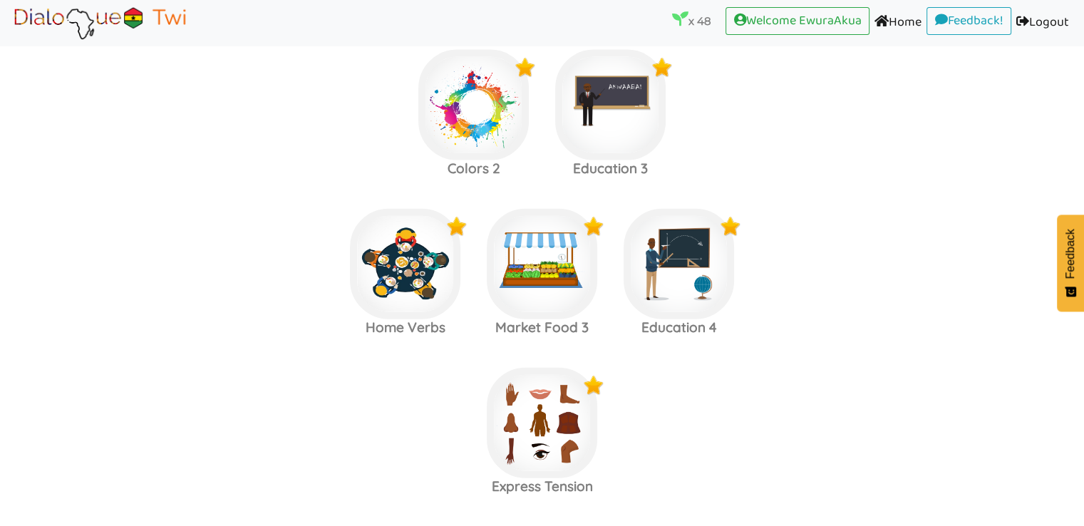
scroll to position [3207, 0]
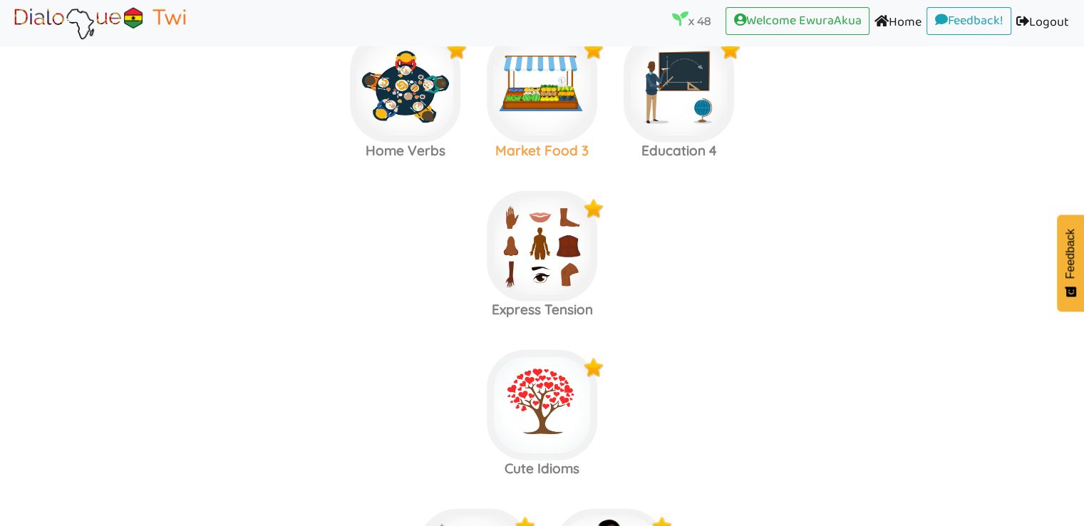
scroll to position [3384, 0]
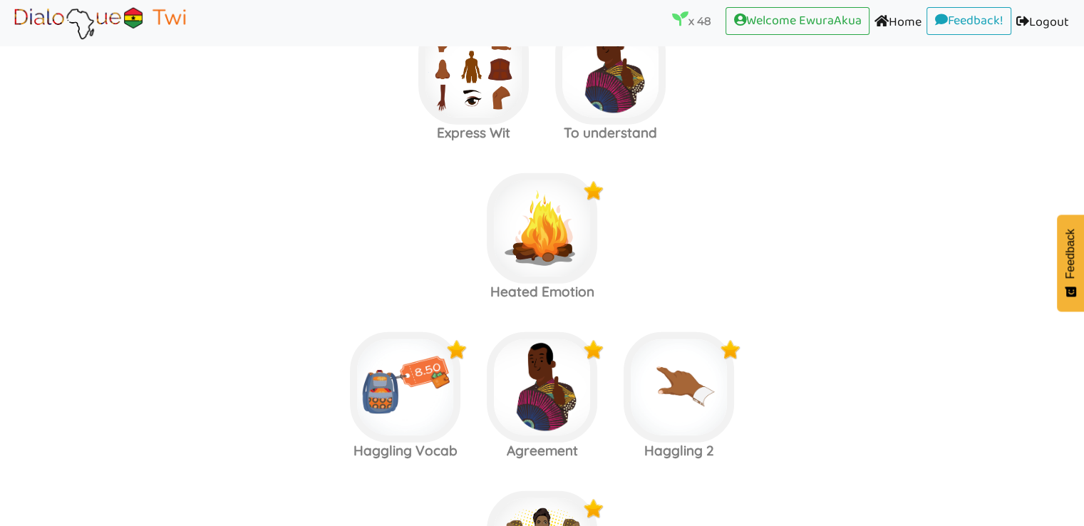
scroll to position [3879, 0]
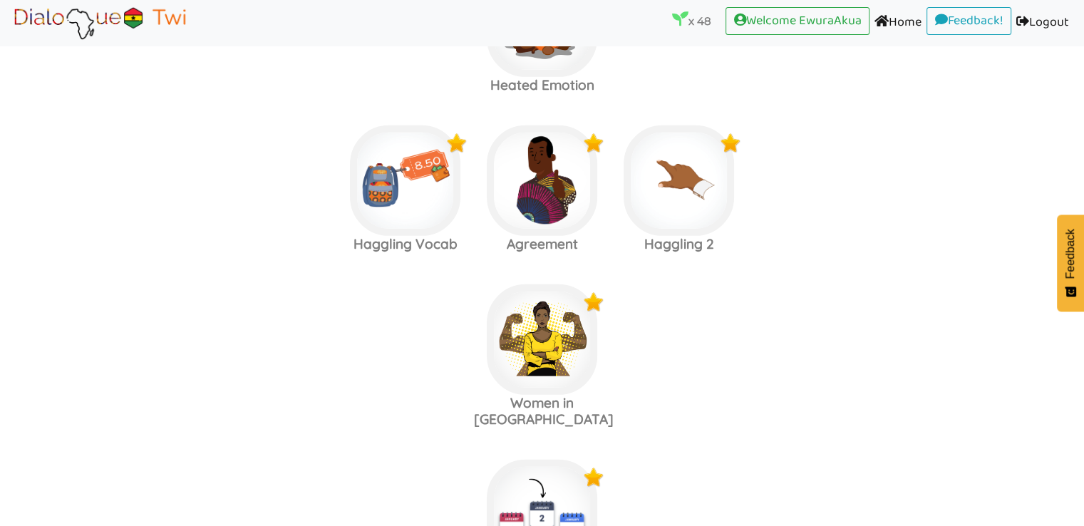
scroll to position [4086, 0]
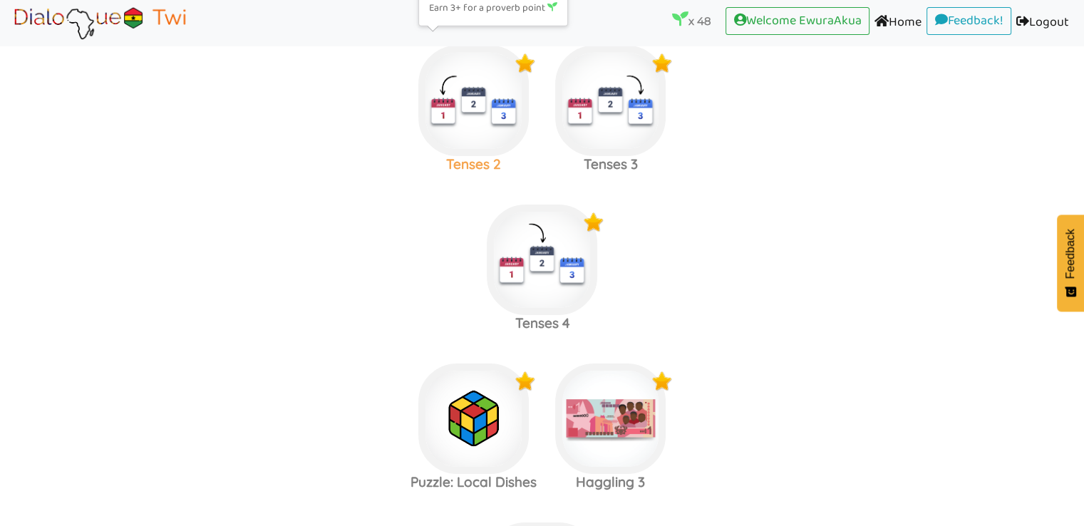
scroll to position [4660, 0]
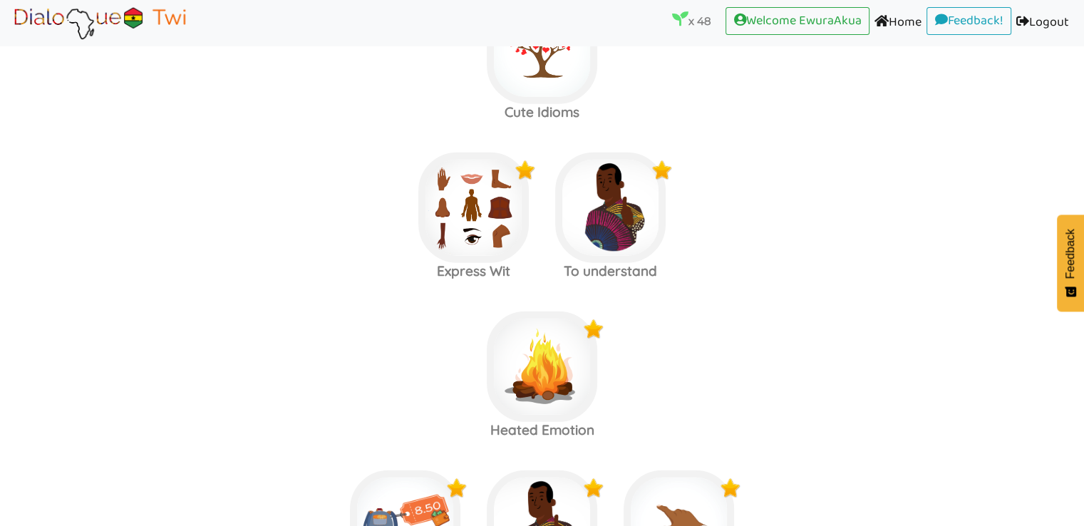
scroll to position [3740, 0]
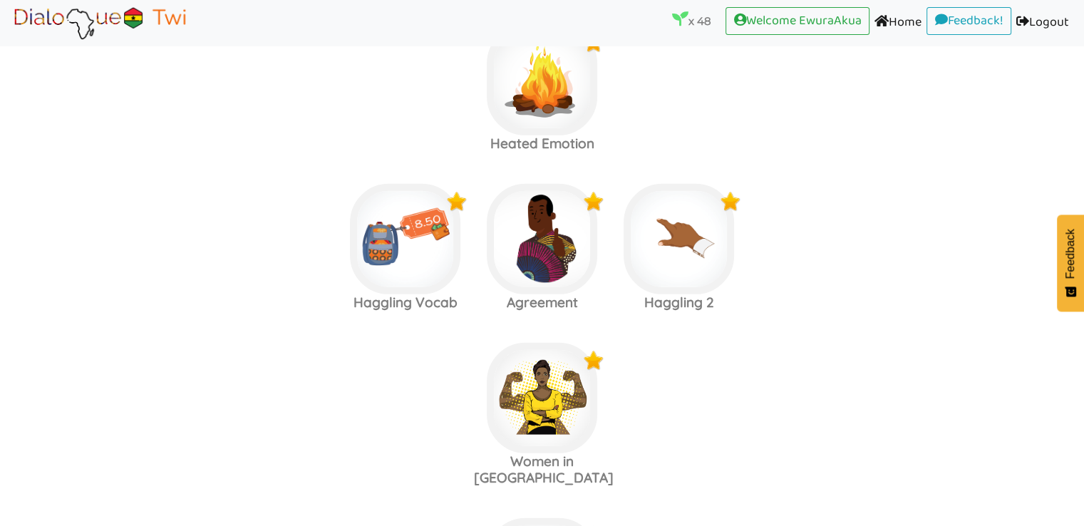
scroll to position [4032, 0]
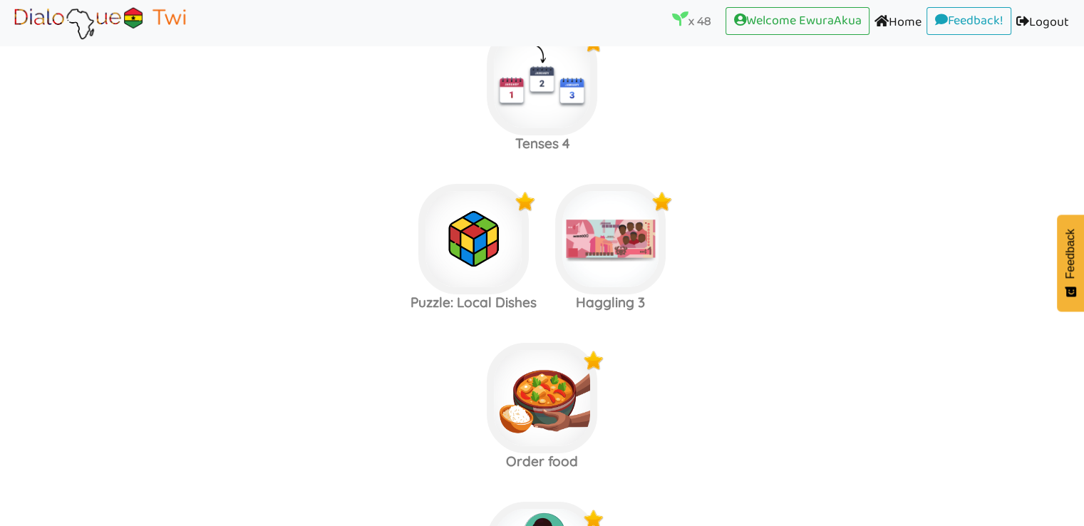
scroll to position [4837, 0]
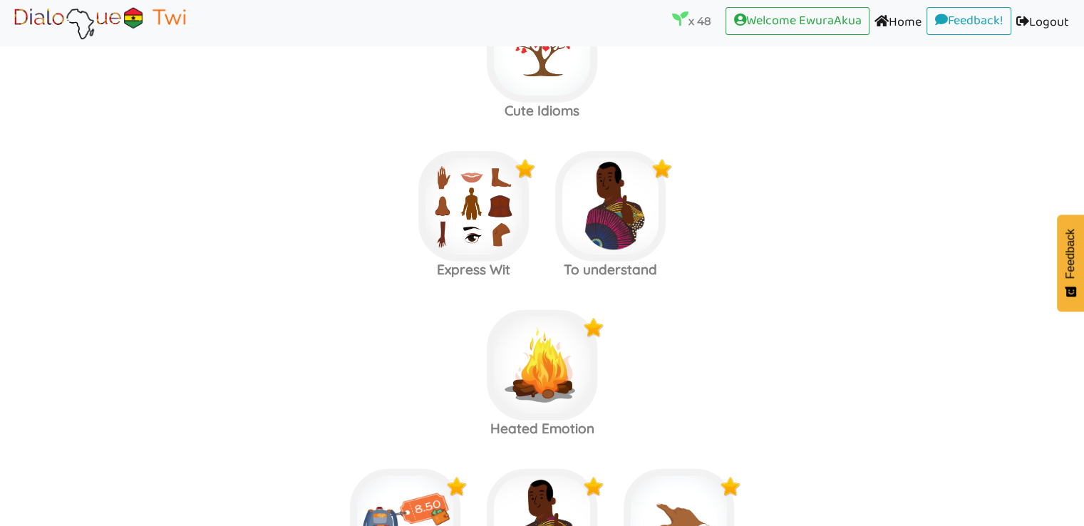
scroll to position [3715, 0]
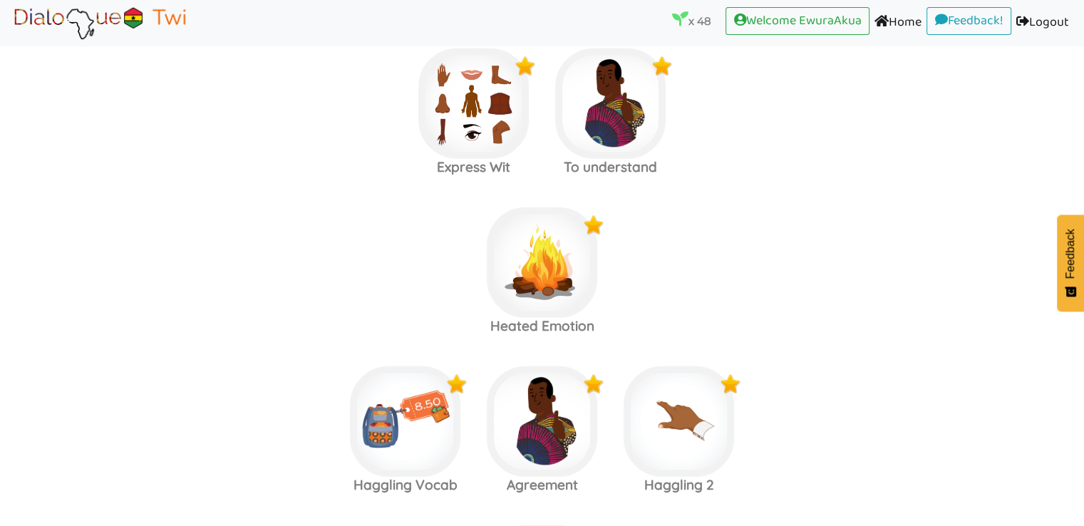
scroll to position [3850, 0]
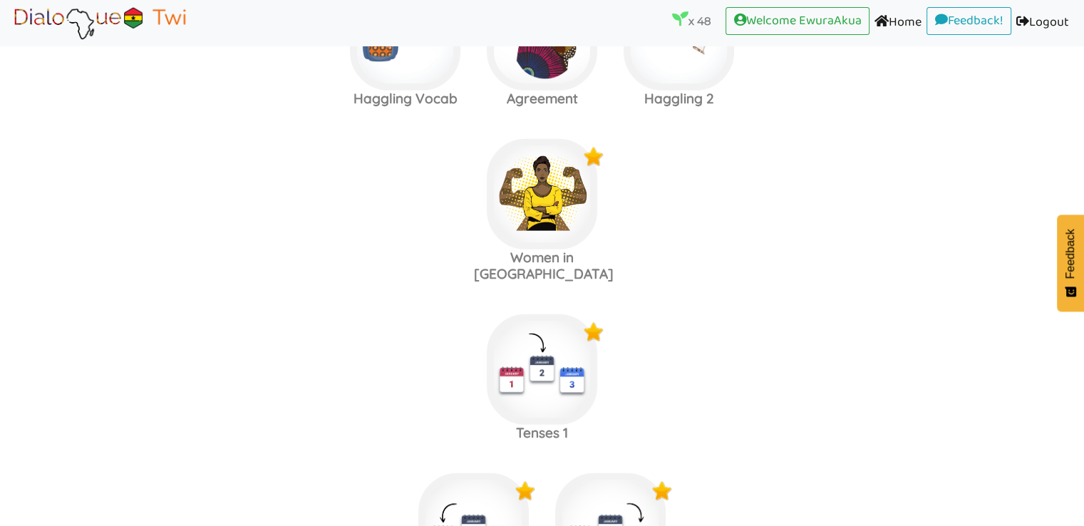
scroll to position [4232, 0]
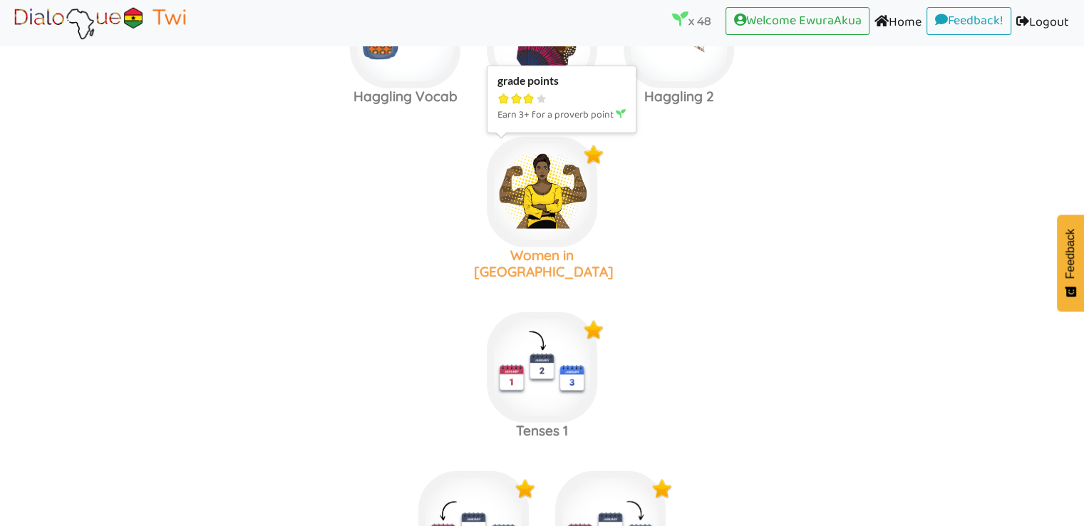
click at [556, 192] on img at bounding box center [542, 192] width 111 height 111
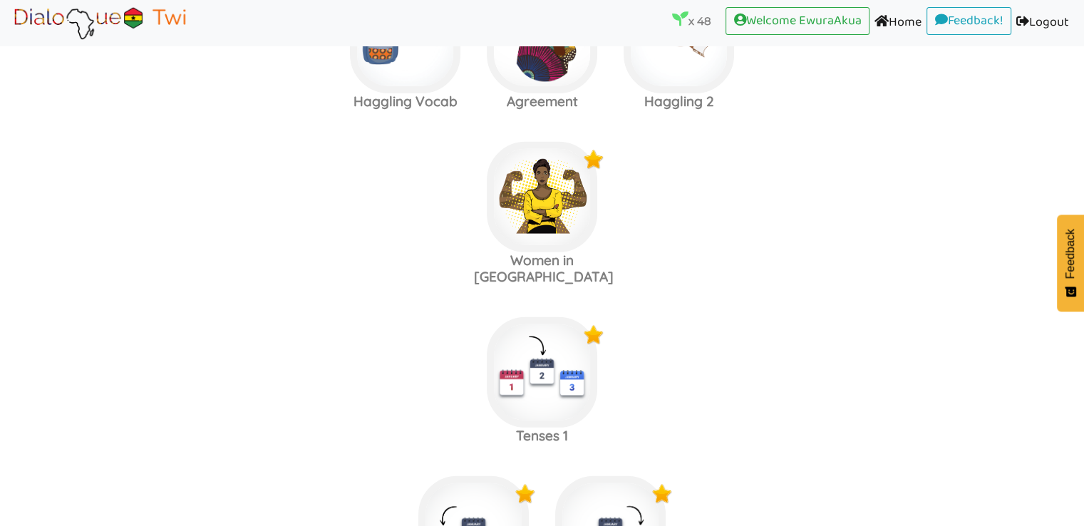
scroll to position [4149, 0]
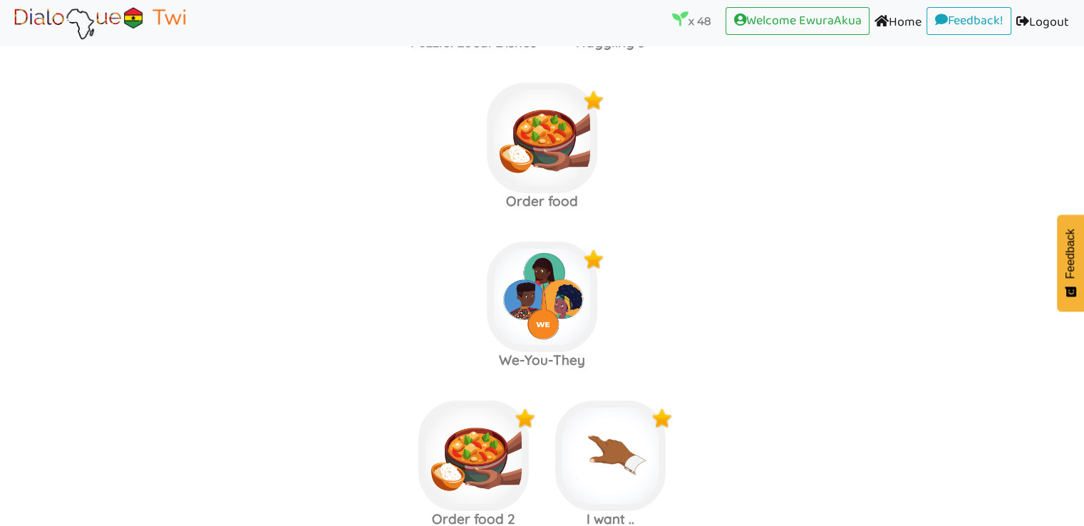
scroll to position [5098, 0]
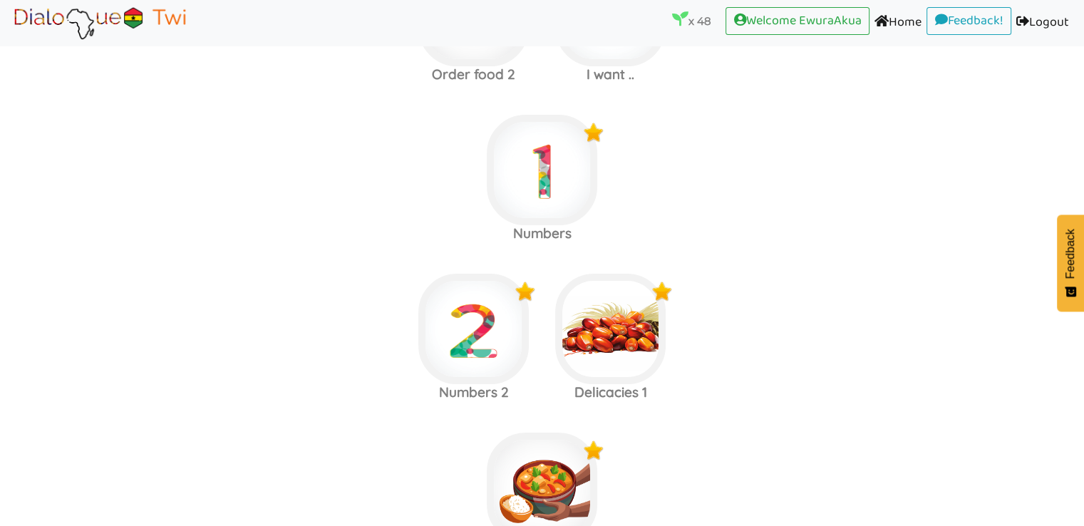
scroll to position [5652, 0]
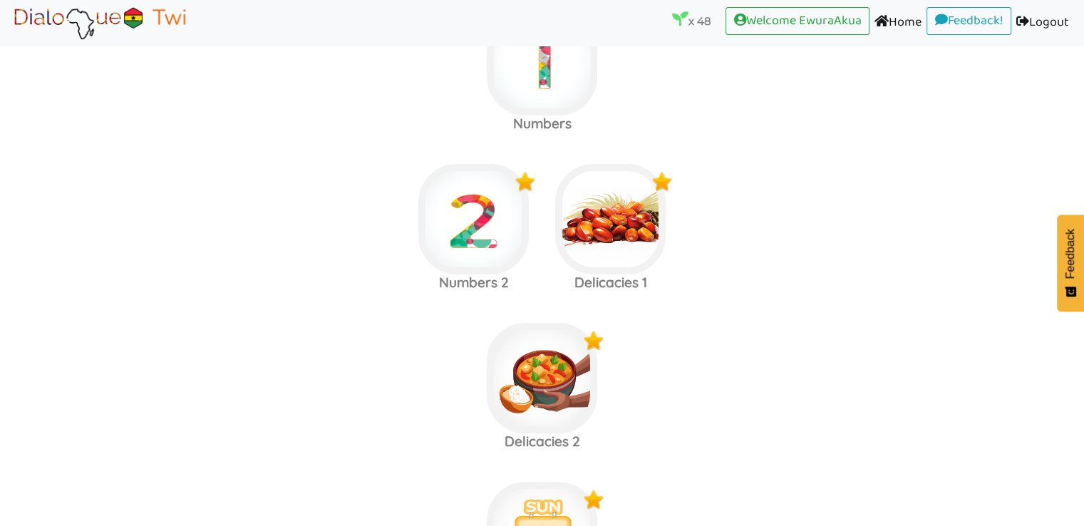
scroll to position [5651, 0]
click at [610, 184] on img at bounding box center [610, 220] width 111 height 111
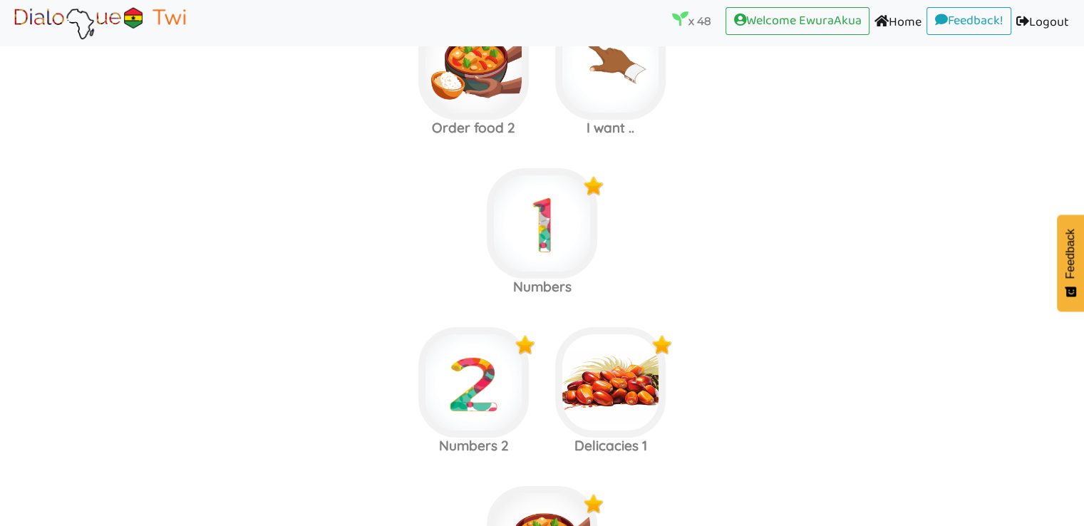
scroll to position [5489, 0]
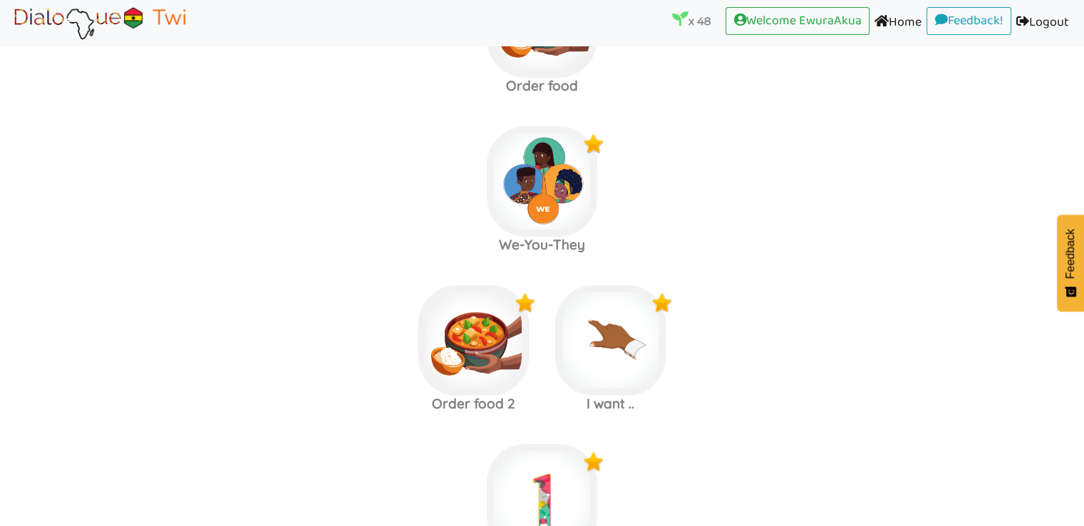
scroll to position [5210, 0]
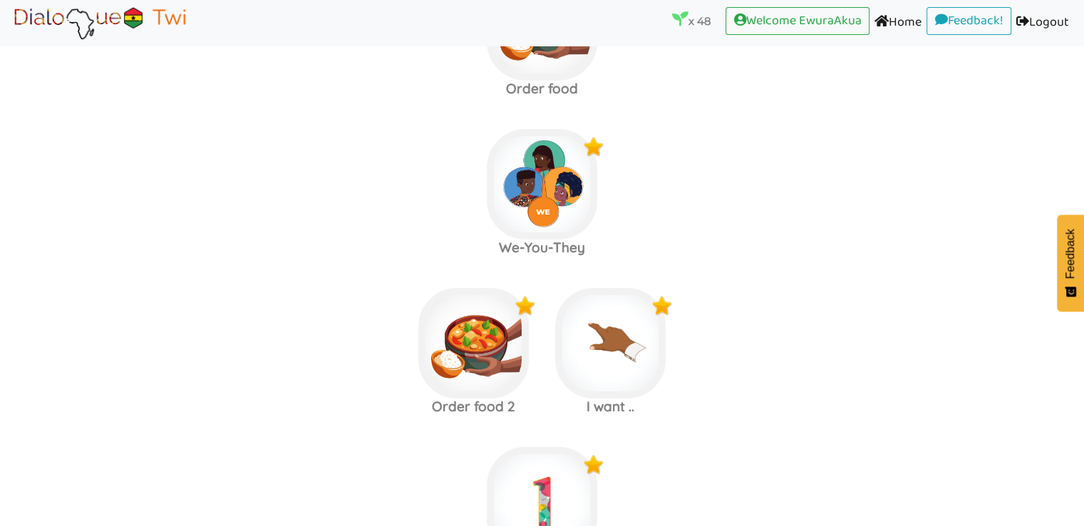
scroll to position [4991, 0]
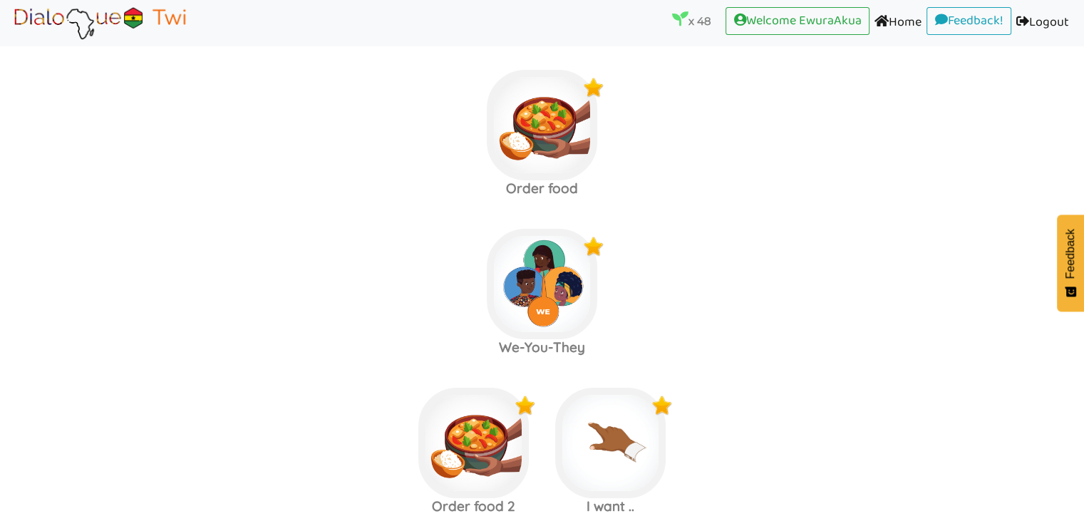
scroll to position [5112, 0]
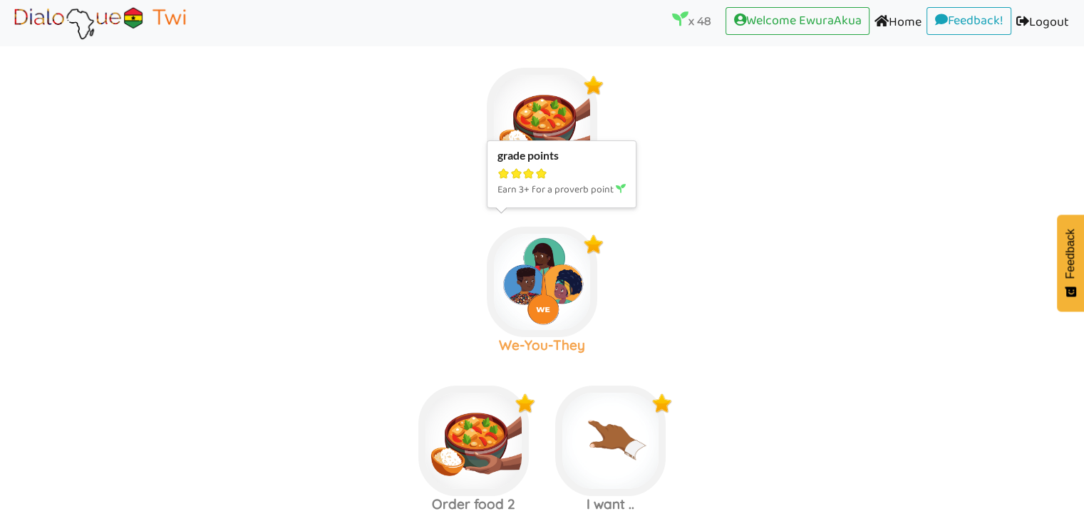
click at [537, 270] on img at bounding box center [542, 282] width 111 height 111
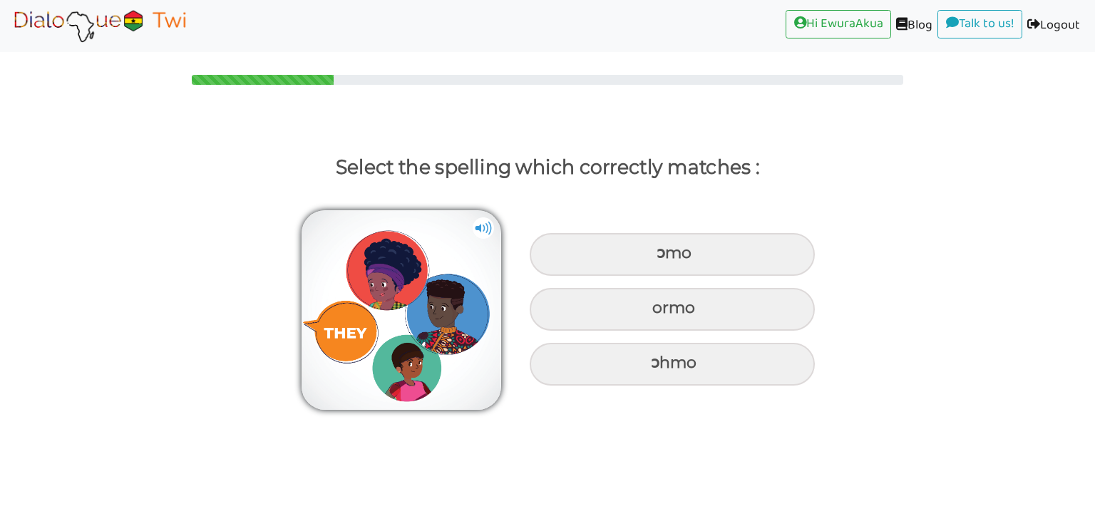
click at [573, 386] on div "ɔmo ormo ɔhmo" at bounding box center [672, 308] width 299 height 165
click at [567, 374] on div "ɔhmo" at bounding box center [672, 364] width 285 height 43
click at [648, 368] on input "ɔhmo" at bounding box center [652, 363] width 9 height 9
radio input "true"
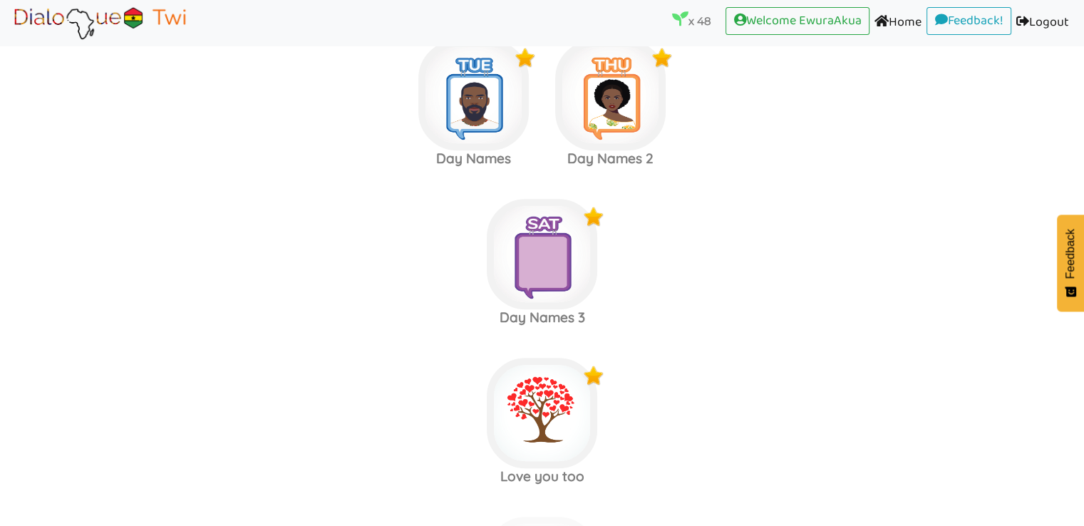
scroll to position [6456, 0]
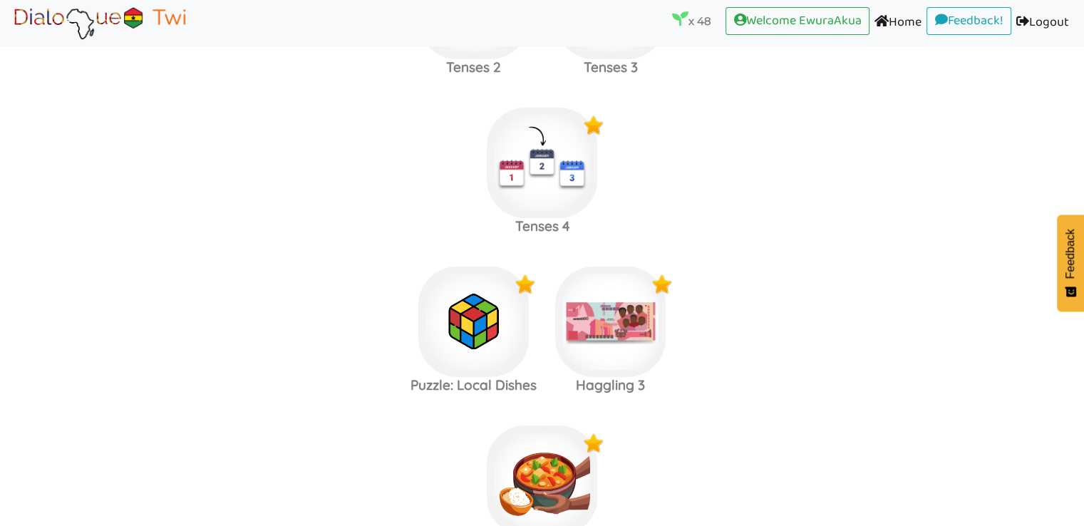
scroll to position [4749, 0]
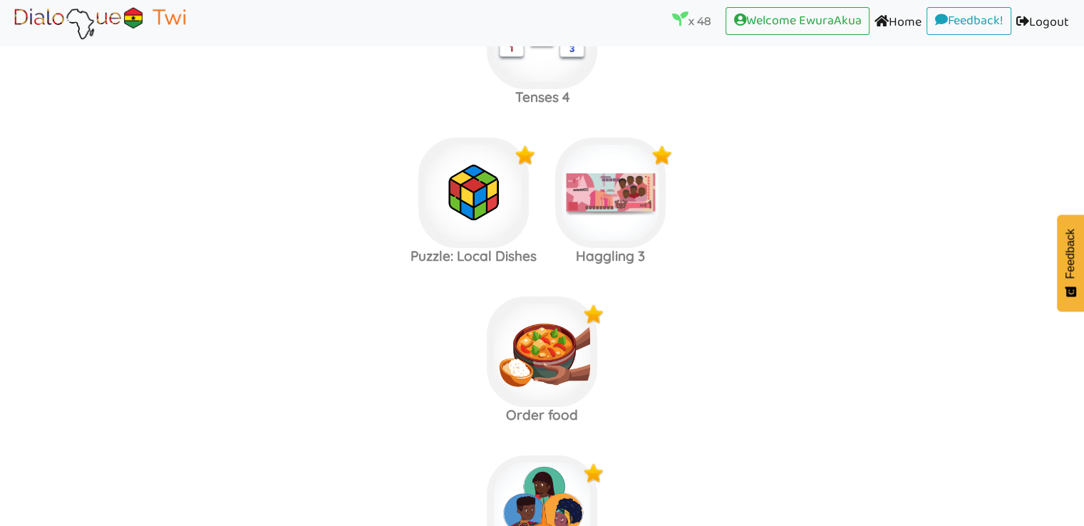
scroll to position [4884, 0]
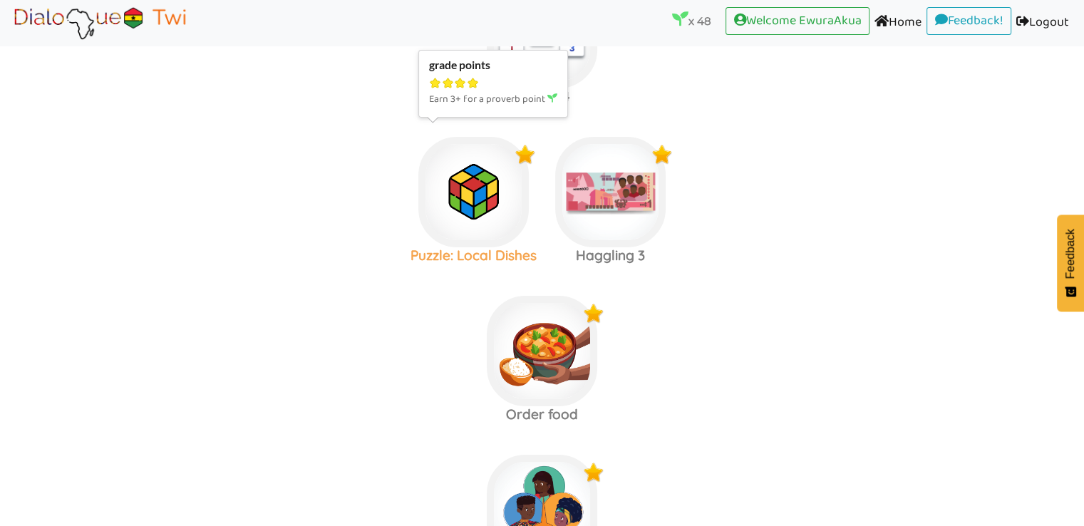
click at [462, 178] on img at bounding box center [474, 192] width 111 height 111
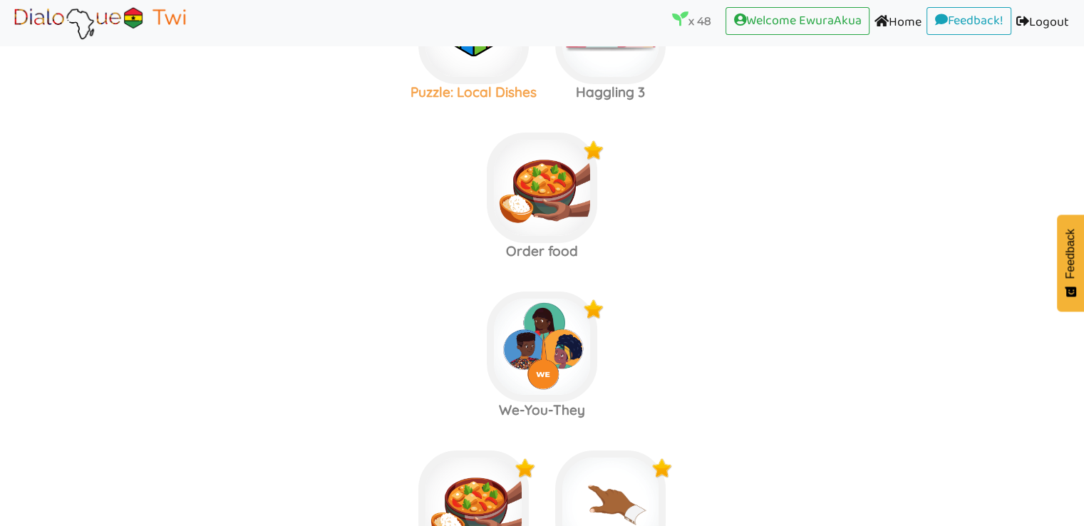
scroll to position [5075, 0]
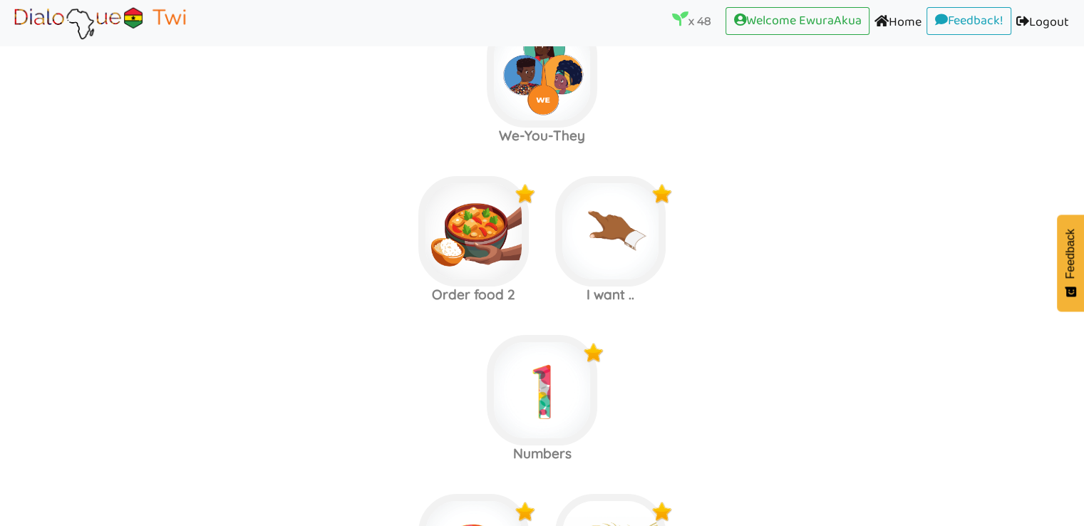
scroll to position [5330, 0]
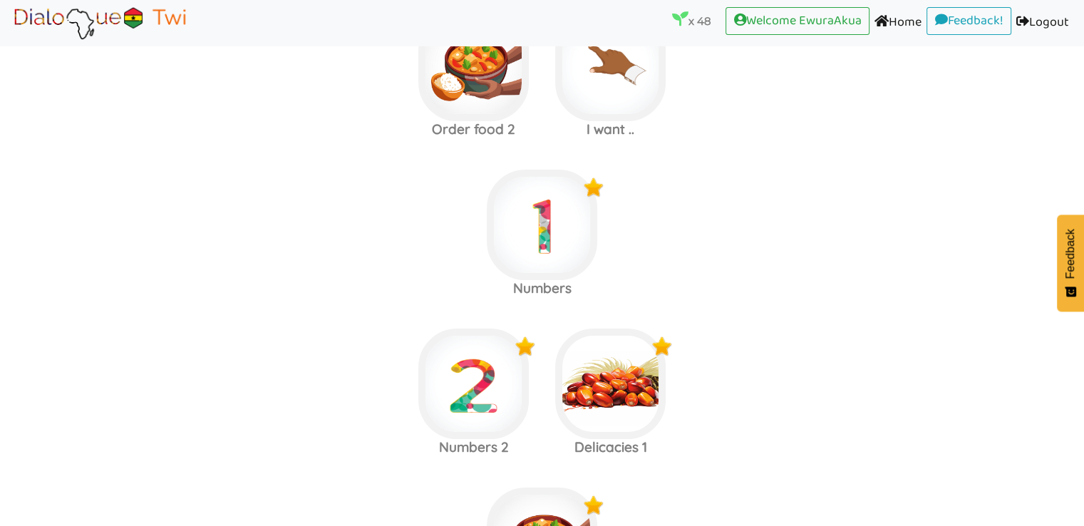
scroll to position [5487, 0]
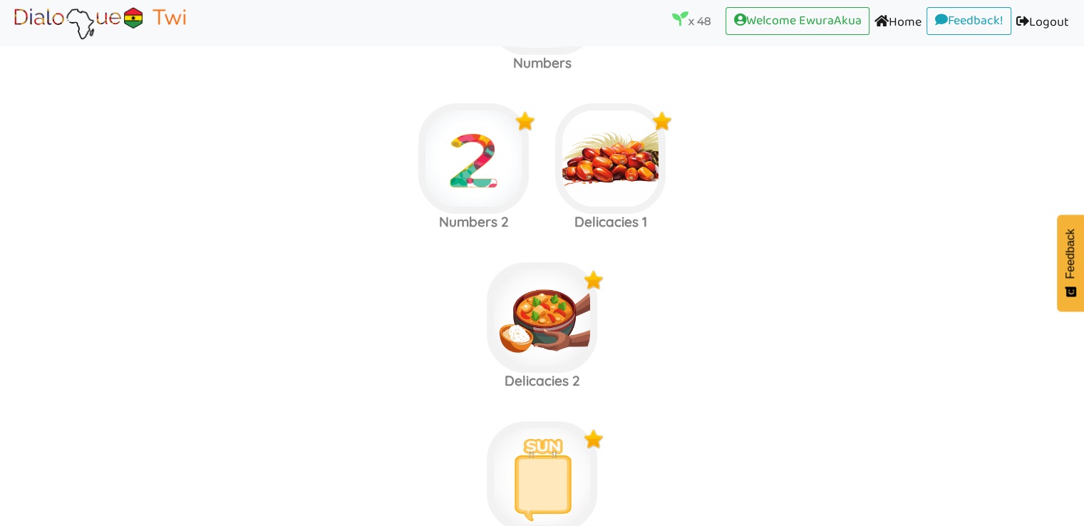
scroll to position [5749, 0]
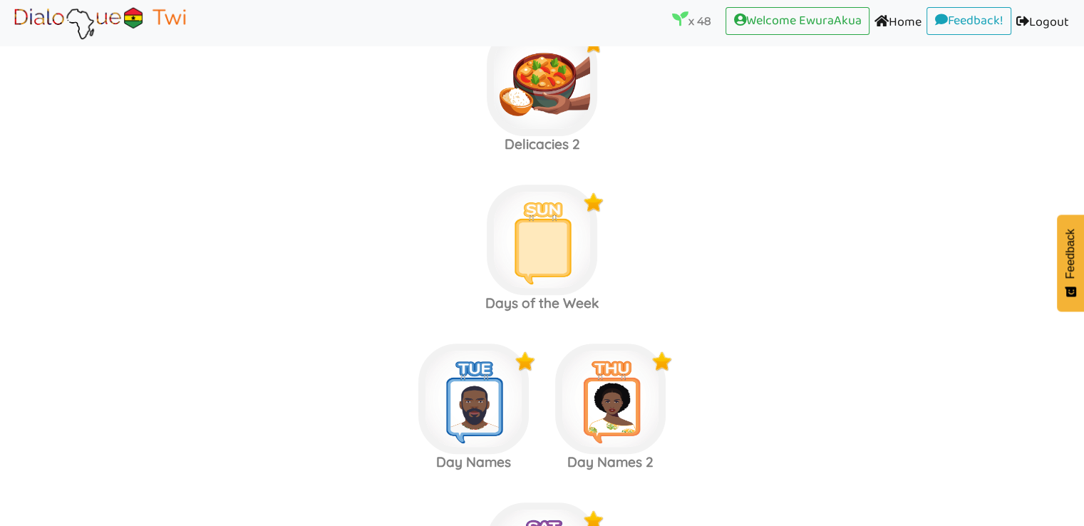
scroll to position [5949, 0]
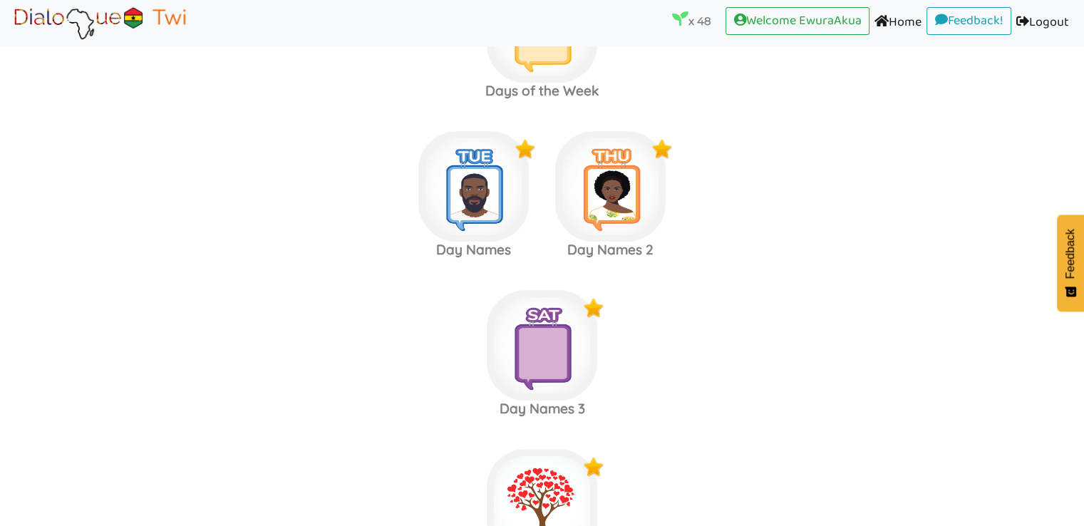
scroll to position [6168, 0]
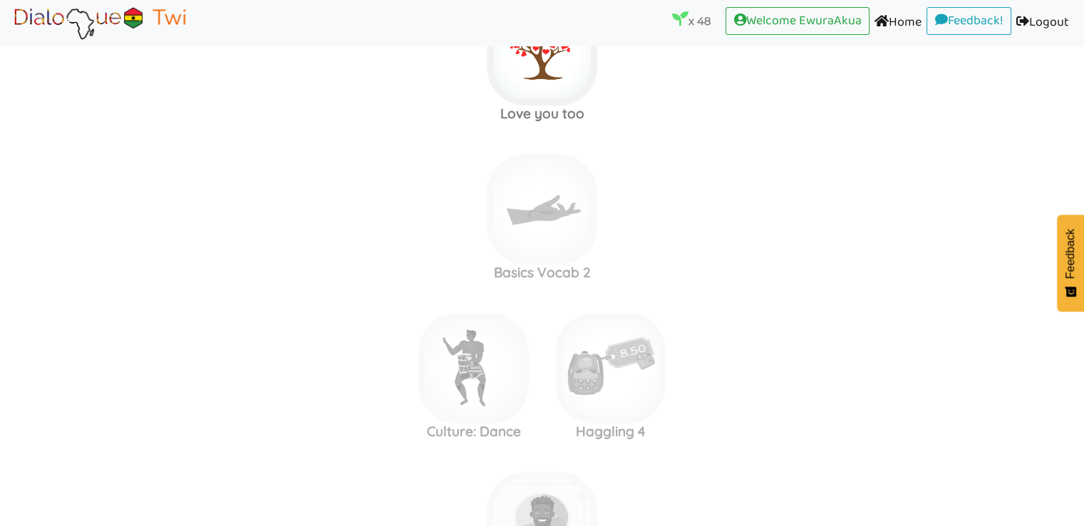
scroll to position [6619, 0]
